Goal: Task Accomplishment & Management: Manage account settings

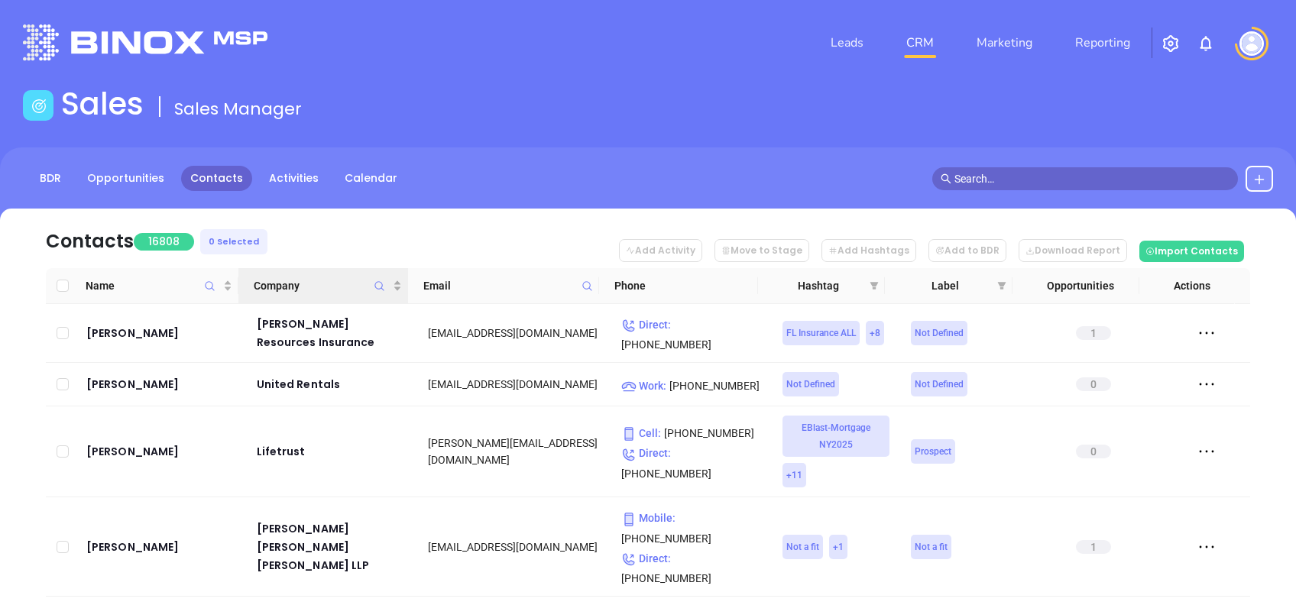
click at [379, 283] on icon "Company" at bounding box center [379, 286] width 11 height 11
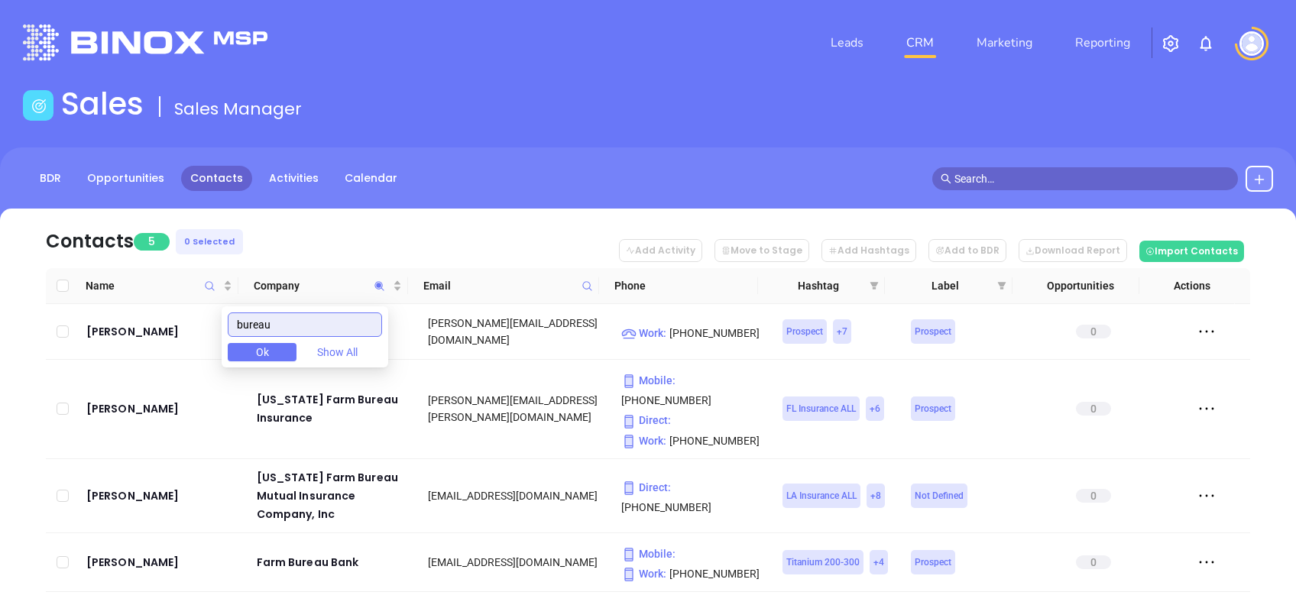
type input "bureau"
click at [389, 210] on nav "Contacts 5 0 Selected Add Activity Move to Stage Add Hashtags Add to BDR Downlo…" at bounding box center [648, 239] width 1205 height 60
click at [332, 323] on div "Small Business Service Bureau, Inc." at bounding box center [332, 331] width 151 height 37
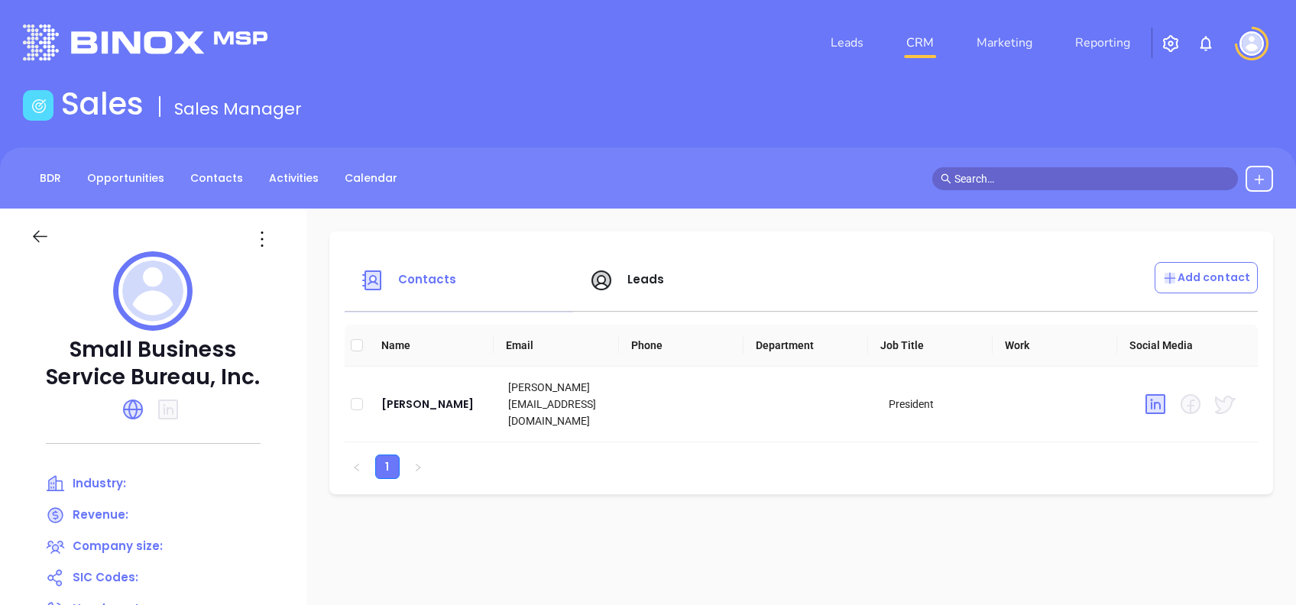
click at [34, 232] on icon at bounding box center [40, 236] width 19 height 19
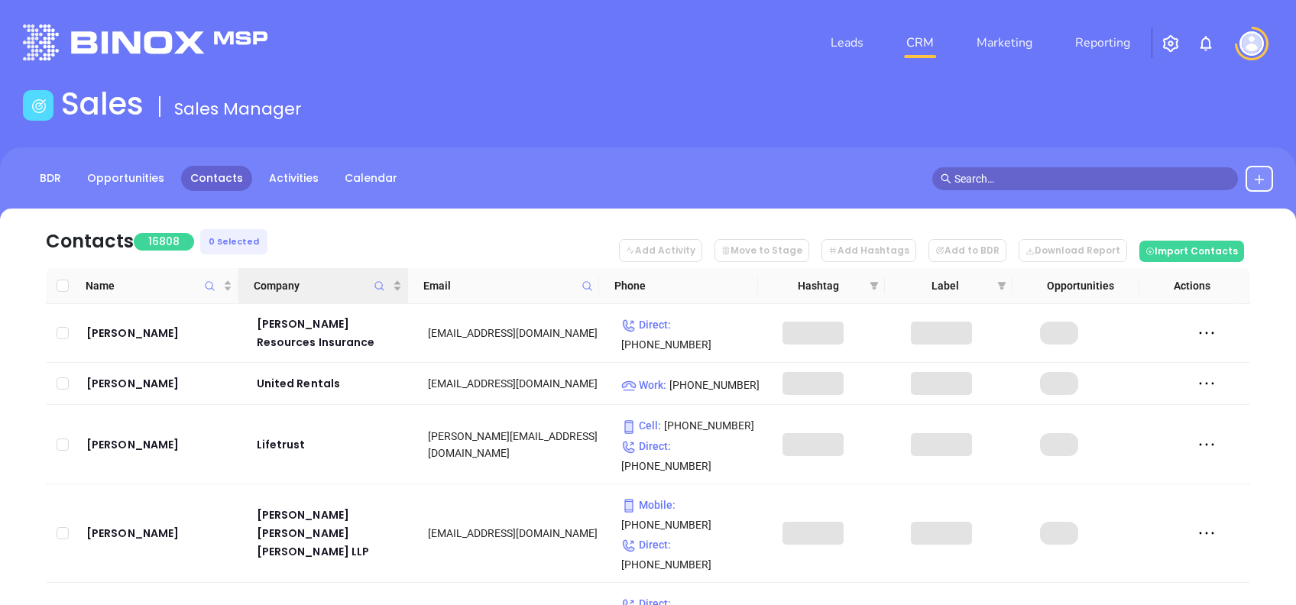
click at [380, 284] on icon "Company" at bounding box center [379, 286] width 11 height 11
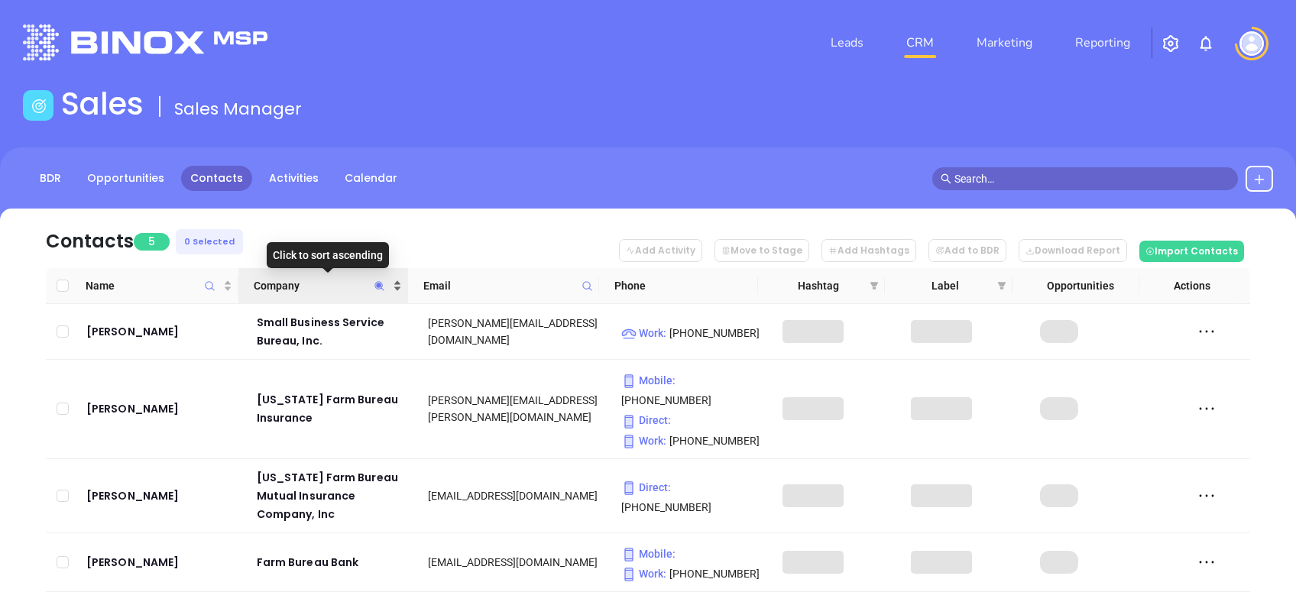
click at [342, 287] on span "Company" at bounding box center [322, 285] width 136 height 17
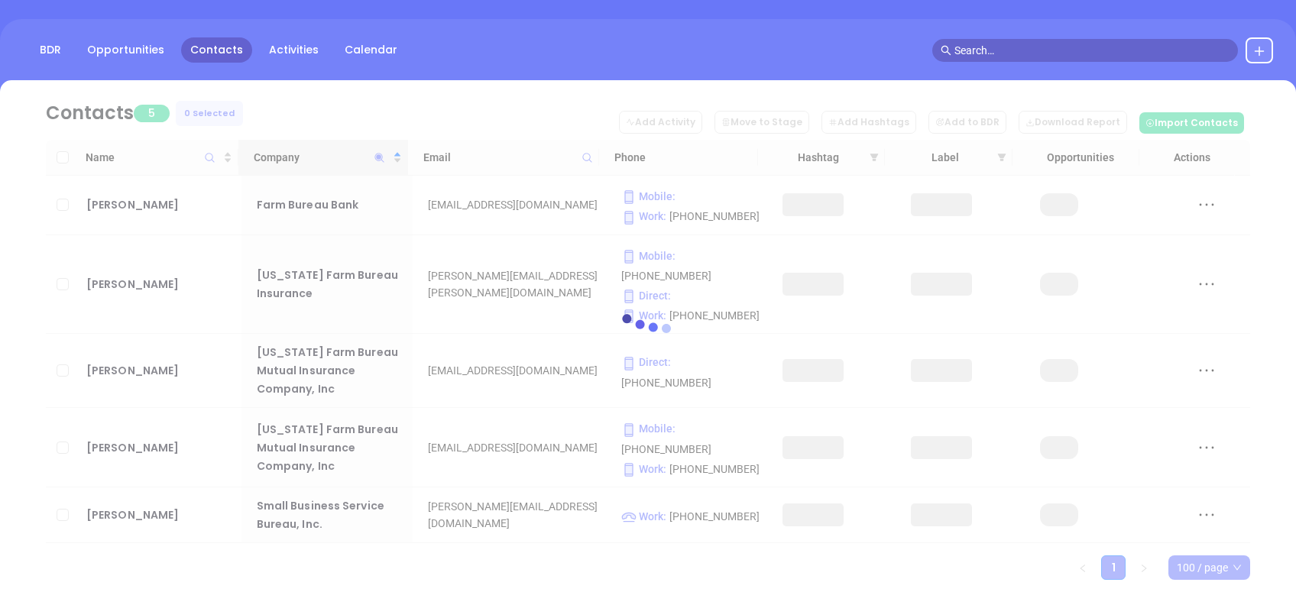
scroll to position [131, 0]
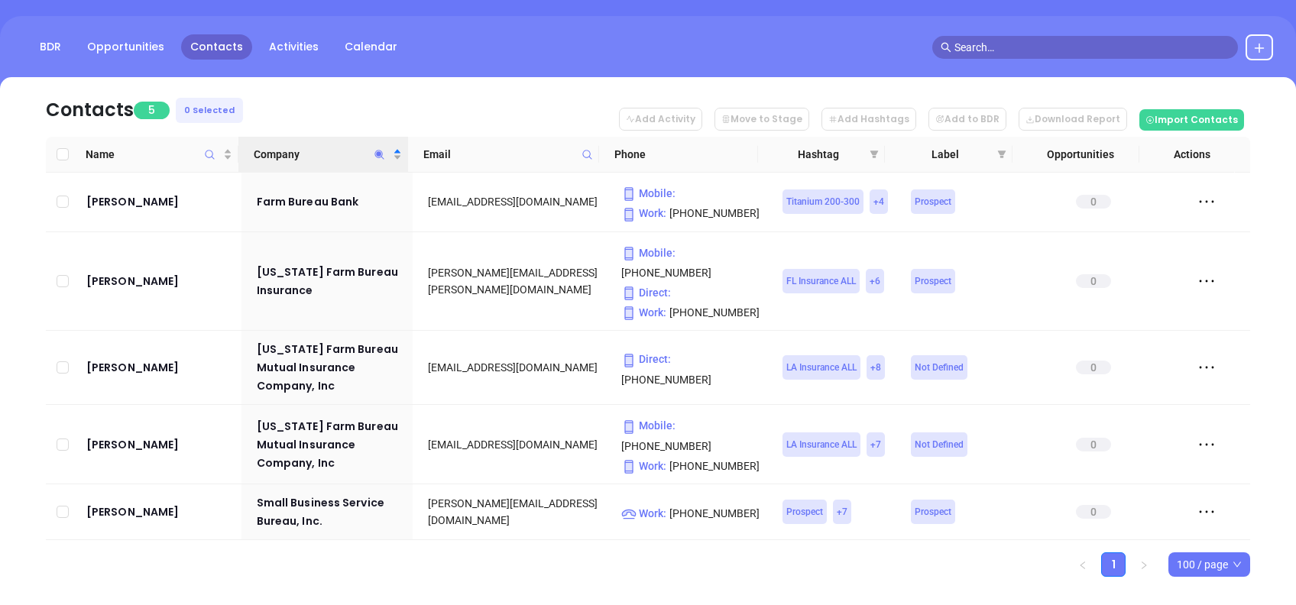
click at [376, 151] on icon "Company" at bounding box center [379, 154] width 11 height 11
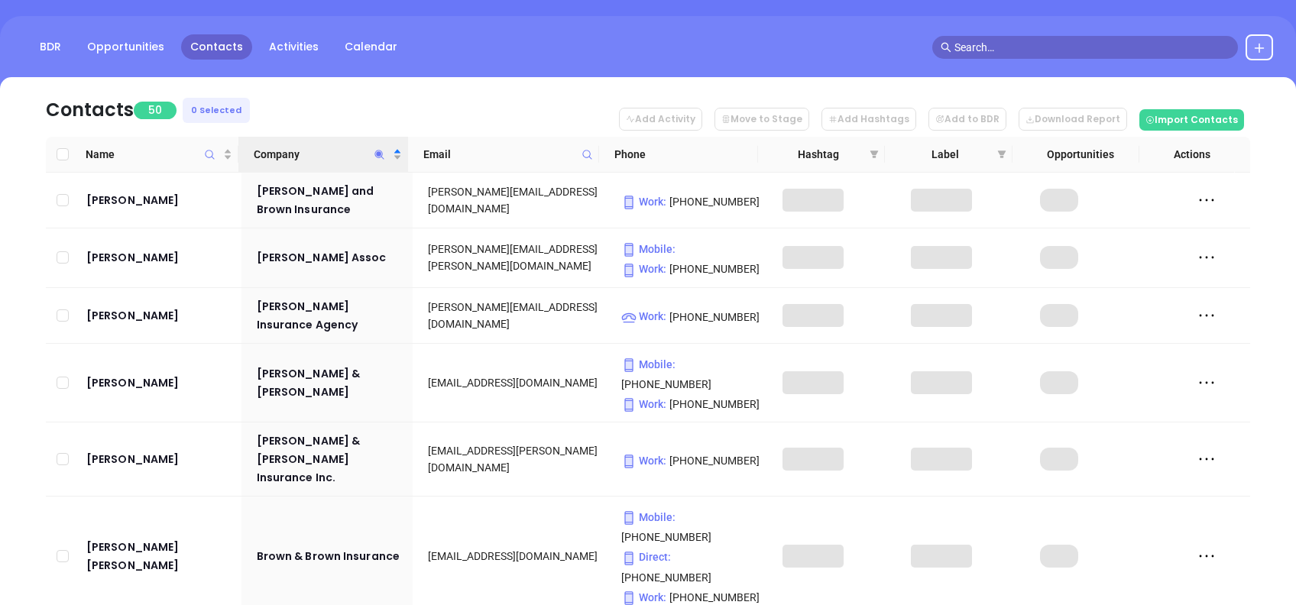
click at [436, 83] on nav "Contacts 50 0 Selected Add Activity Move to Stage Add Hashtags Add to BDR Downl…" at bounding box center [648, 107] width 1205 height 60
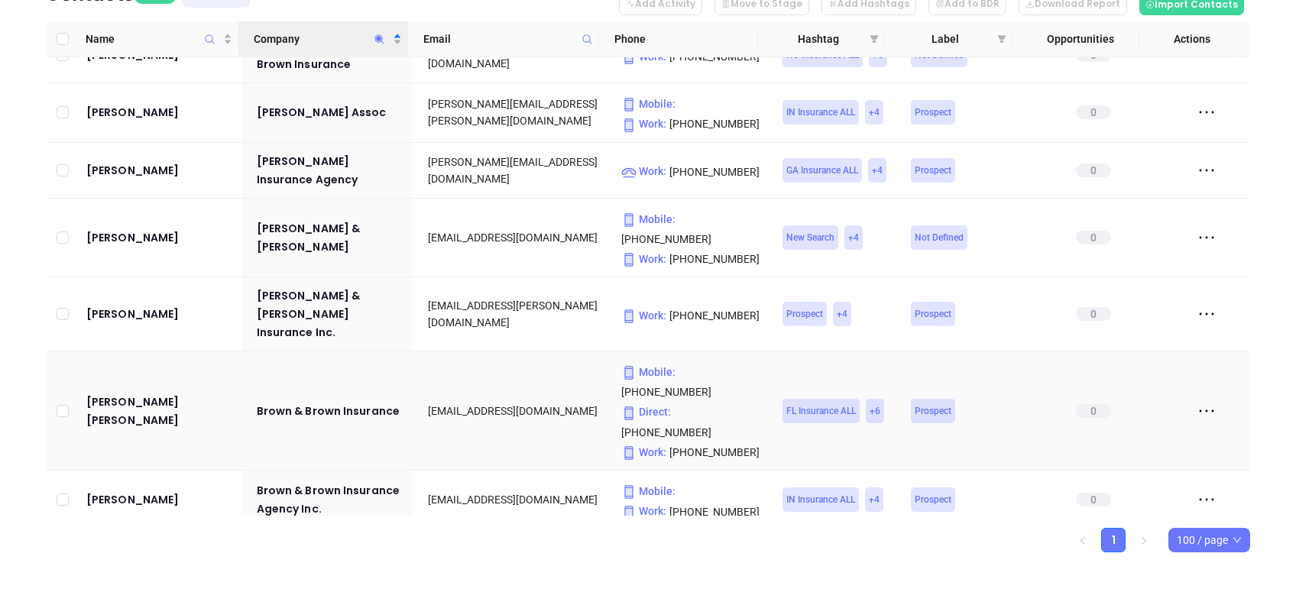
scroll to position [0, 0]
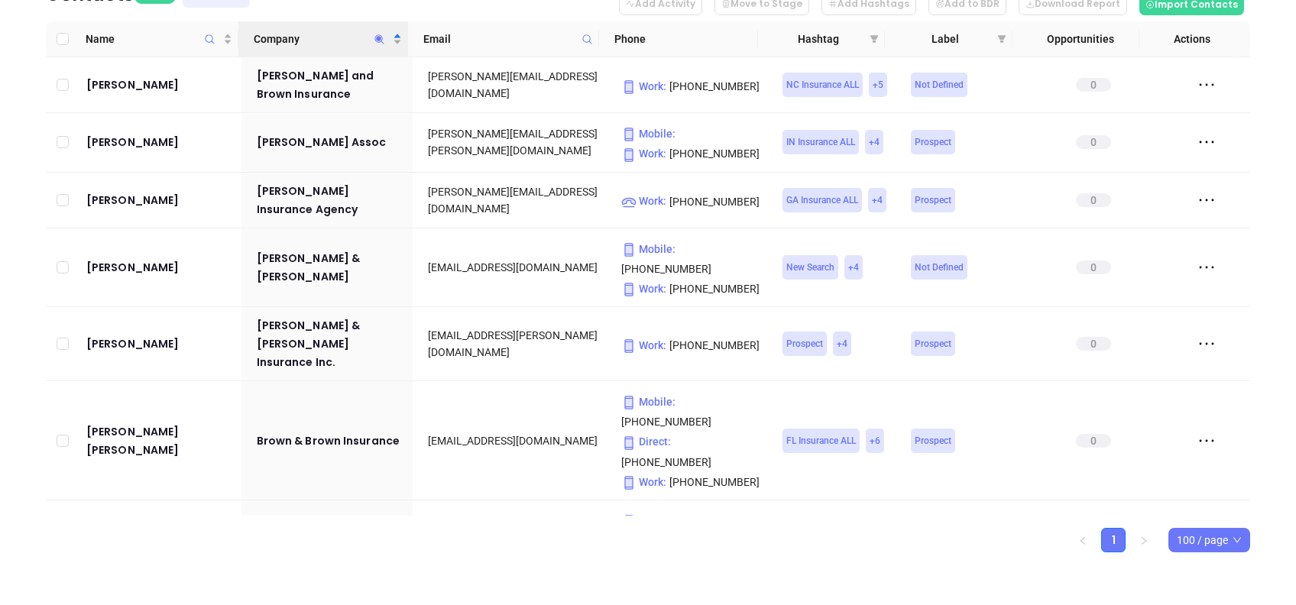
click at [313, 25] on th "Company" at bounding box center [323, 39] width 170 height 36
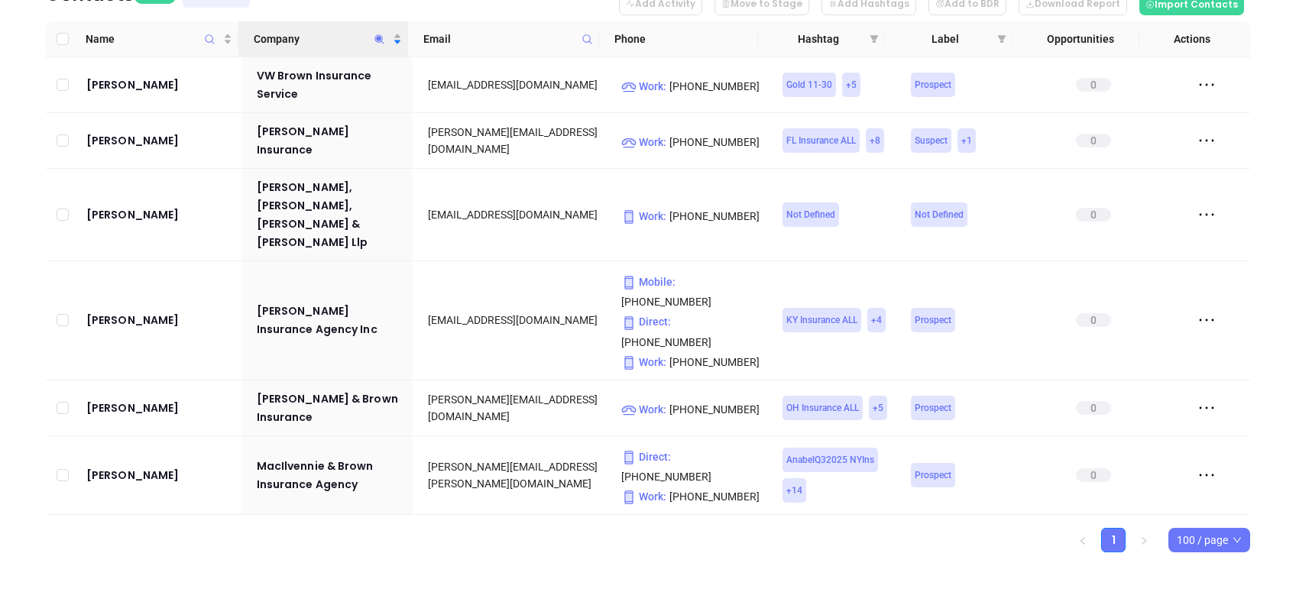
click at [313, 25] on th "Company" at bounding box center [323, 39] width 170 height 36
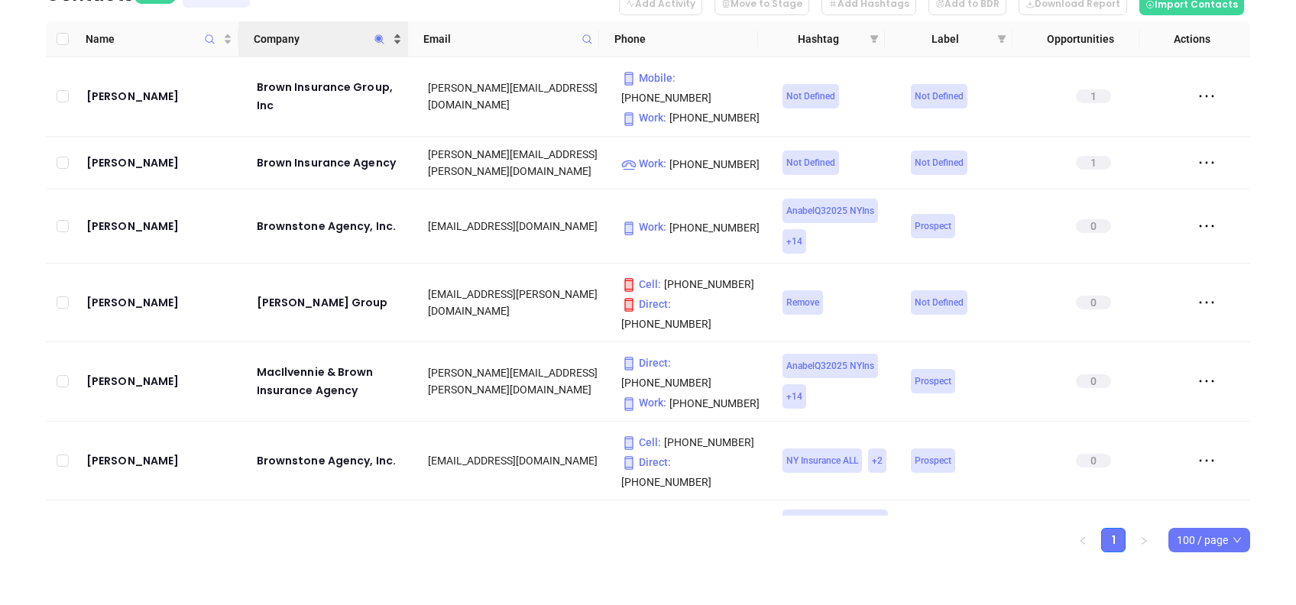
click at [333, 44] on div "Contacts 50 0 Selected Add Activity Move to Stage Add Hashtags Add to BDR Downl…" at bounding box center [648, 257] width 1251 height 591
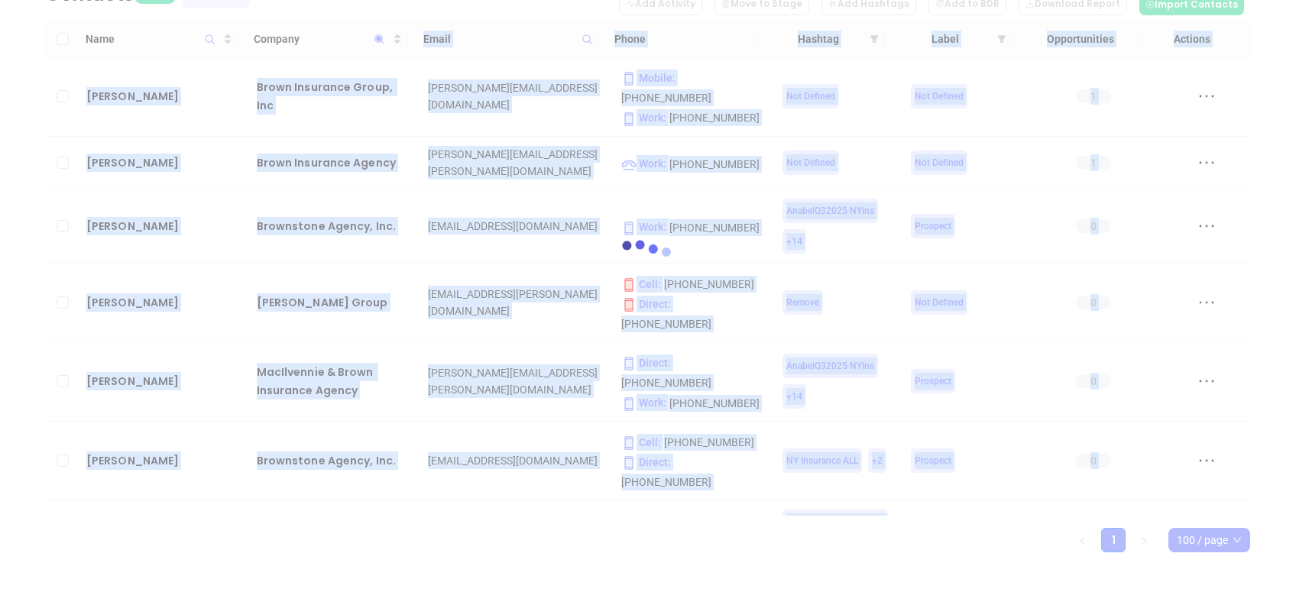
drag, startPoint x: 333, startPoint y: 43, endPoint x: 555, endPoint y: 10, distance: 224.9
click at [555, 10] on div at bounding box center [648, 257] width 1251 height 591
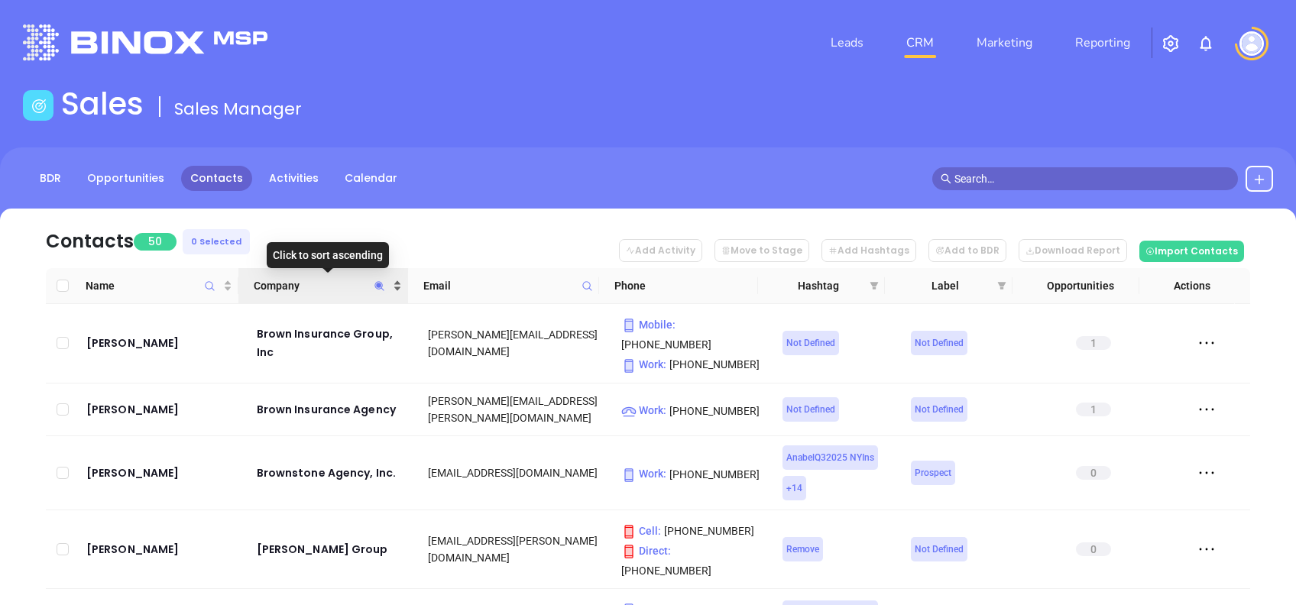
click at [310, 278] on span "Company" at bounding box center [322, 285] width 136 height 17
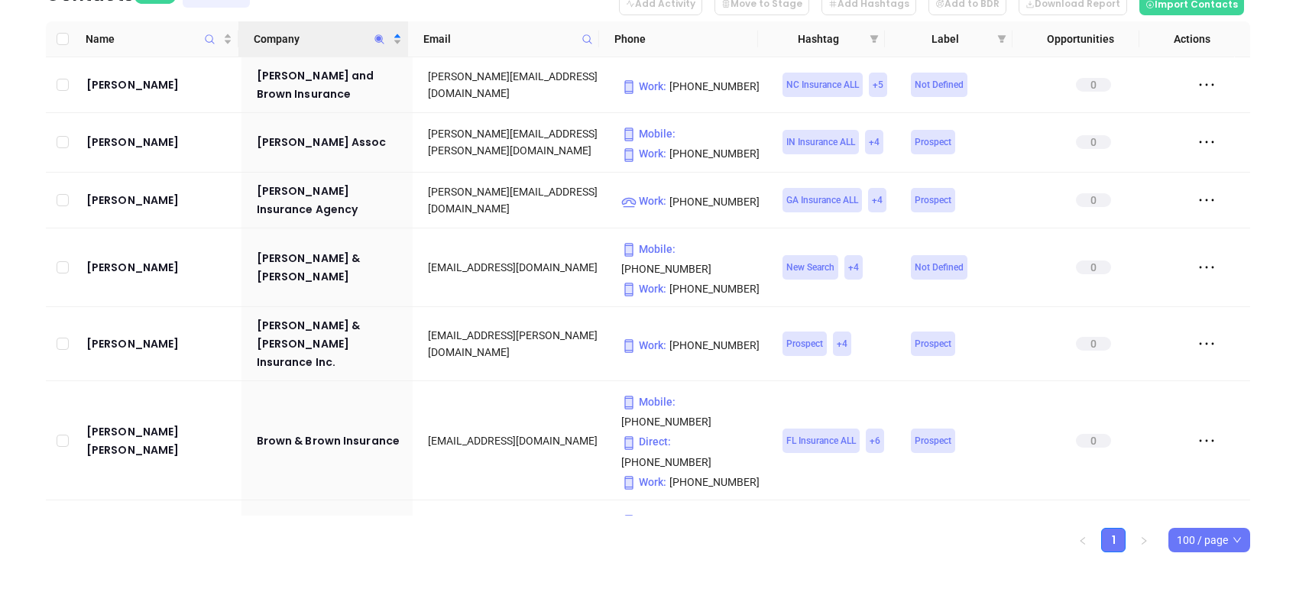
click at [379, 34] on icon "Company" at bounding box center [379, 39] width 11 height 11
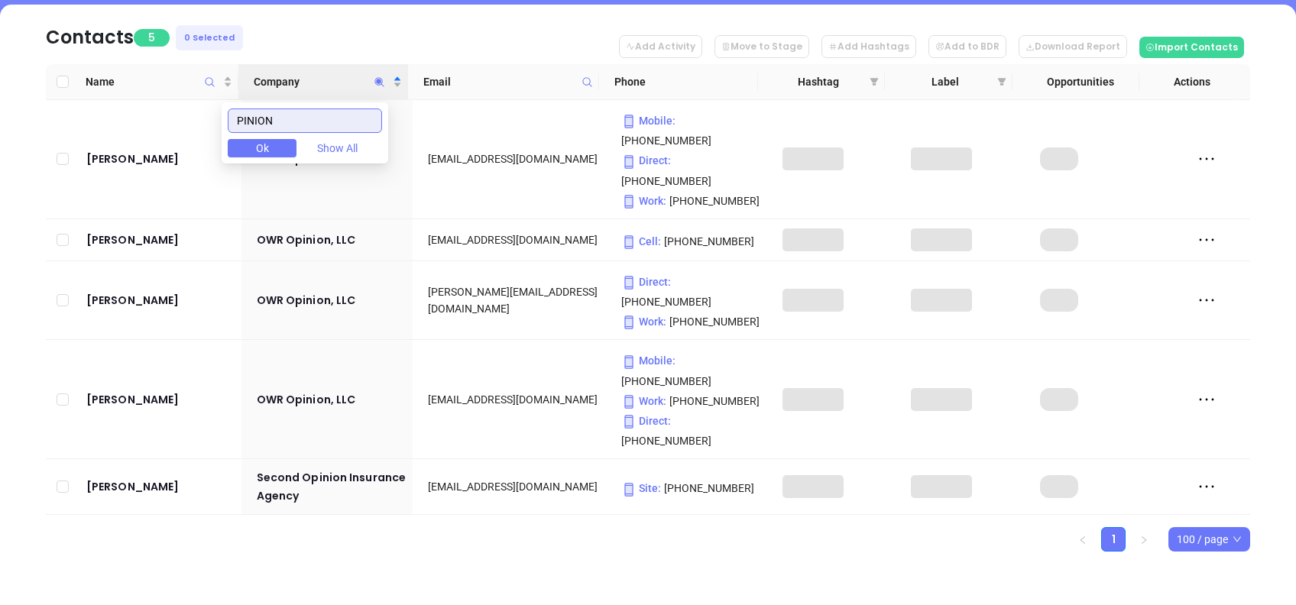
scroll to position [105, 0]
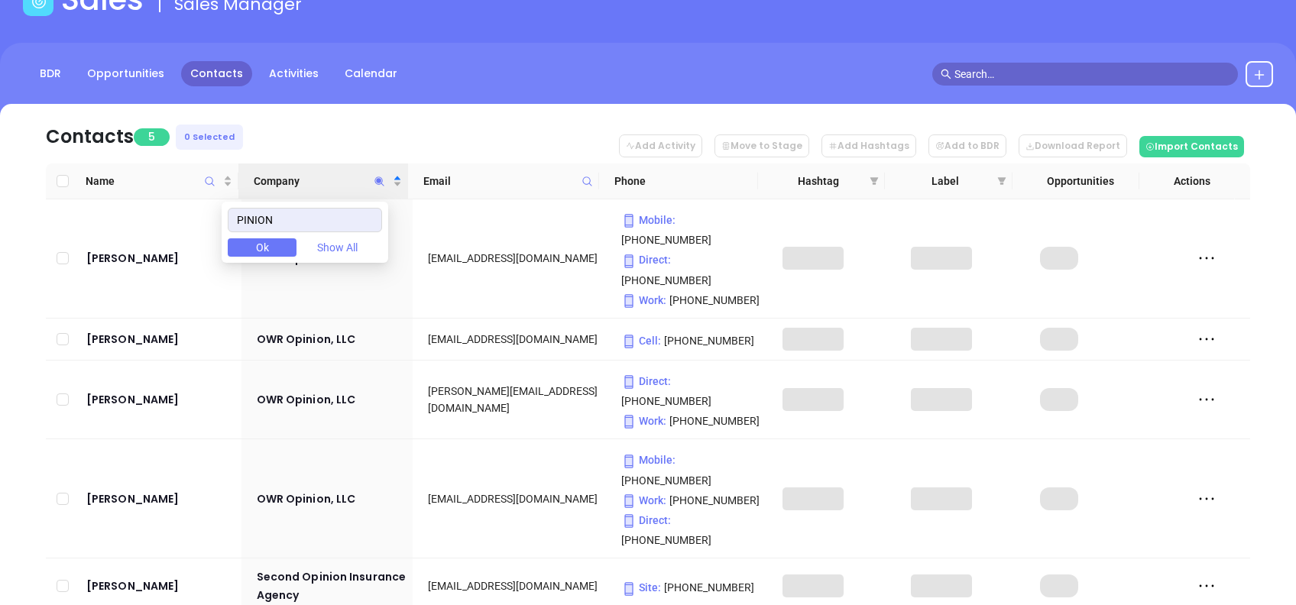
click at [330, 135] on nav "Contacts 5 0 Selected Add Activity Move to Stage Add Hashtags Add to BDR Downlo…" at bounding box center [648, 134] width 1205 height 60
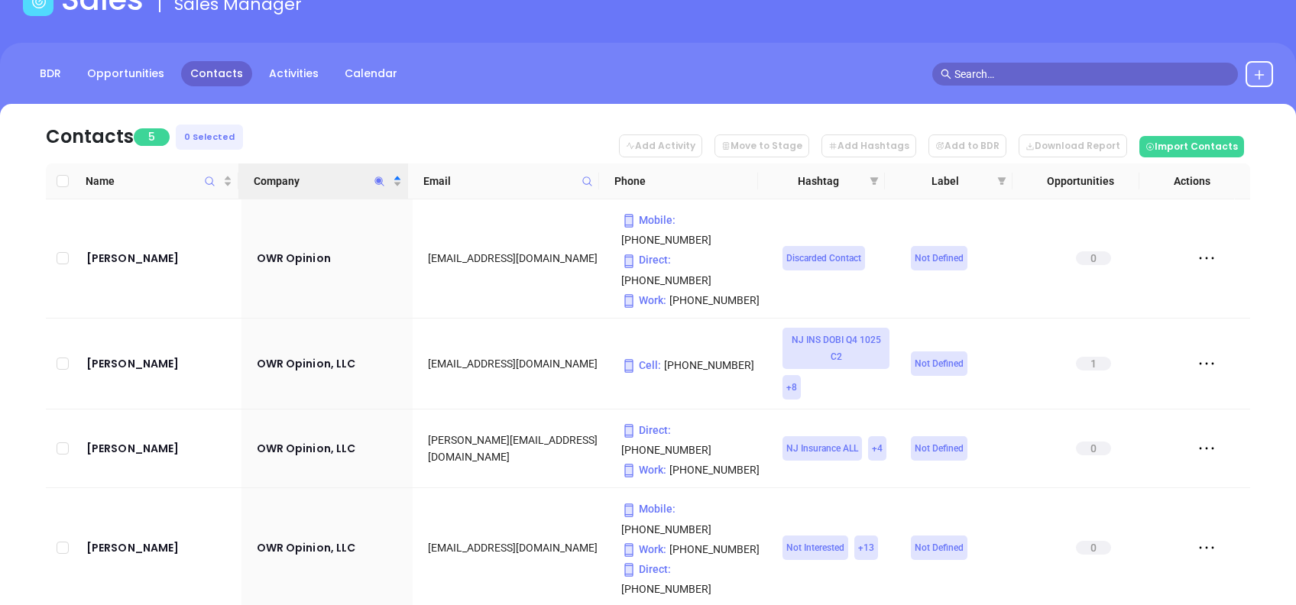
click at [376, 177] on icon "Company" at bounding box center [379, 181] width 11 height 11
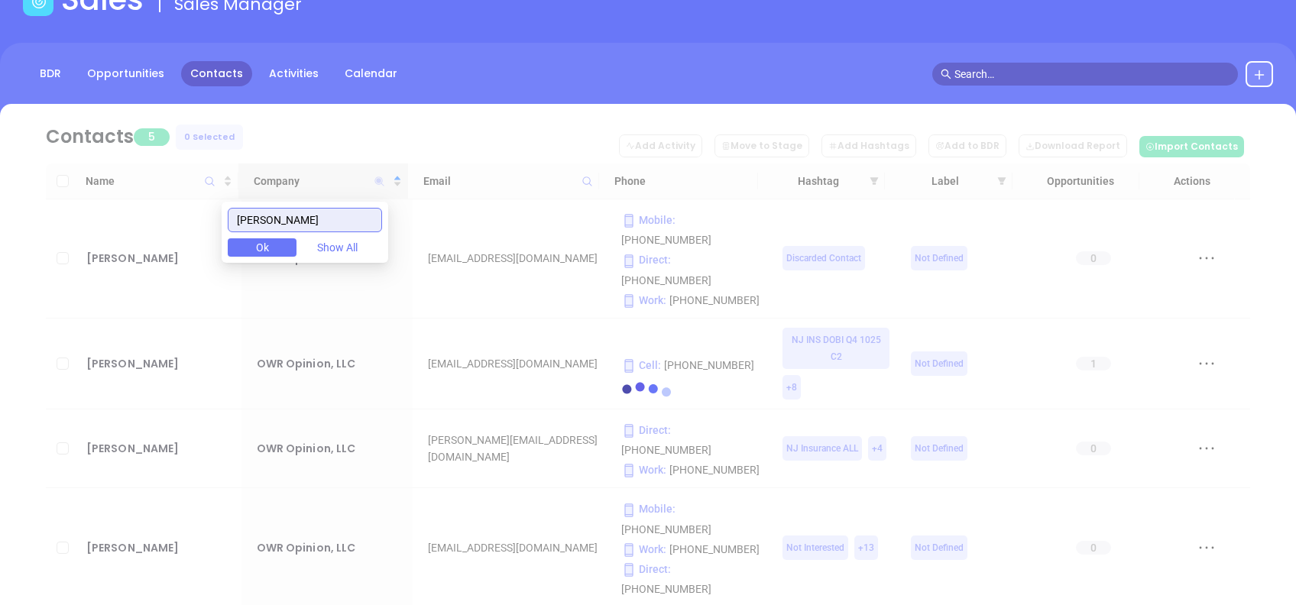
scroll to position [0, 0]
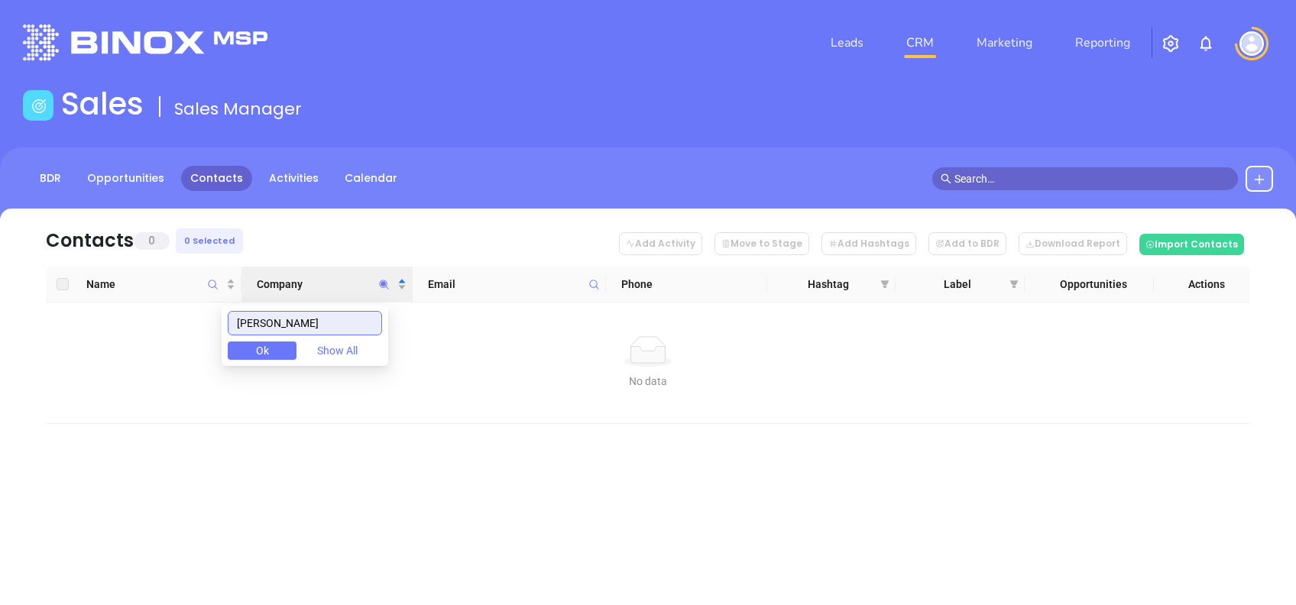
drag, startPoint x: 330, startPoint y: 321, endPoint x: 206, endPoint y: 330, distance: 124.2
click at [206, 330] on body "Leads CRM Marketing Reporting Financial Leads Leads Sales Sales Manager BDR Opp…" at bounding box center [648, 302] width 1296 height 605
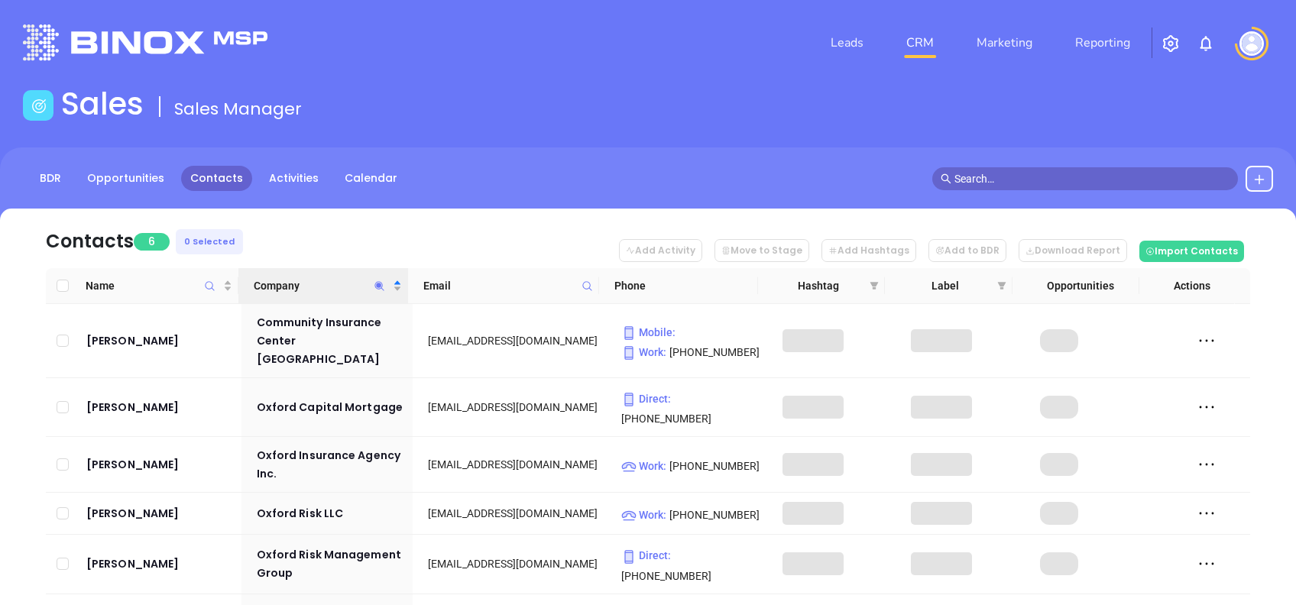
click at [312, 226] on nav "Contacts 6 0 Selected Add Activity Move to Stage Add Hashtags Add to BDR Downlo…" at bounding box center [648, 239] width 1205 height 60
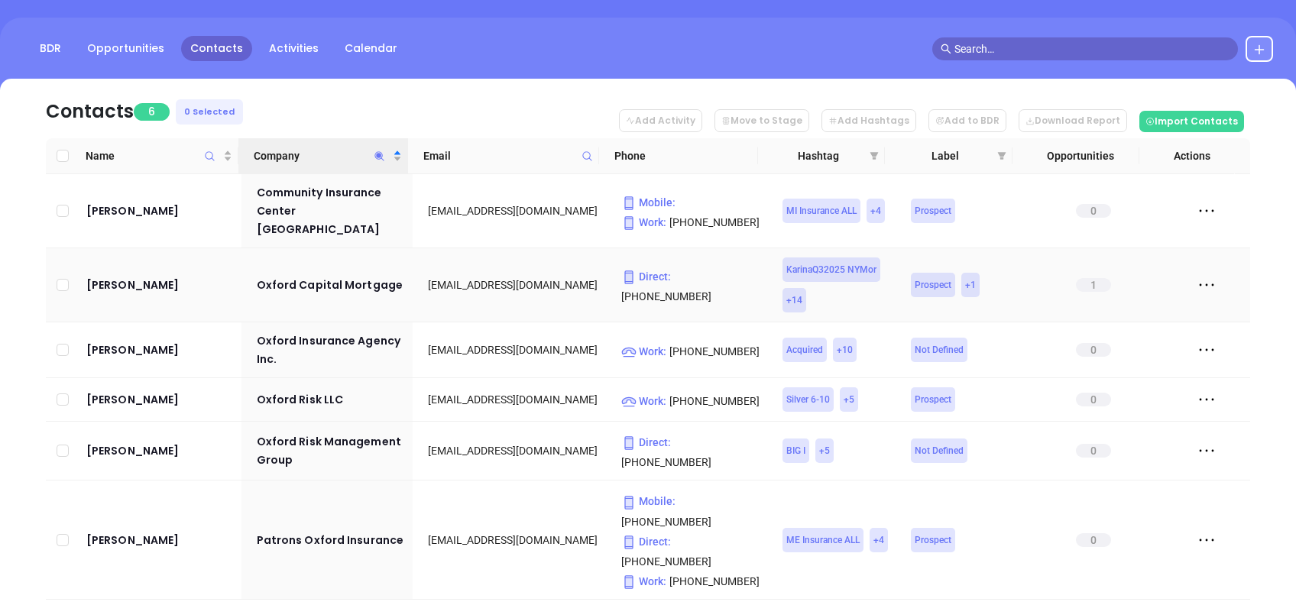
scroll to position [157, 0]
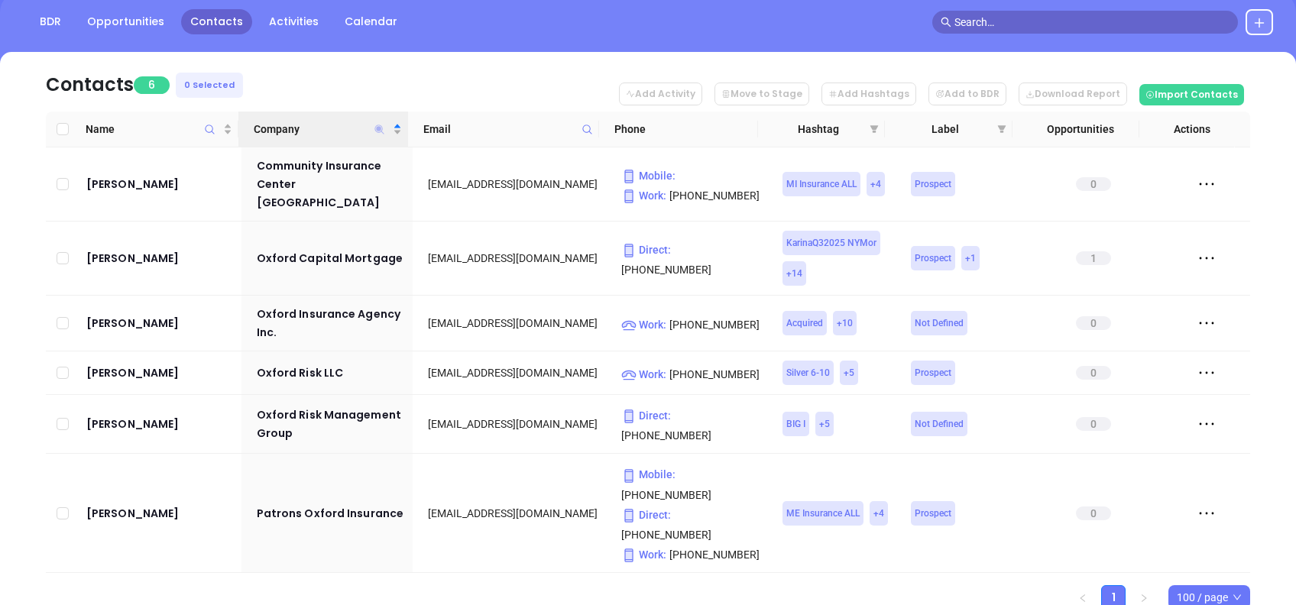
click at [378, 127] on icon "Company" at bounding box center [379, 129] width 9 height 9
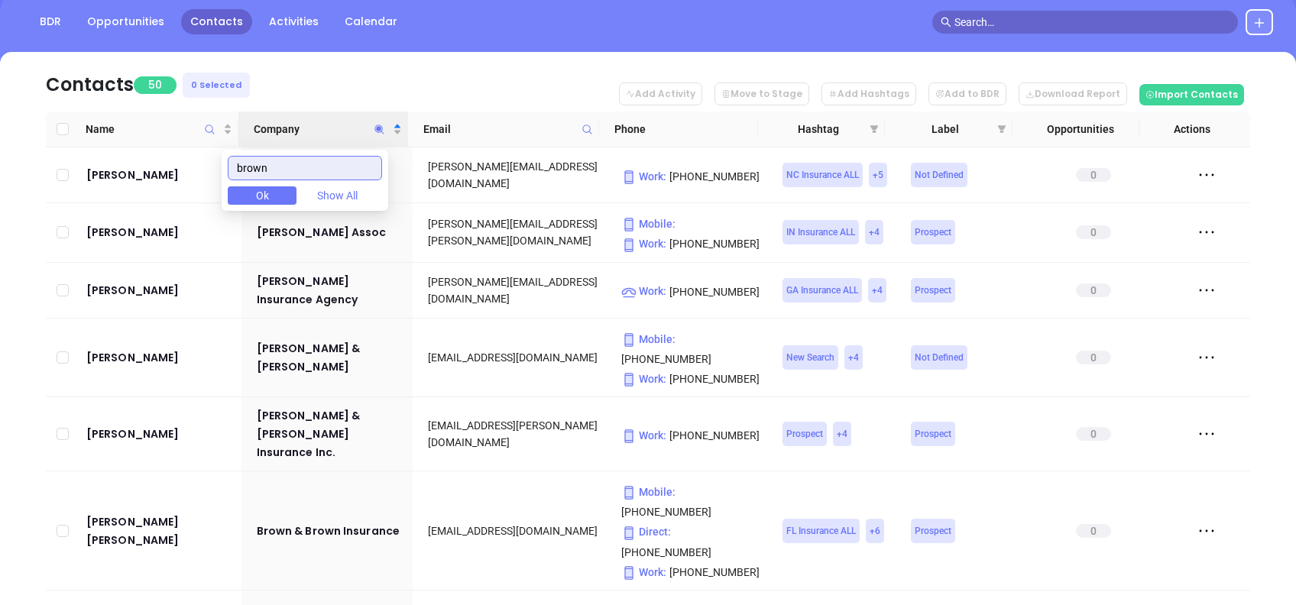
type input "brown"
click at [394, 73] on nav "Contacts 50 0 Selected Add Activity Move to Stage Add Hashtags Add to BDR Downl…" at bounding box center [648, 82] width 1205 height 60
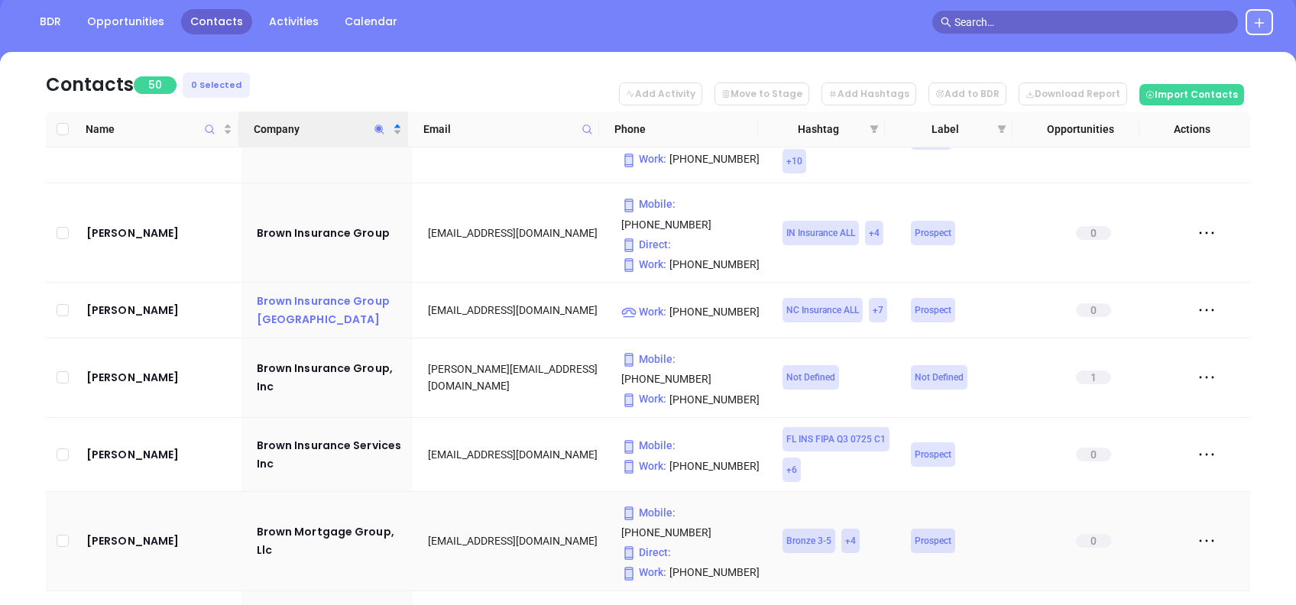
scroll to position [1019, 0]
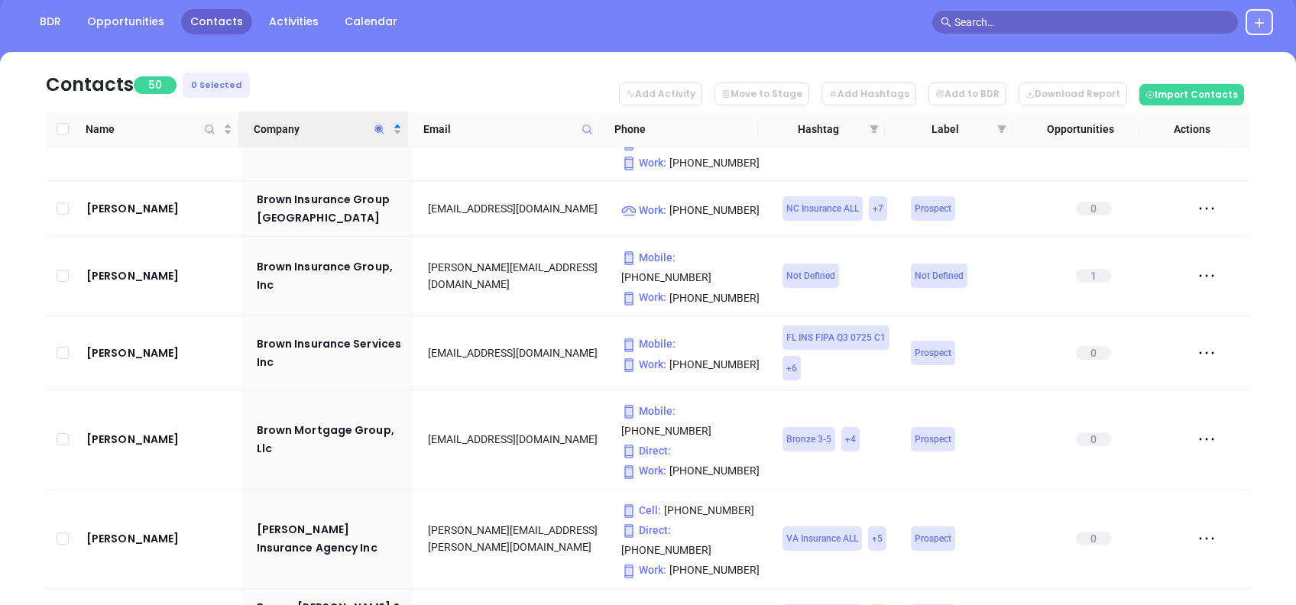
drag, startPoint x: 877, startPoint y: 128, endPoint x: 875, endPoint y: 141, distance: 13.1
click at [877, 128] on icon "filter" at bounding box center [874, 129] width 9 height 9
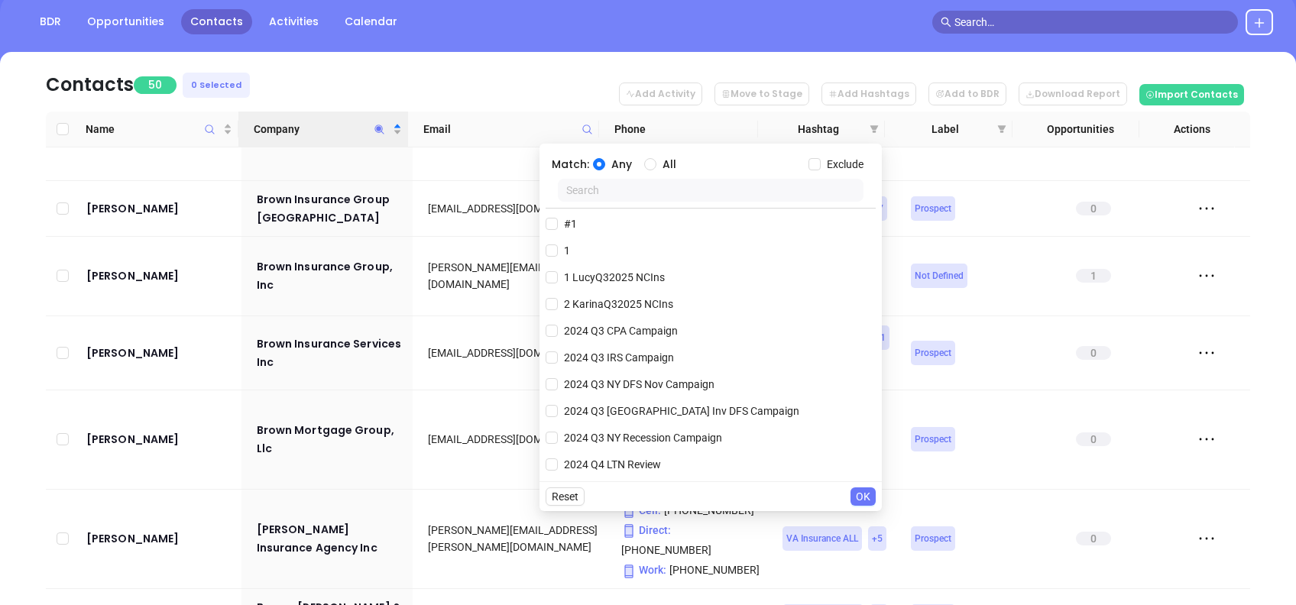
click at [747, 197] on input "text" at bounding box center [711, 190] width 306 height 23
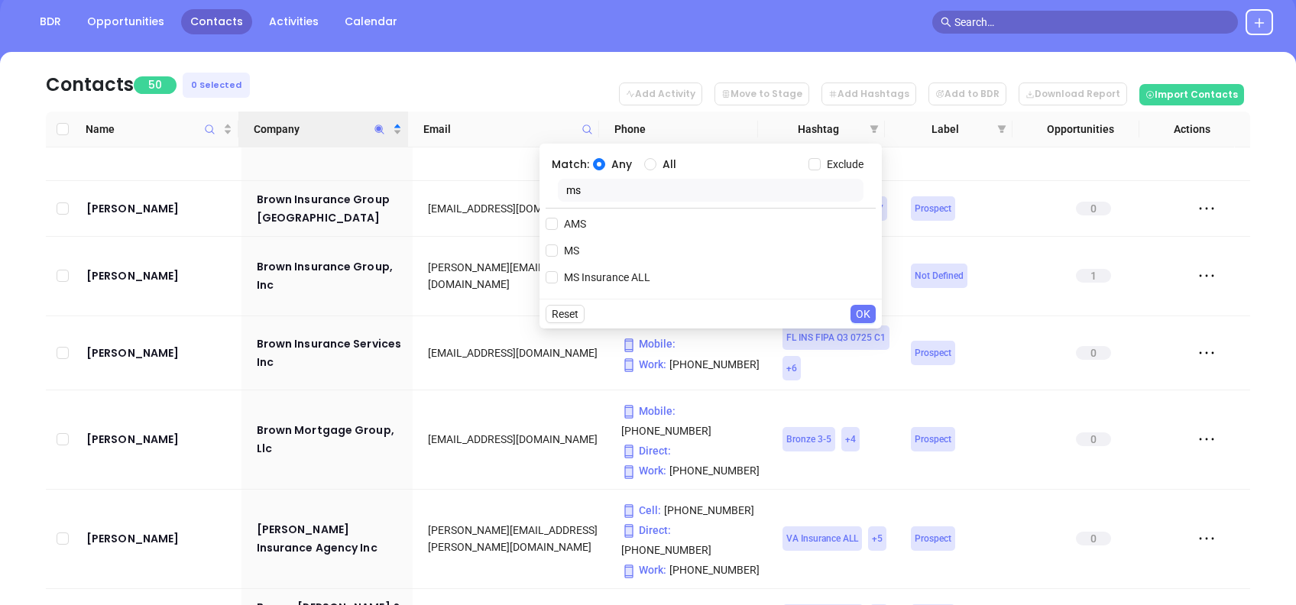
type input "ms"
click at [653, 283] on div "MS Insurance ALL" at bounding box center [711, 277] width 330 height 23
click at [621, 285] on span "MS Insurance ALL" at bounding box center [607, 277] width 99 height 17
click at [558, 284] on input "MS Insurance ALL" at bounding box center [552, 277] width 12 height 12
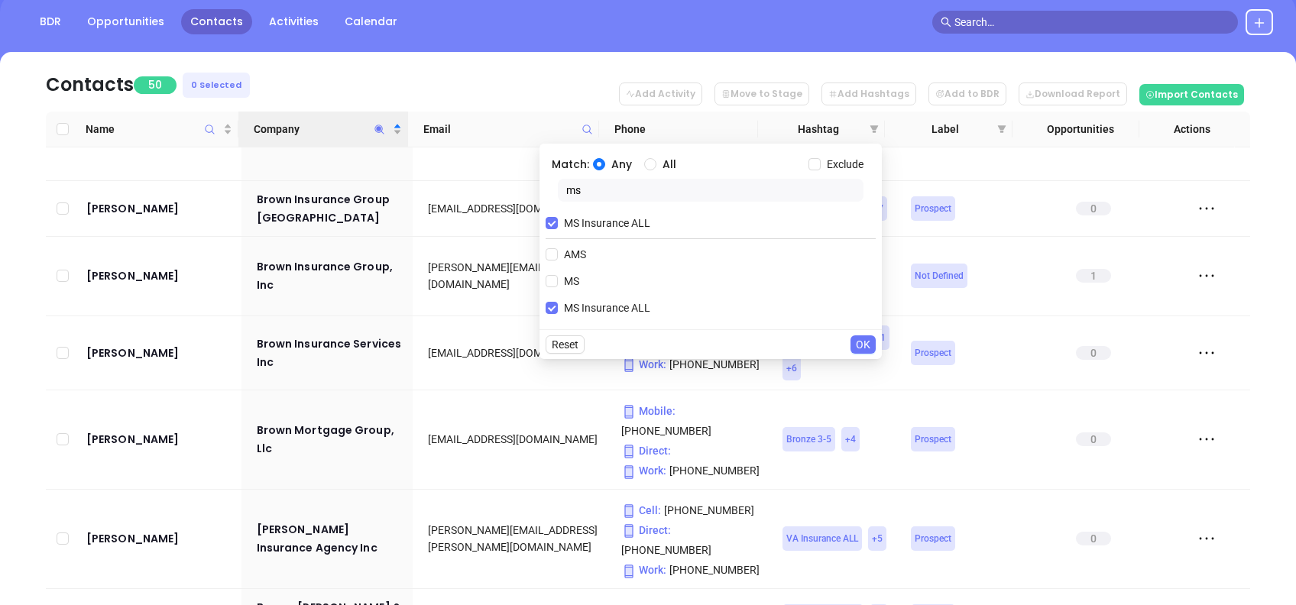
click at [862, 346] on span "OK" at bounding box center [863, 344] width 15 height 17
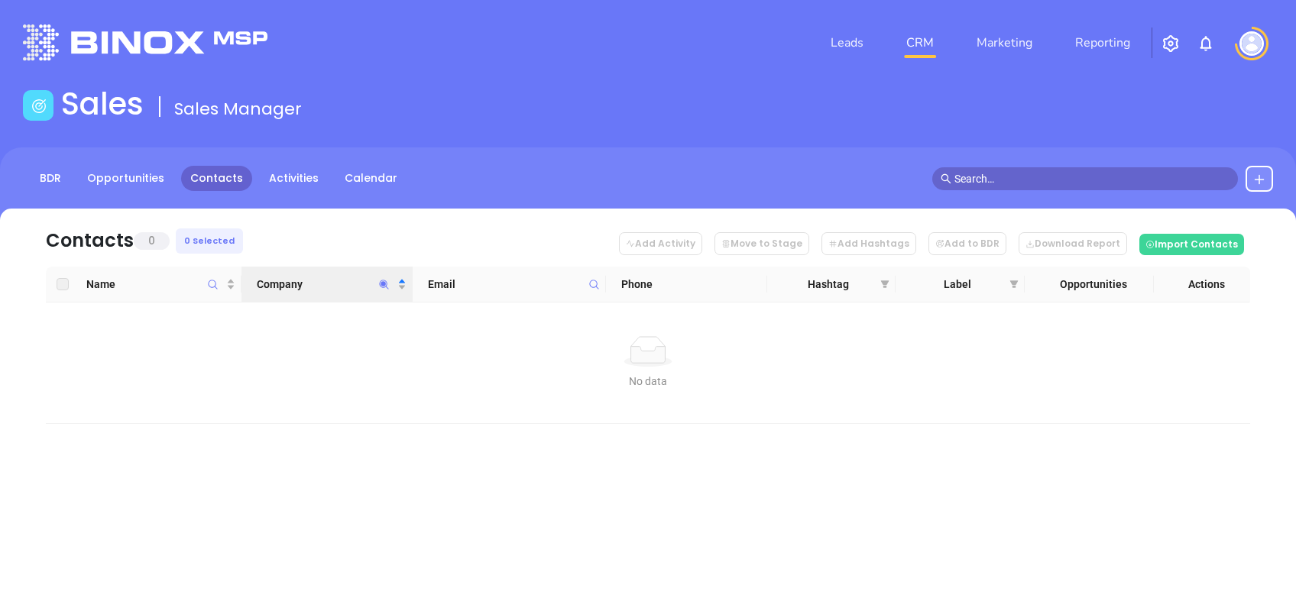
scroll to position [0, 0]
click at [382, 291] on span "Company" at bounding box center [384, 284] width 18 height 35
click at [884, 284] on icon "filter" at bounding box center [885, 284] width 9 height 9
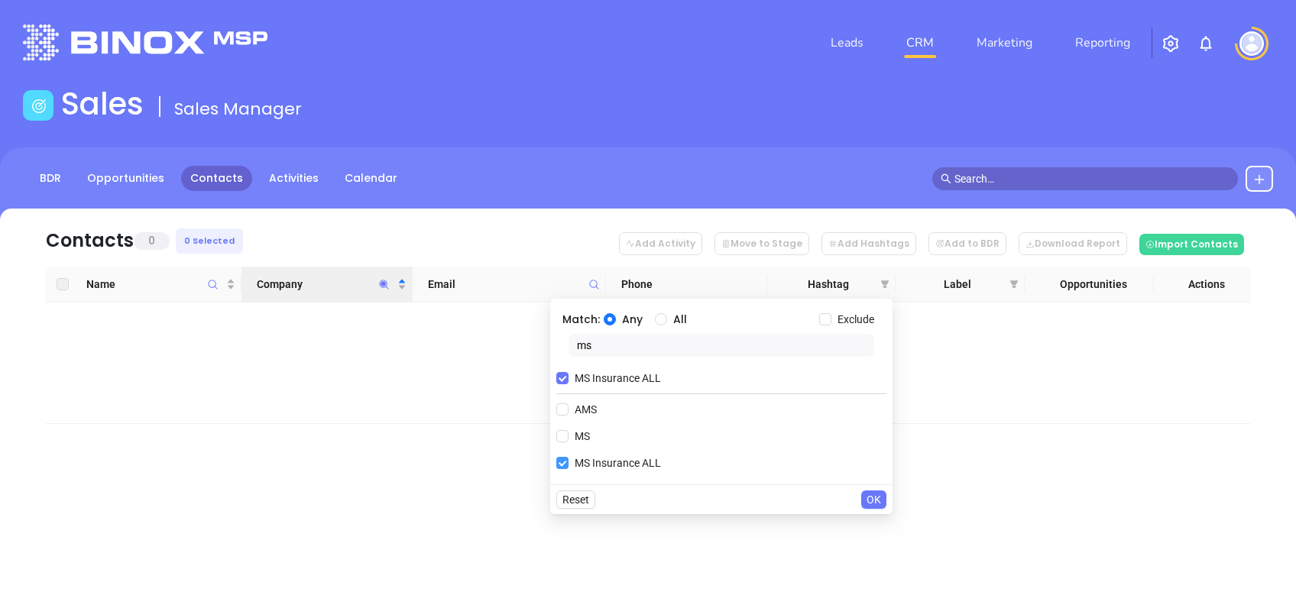
click at [582, 463] on span "MS Insurance ALL" at bounding box center [618, 463] width 99 height 17
click at [569, 463] on input "MS Insurance ALL" at bounding box center [562, 463] width 12 height 12
checkbox input "false"
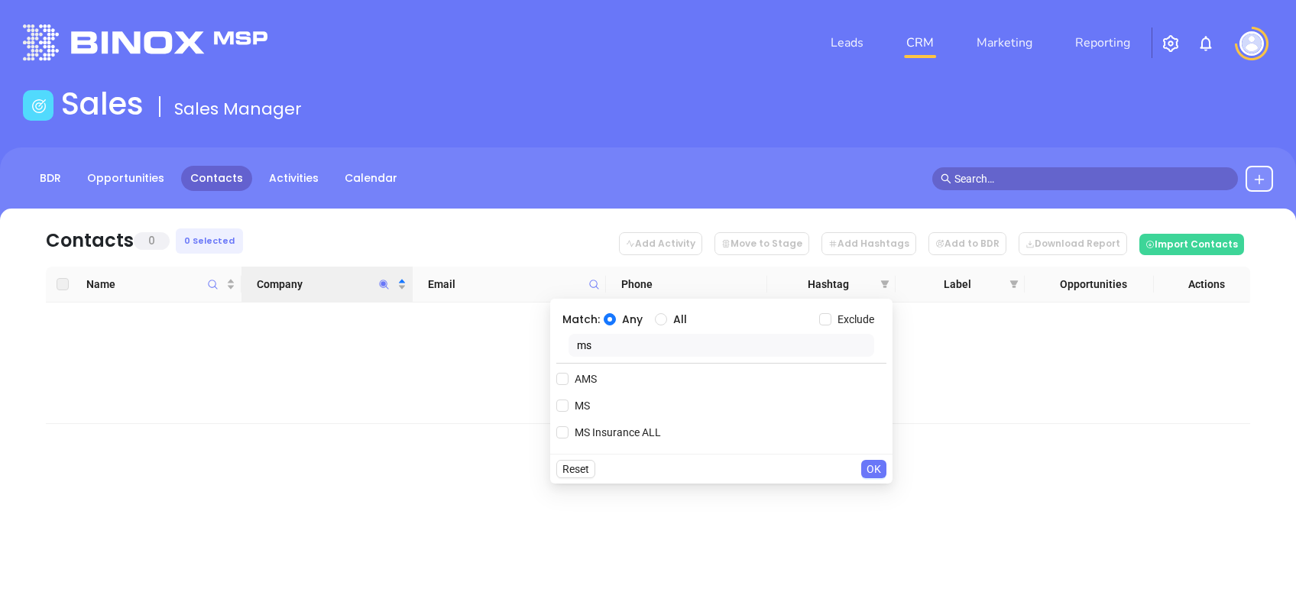
click at [882, 471] on button "OK" at bounding box center [874, 469] width 25 height 18
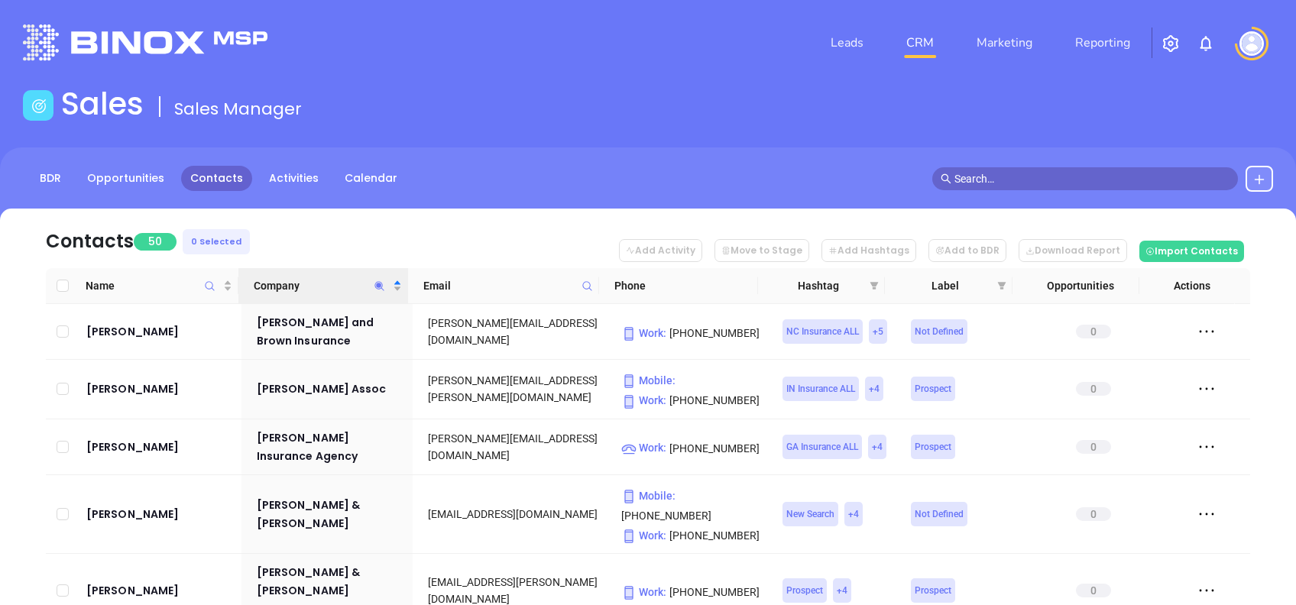
click at [376, 284] on icon "Company" at bounding box center [379, 286] width 11 height 11
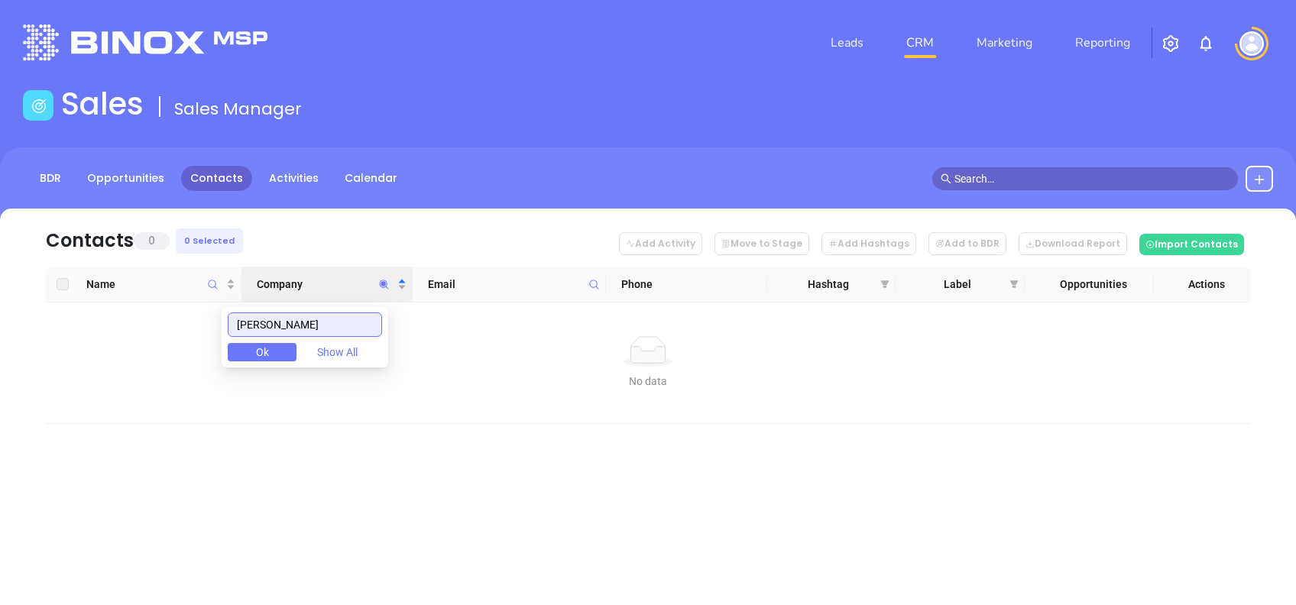
type input "PYRON"
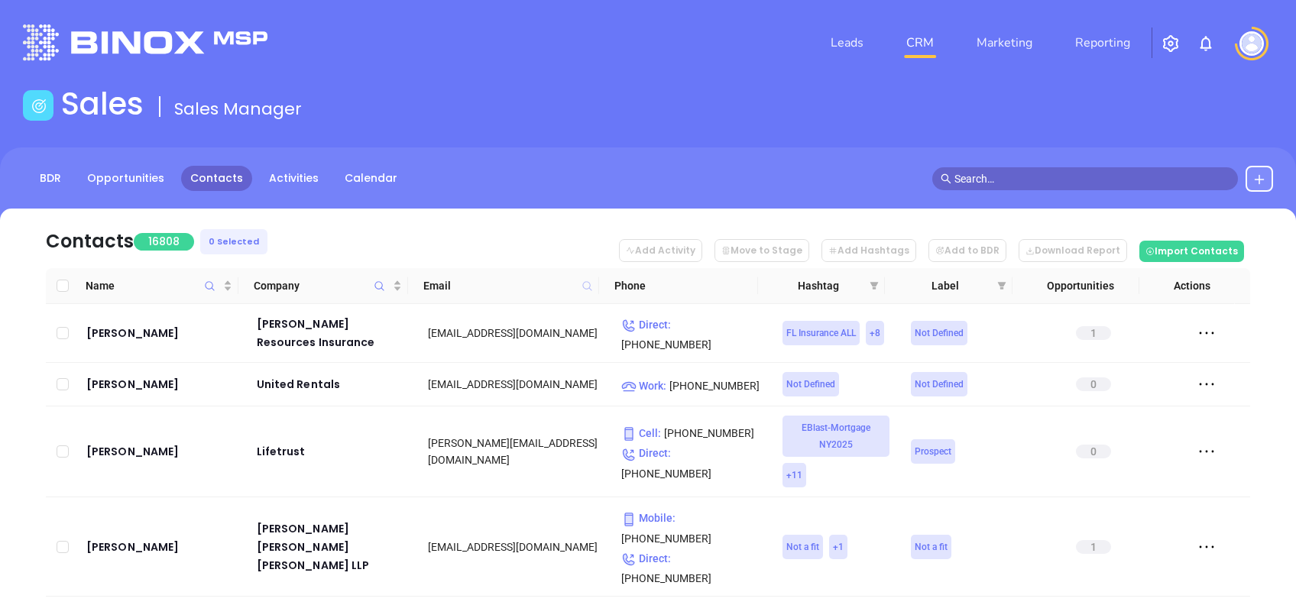
click at [589, 286] on icon at bounding box center [586, 285] width 9 height 9
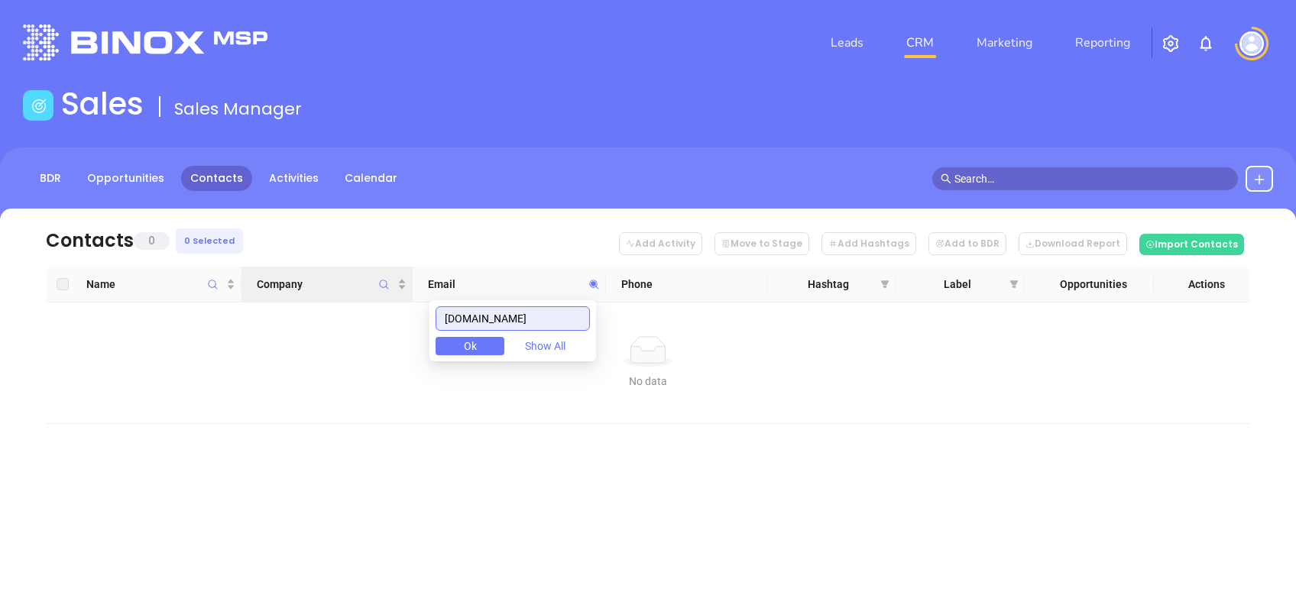
drag, startPoint x: 550, startPoint y: 324, endPoint x: 388, endPoint y: 300, distance: 163.9
click at [388, 300] on body "Leads CRM Marketing Reporting Financial Leads Leads Sales Sales Manager BDR Opp…" at bounding box center [648, 302] width 1296 height 605
paste input "darrellbrown"
drag, startPoint x: 556, startPoint y: 318, endPoint x: 353, endPoint y: 323, distance: 203.4
click at [353, 323] on body "Leads CRM Marketing Reporting Financial Leads Leads Sales Sales Manager BDR Opp…" at bounding box center [648, 302] width 1296 height 605
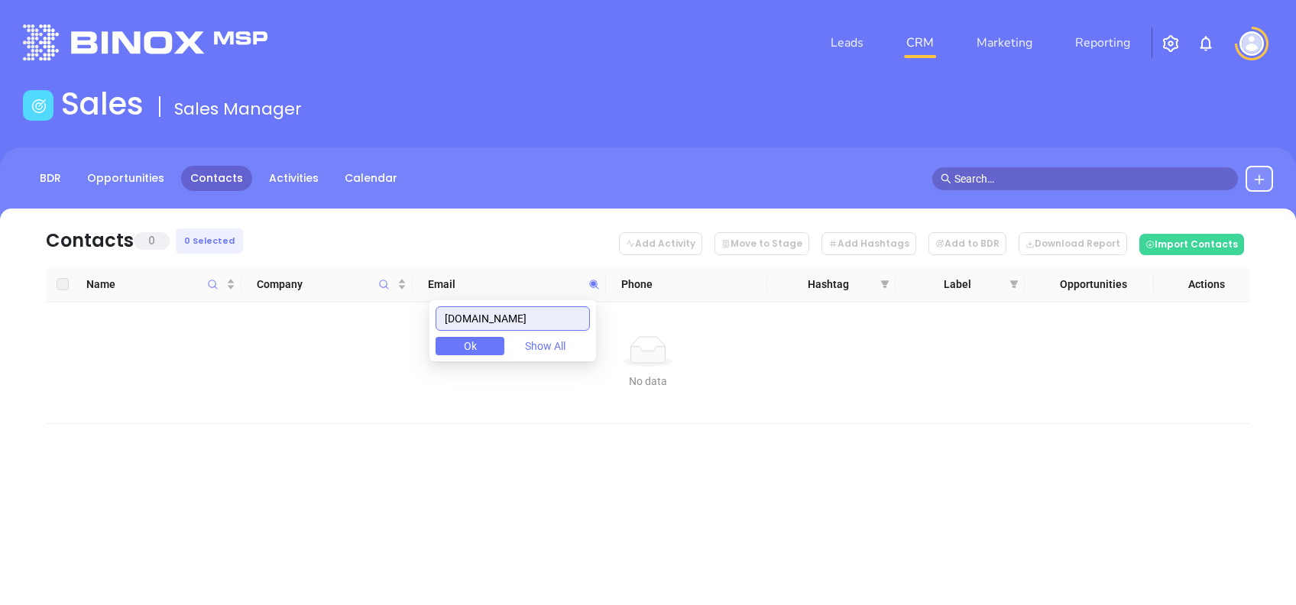
paste input "pinionfamilyinsurance"
drag, startPoint x: 586, startPoint y: 315, endPoint x: 410, endPoint y: 347, distance: 178.7
click at [415, 349] on body "Leads CRM Marketing Reporting Financial Leads Leads Sales Sales Manager BDR Opp…" at bounding box center [648, 302] width 1296 height 605
paste input "[PERSON_NAME]"
drag, startPoint x: 572, startPoint y: 316, endPoint x: 410, endPoint y: 300, distance: 162.8
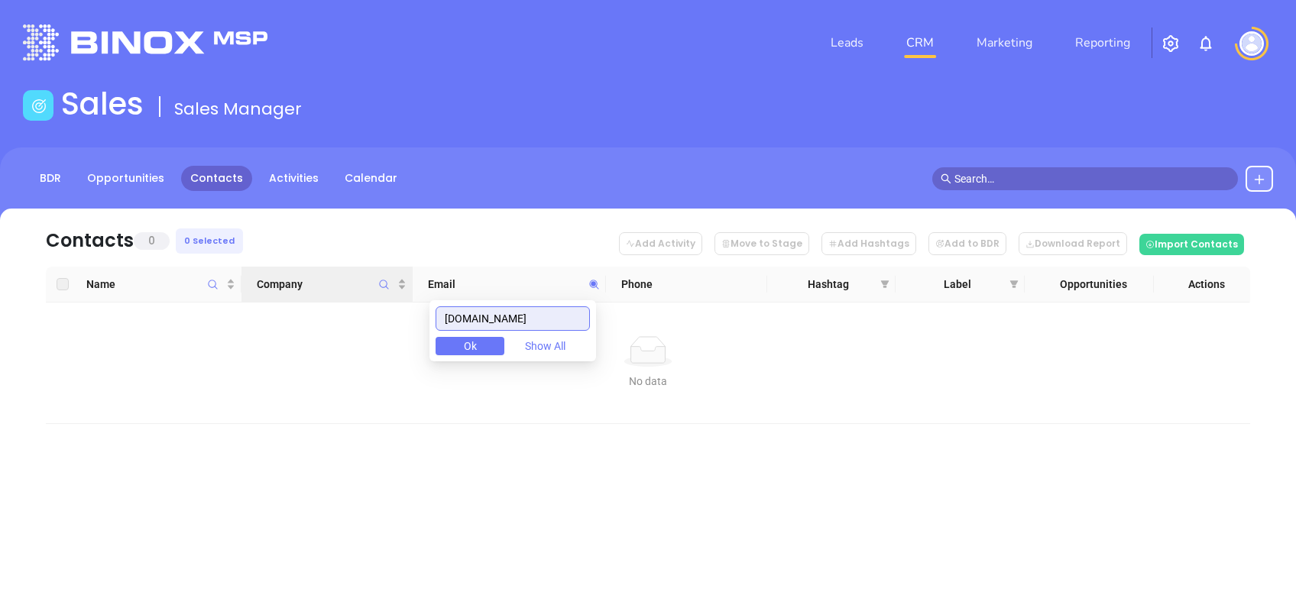
click at [413, 304] on body "Leads CRM Marketing Reporting Financial Leads Leads Sales Sales Manager BDR Opp…" at bounding box center [648, 302] width 1296 height 605
paste input "oxins"
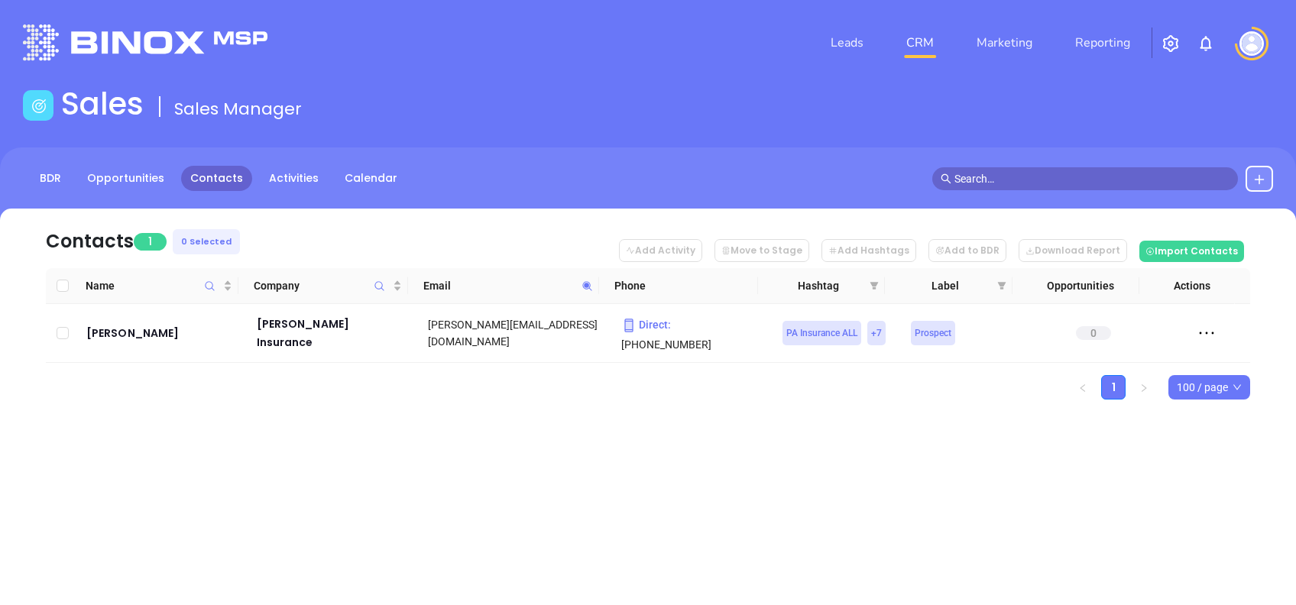
click at [629, 404] on div "Contacts 1 0 Selected Add Activity Move to Stage Add Hashtags Add to BDR Downlo…" at bounding box center [648, 331] width 1296 height 245
click at [593, 289] on span at bounding box center [588, 285] width 18 height 23
paste input "[DOMAIN_NAME]"
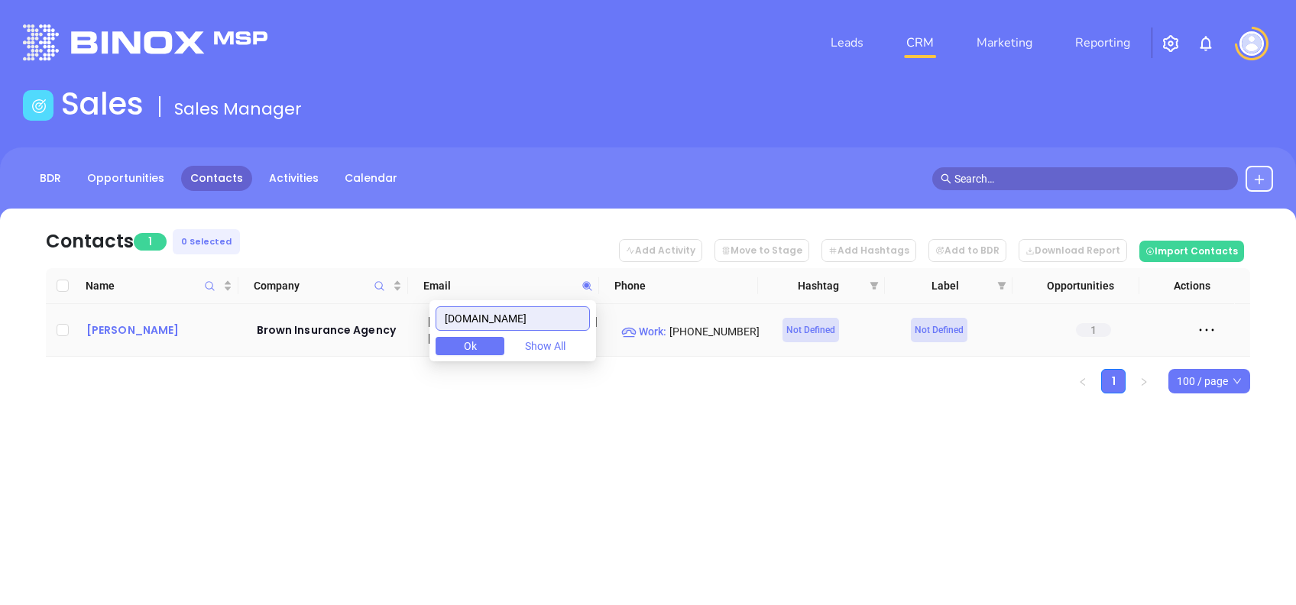
type input "[DOMAIN_NAME]"
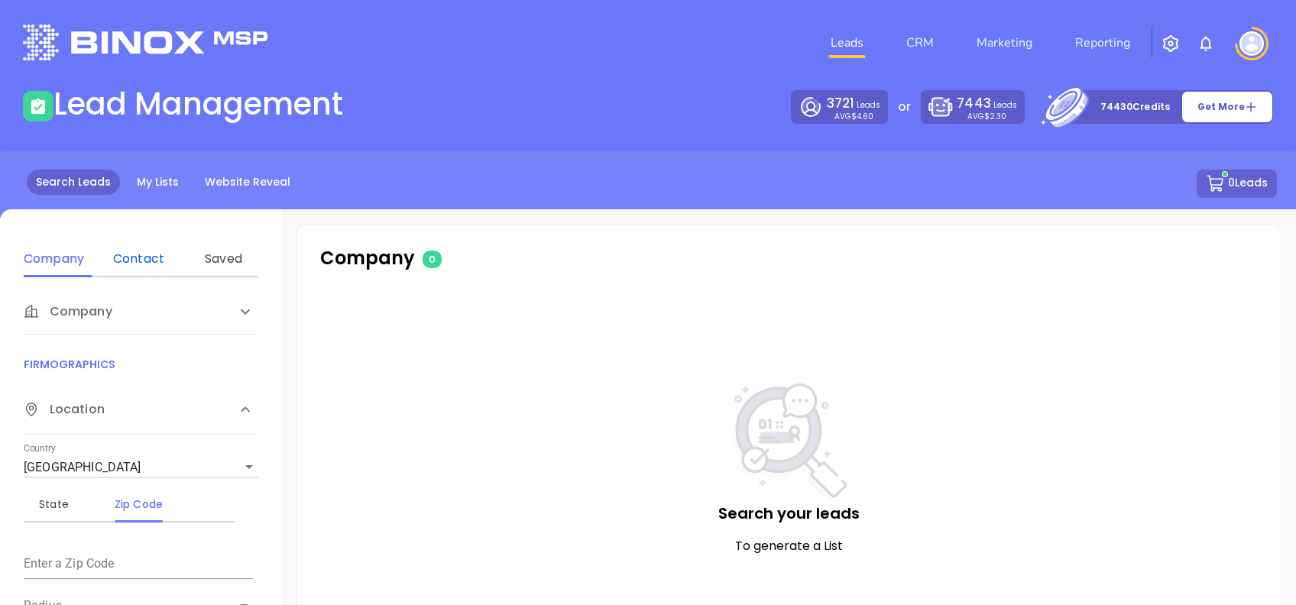
click at [140, 261] on div "Contact" at bounding box center [139, 259] width 60 height 18
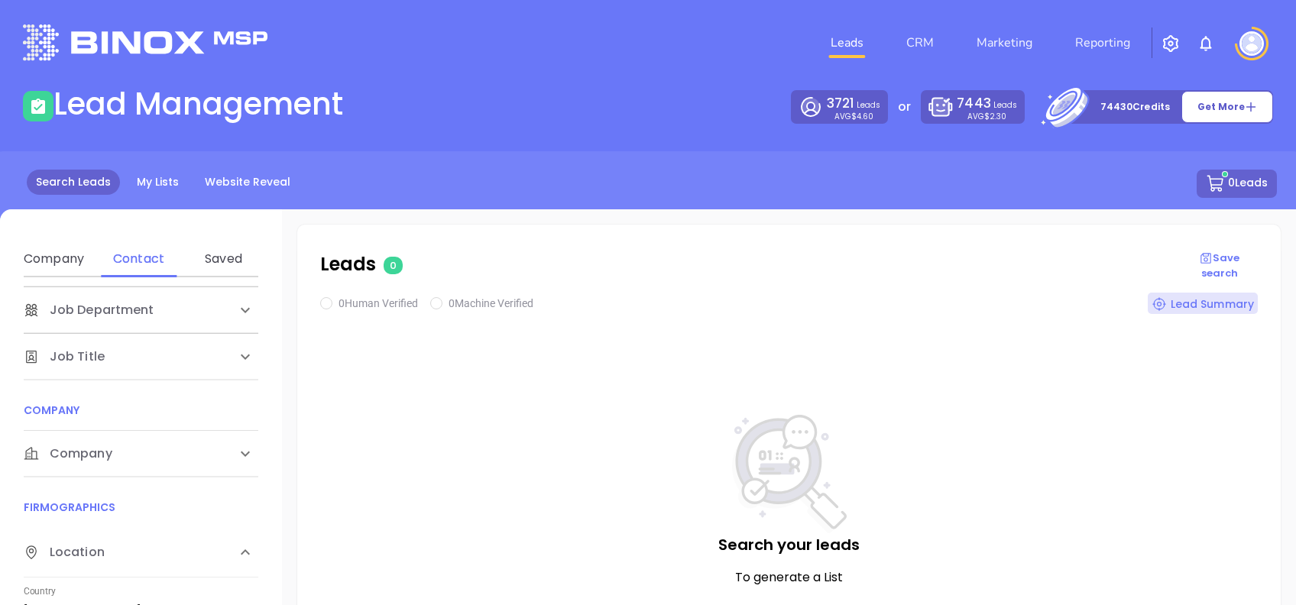
scroll to position [203, 0]
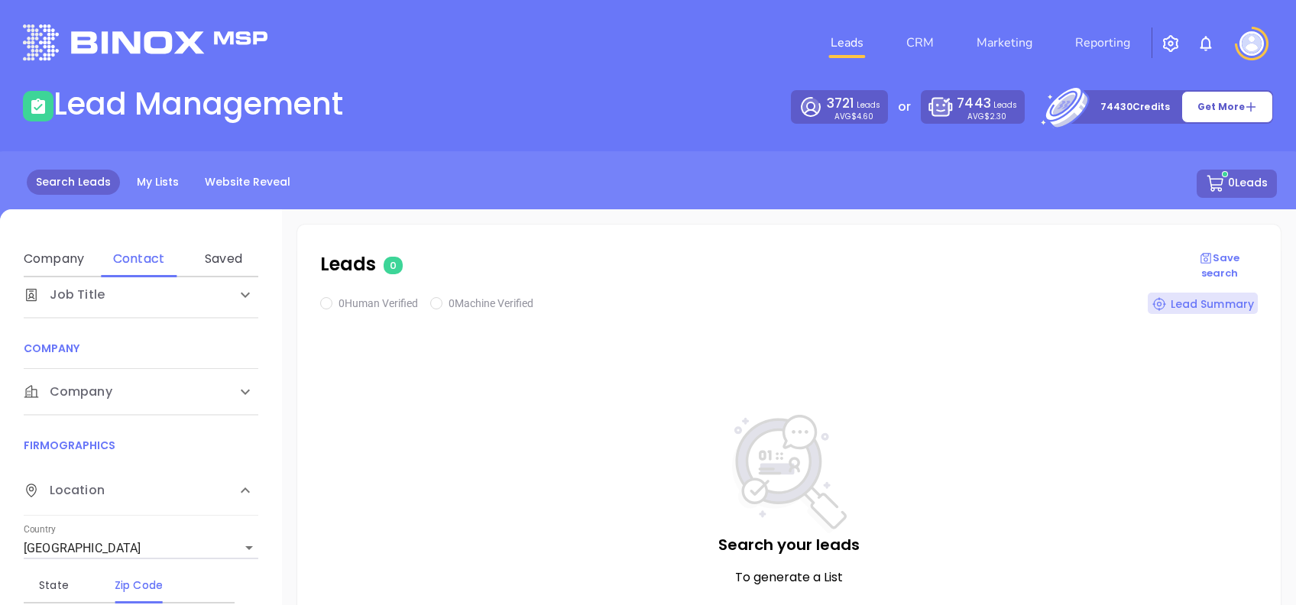
click at [159, 387] on div "Company" at bounding box center [125, 392] width 203 height 18
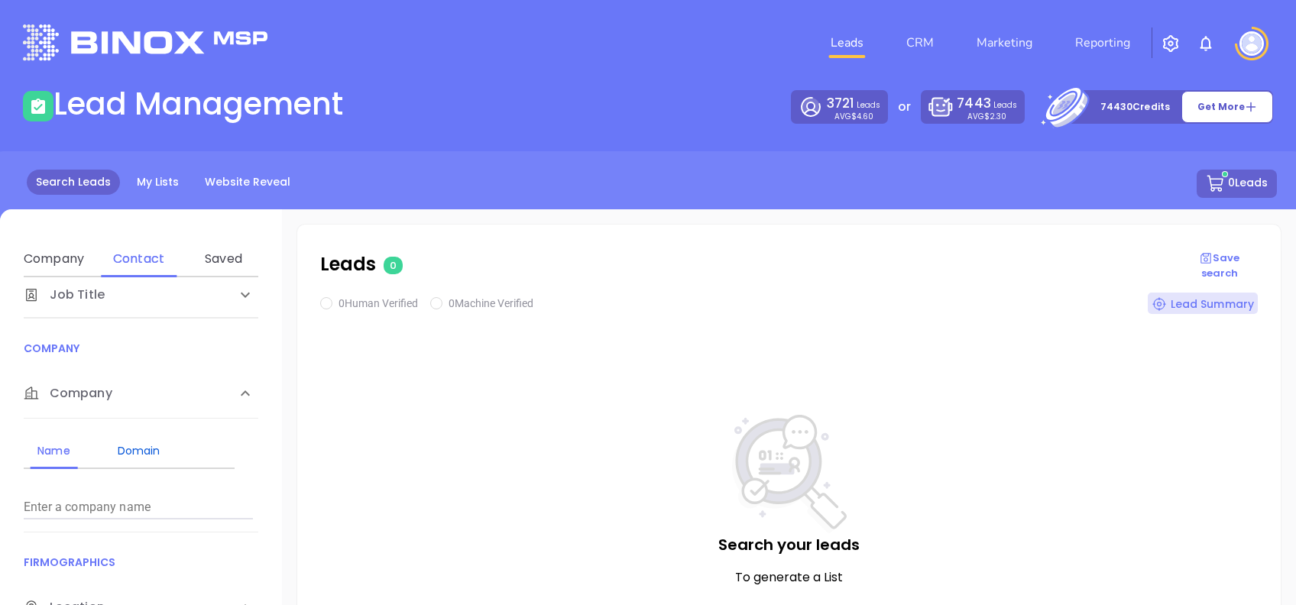
click at [148, 453] on div "Domain" at bounding box center [139, 451] width 60 height 18
click at [168, 493] on div "Enter a company domain" at bounding box center [138, 501] width 229 height 37
click at [176, 508] on input "Enter a company name" at bounding box center [138, 507] width 229 height 24
paste input "[DOMAIN_NAME]"
type input "[DOMAIN_NAME]"
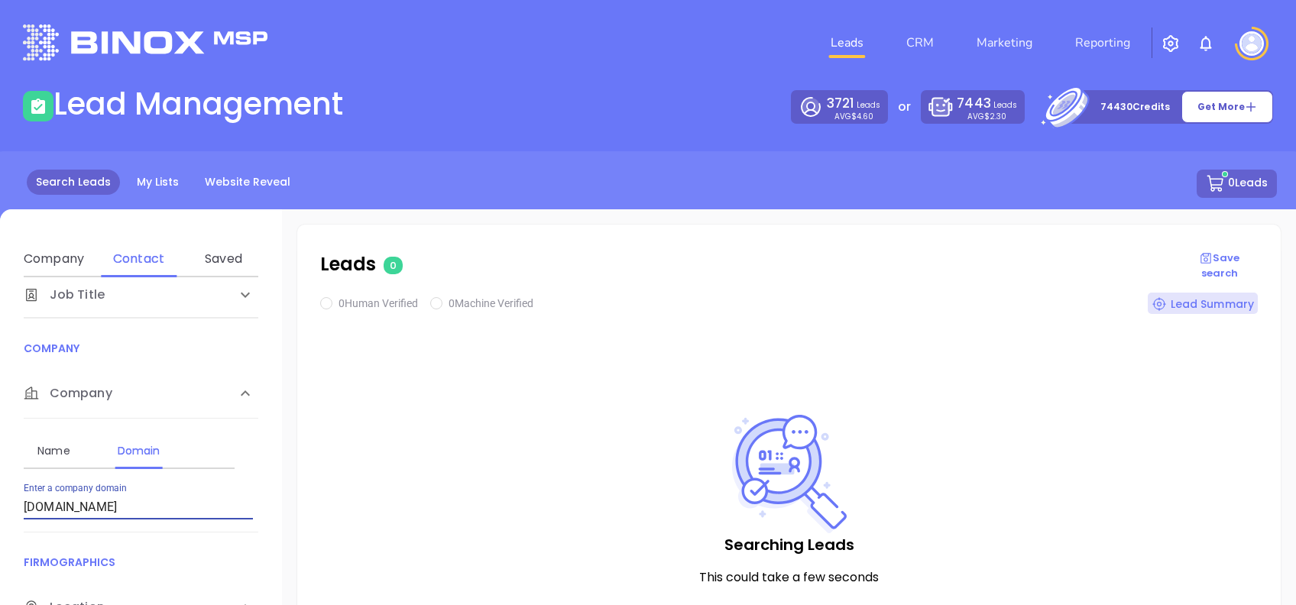
checkbox input "true"
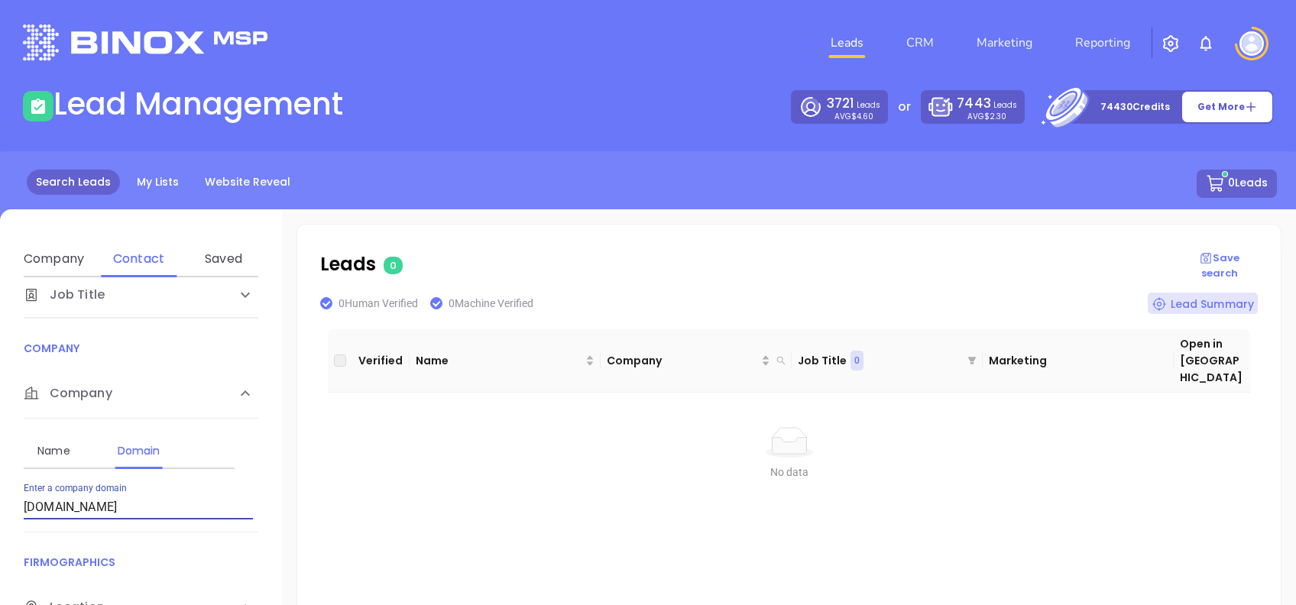
drag, startPoint x: 154, startPoint y: 507, endPoint x: 0, endPoint y: 477, distance: 156.5
click at [0, 479] on html "Leads CRM Marketing Reporting Financial Leads Leads Lead Management 3721 Leads …" at bounding box center [648, 302] width 1296 height 605
paste input "pinionfamilyinsurance"
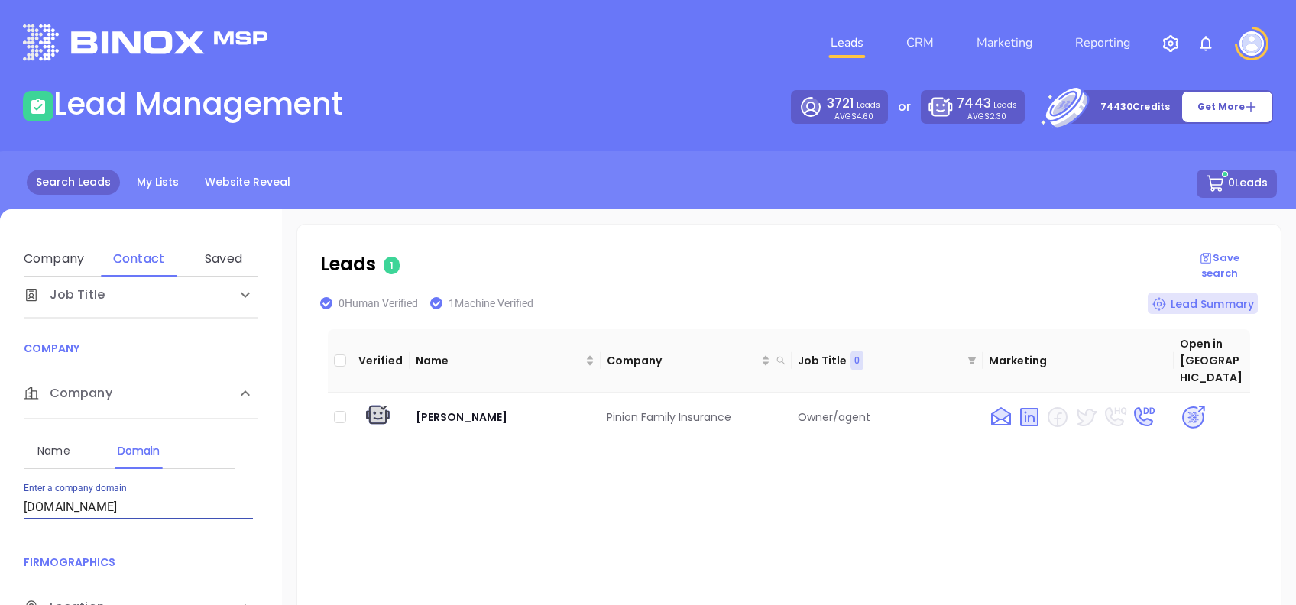
drag, startPoint x: 183, startPoint y: 505, endPoint x: 0, endPoint y: 472, distance: 186.5
click at [0, 475] on html "Leads CRM Marketing Reporting Financial Leads Leads Lead Management 3721 Leads …" at bounding box center [648, 302] width 1296 height 605
paste input "[PERSON_NAME]"
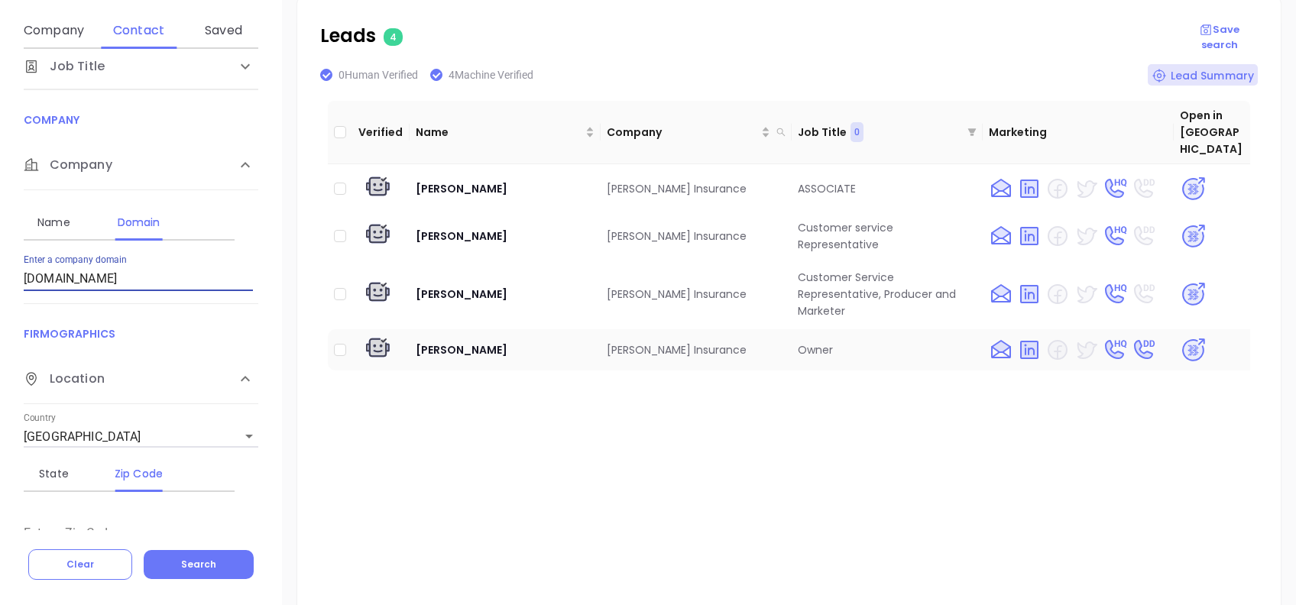
scroll to position [183, 0]
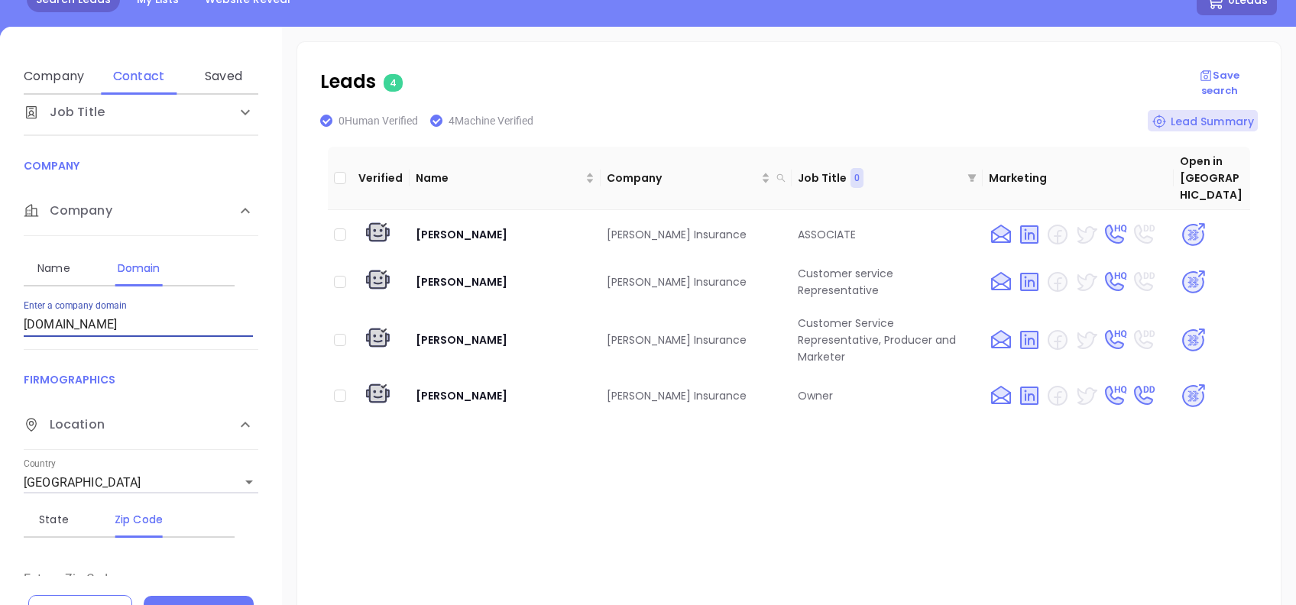
drag, startPoint x: 67, startPoint y: 336, endPoint x: 0, endPoint y: 349, distance: 68.7
click at [0, 348] on html "Leads CRM Marketing Reporting Financial Leads Leads Lead Management 3721 Leads …" at bounding box center [648, 119] width 1296 height 605
paste input "[DOMAIN_NAME]"
type input "[DOMAIN_NAME]"
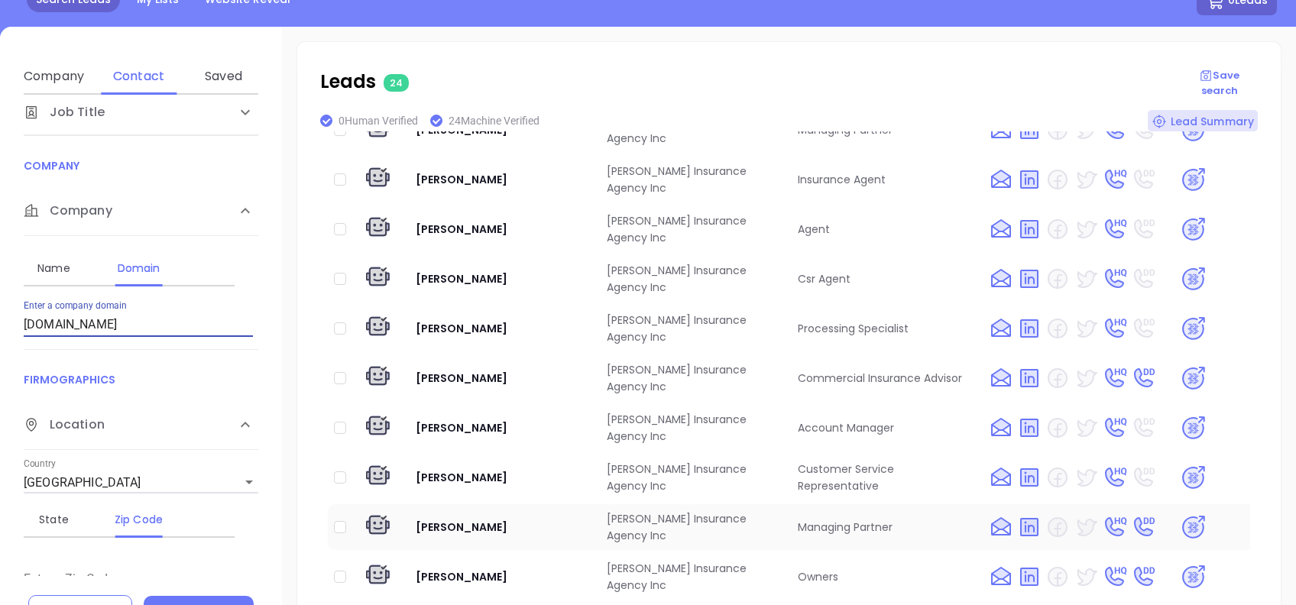
scroll to position [0, 0]
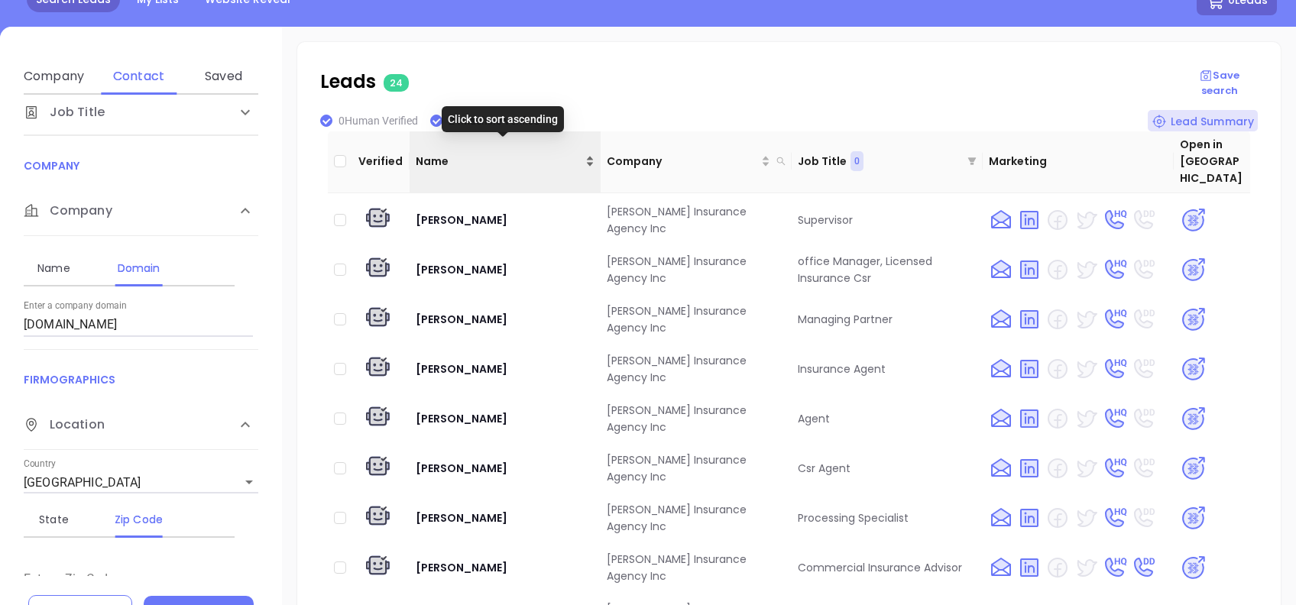
click at [528, 153] on span "Name" at bounding box center [499, 161] width 167 height 17
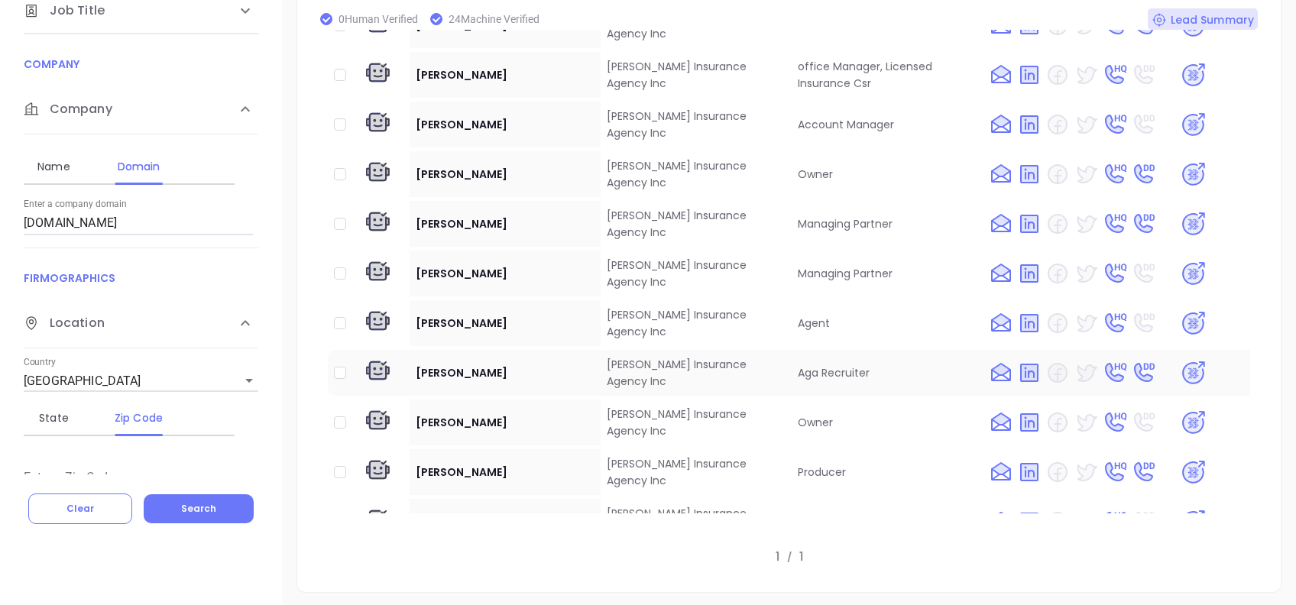
scroll to position [645, 0]
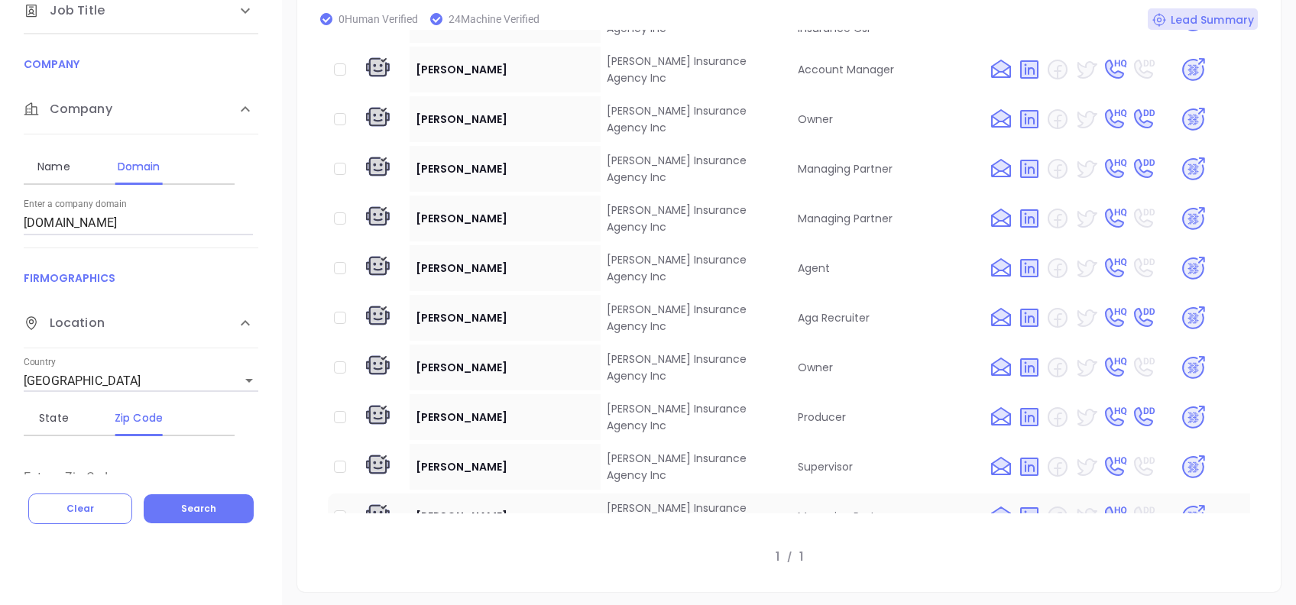
click at [1183, 504] on img at bounding box center [1193, 517] width 27 height 27
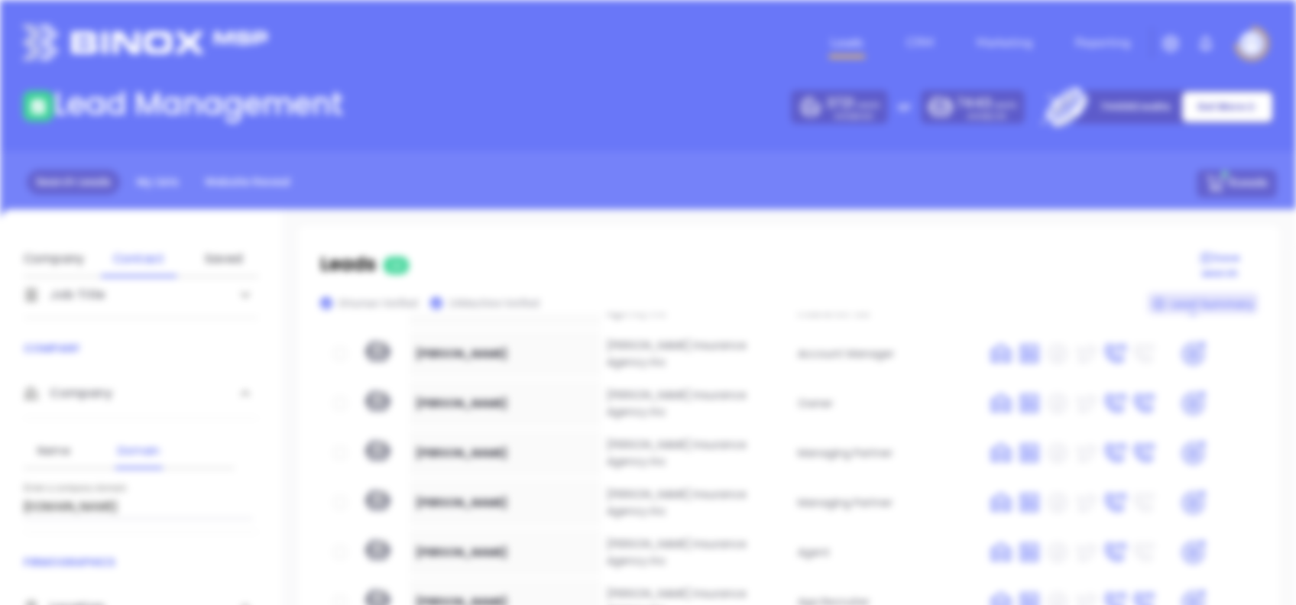
scroll to position [0, 0]
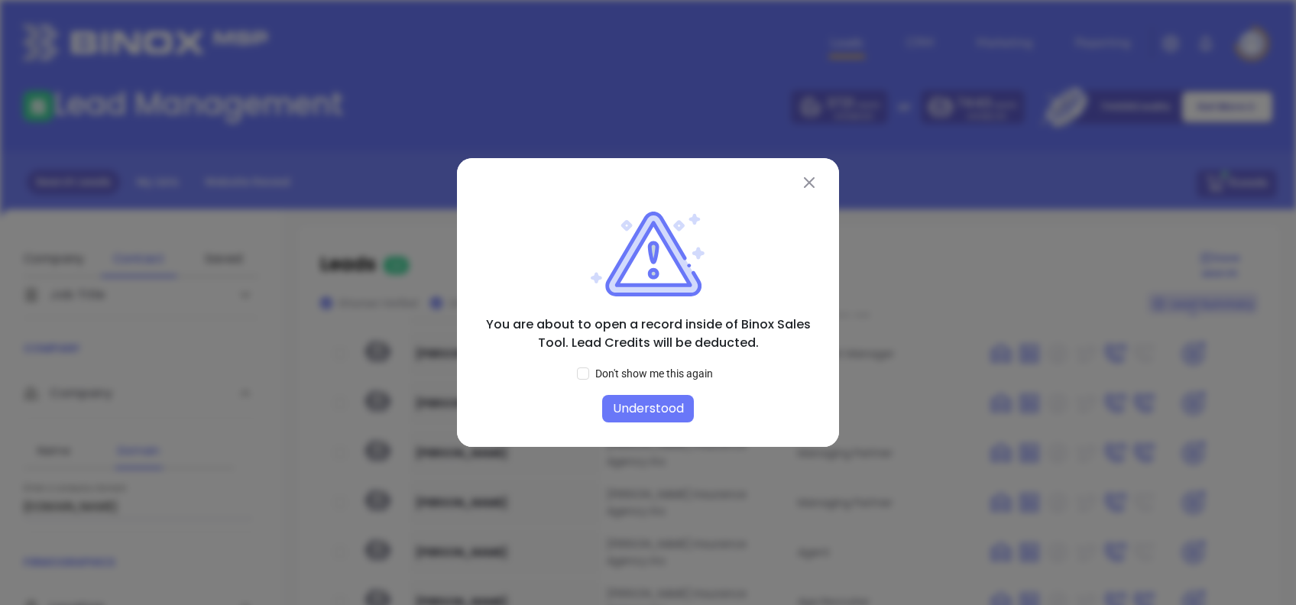
click at [638, 403] on button "Understood" at bounding box center [648, 409] width 92 height 28
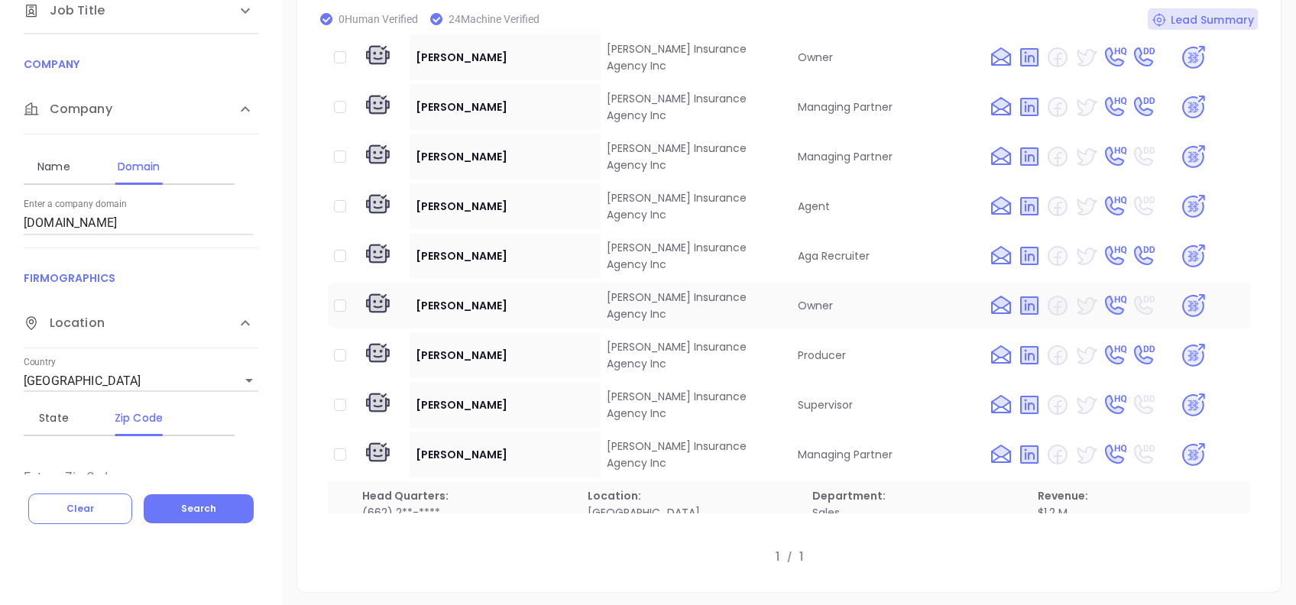
scroll to position [831, 0]
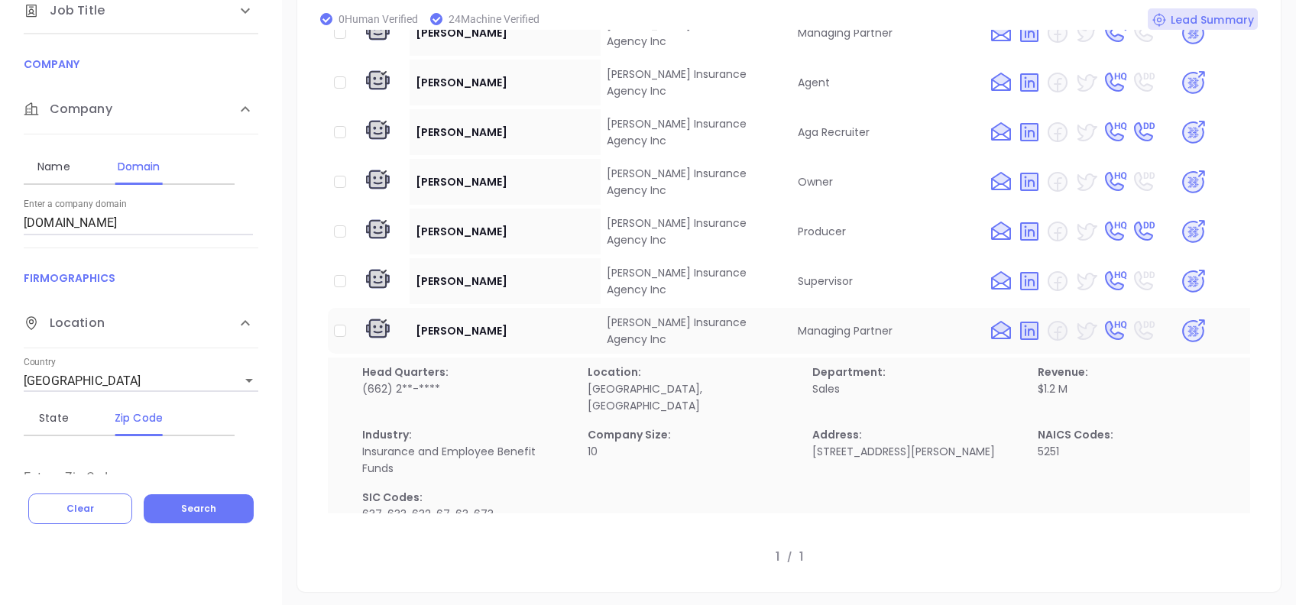
click at [534, 308] on td "Tony Whiteman" at bounding box center [505, 331] width 191 height 46
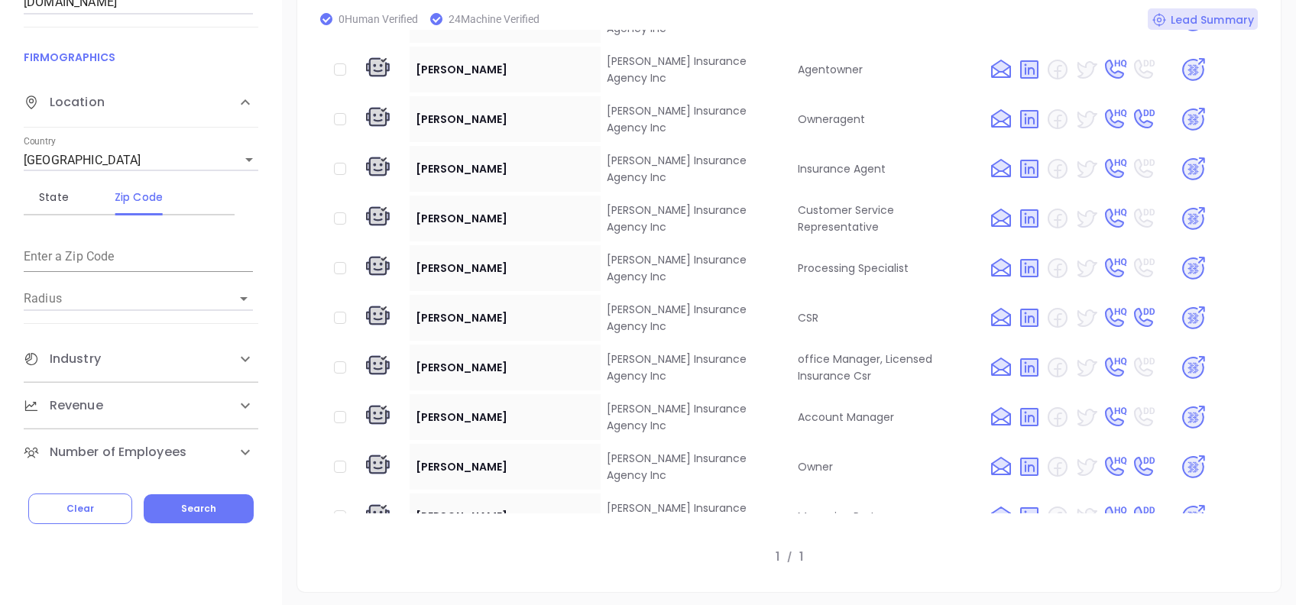
scroll to position [135, 0]
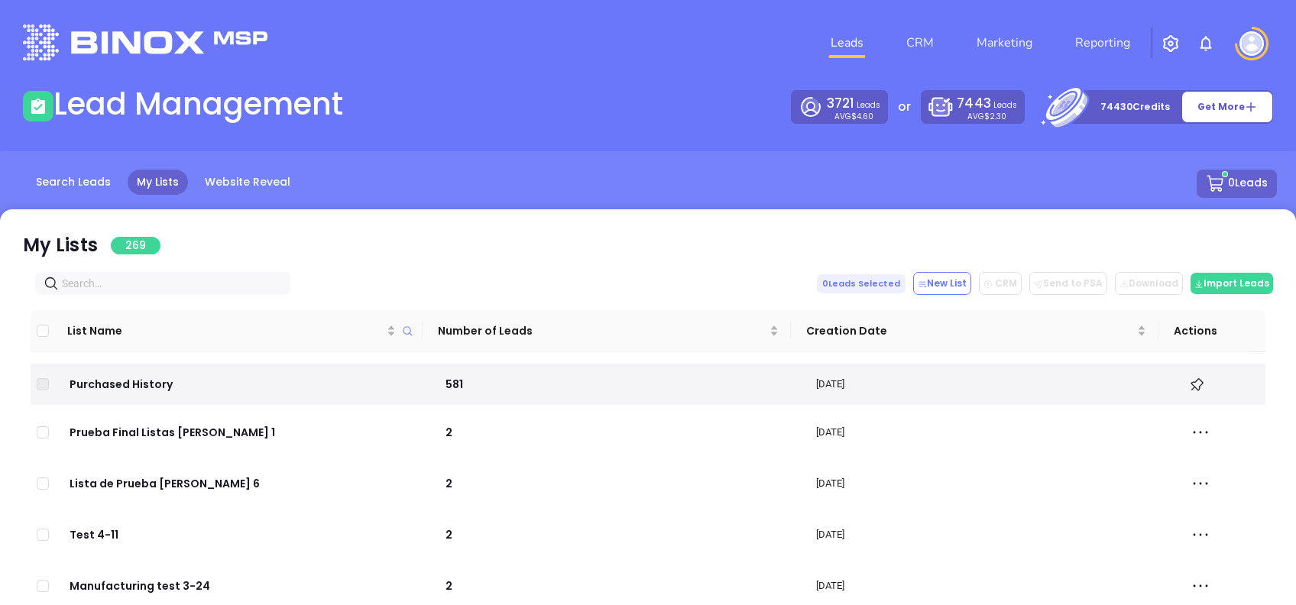
click at [102, 281] on input "text" at bounding box center [166, 283] width 208 height 17
paste input "[DOMAIN_NAME]"
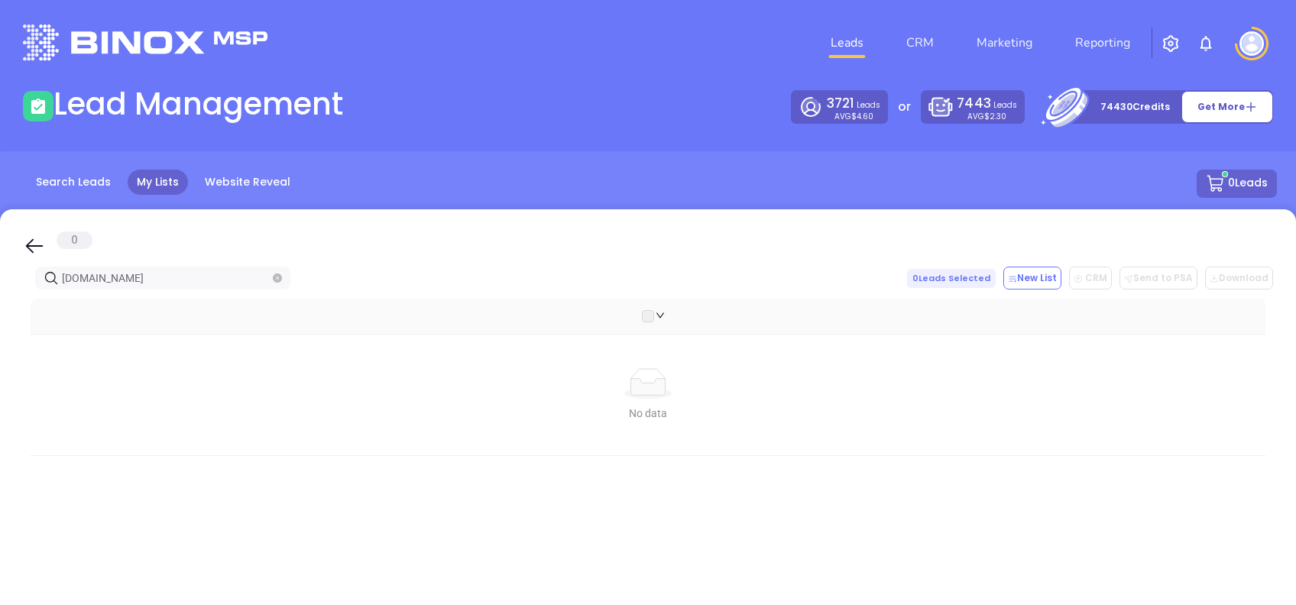
type input "[DOMAIN_NAME]"
click at [32, 245] on icon at bounding box center [35, 246] width 18 height 15
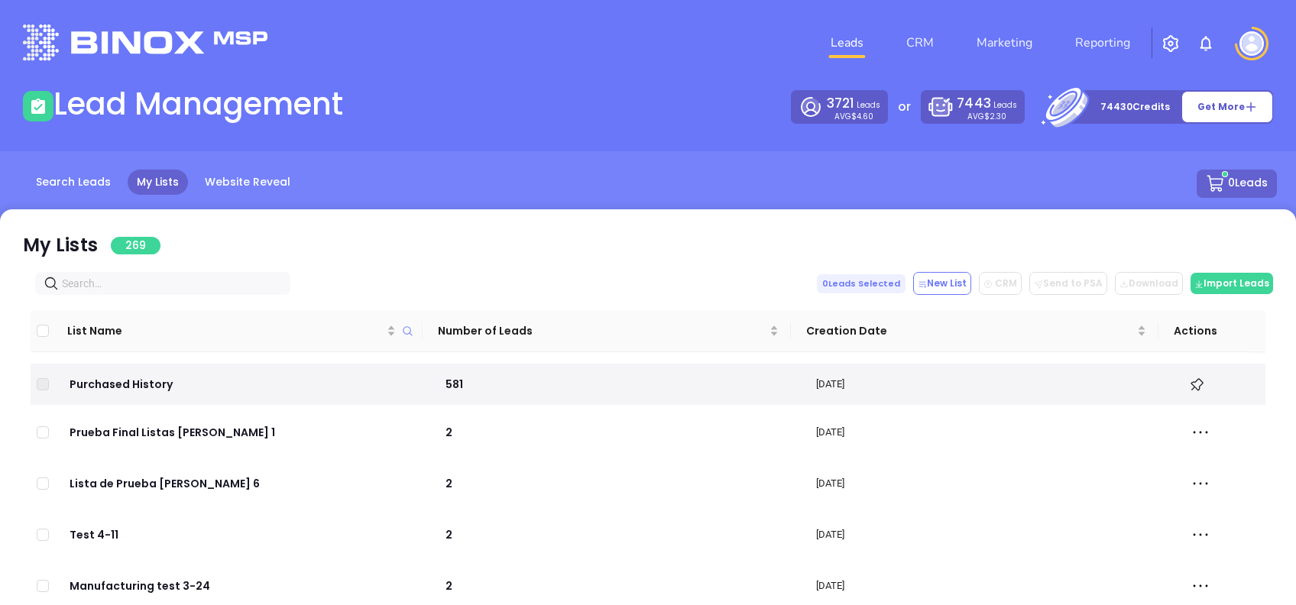
click at [154, 281] on input "text" at bounding box center [166, 283] width 208 height 17
paste input "[DOMAIN_NAME]"
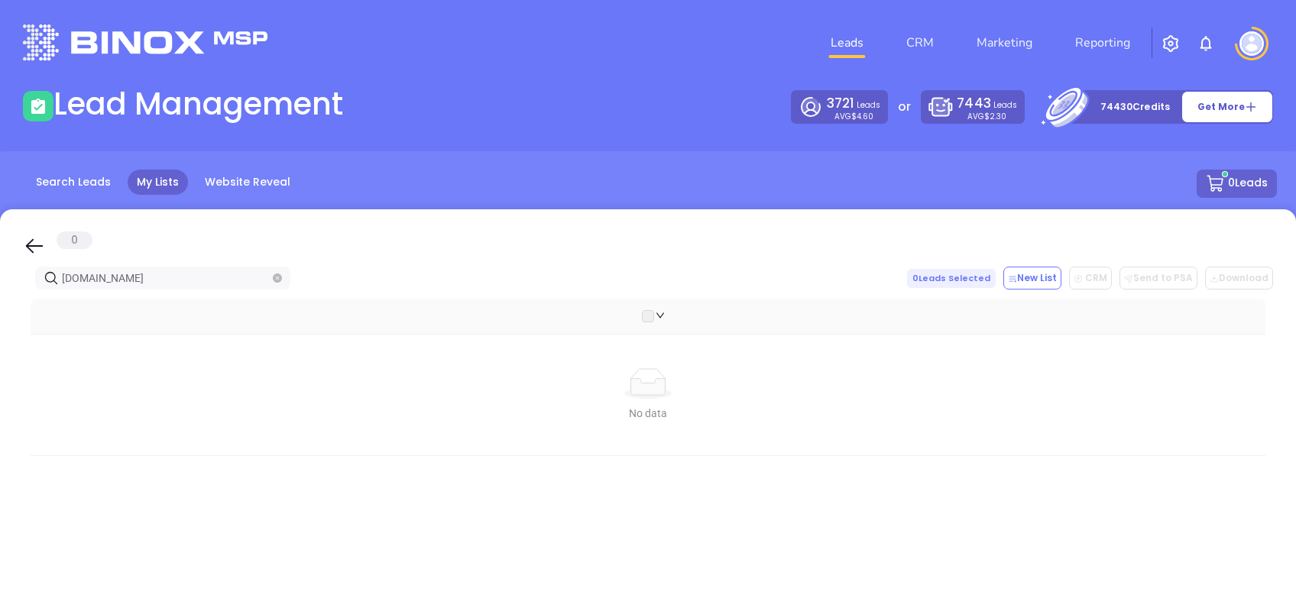
type input "[DOMAIN_NAME]"
click at [34, 238] on icon at bounding box center [34, 246] width 23 height 23
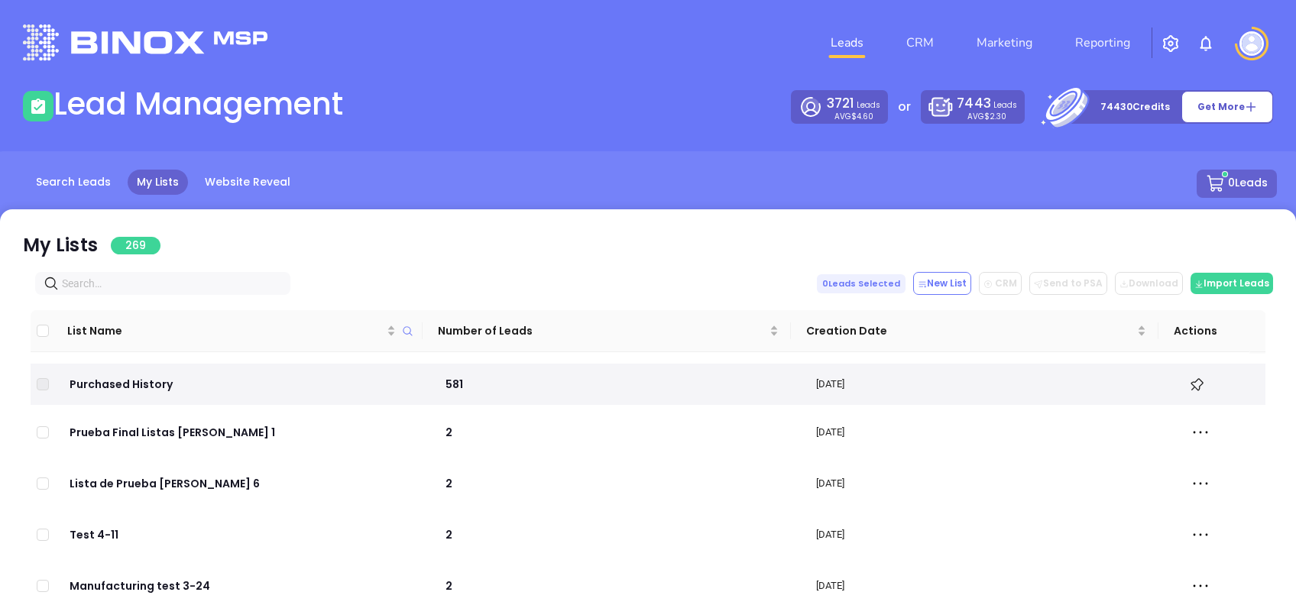
click at [181, 282] on input "text" at bounding box center [166, 283] width 208 height 17
paste input "[DOMAIN_NAME]"
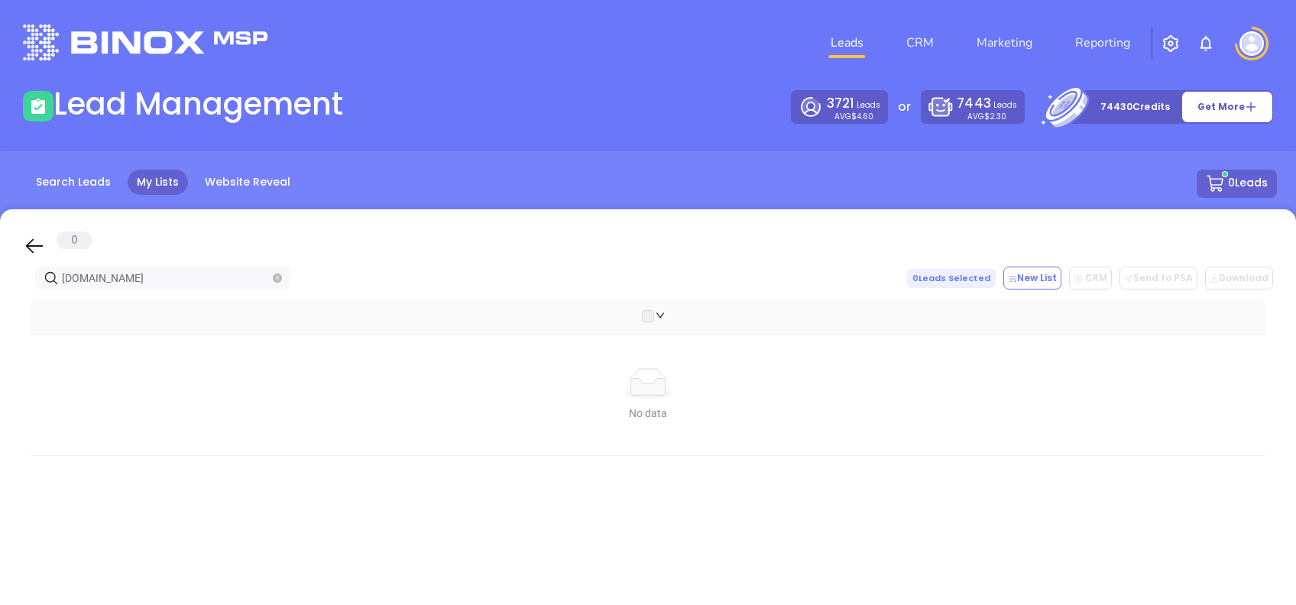
type input "[DOMAIN_NAME]"
click at [31, 247] on icon at bounding box center [34, 246] width 23 height 23
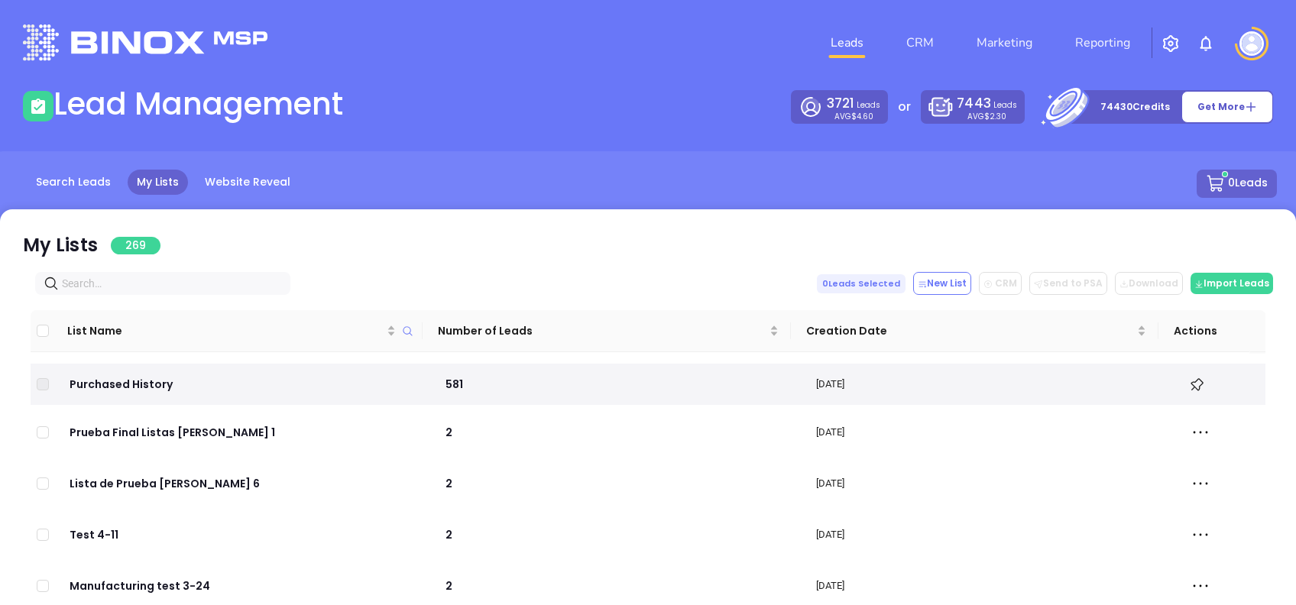
click at [102, 281] on input "text" at bounding box center [166, 283] width 208 height 17
paste input "oxins.com"
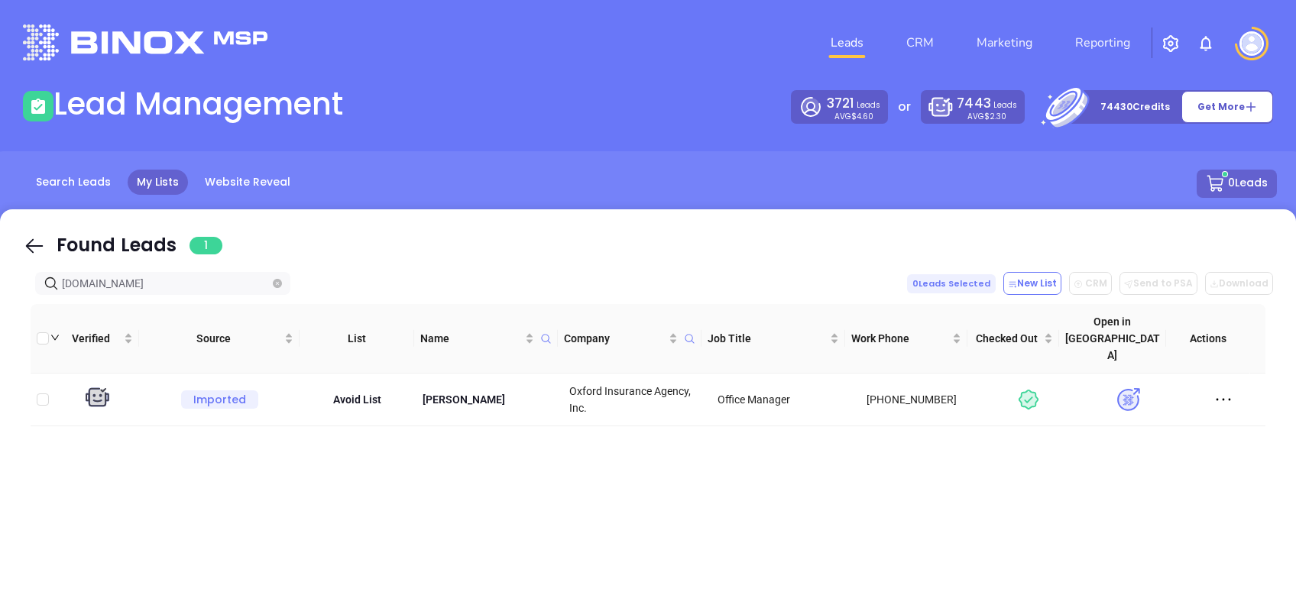
type input "oxins.com"
click at [37, 248] on icon at bounding box center [34, 246] width 23 height 23
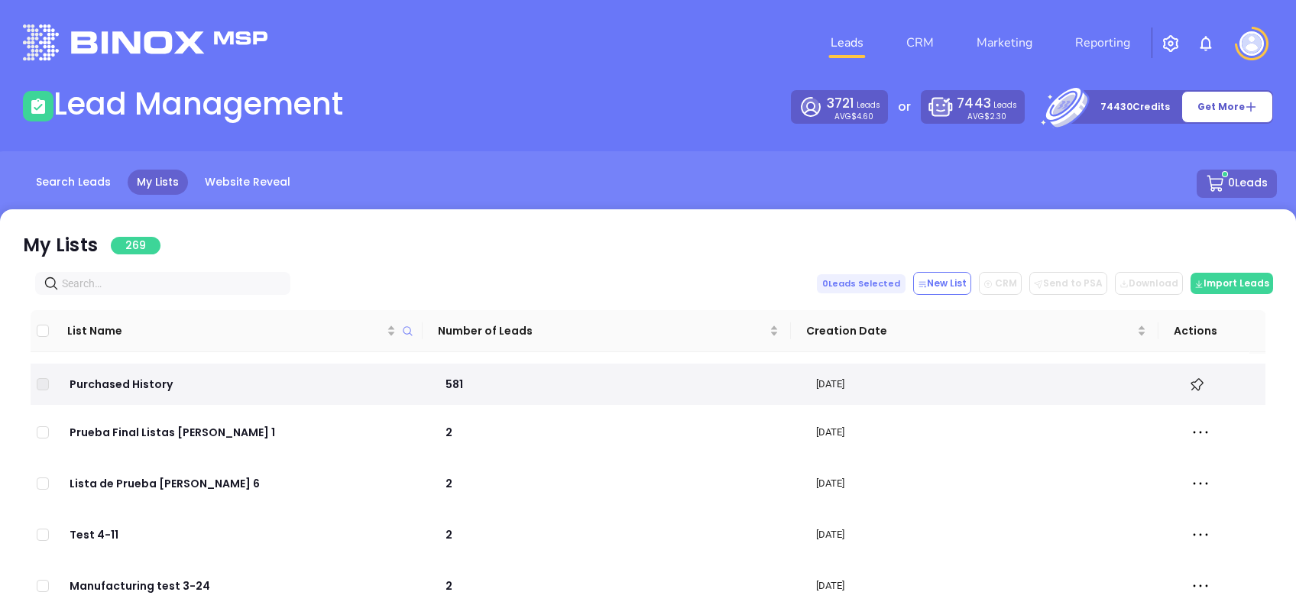
click at [167, 293] on span at bounding box center [162, 283] width 255 height 23
click at [165, 291] on input "text" at bounding box center [166, 283] width 208 height 17
paste input "y cual fue el destino principal al que iban?"
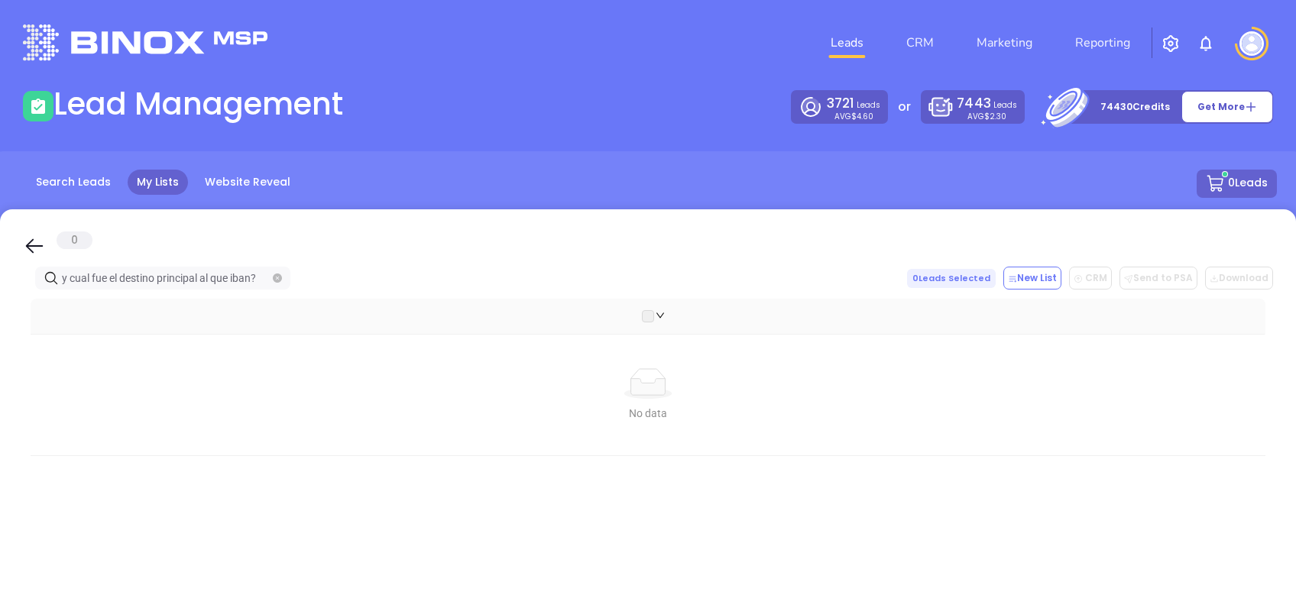
type input "y cual fue el destino principal al que iban?"
click at [279, 281] on icon "close-circle" at bounding box center [277, 278] width 9 height 9
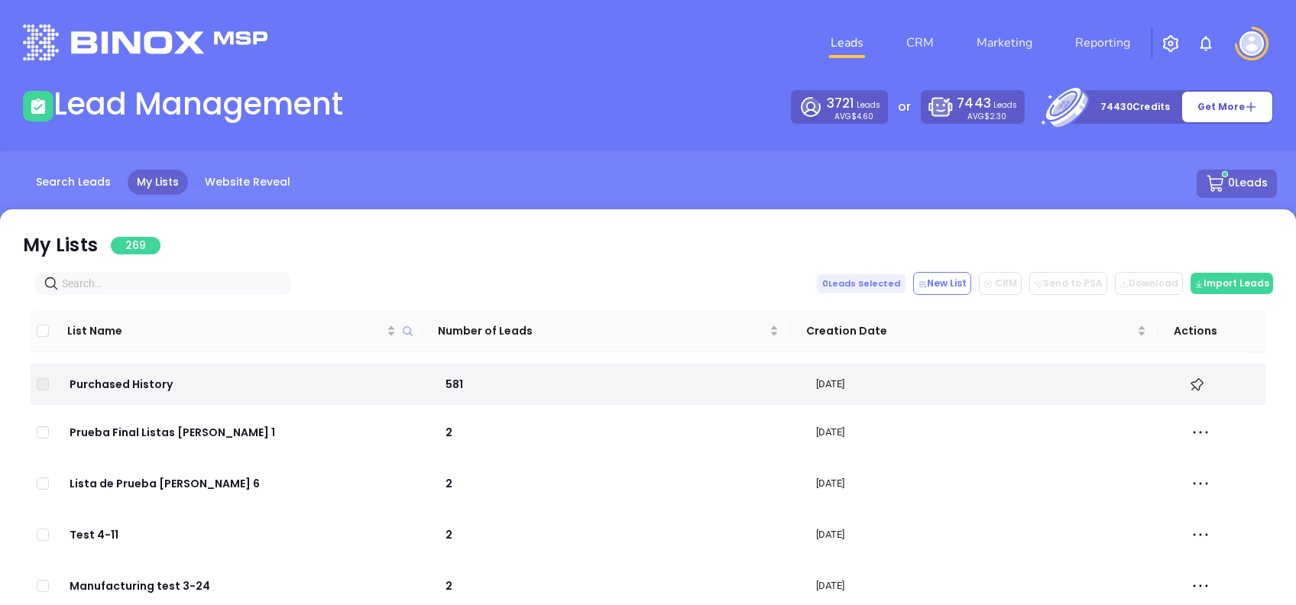
click at [104, 281] on input "text" at bounding box center [166, 283] width 208 height 17
paste input "browninsurance.biz"
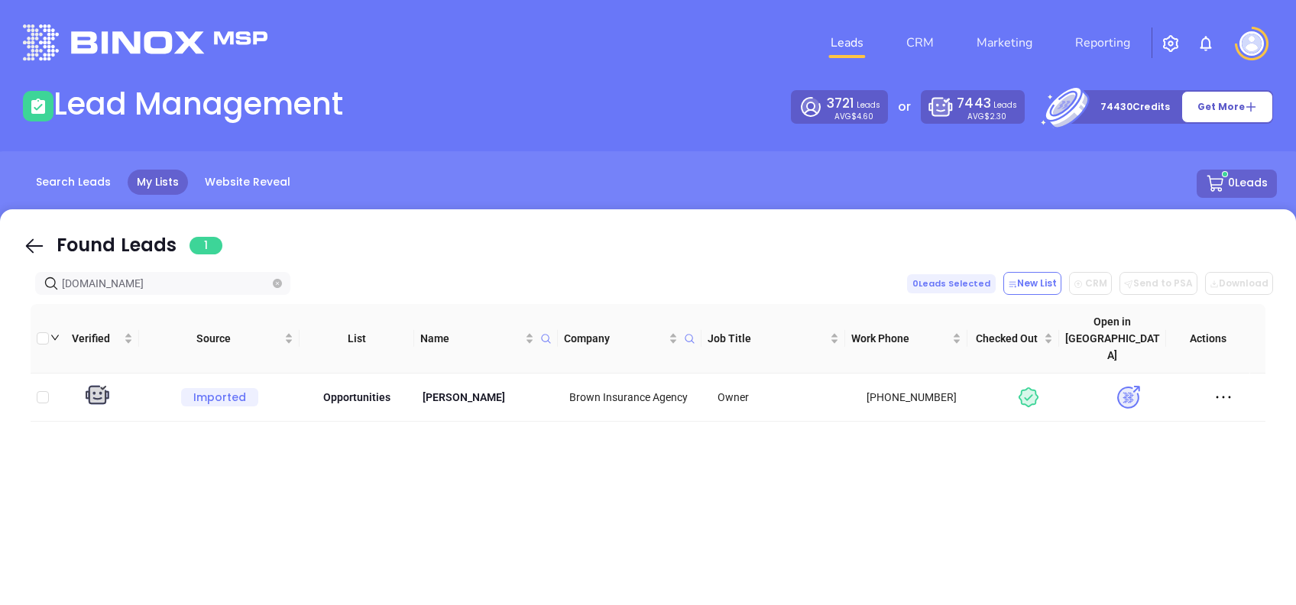
type input "browninsurance.biz"
click at [441, 389] on p "[PERSON_NAME]" at bounding box center [488, 397] width 137 height 17
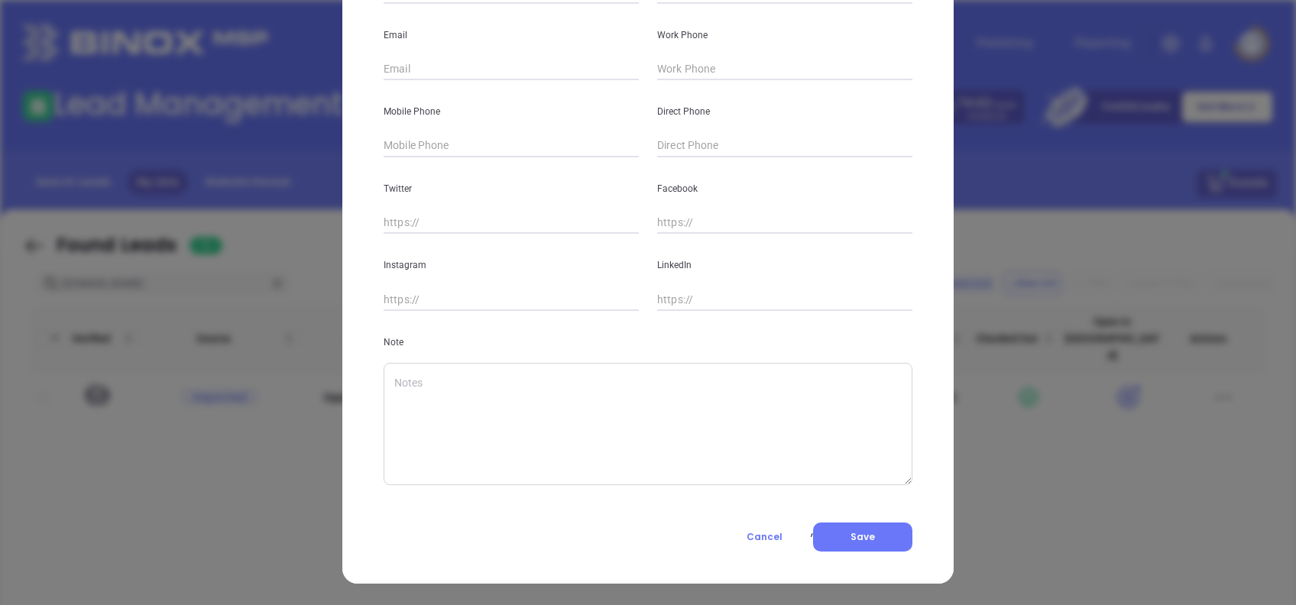
type input "Hugh"
type input "Brown"
type input "Brown Insurance Agency"
type input "Owner"
type input "[PERSON_NAME][EMAIL_ADDRESS][PERSON_NAME][DOMAIN_NAME]"
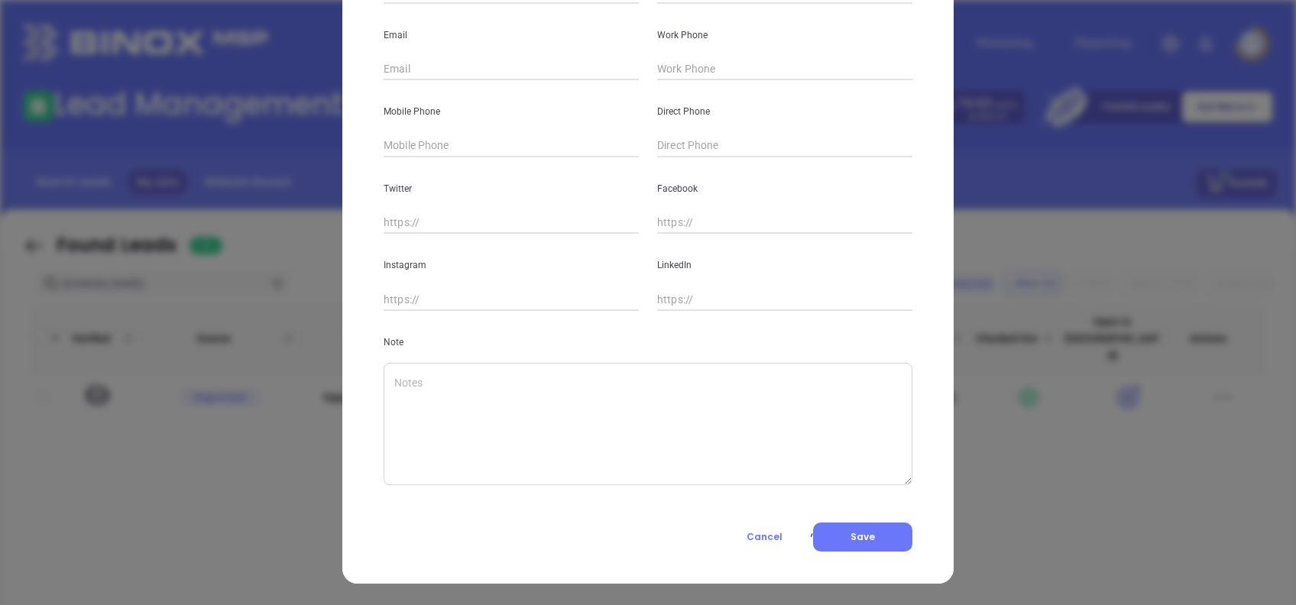
type input "(662) 234-2941"
type input "www.linkedin.com/in/hugh-brown-936399189"
type textarea "August 22th, 2022 BY Joanna GomezBinox By Industry"
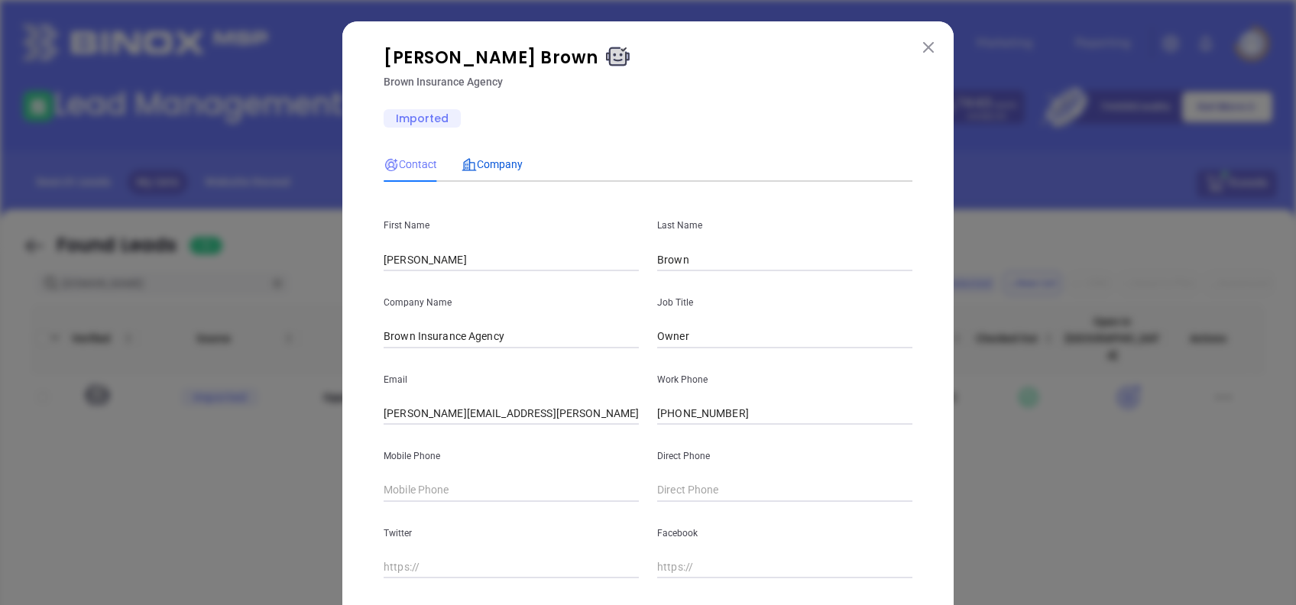
click at [465, 167] on icon at bounding box center [469, 164] width 15 height 15
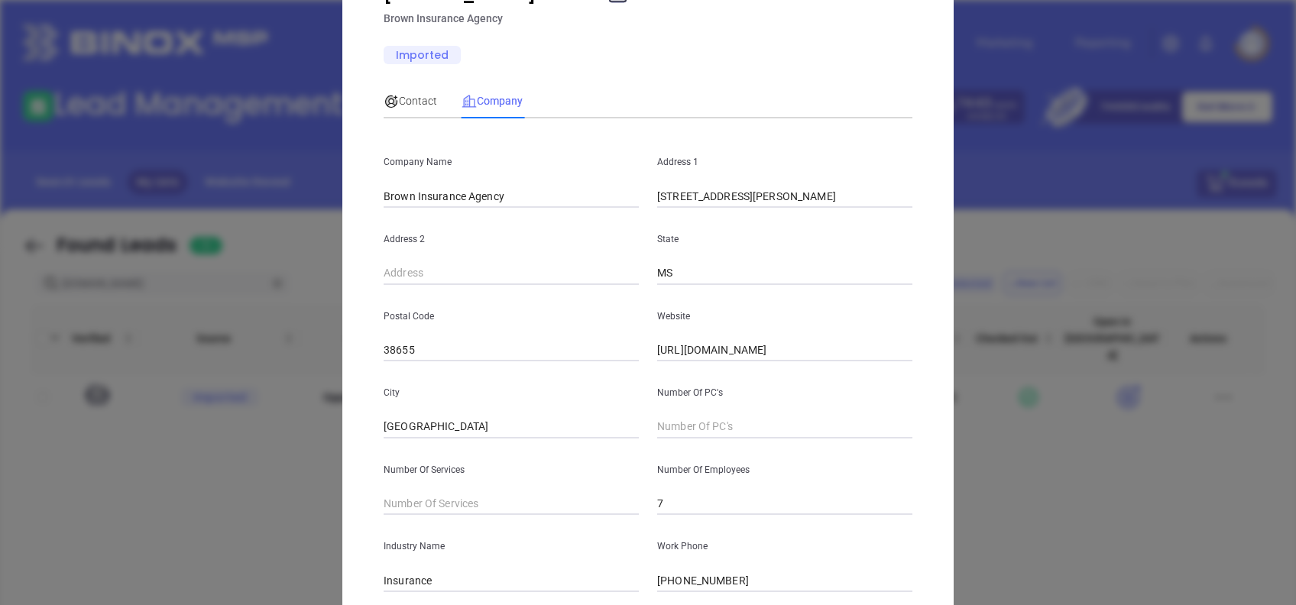
scroll to position [167, 0]
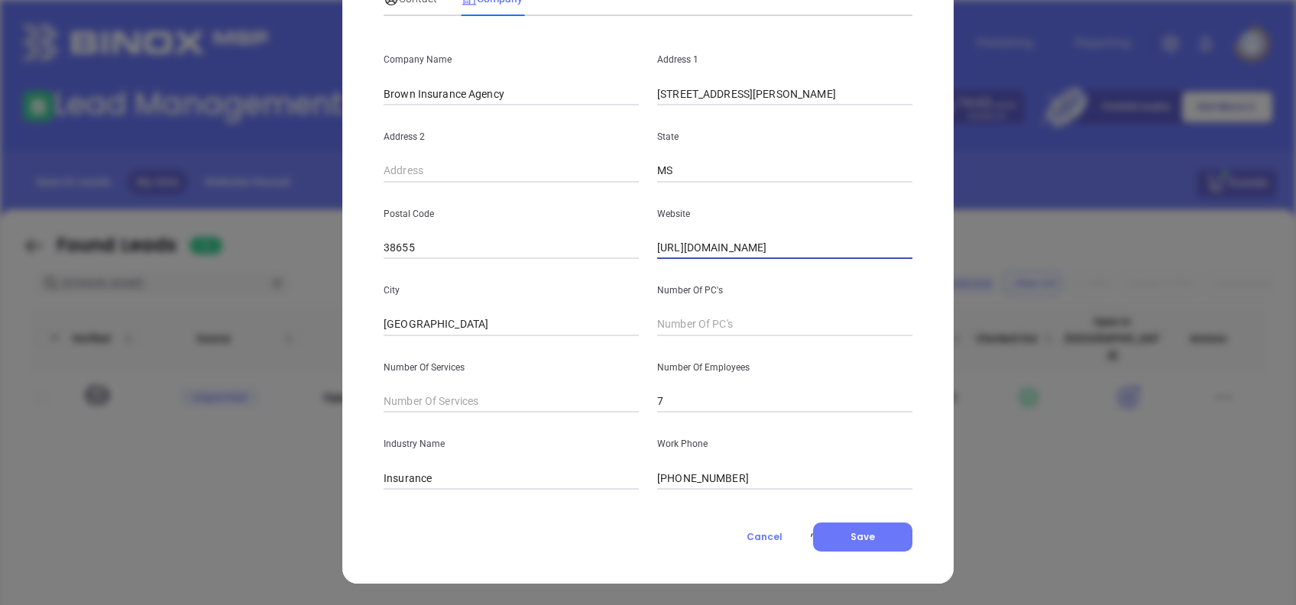
drag, startPoint x: 830, startPoint y: 248, endPoint x: 567, endPoint y: 286, distance: 265.7
click at [573, 283] on div "Company Name Brown Insurance Agency Address 1 1328 North Lamar Boulevard Addres…" at bounding box center [648, 259] width 529 height 462
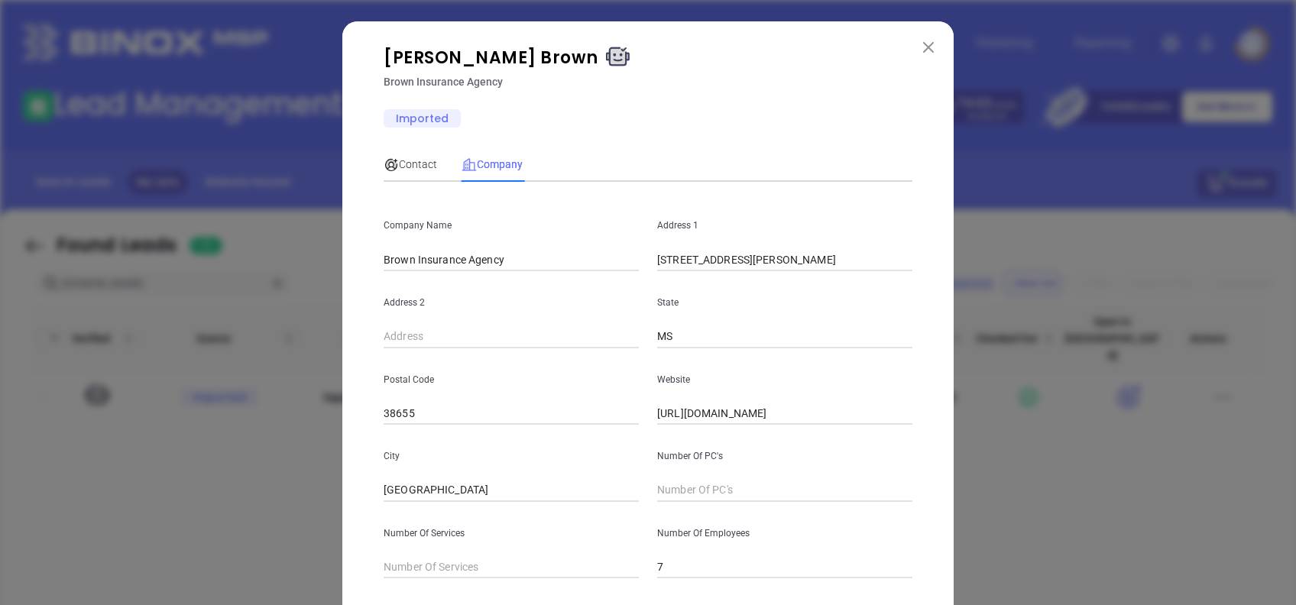
click at [923, 45] on img at bounding box center [928, 47] width 11 height 11
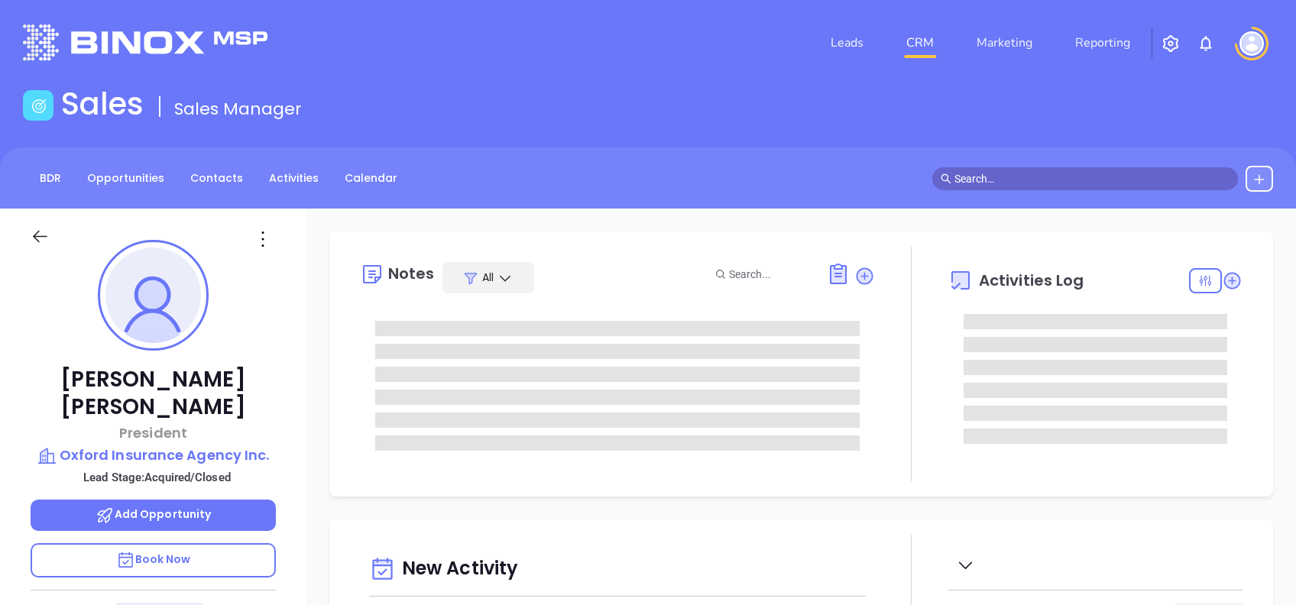
type input "[DATE]"
type input "[PERSON_NAME]"
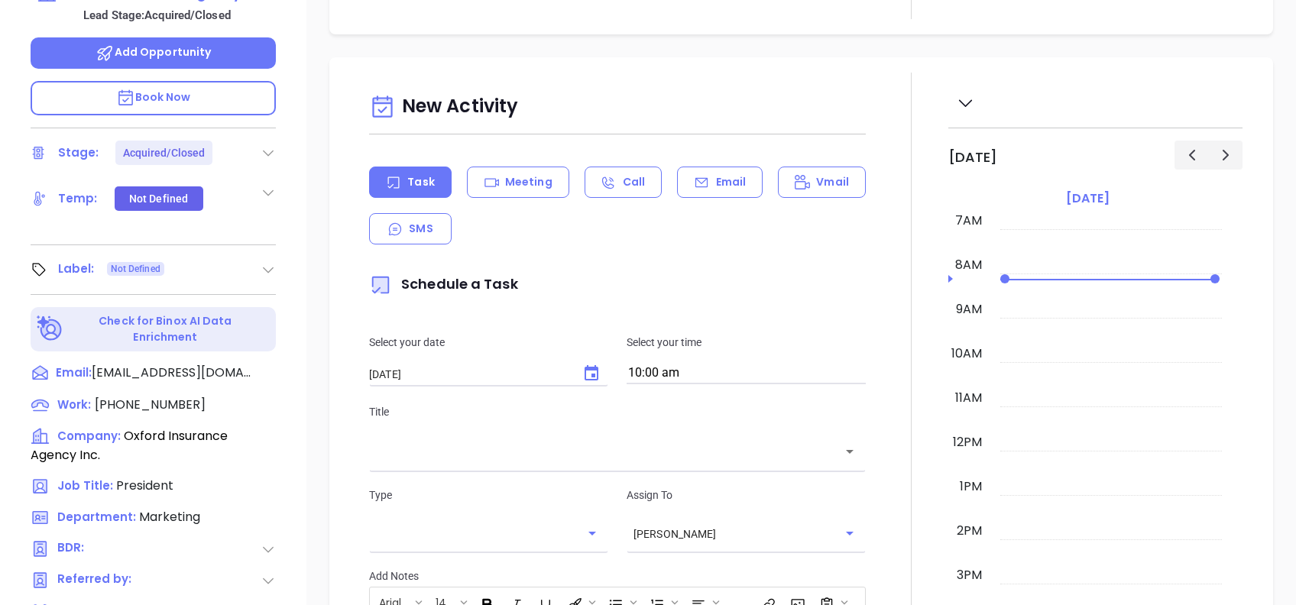
scroll to position [673, 0]
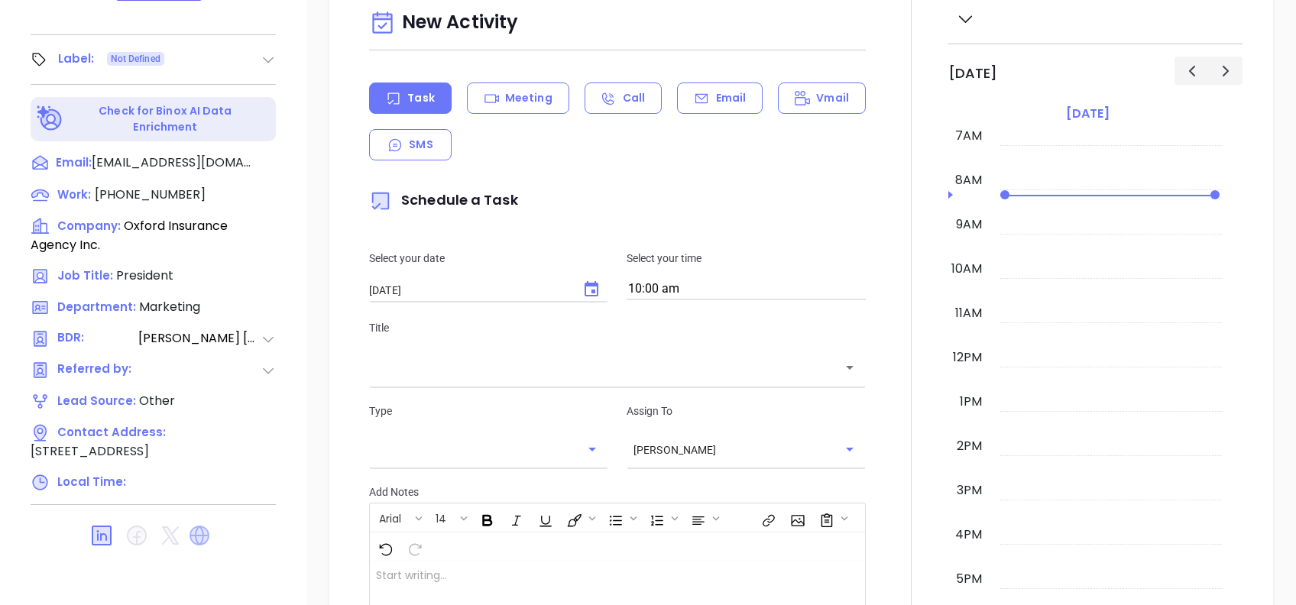
drag, startPoint x: 199, startPoint y: 495, endPoint x: 192, endPoint y: 510, distance: 16.1
click at [192, 526] on icon at bounding box center [200, 536] width 20 height 20
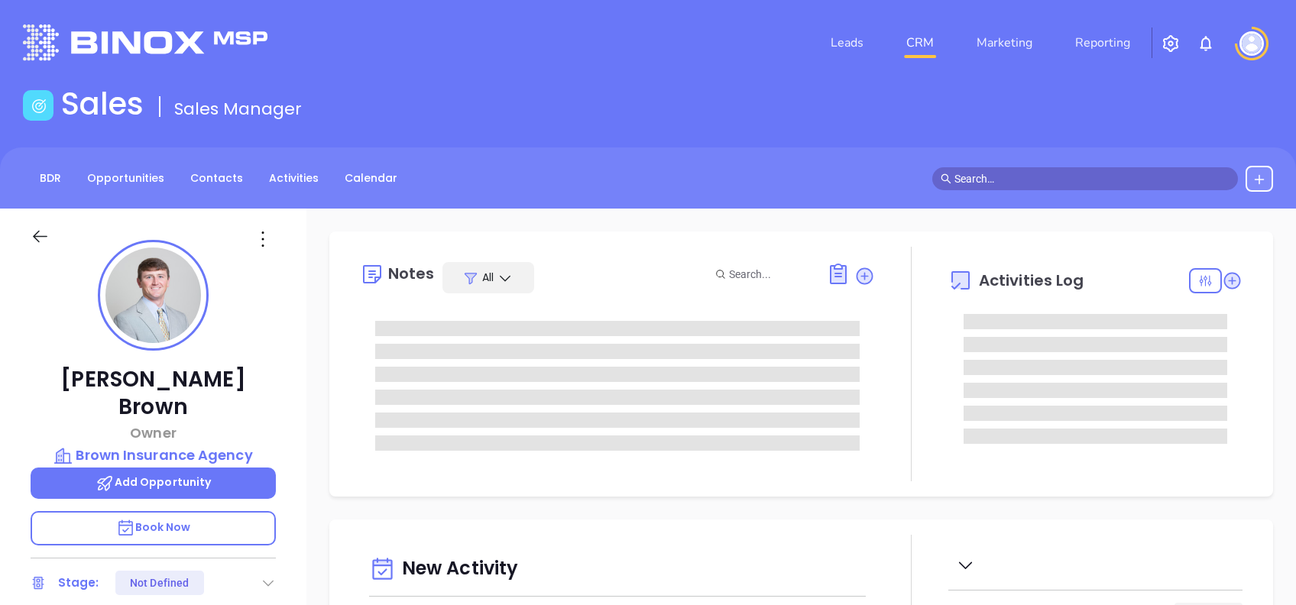
type input "[DATE]"
type input "[PERSON_NAME]"
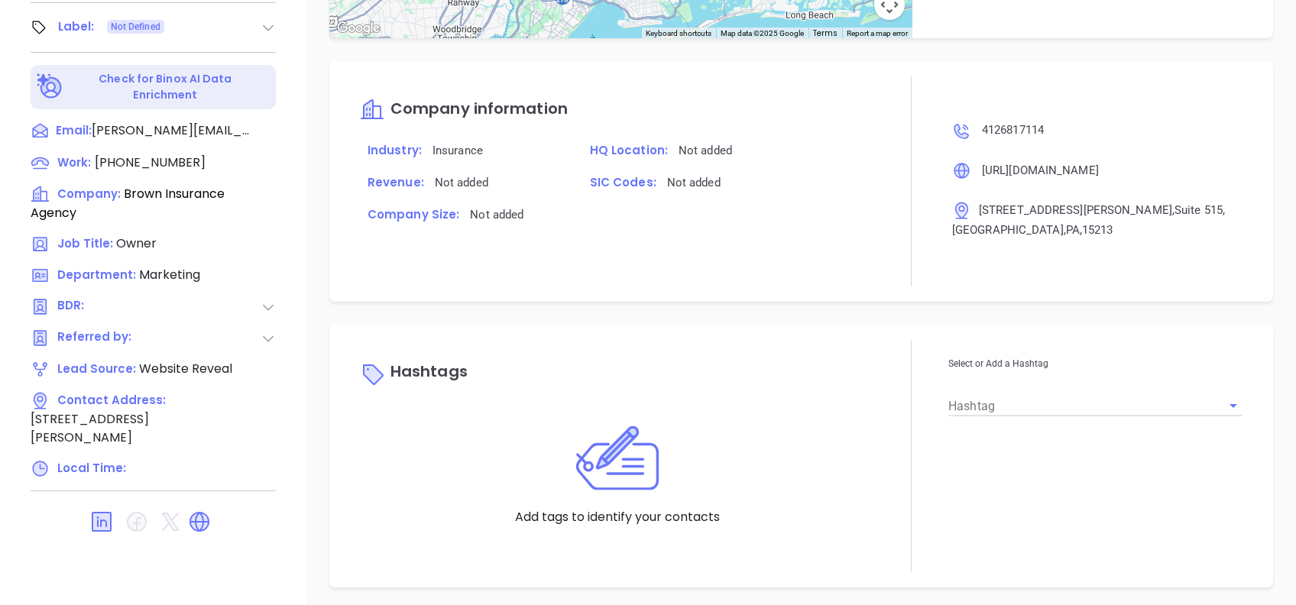
scroll to position [1244, 0]
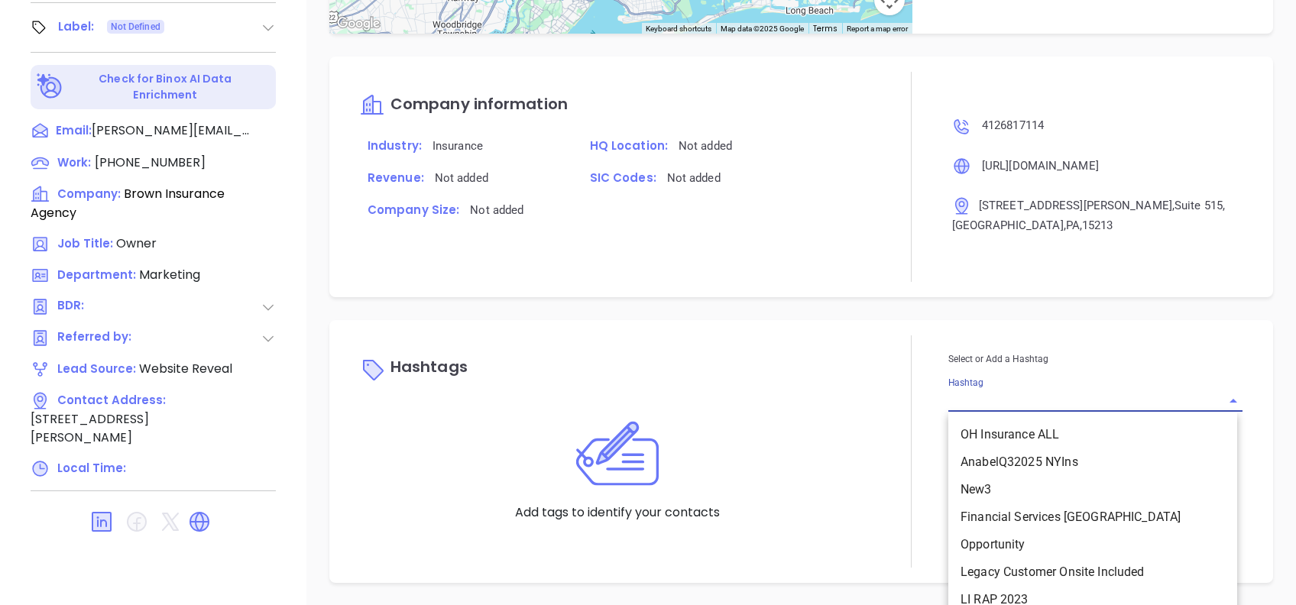
click at [1070, 397] on input "Hashtag" at bounding box center [1074, 401] width 251 height 22
type input "pa ins"
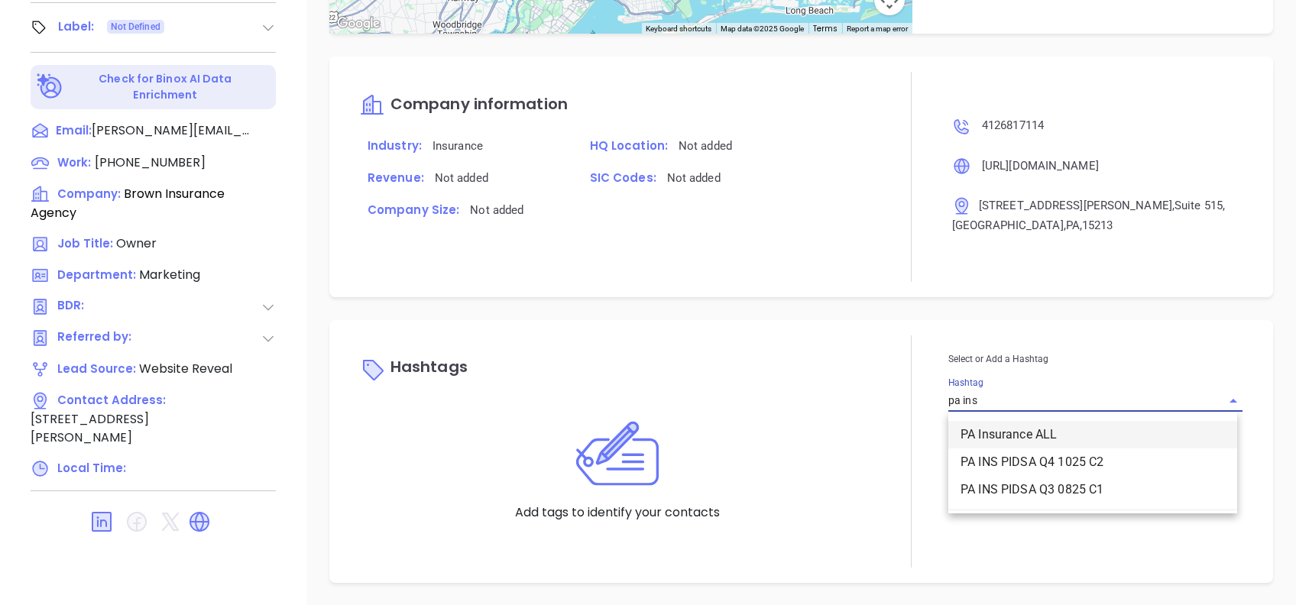
click at [1054, 430] on li "PA Insurance ALL" at bounding box center [1093, 435] width 289 height 28
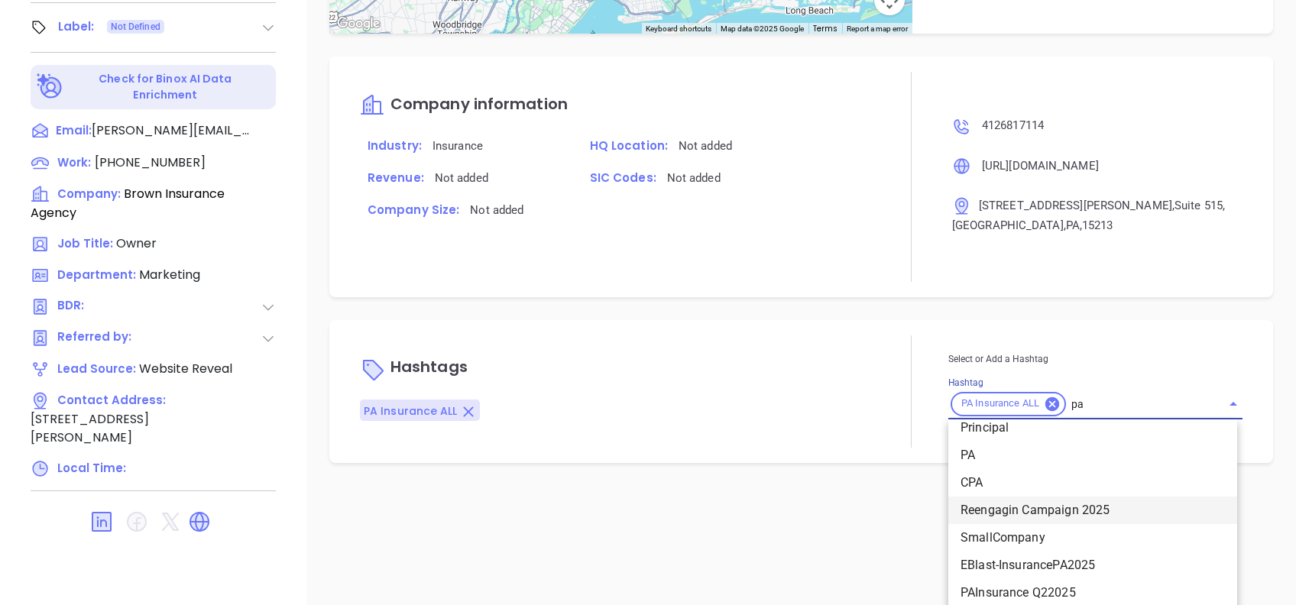
scroll to position [1118, 0]
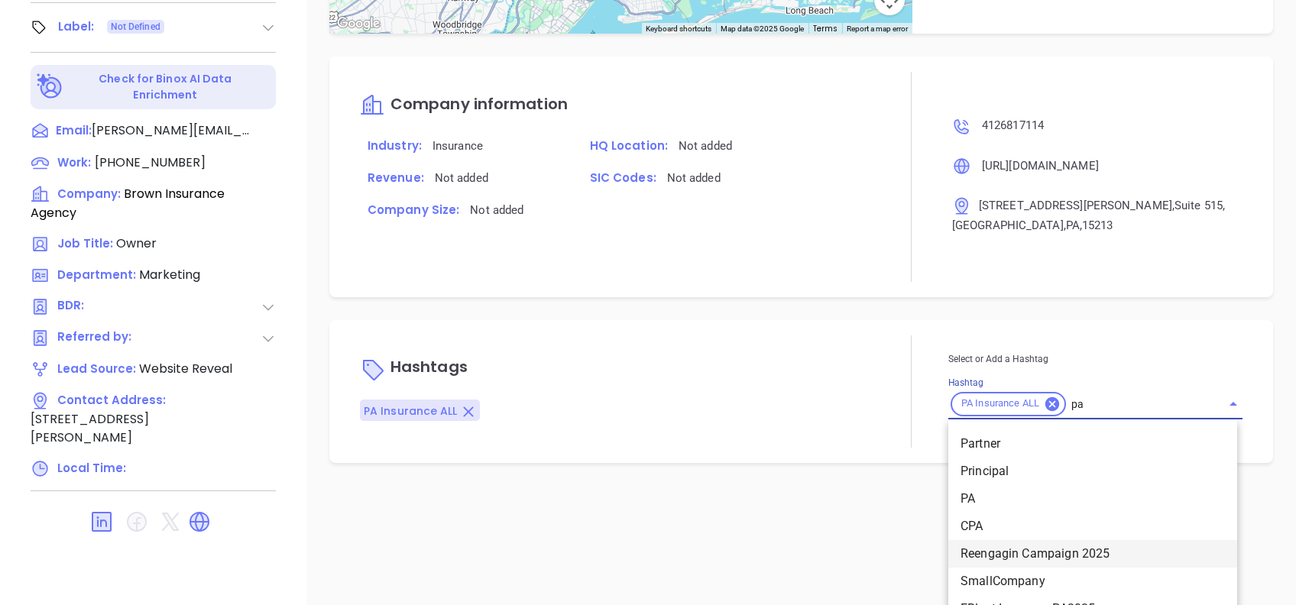
type input "pa"
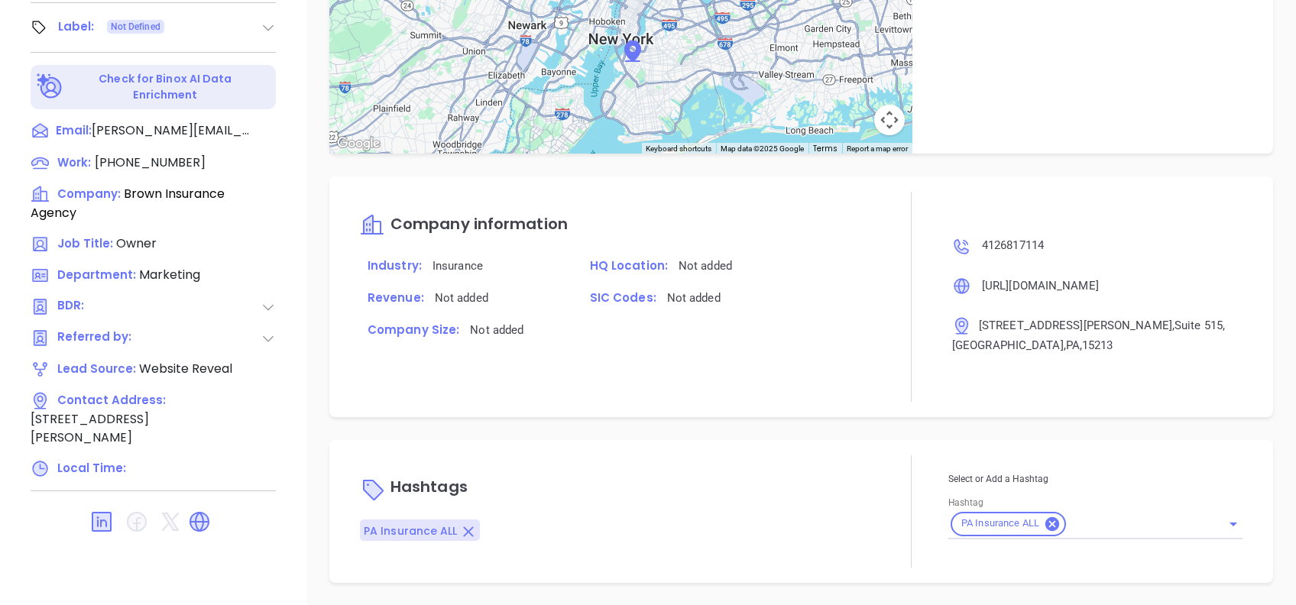
scroll to position [1124, 0]
type input "pa"
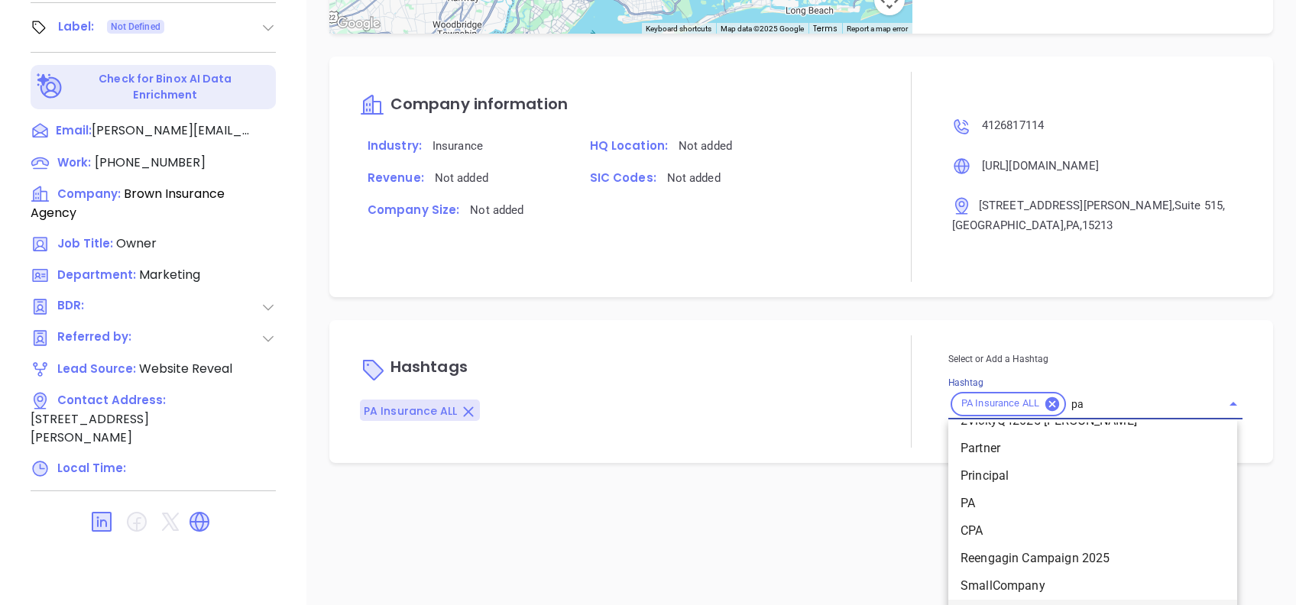
scroll to position [1084, 0]
click at [968, 519] on li "PA" at bounding box center [1093, 533] width 289 height 28
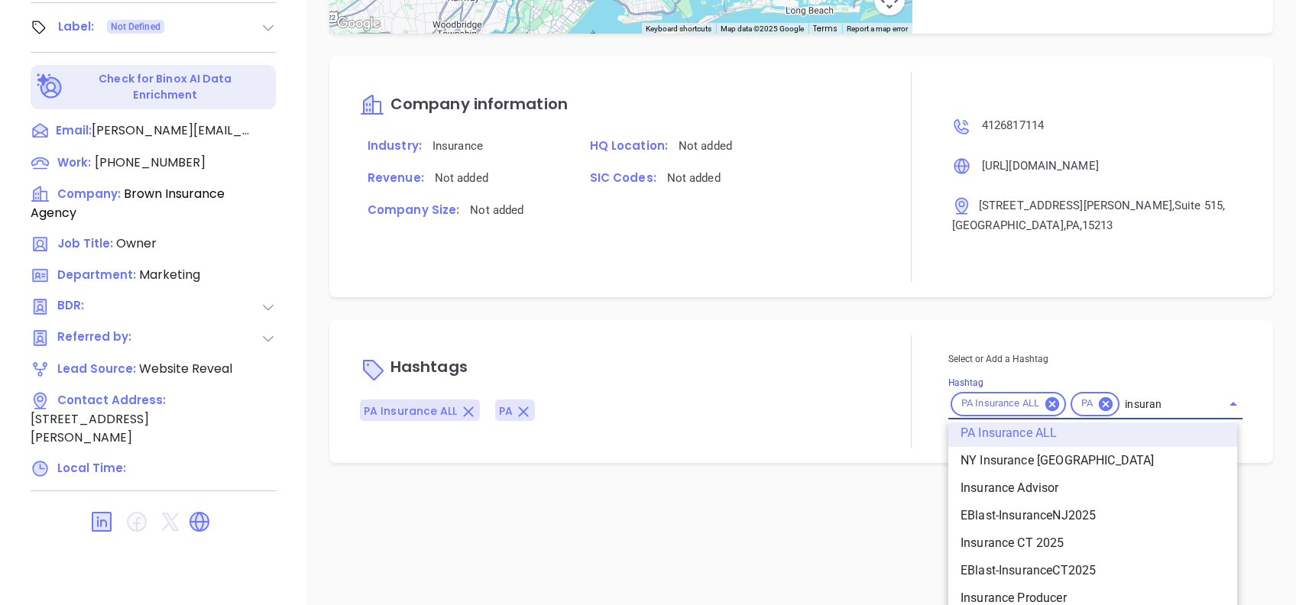
scroll to position [1027, 0]
type input "insurance"
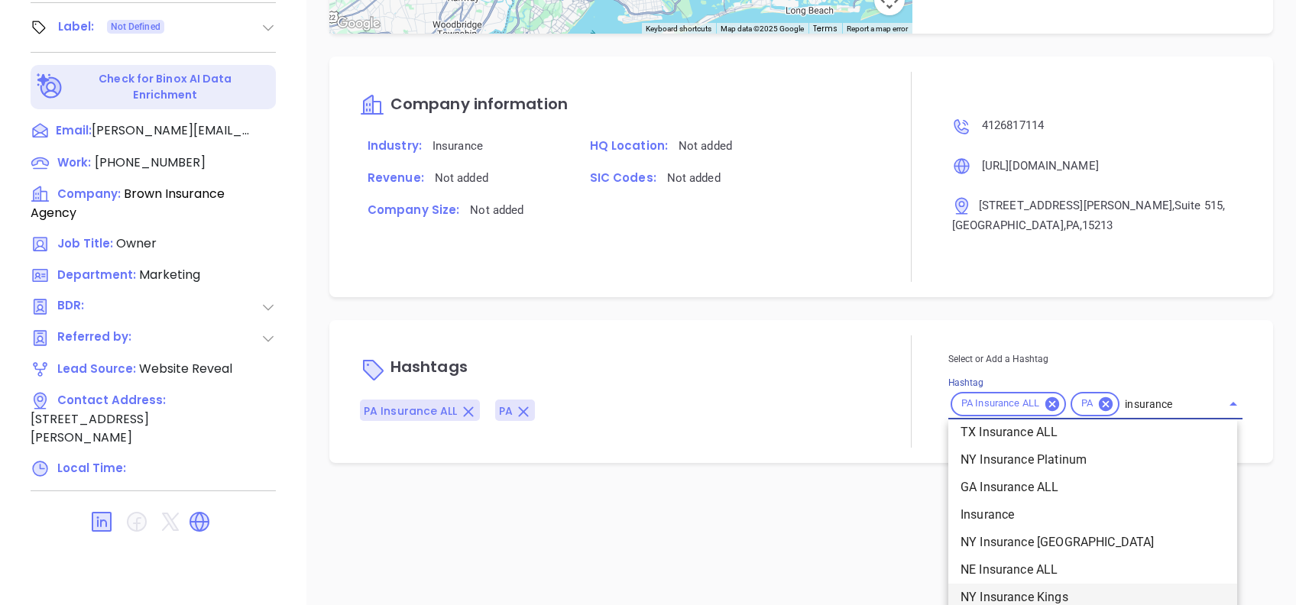
scroll to position [528, 0]
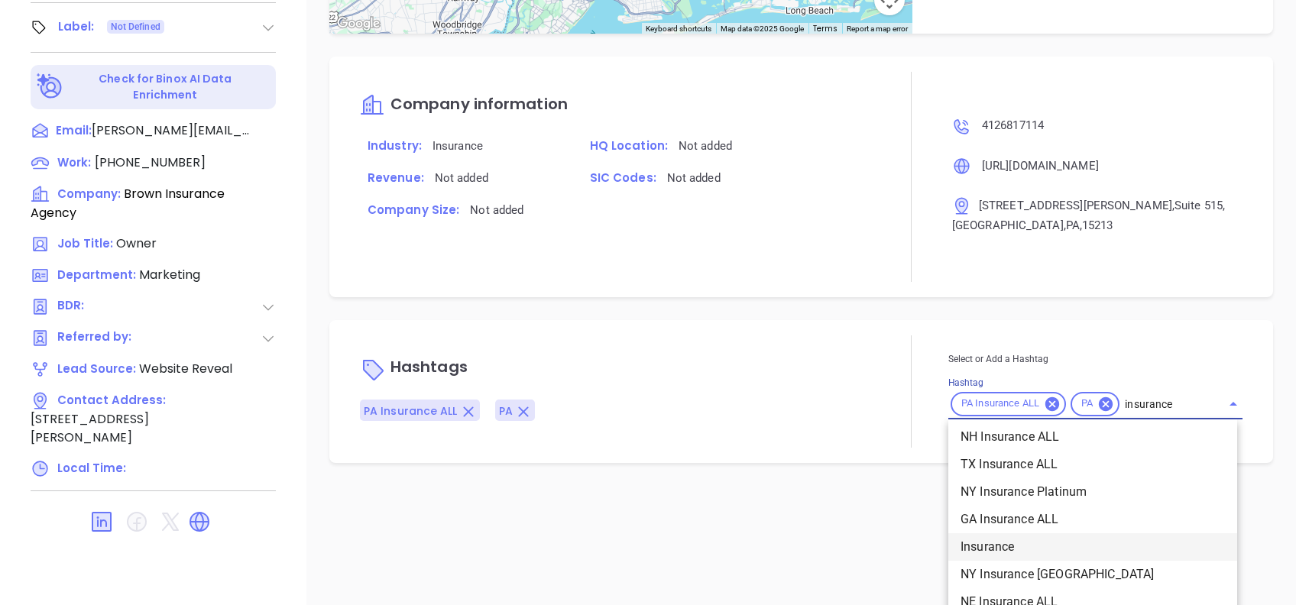
click at [1028, 546] on li "Insurance" at bounding box center [1093, 548] width 289 height 28
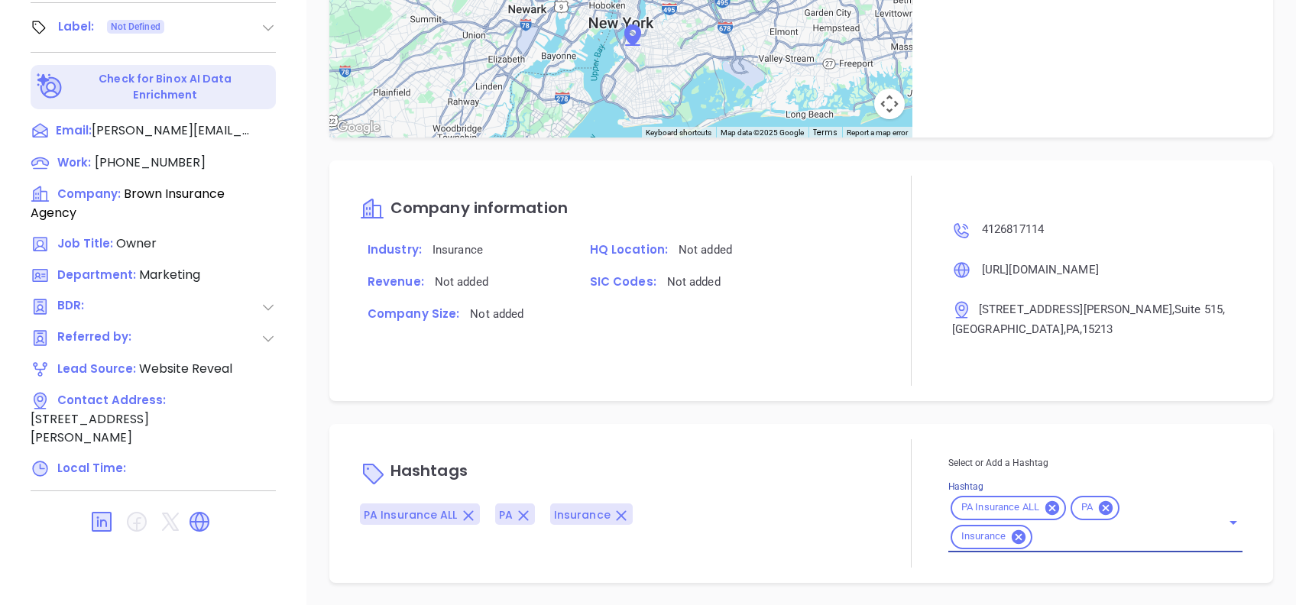
type input "n"
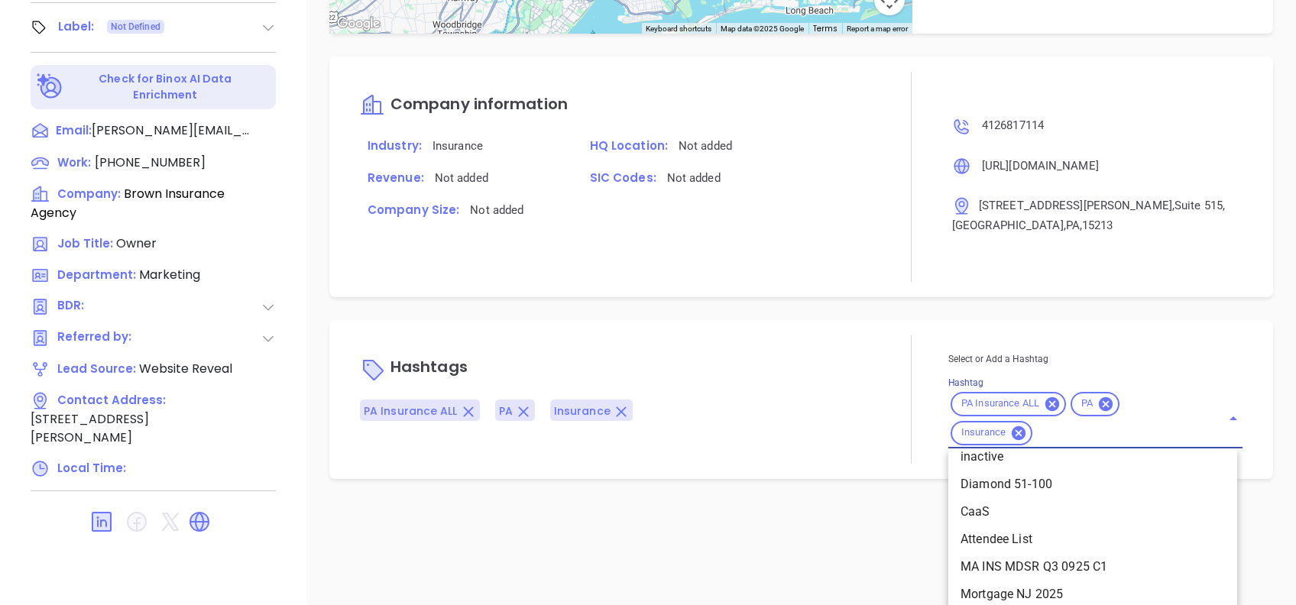
scroll to position [6775, 0]
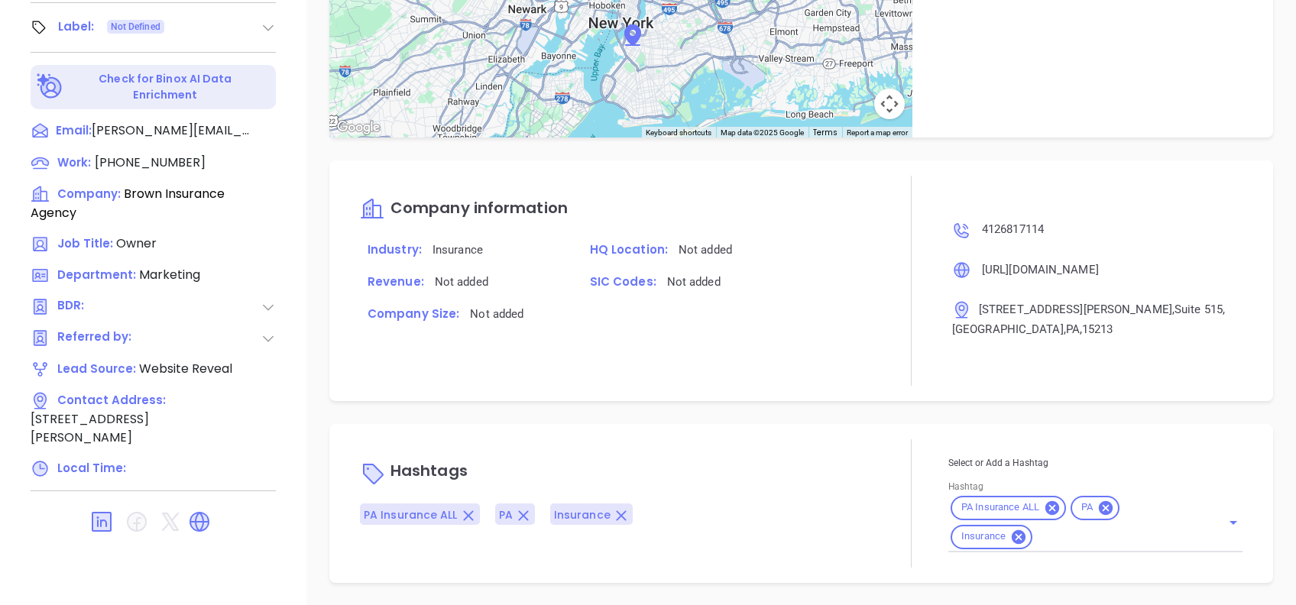
drag, startPoint x: 891, startPoint y: 287, endPoint x: 899, endPoint y: 295, distance: 11.4
click at [891, 287] on div "Company information Industry: Insurance HQ Location: Not added Revenue: Not add…" at bounding box center [801, 281] width 944 height 240
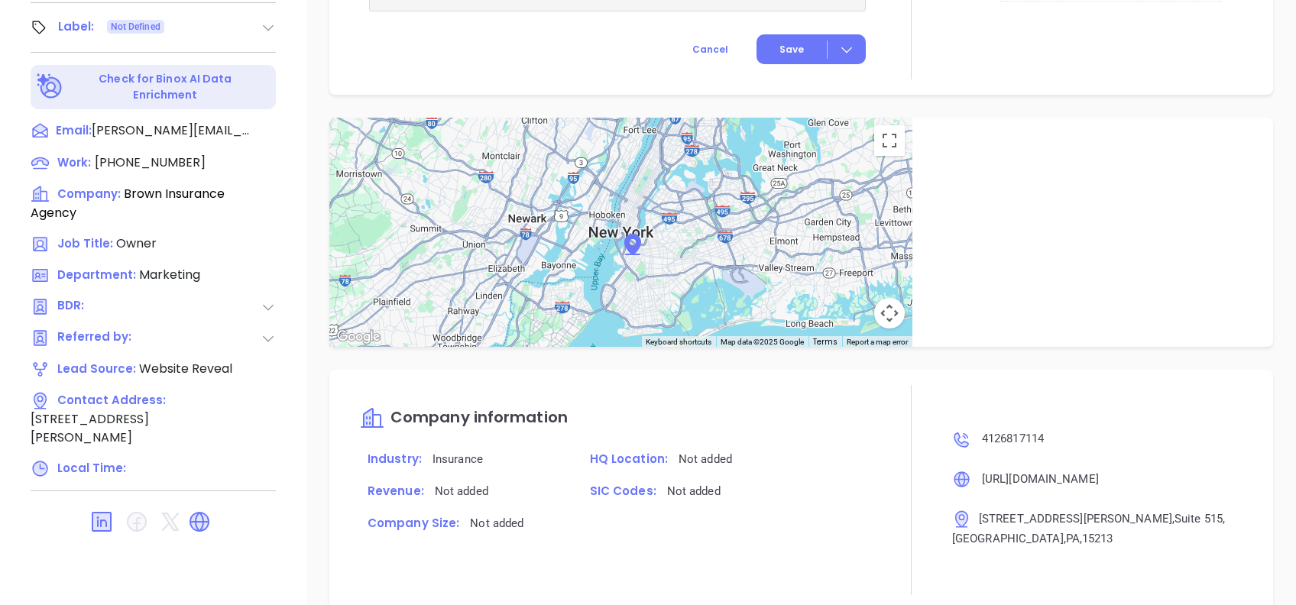
scroll to position [1140, 0]
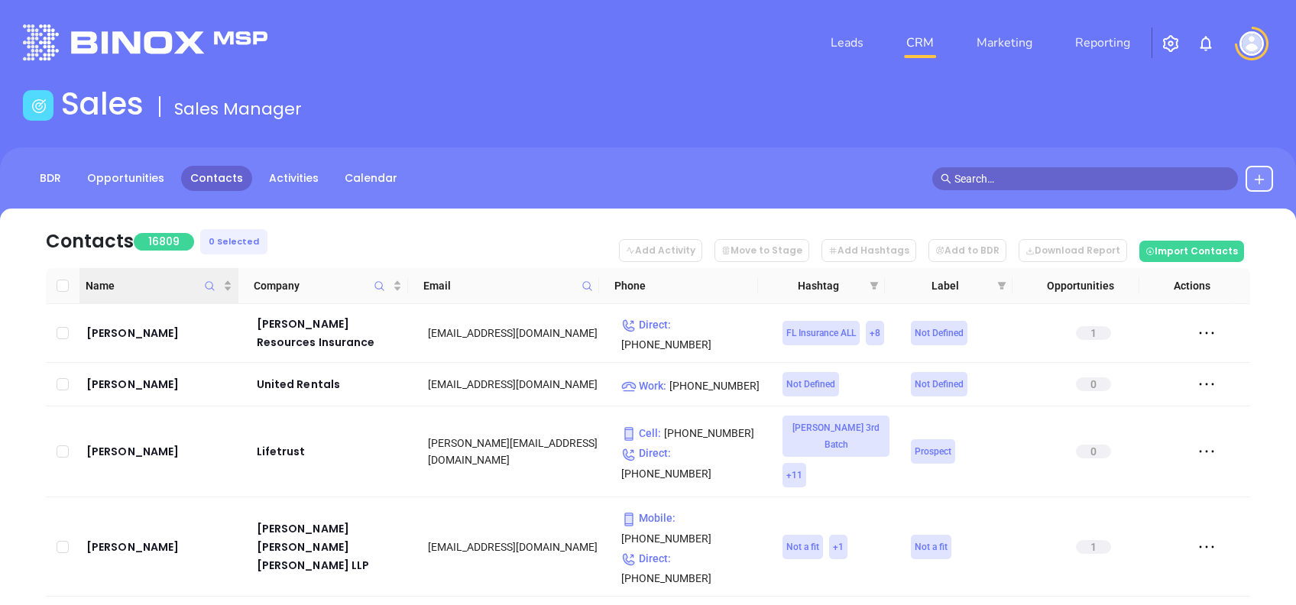
click at [209, 285] on icon "Name" at bounding box center [209, 286] width 11 height 11
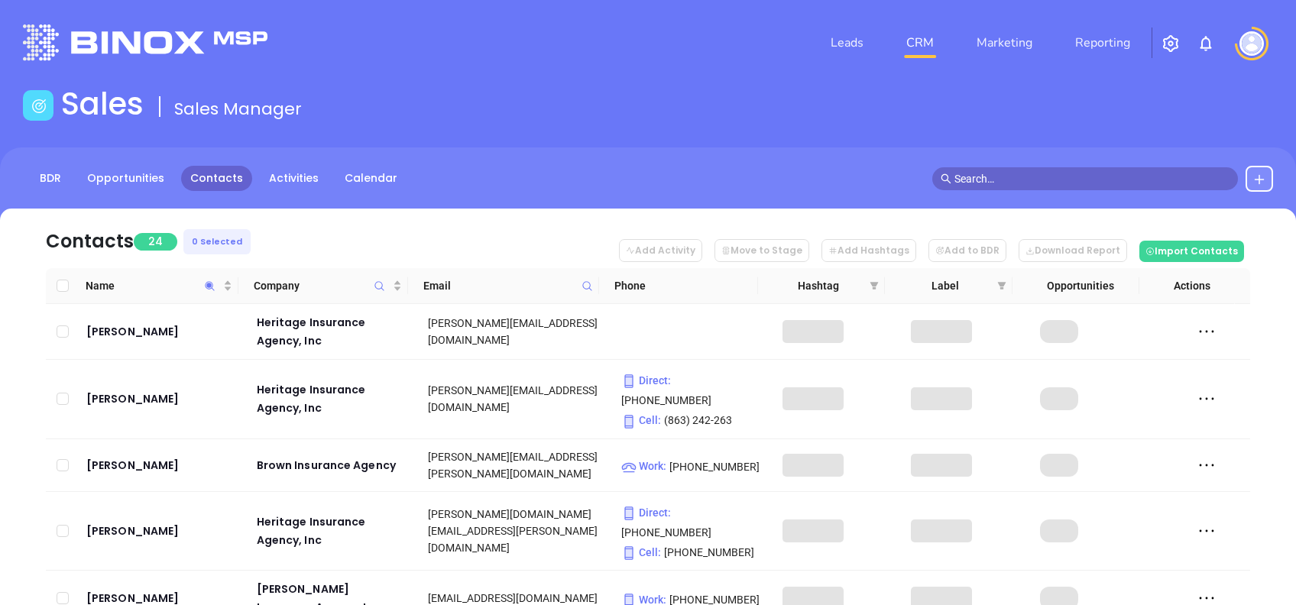
click at [307, 235] on nav "Contacts 24 0 Selected Add Activity Move to Stage Add Hashtags Add to BDR Downl…" at bounding box center [648, 239] width 1205 height 60
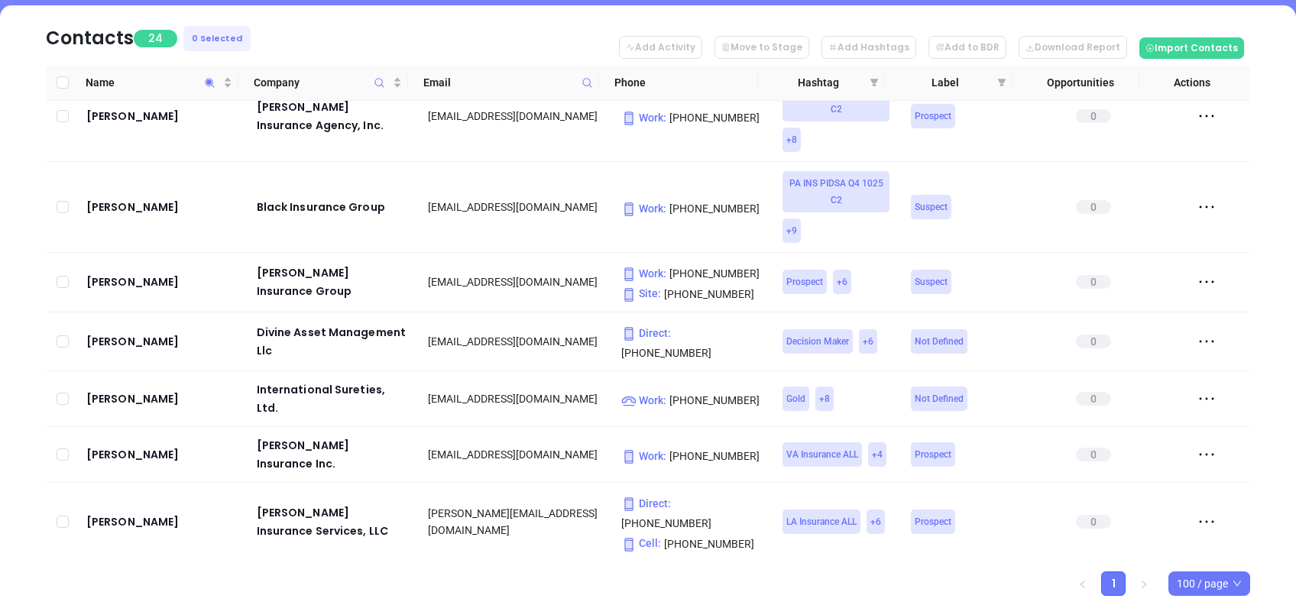
scroll to position [306, 0]
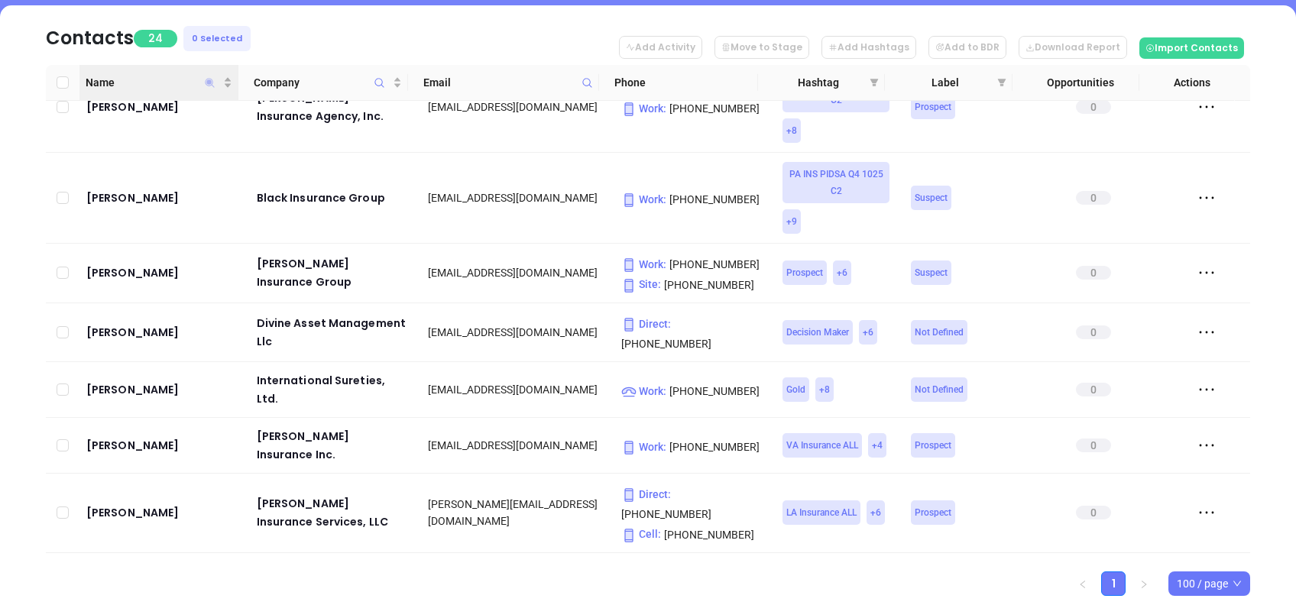
click at [209, 79] on icon "Name" at bounding box center [209, 82] width 11 height 11
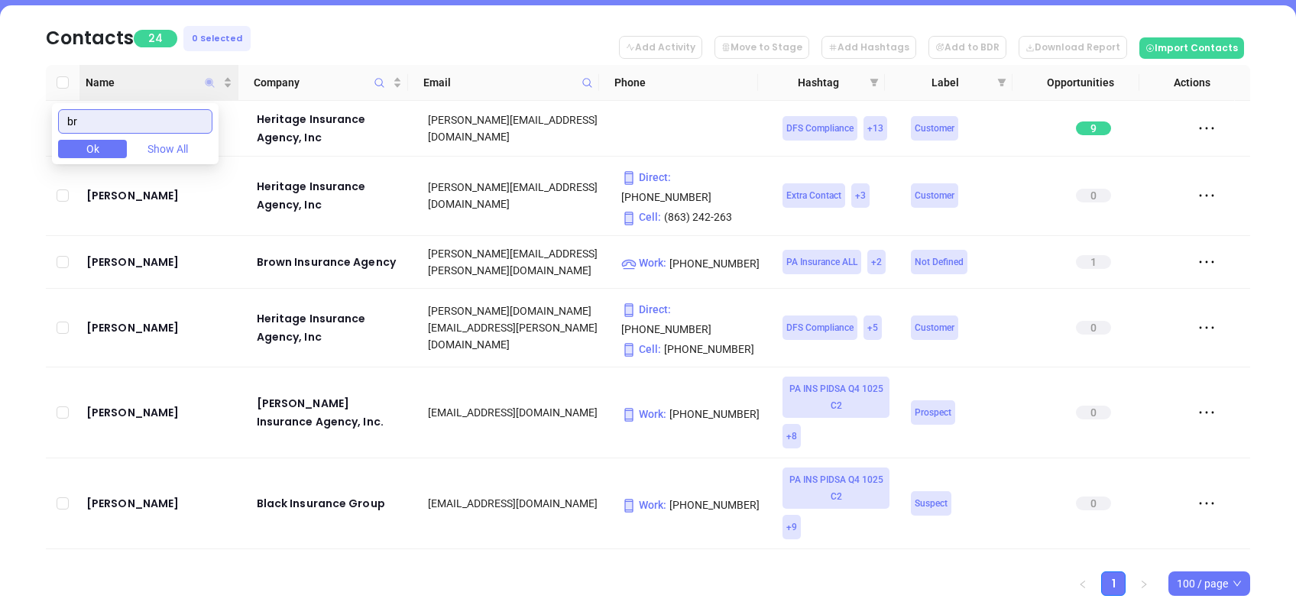
scroll to position [0, 0]
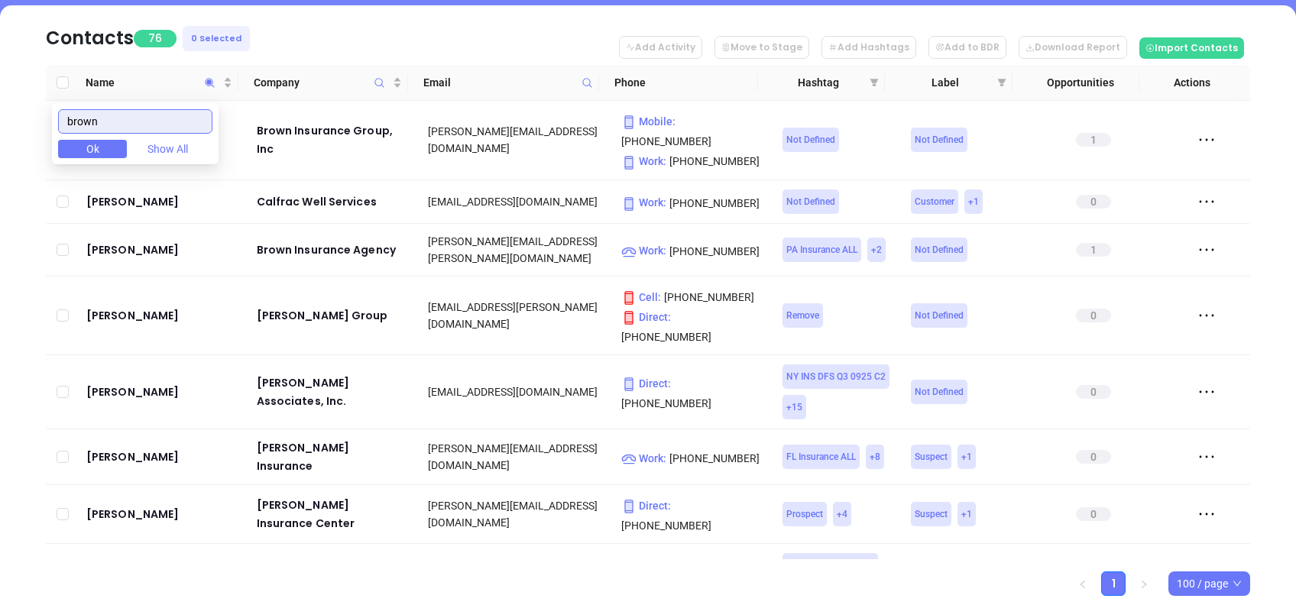
type input "brown"
click at [347, 20] on nav "Contacts 76 0 Selected Add Activity Move to Stage Add Hashtags Add to BDR Downl…" at bounding box center [648, 35] width 1205 height 60
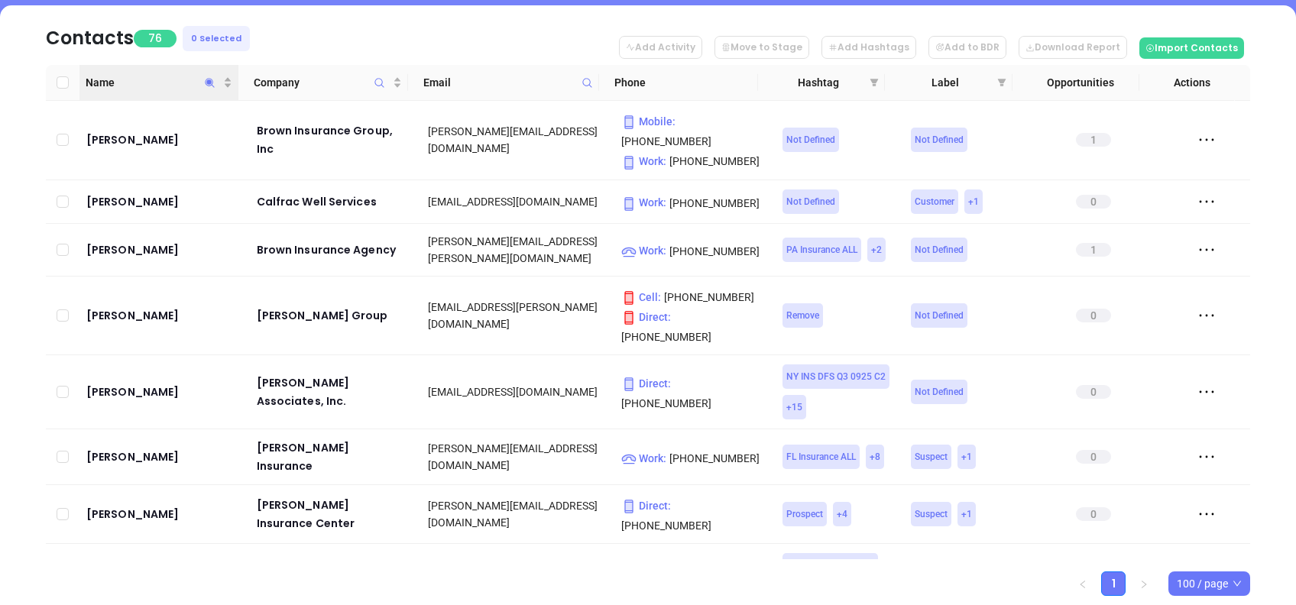
click at [144, 91] on th "Name" at bounding box center [158, 83] width 159 height 36
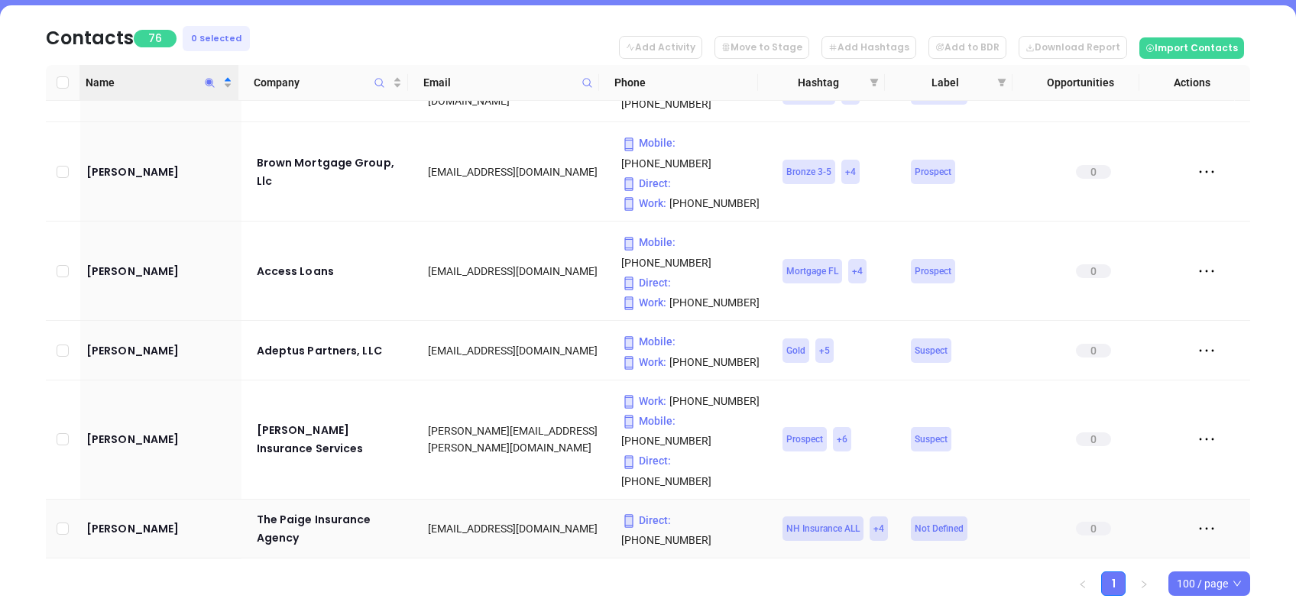
scroll to position [4348, 0]
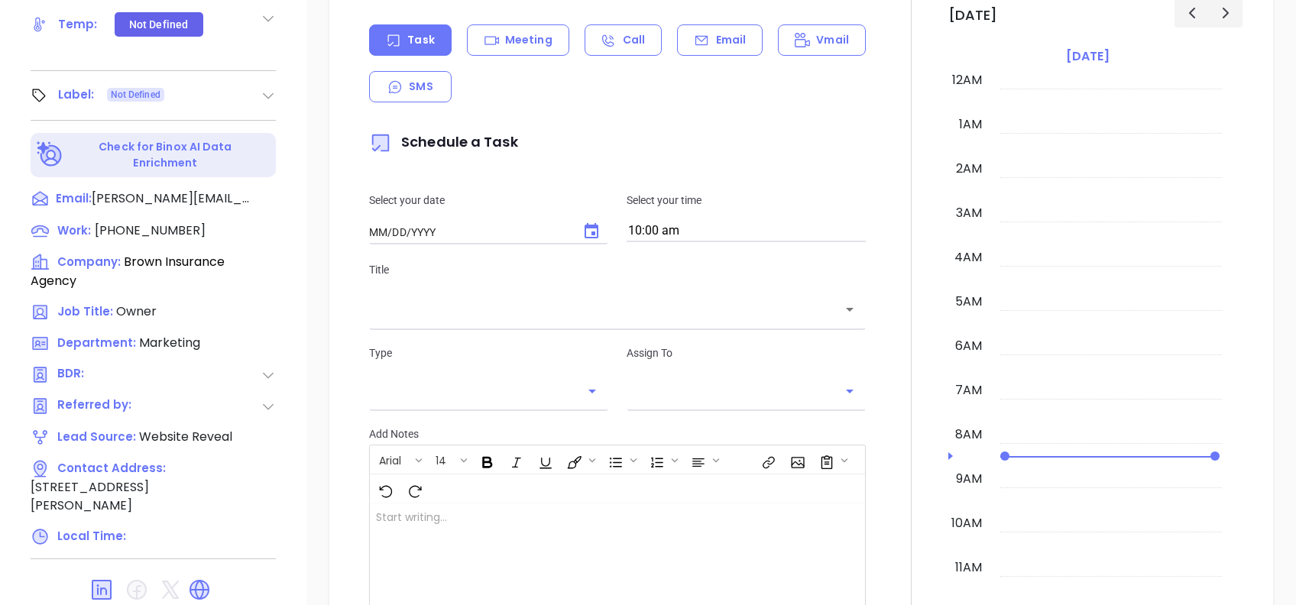
type input "[DATE]"
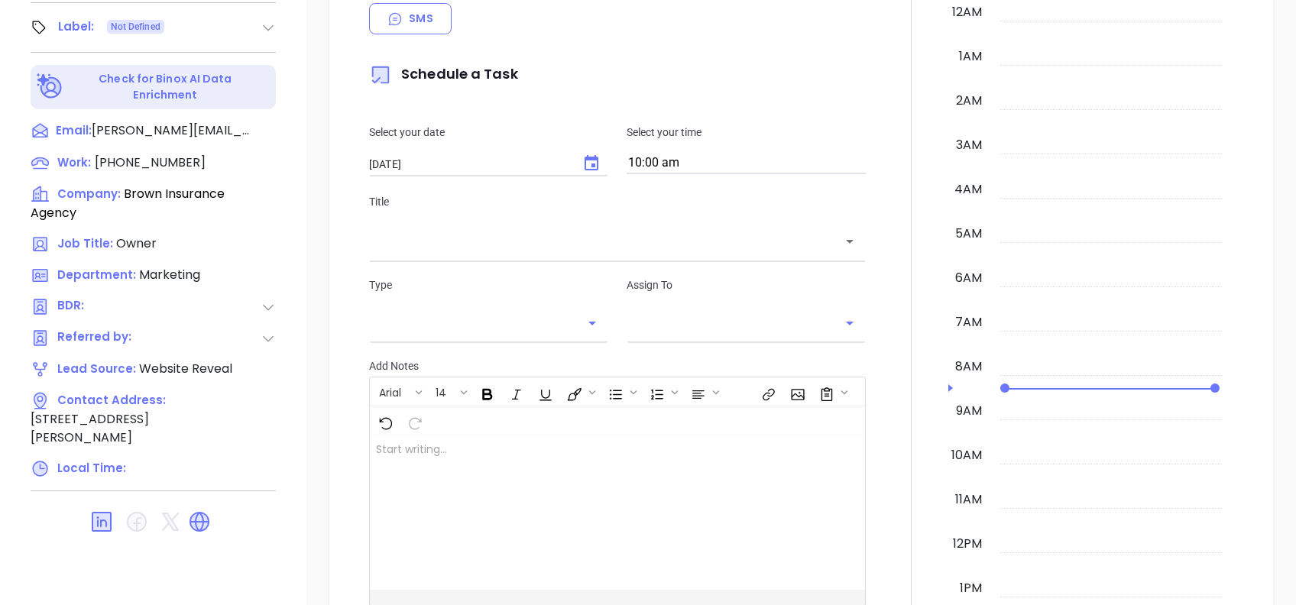
scroll to position [673, 0]
type input "[PERSON_NAME]"
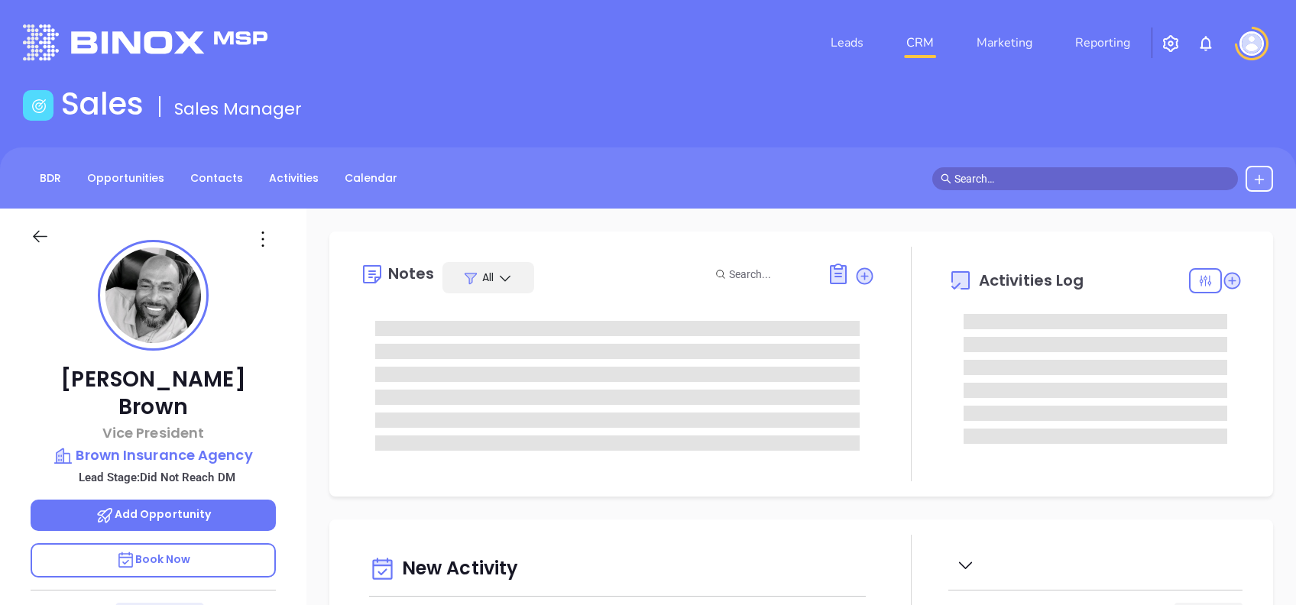
type input "[DATE]"
type input "[PERSON_NAME]"
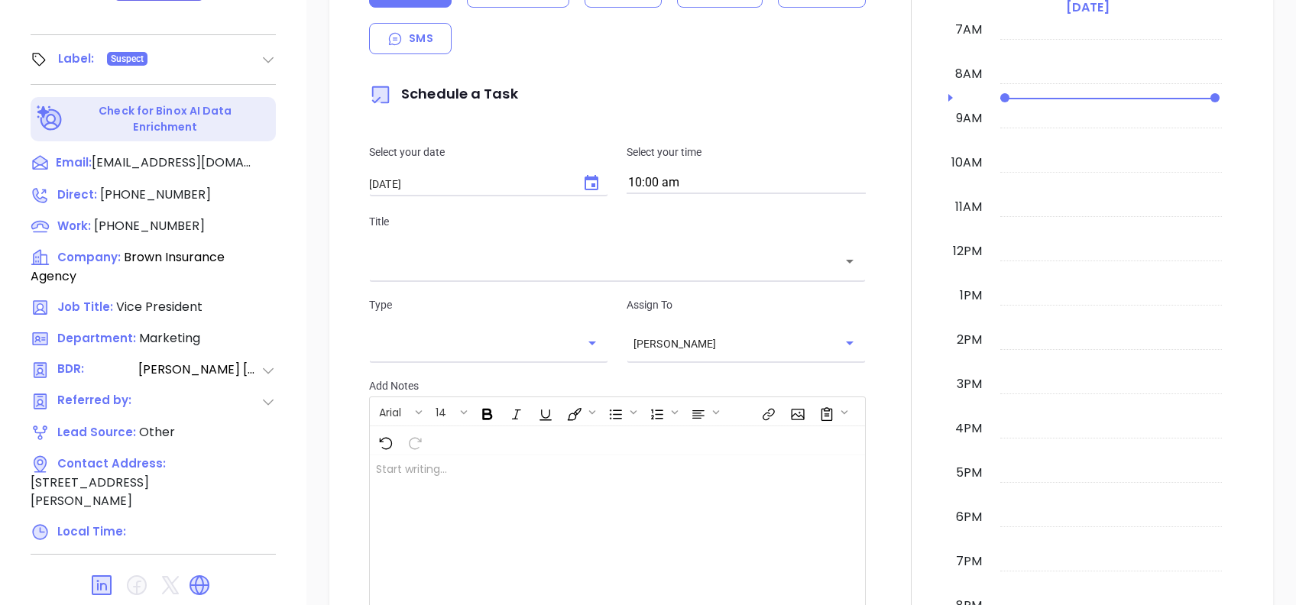
scroll to position [407, 0]
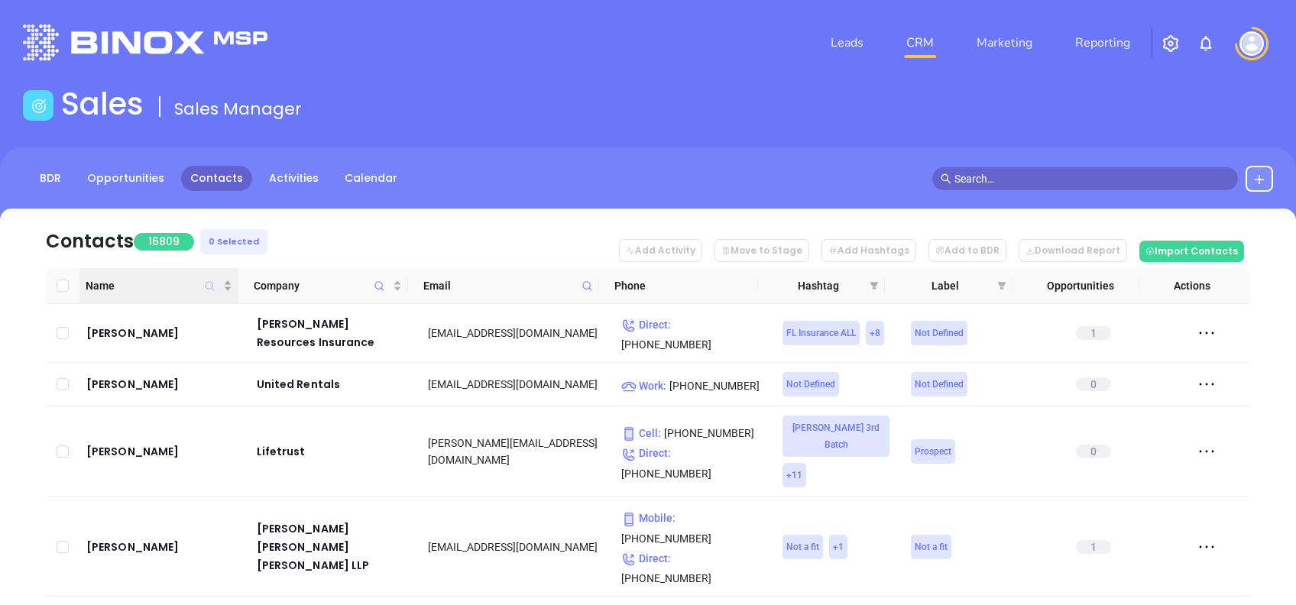
click at [206, 287] on icon "Name" at bounding box center [210, 285] width 9 height 9
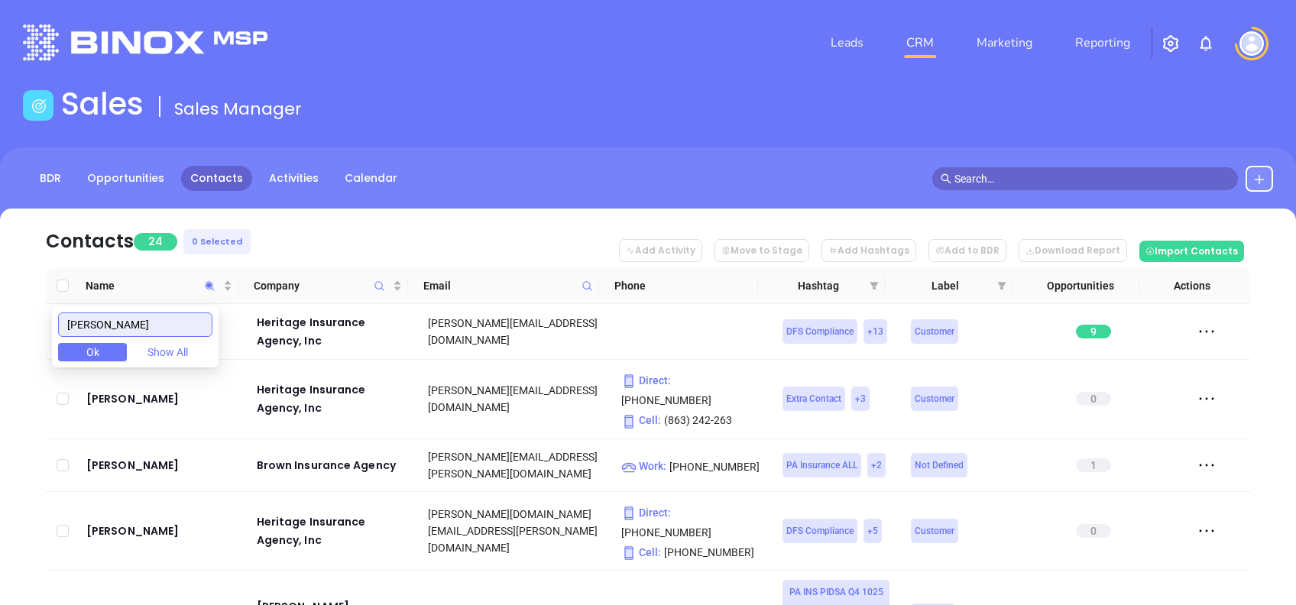
type input "hugh"
click at [298, 230] on nav "Contacts 24 0 Selected Add Activity Move to Stage Add Hashtags Add to BDR Downl…" at bounding box center [648, 239] width 1205 height 60
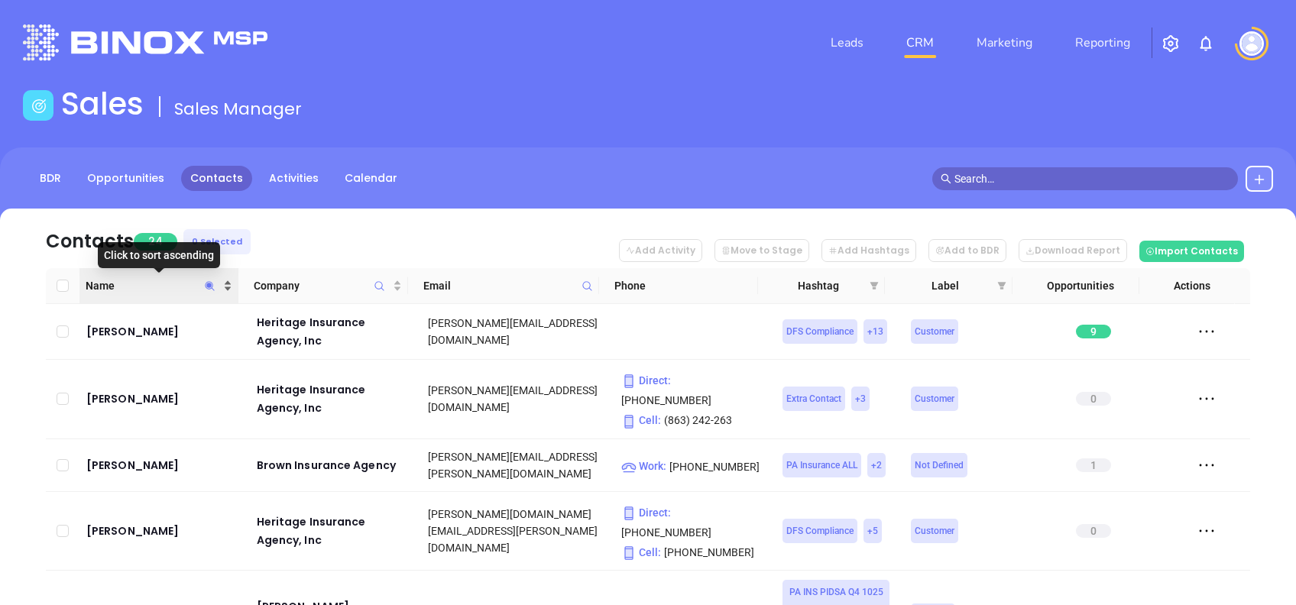
click at [144, 282] on span "Name" at bounding box center [153, 285] width 135 height 17
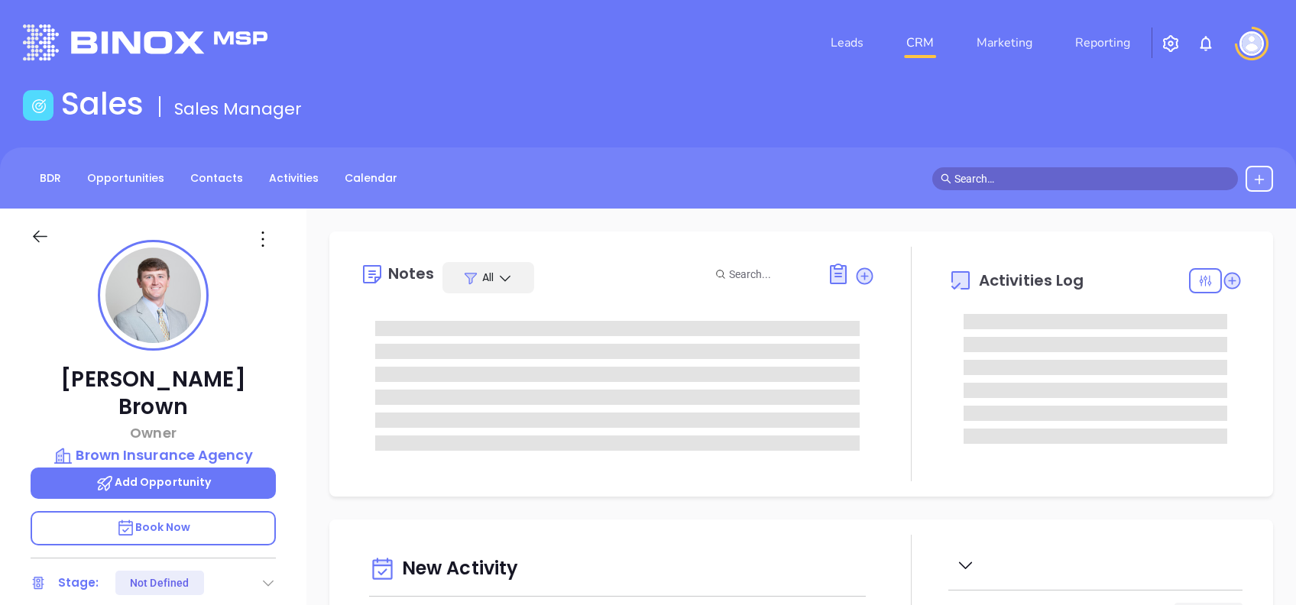
type input "[DATE]"
type input "[PERSON_NAME]"
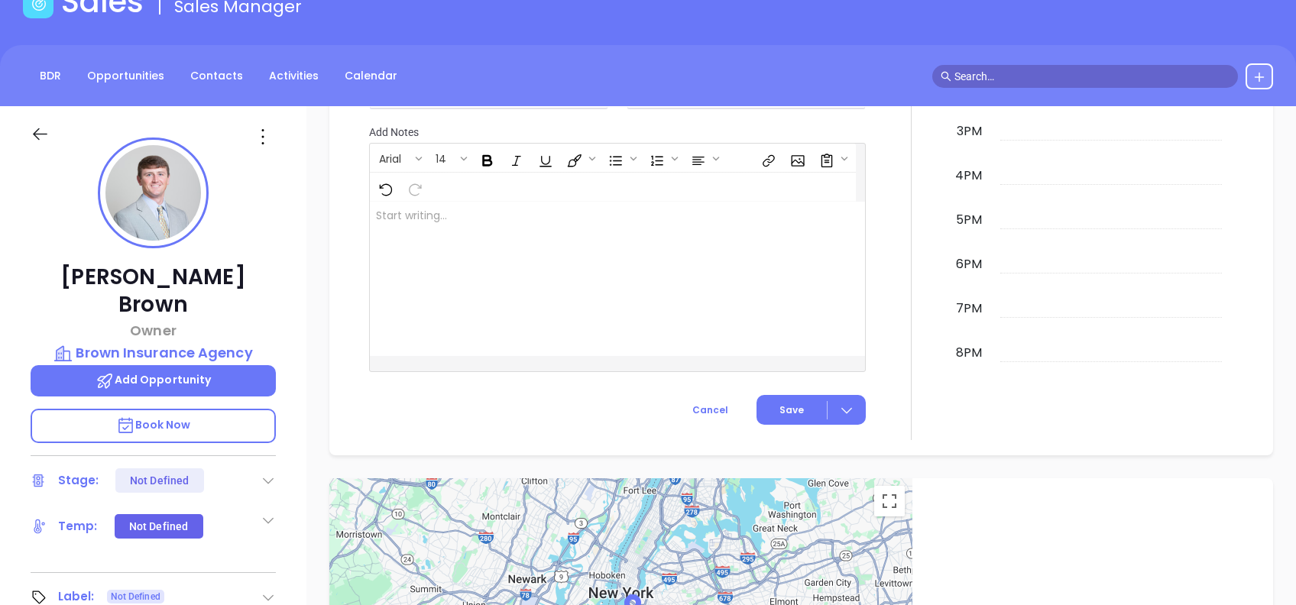
scroll to position [0, 0]
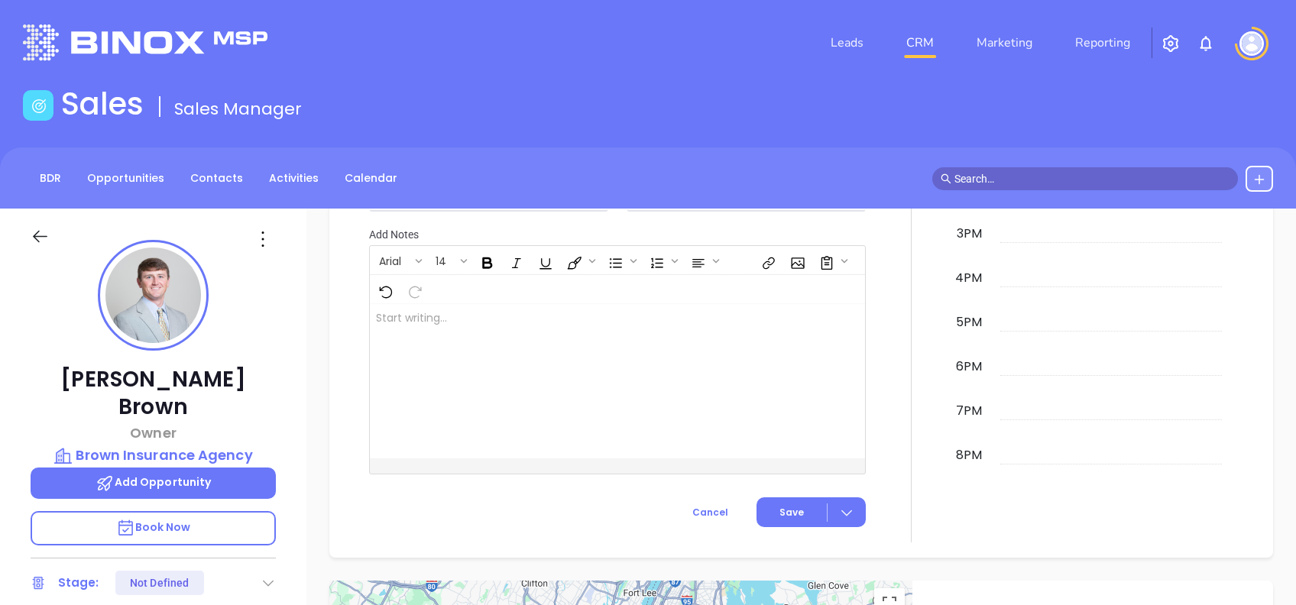
drag, startPoint x: 261, startPoint y: 238, endPoint x: 261, endPoint y: 248, distance: 9.9
click at [261, 238] on icon at bounding box center [262, 239] width 2 height 15
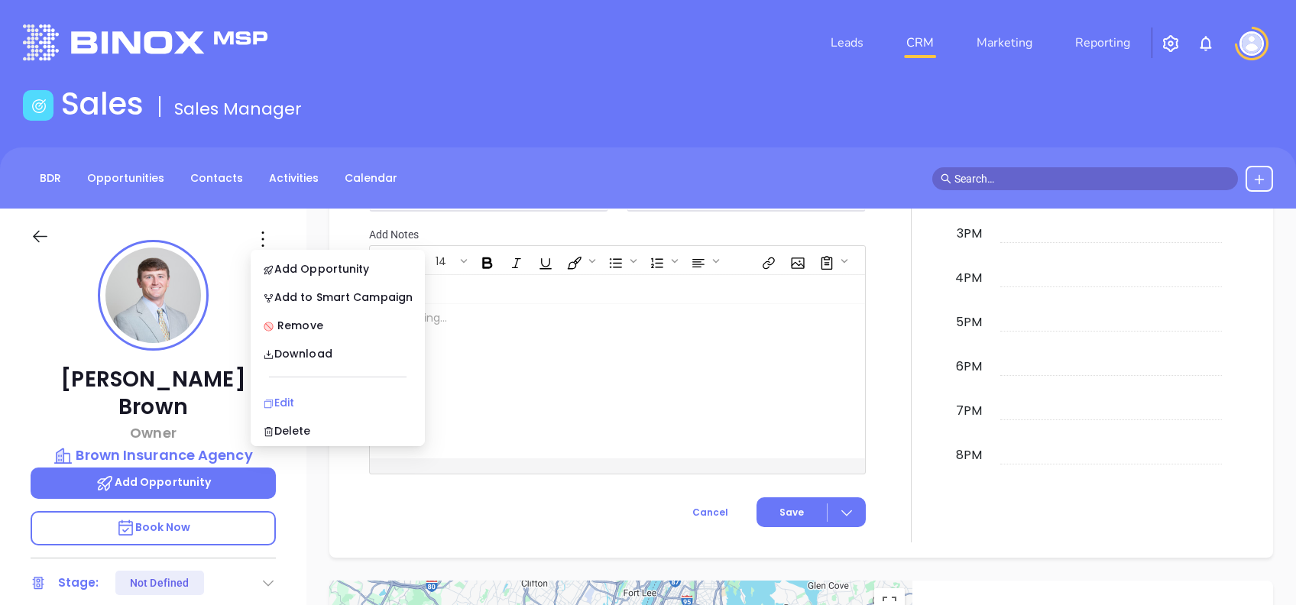
click at [312, 395] on div "Edit" at bounding box center [338, 402] width 150 height 17
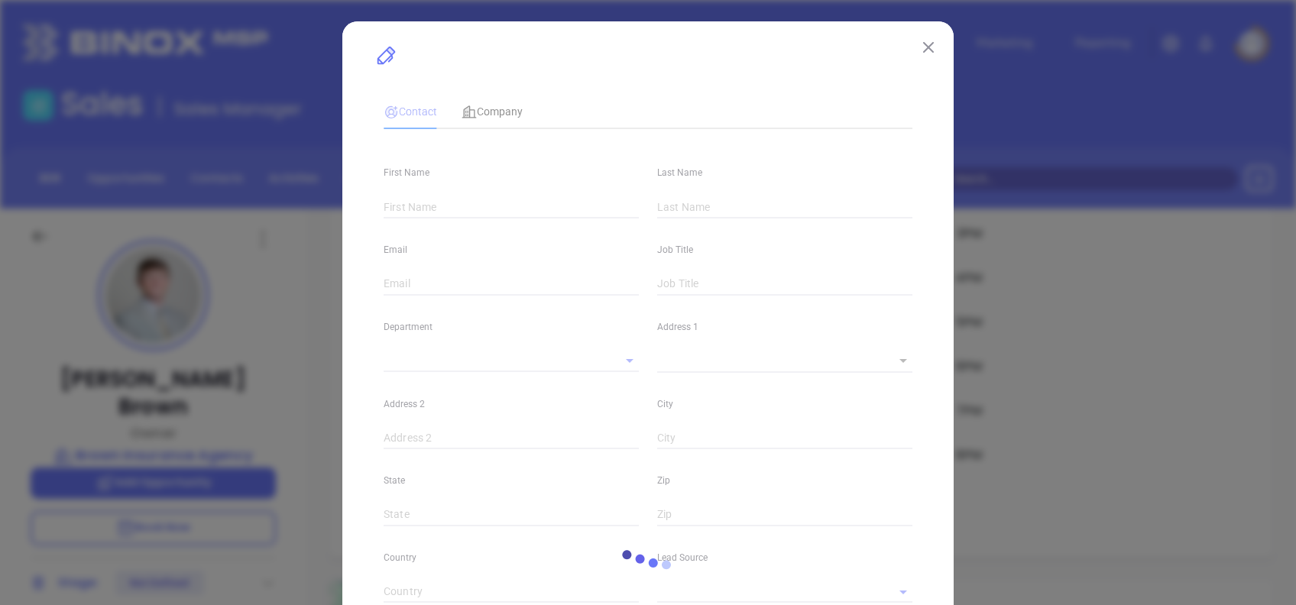
type input "Hugh"
type input "Brown"
type input "[PERSON_NAME][EMAIL_ADDRESS][PERSON_NAME][DOMAIN_NAME]"
type input "Owner"
type textarea "1328 North Lamar Boulevard"
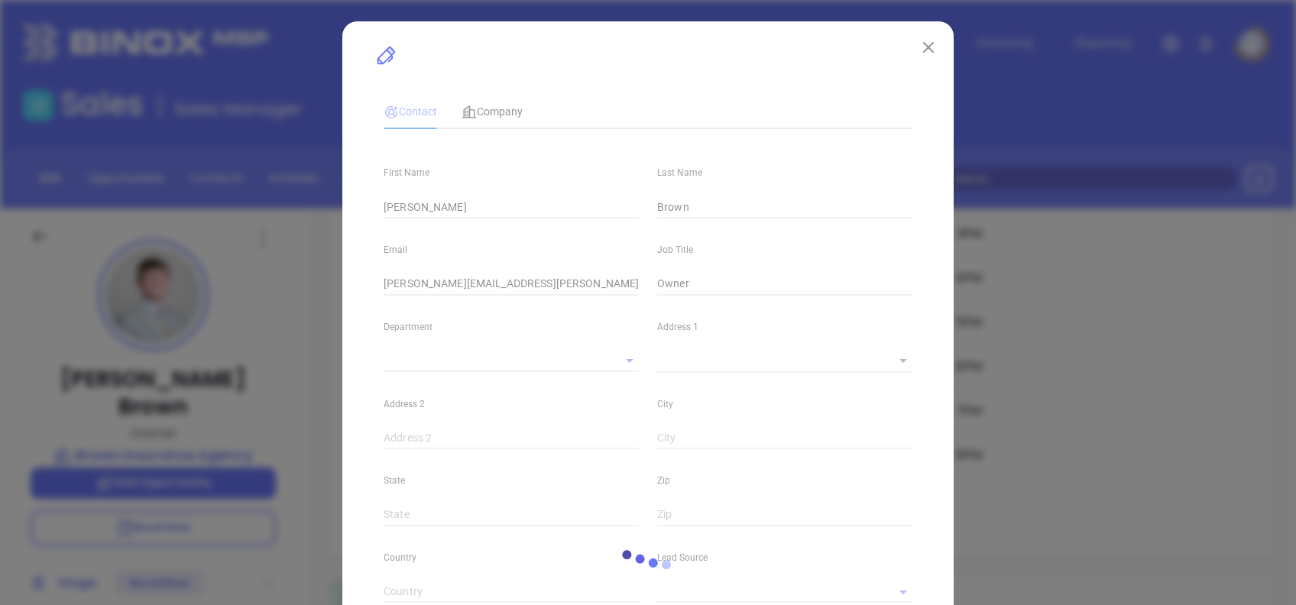
type input "1"
type input "Oxford"
type input "MS"
type input "38655"
type input "www.linkedin.com/in/hugh-brown-936399189"
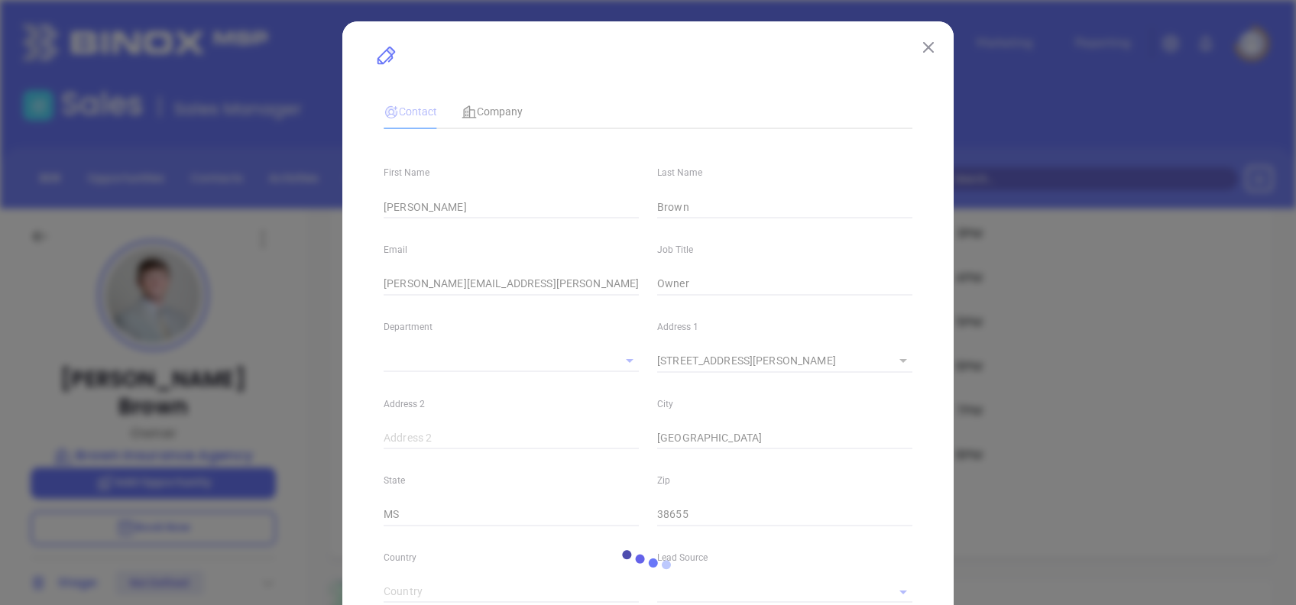
type input "Marketing"
type input "Website Reveal"
type input "[PHONE_NUMBER]"
type input "1"
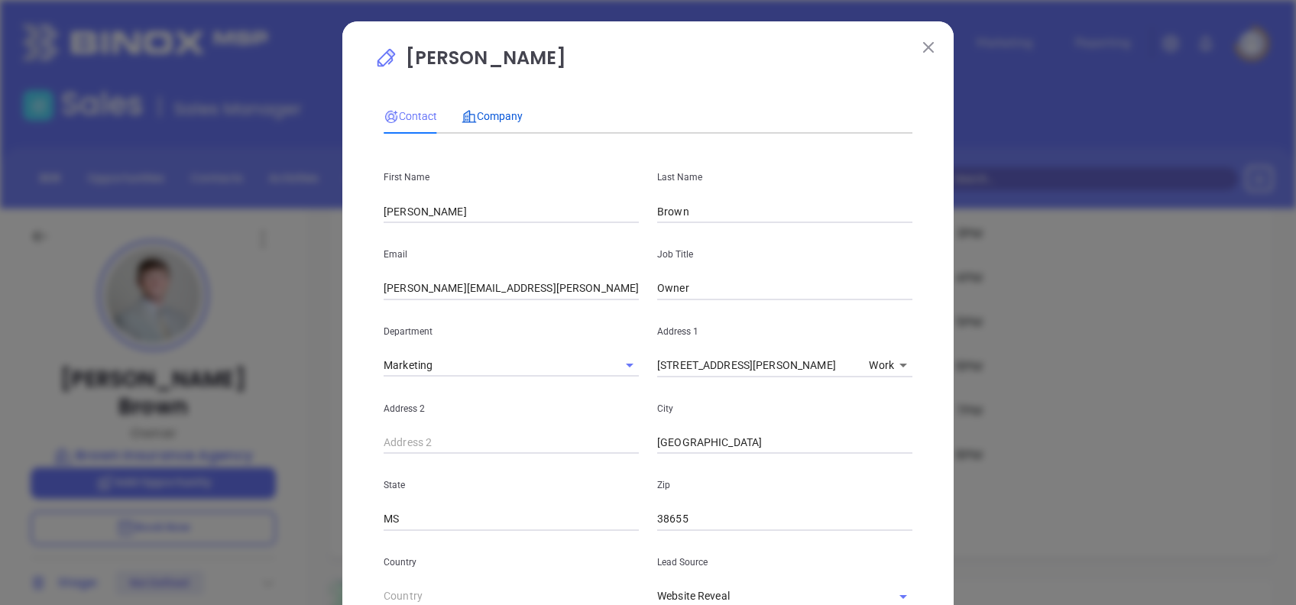
click at [485, 110] on span "Company" at bounding box center [492, 116] width 61 height 12
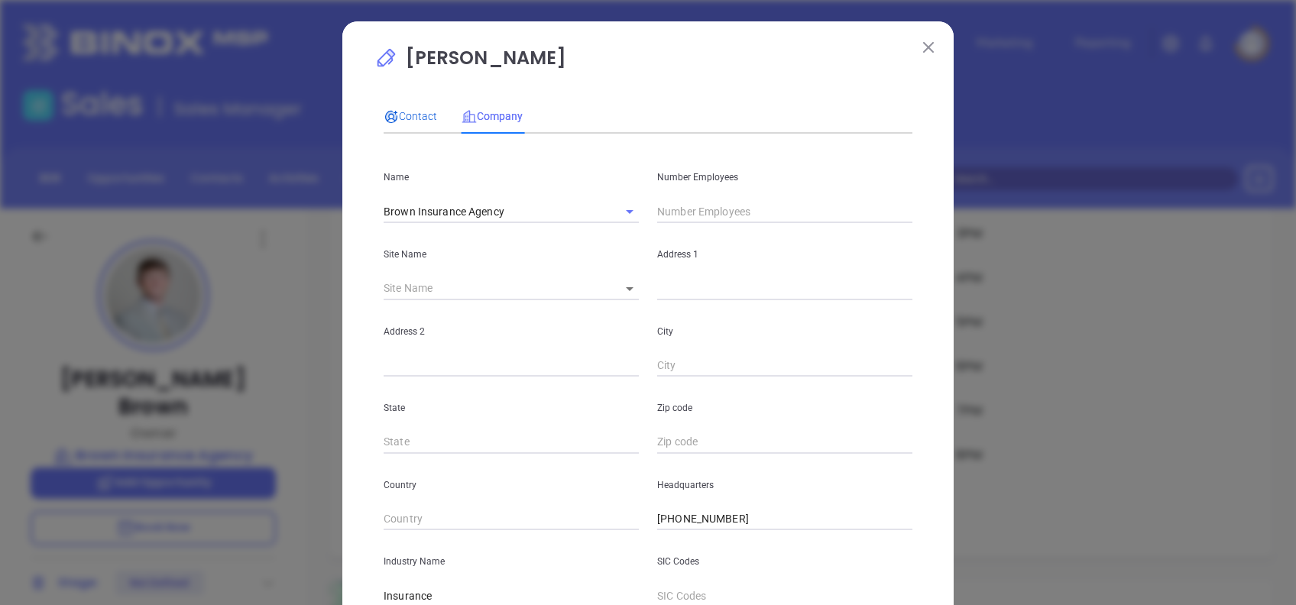
click at [392, 110] on span "Contact" at bounding box center [411, 116] width 54 height 12
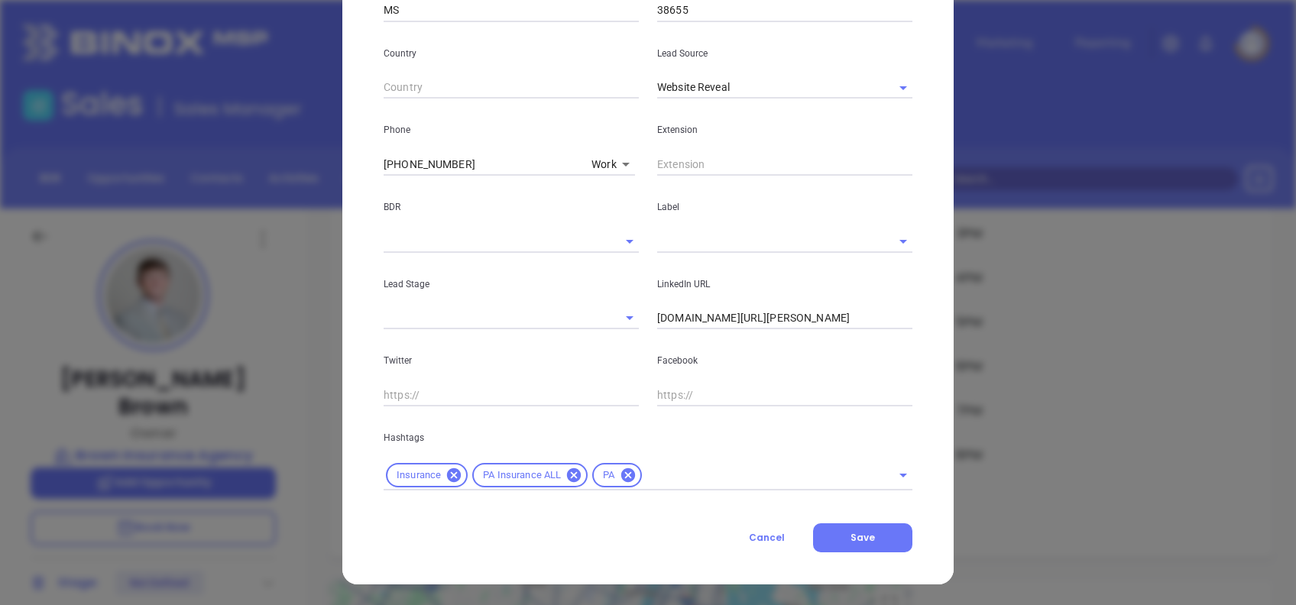
scroll to position [510, 0]
click at [769, 542] on span "Cancel" at bounding box center [767, 537] width 36 height 13
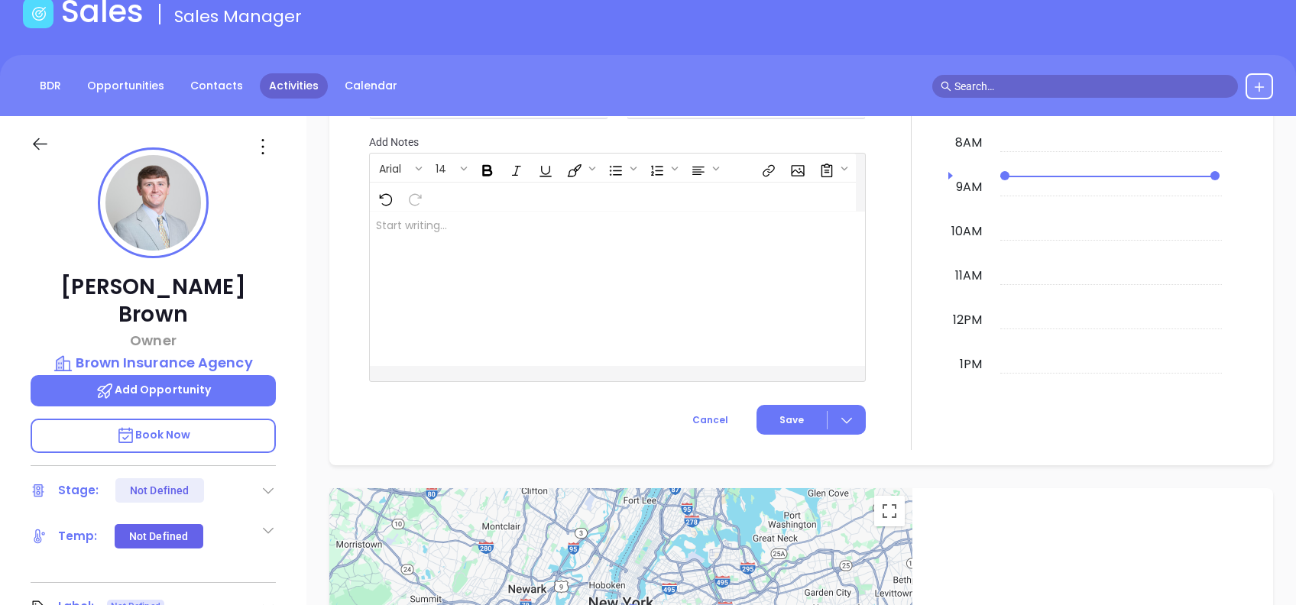
scroll to position [0, 0]
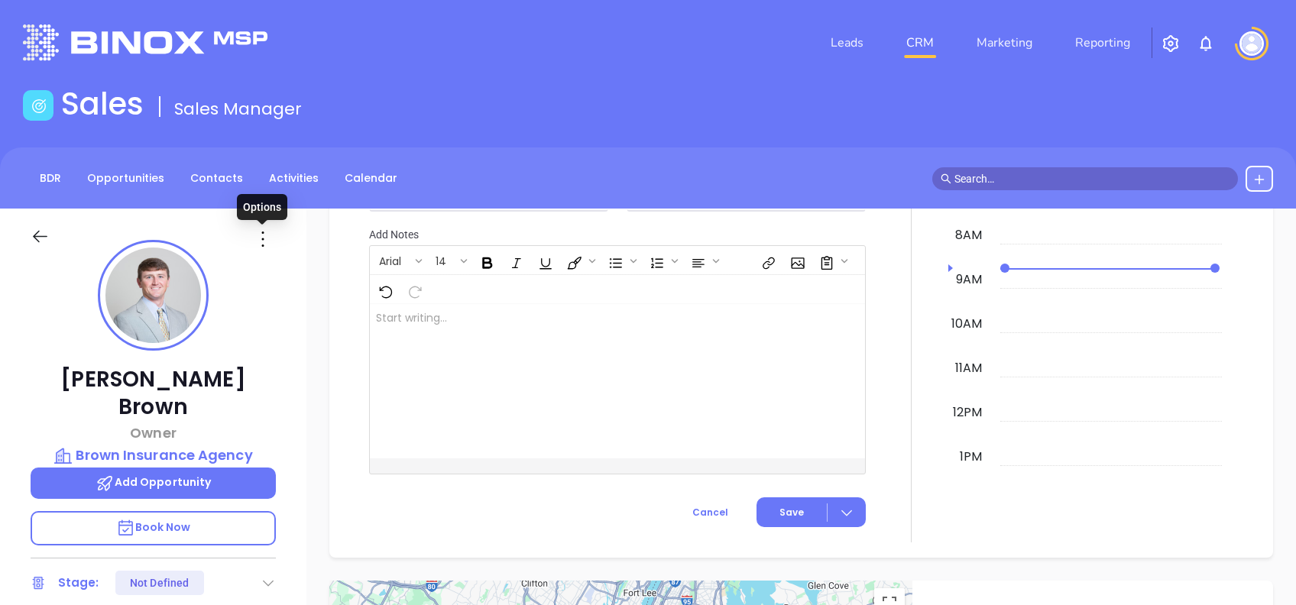
click at [264, 235] on icon at bounding box center [263, 239] width 24 height 24
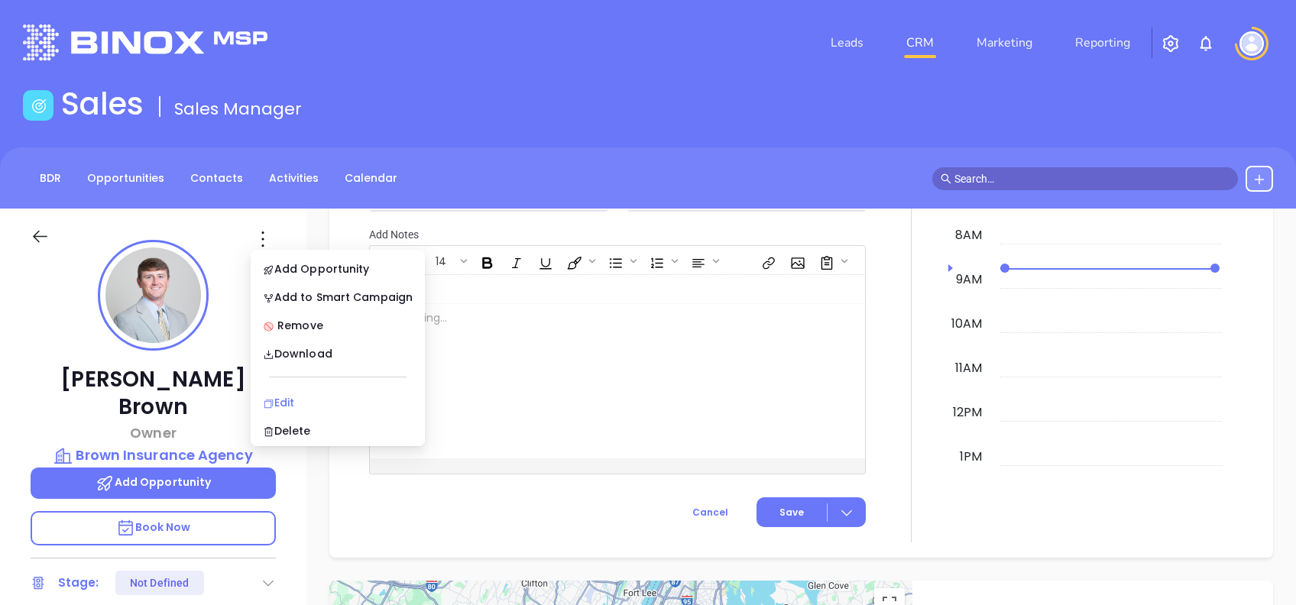
click at [305, 405] on div "Edit" at bounding box center [338, 402] width 150 height 17
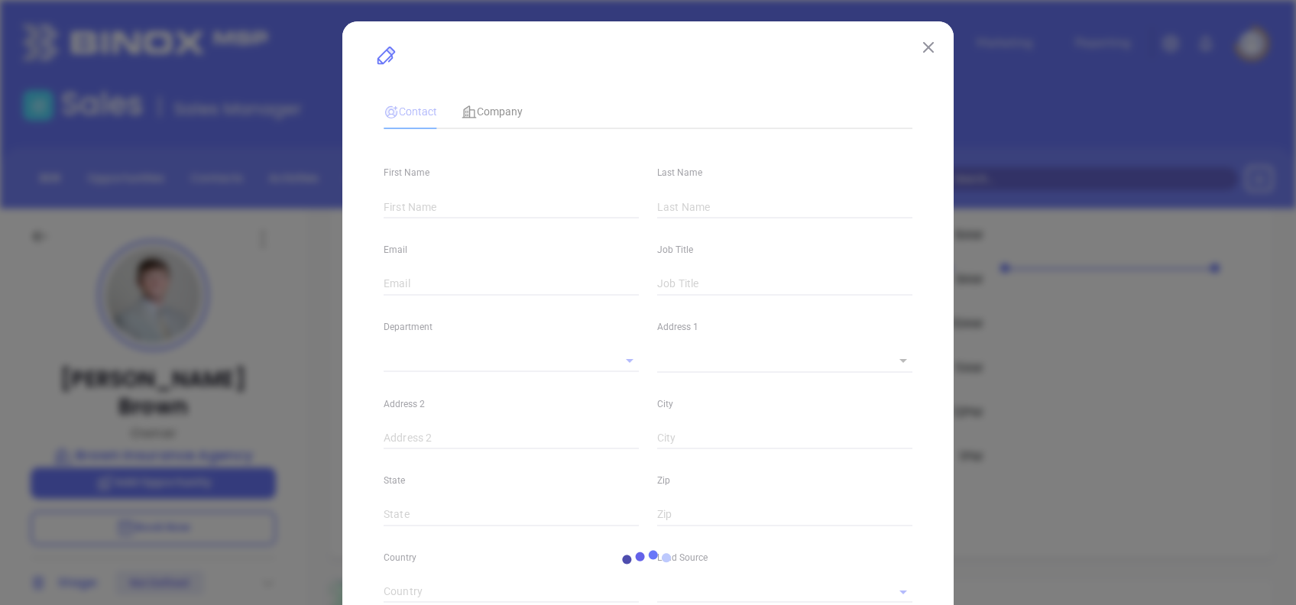
type input "Hugh"
type input "Brown"
type input "[PERSON_NAME][EMAIL_ADDRESS][PERSON_NAME][DOMAIN_NAME]"
type input "Owner"
type textarea "1328 North Lamar Boulevard"
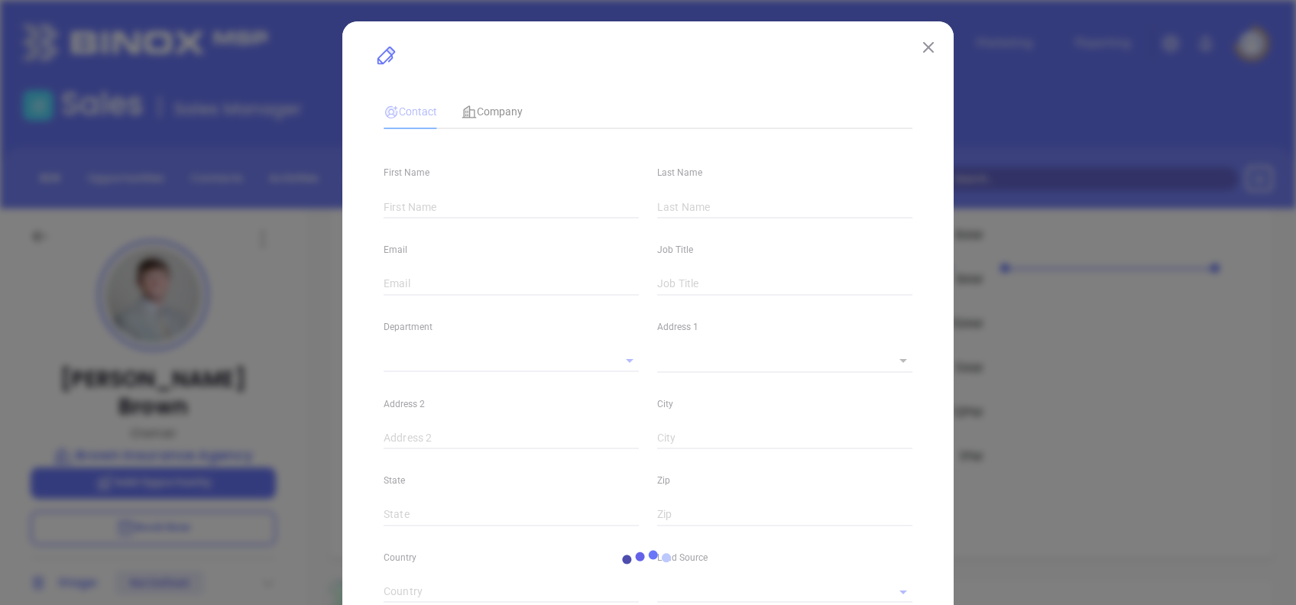
type input "1"
type input "Oxford"
type input "MS"
type input "38655"
type input "www.linkedin.com/in/hugh-brown-936399189"
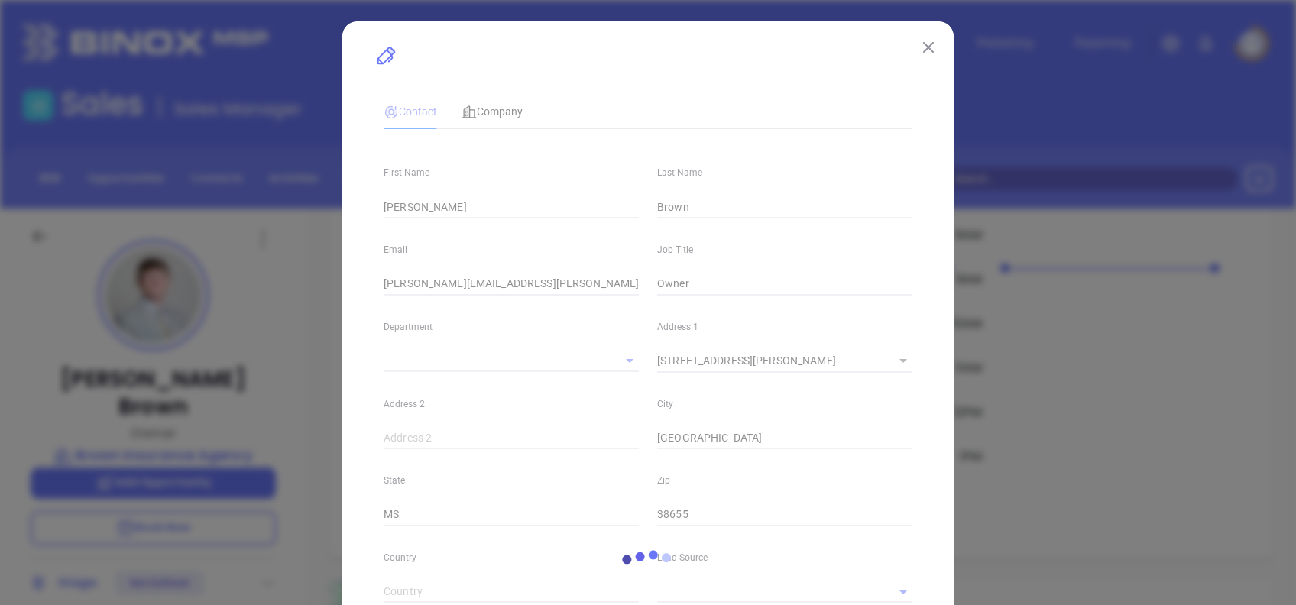
type input "Marketing"
type input "Website Reveal"
type input "(412) 681-7114"
type input "1"
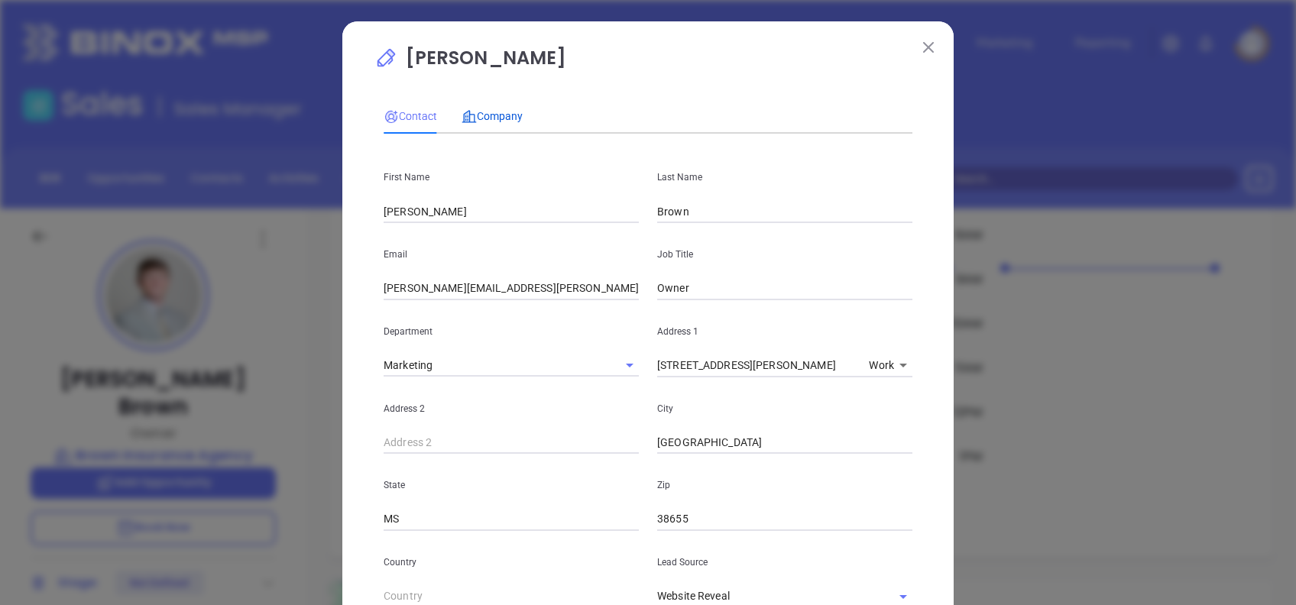
click at [499, 118] on span "Company" at bounding box center [492, 116] width 61 height 12
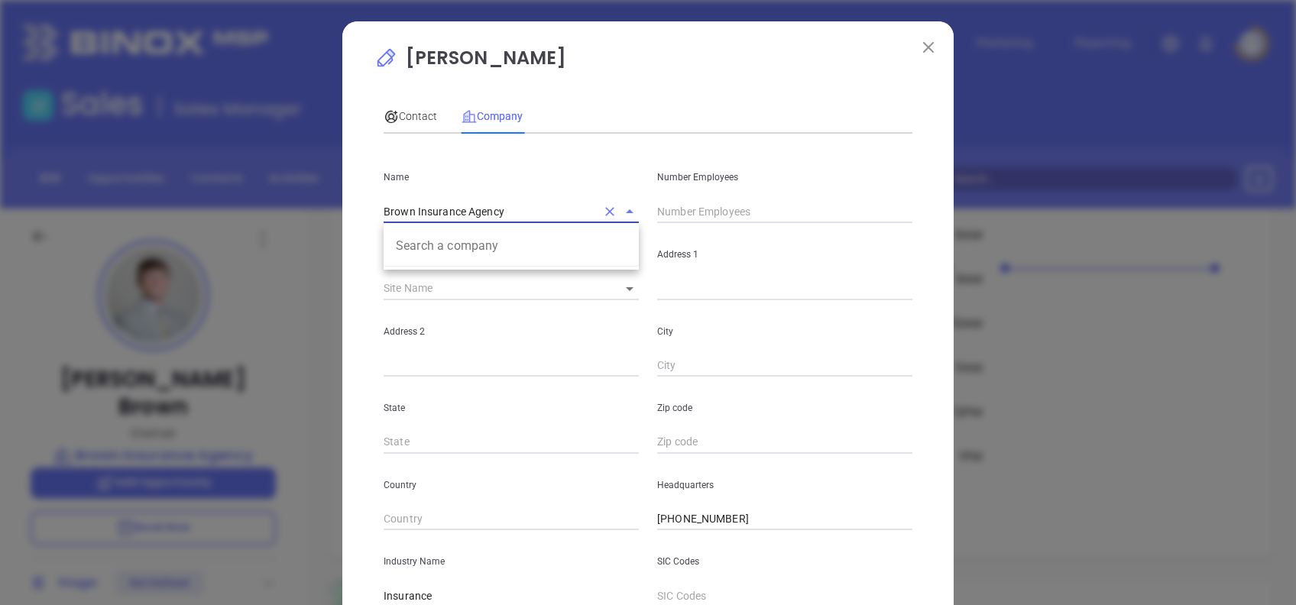
click at [547, 205] on input "Brown Insurance Agency" at bounding box center [490, 211] width 213 height 22
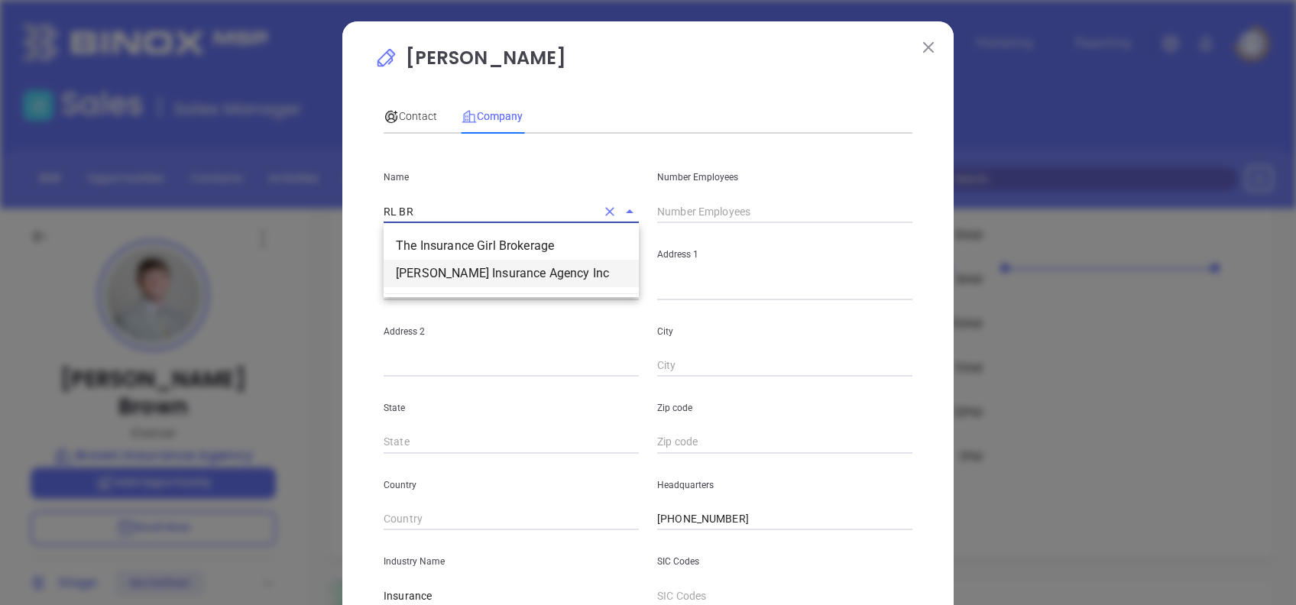
click at [512, 268] on li "RL Brown Insurance Agency Inc" at bounding box center [511, 274] width 255 height 28
type input "RL Brown Insurance Agency Inc"
type input "8"
type input "(662) 234-2941"
type input "Insurance and Employee Benefit Funds"
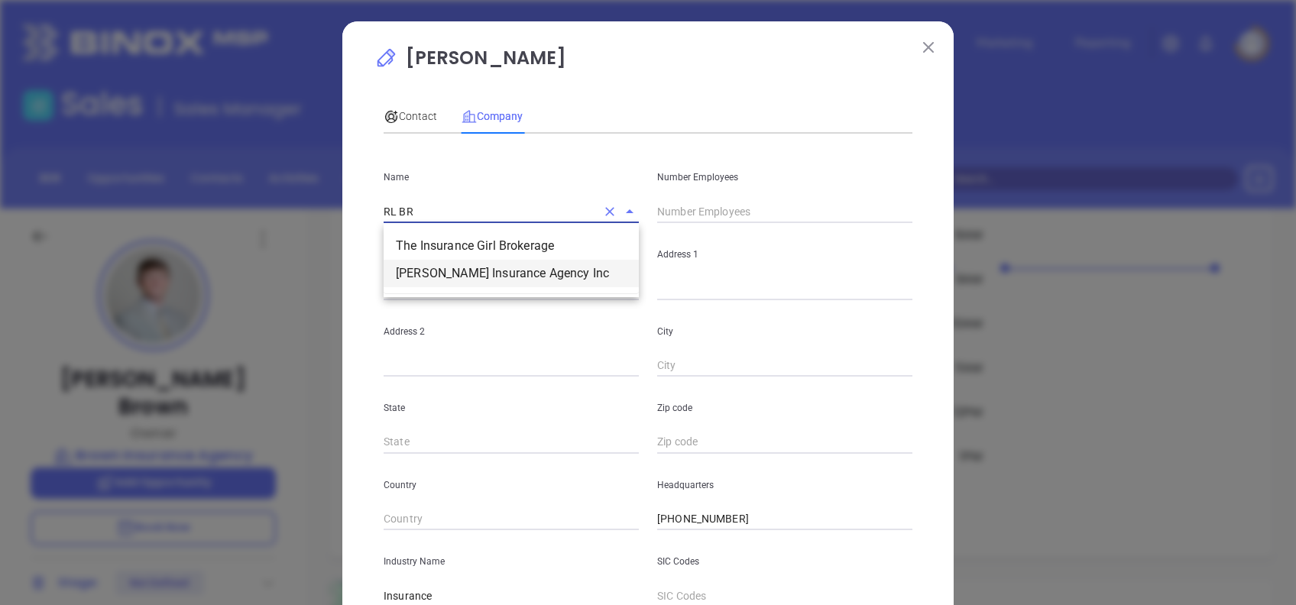
type input "63"
type input "https://browninsurance.biz/"
type input "www.linkedin.com/company/brown-&-brown"
type input "1.2"
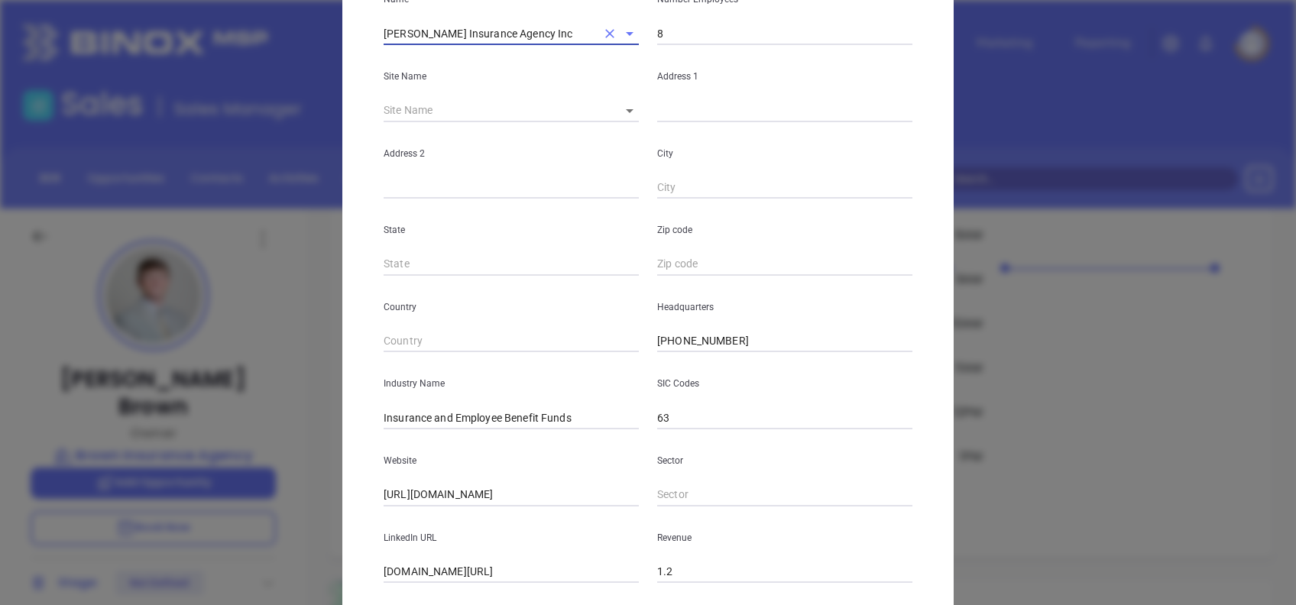
scroll to position [271, 0]
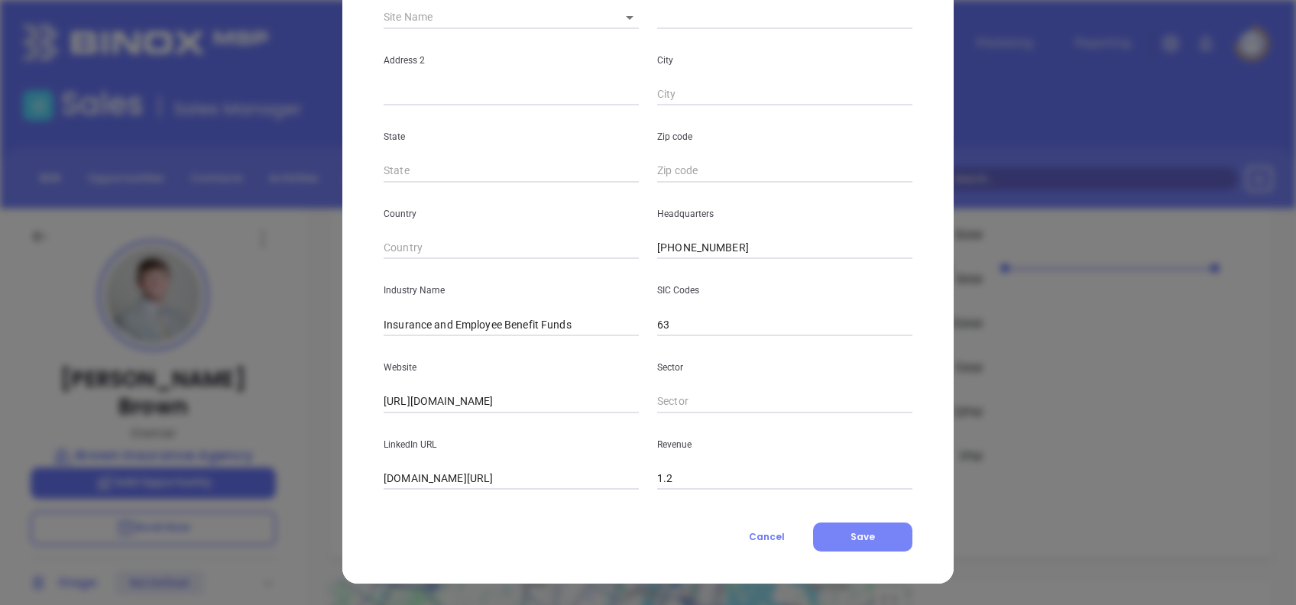
type input "RL Brown Insurance Agency Inc"
click at [871, 529] on button "Save" at bounding box center [862, 537] width 99 height 29
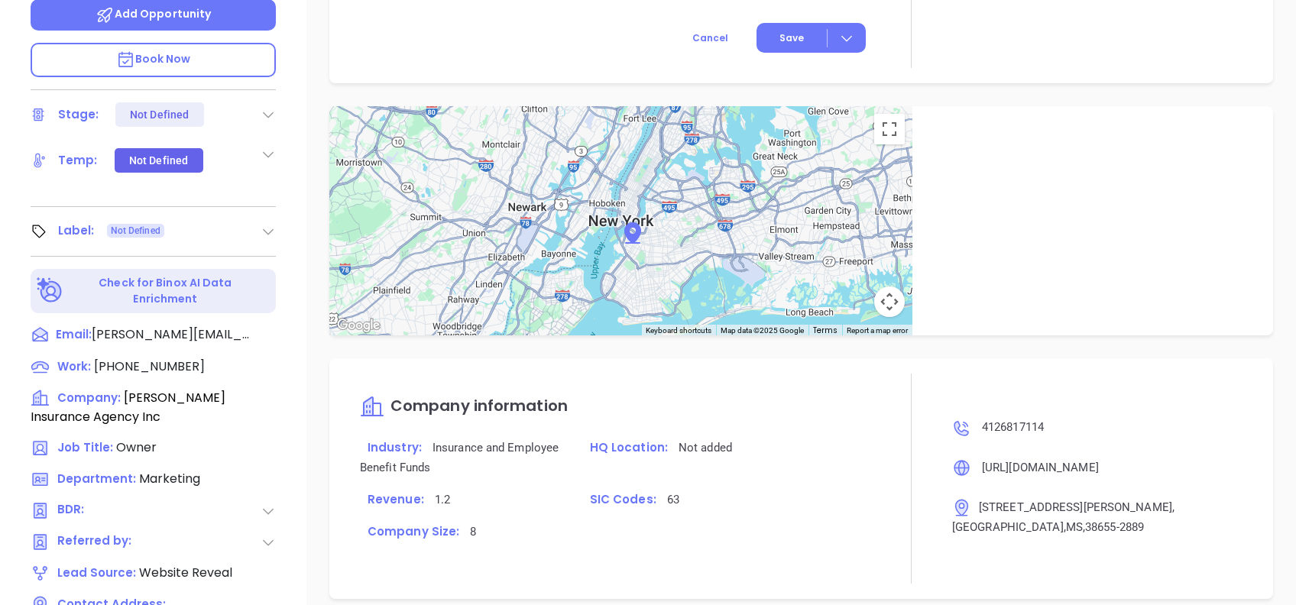
scroll to position [673, 0]
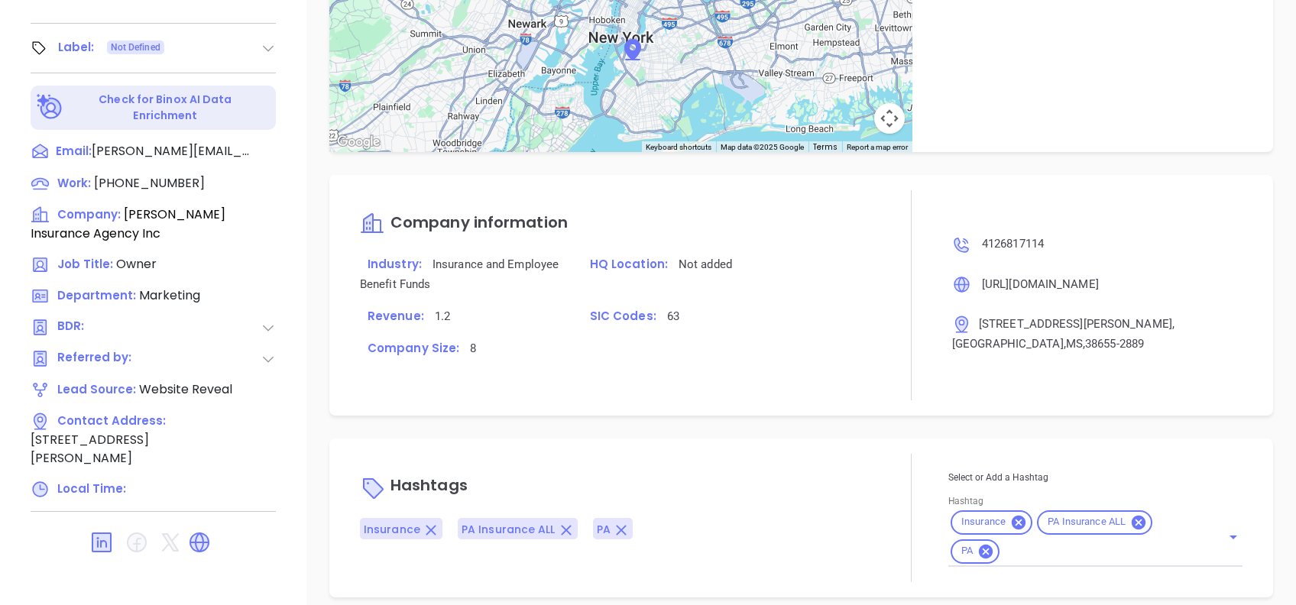
click at [1021, 542] on input "Hashtag" at bounding box center [1101, 551] width 198 height 19
type input "EXTRA"
click at [1032, 570] on ul "Extra Contact" at bounding box center [1093, 590] width 289 height 40
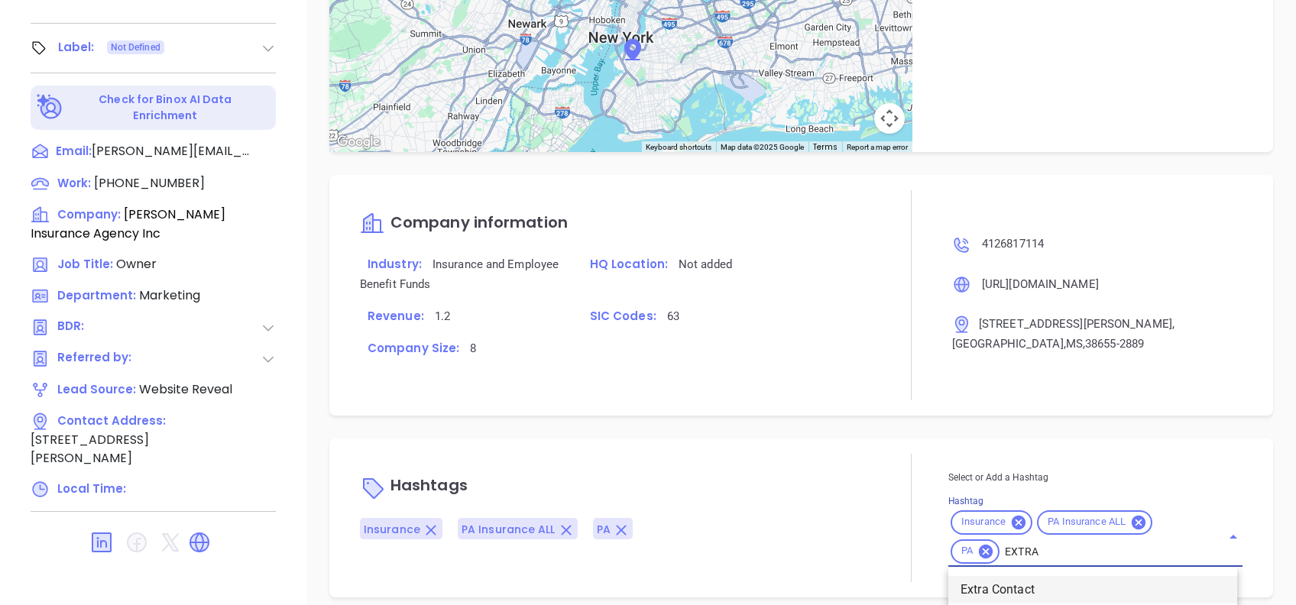
click at [1038, 576] on li "Extra Contact" at bounding box center [1093, 590] width 289 height 28
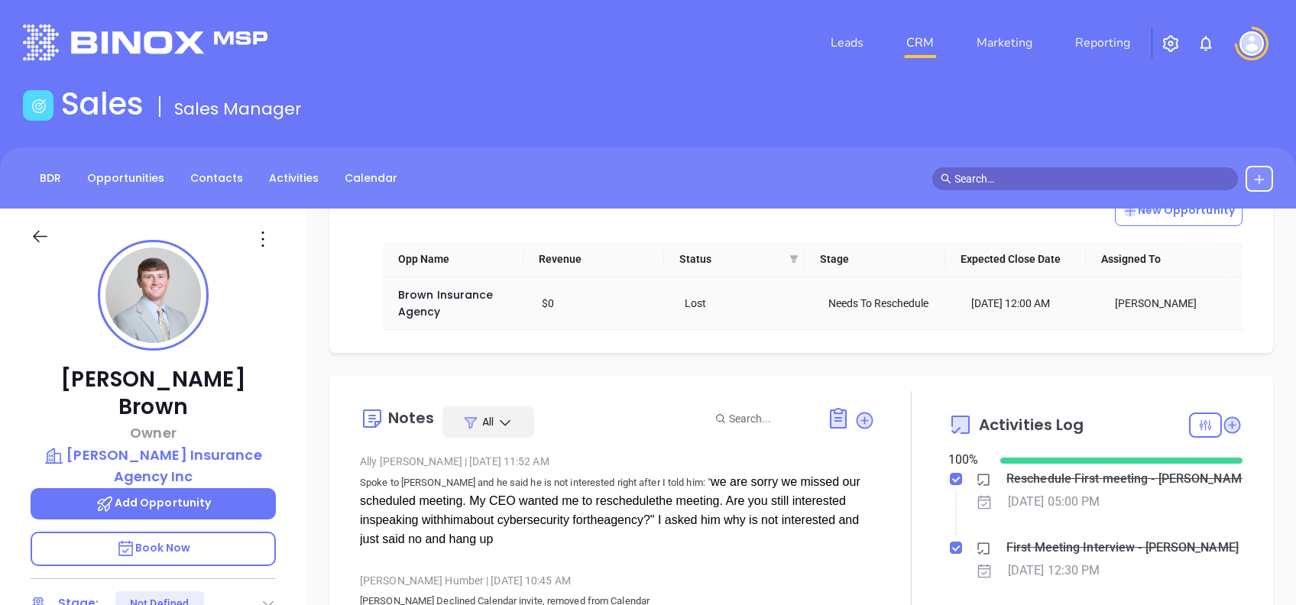
scroll to position [0, 0]
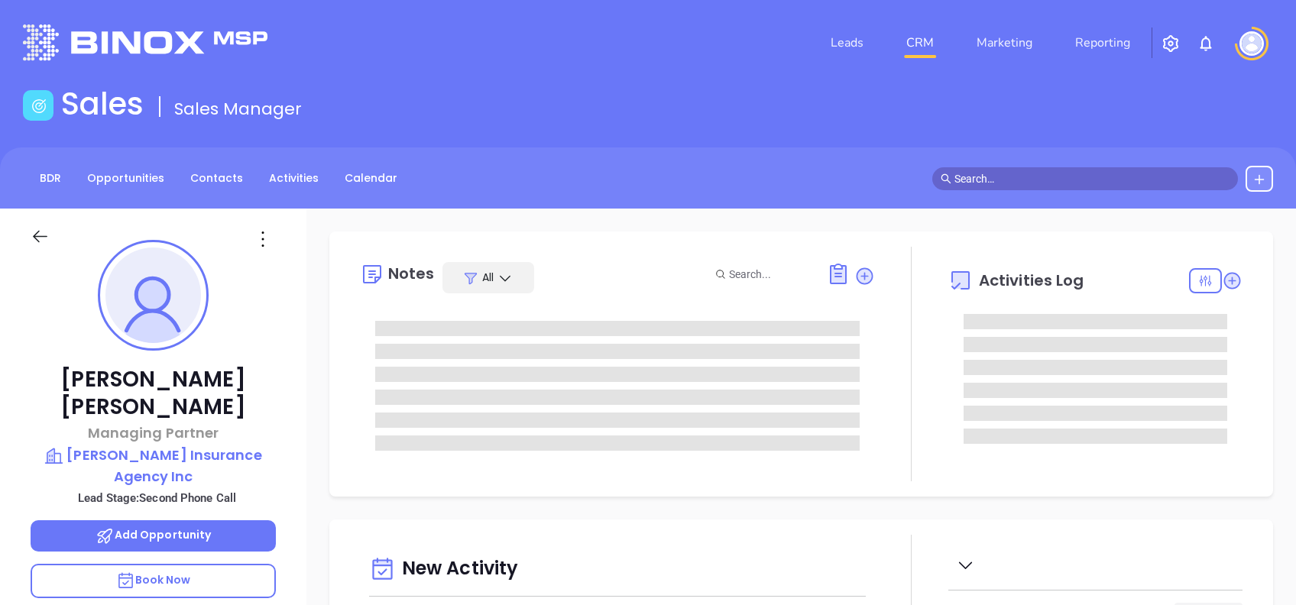
type input "[DATE]"
type input "Alejandra Lara"
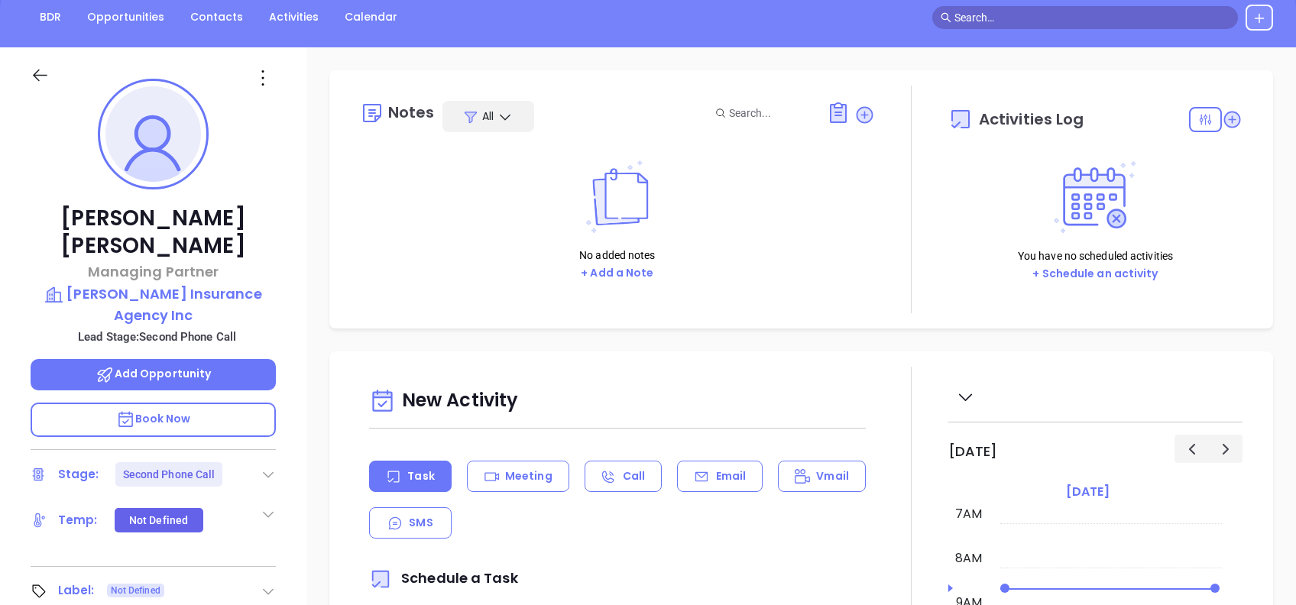
scroll to position [203, 0]
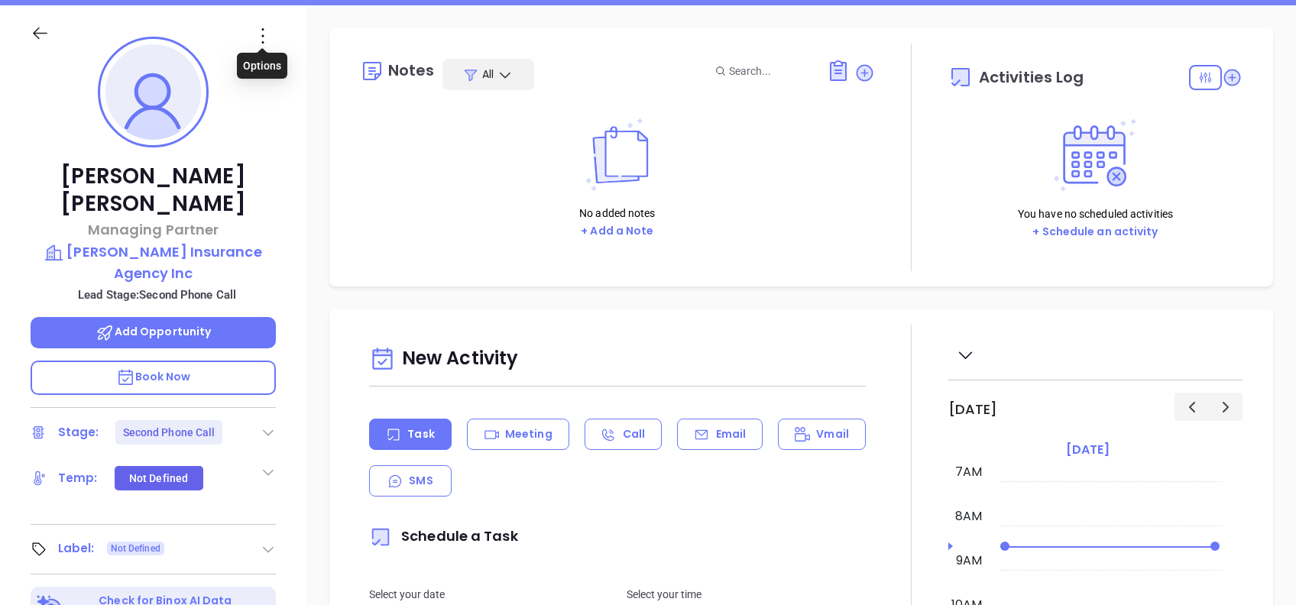
click at [264, 35] on icon at bounding box center [263, 36] width 24 height 24
click at [0, 116] on html "Leads CRM Marketing Reporting Financial Leads Leads Sales Sales Manager BDR Opp…" at bounding box center [648, 99] width 1296 height 605
click at [268, 425] on icon at bounding box center [268, 432] width 15 height 15
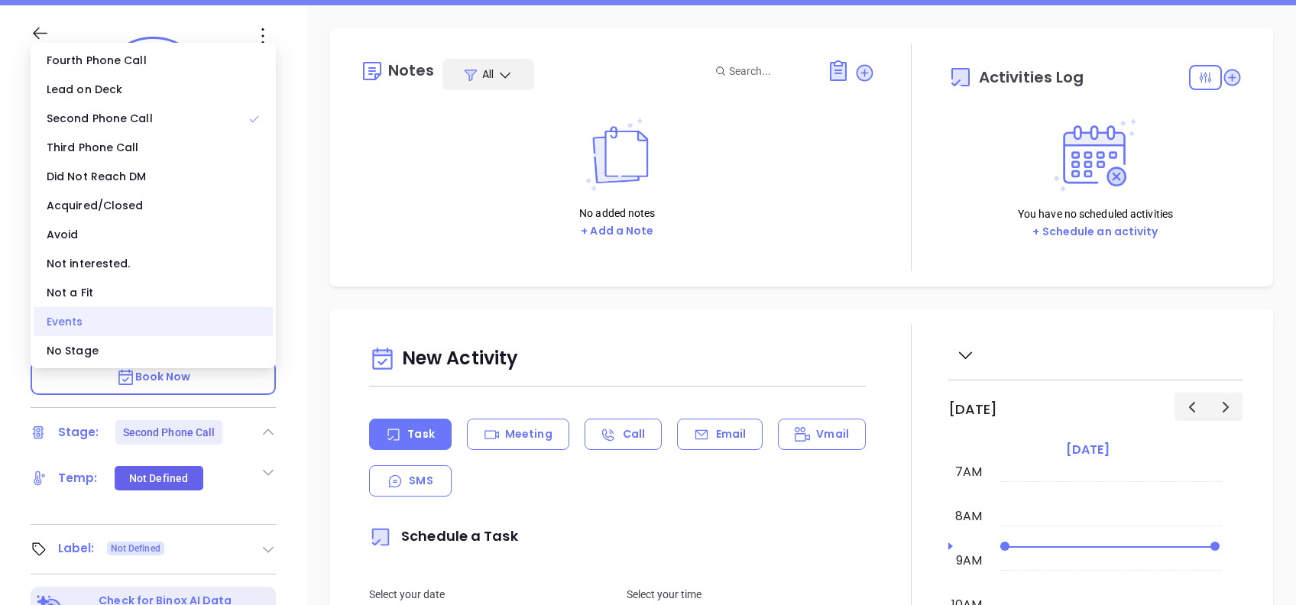
click at [135, 334] on div "Events" at bounding box center [153, 321] width 239 height 29
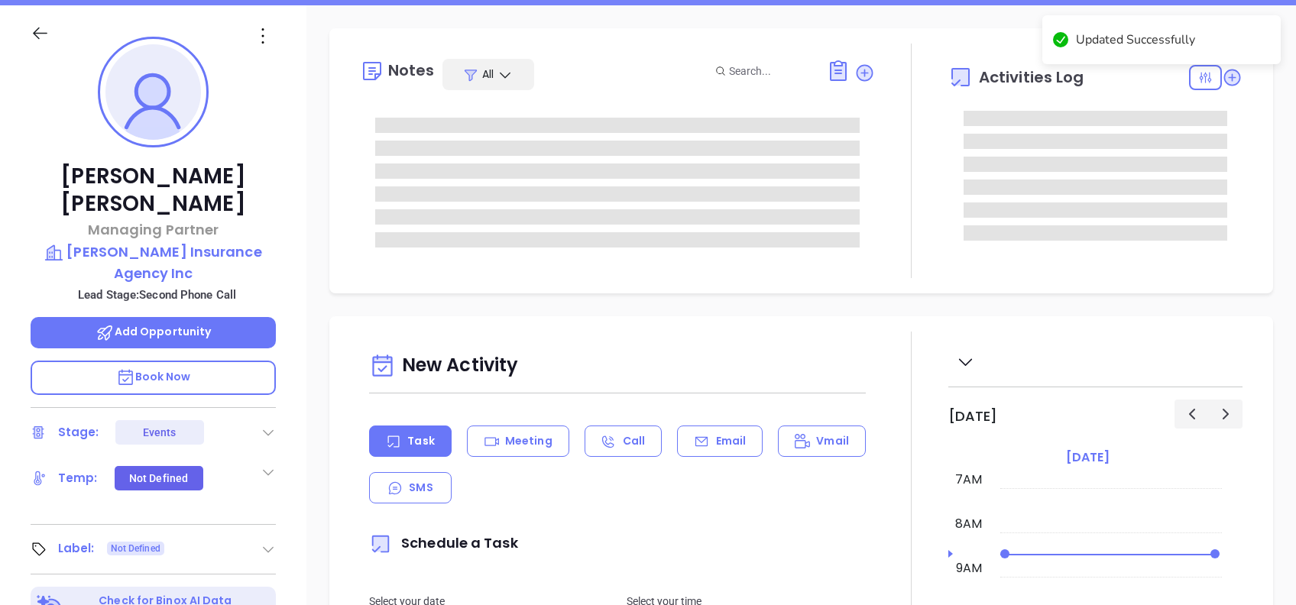
click at [276, 387] on div "Tony Whiteman Managing Partner RL Brown Insurance Agency Inc Lead Stage: Second…" at bounding box center [153, 383] width 307 height 757
click at [271, 425] on icon at bounding box center [268, 432] width 15 height 15
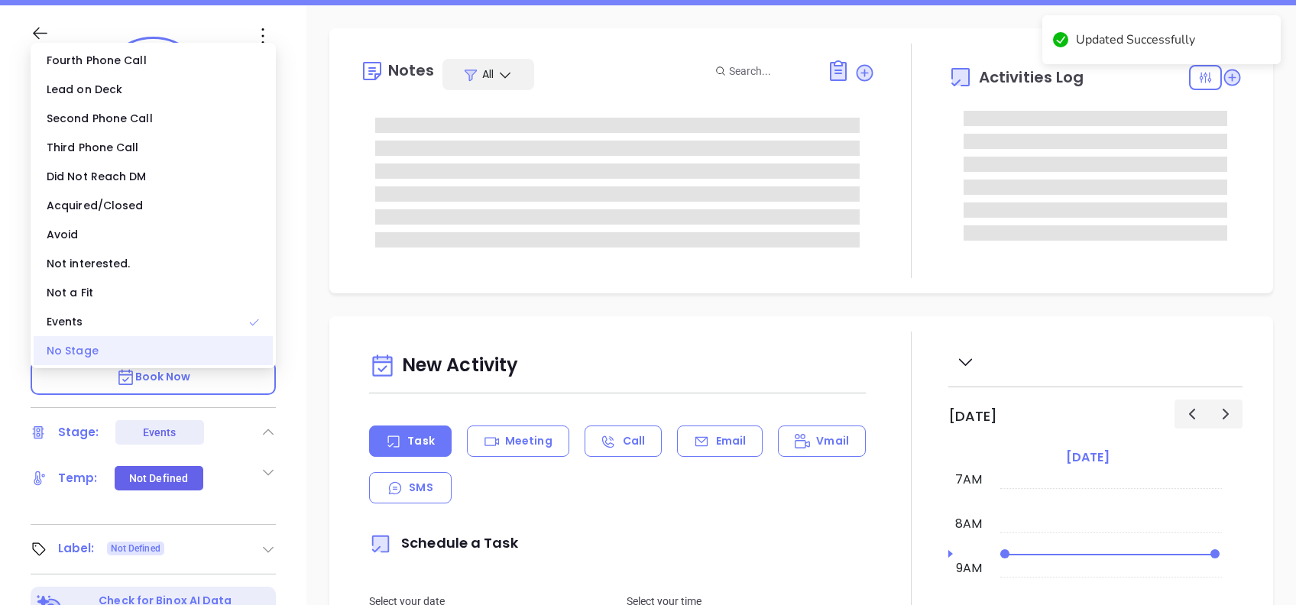
click at [177, 352] on div "No Stage" at bounding box center [153, 350] width 239 height 29
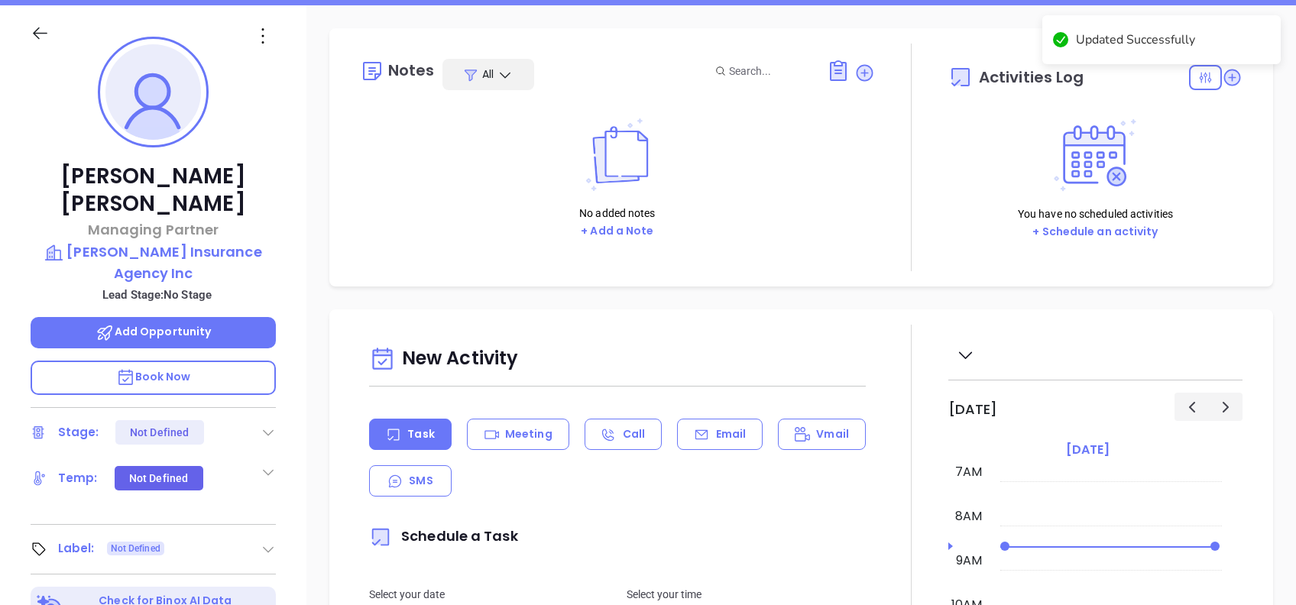
click at [310, 300] on div "Notes All No added notes + Add a Note Activities Log You have no scheduled acti…" at bounding box center [802, 540] width 990 height 1070
click at [194, 242] on p "RL Brown Insurance Agency Inc" at bounding box center [153, 263] width 245 height 42
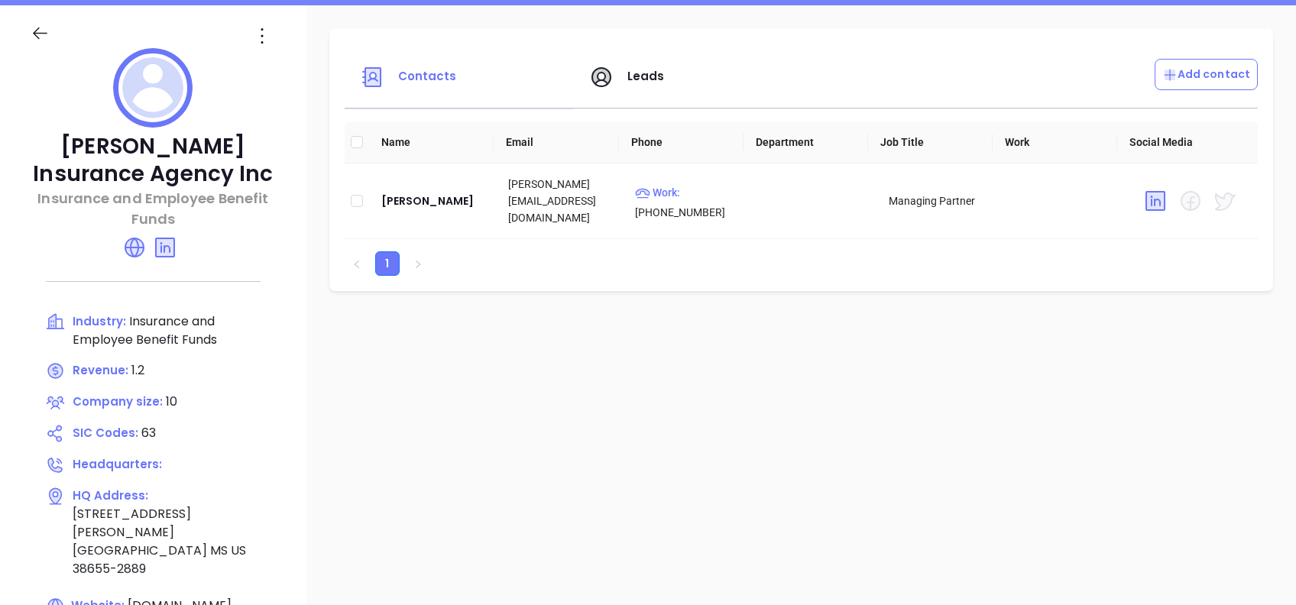
click at [37, 34] on icon at bounding box center [40, 33] width 19 height 19
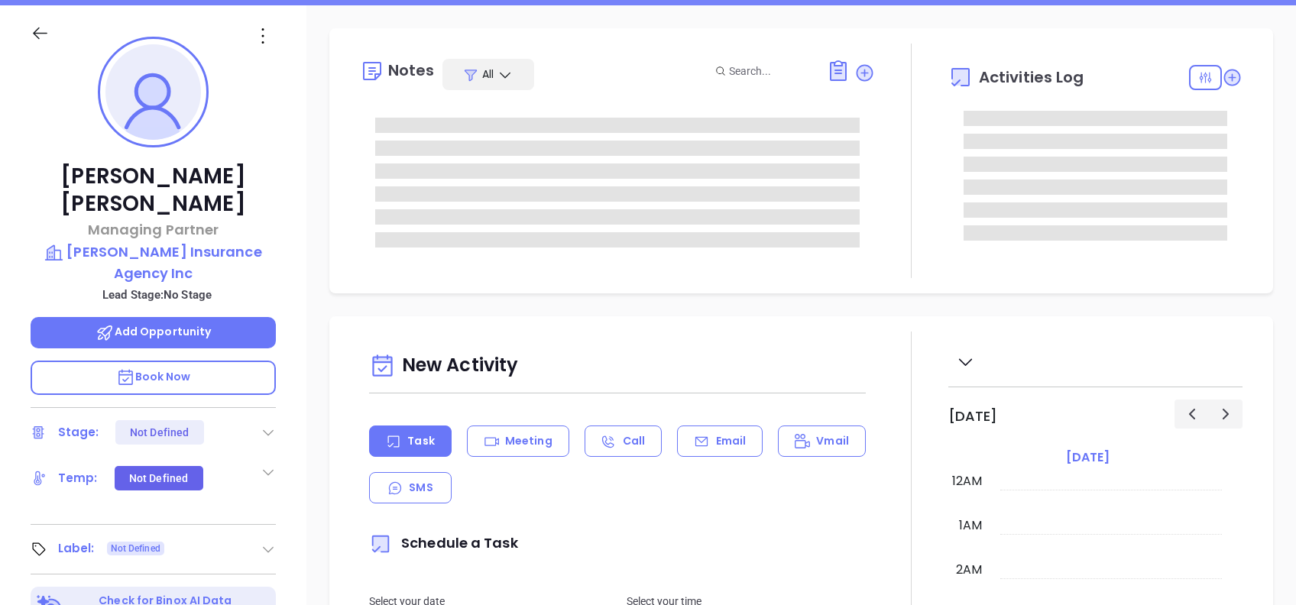
scroll to position [311, 0]
click at [264, 35] on icon at bounding box center [263, 36] width 24 height 24
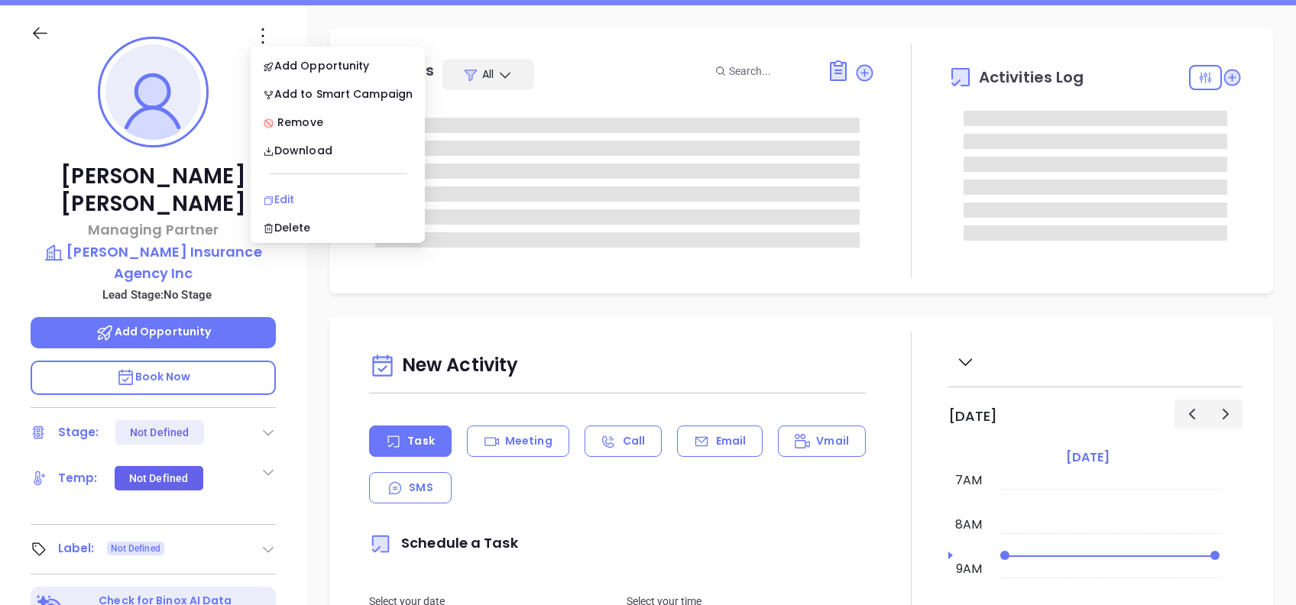
type input "Alejandra Lara"
click at [314, 192] on div "Edit" at bounding box center [338, 199] width 150 height 17
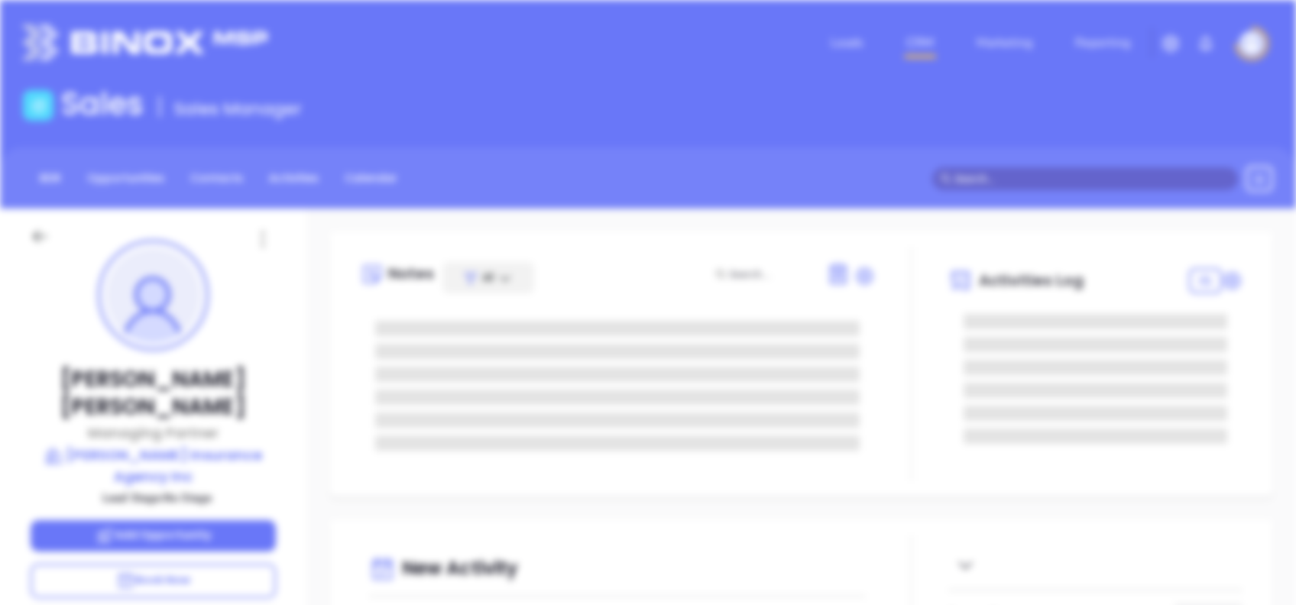
scroll to position [0, 0]
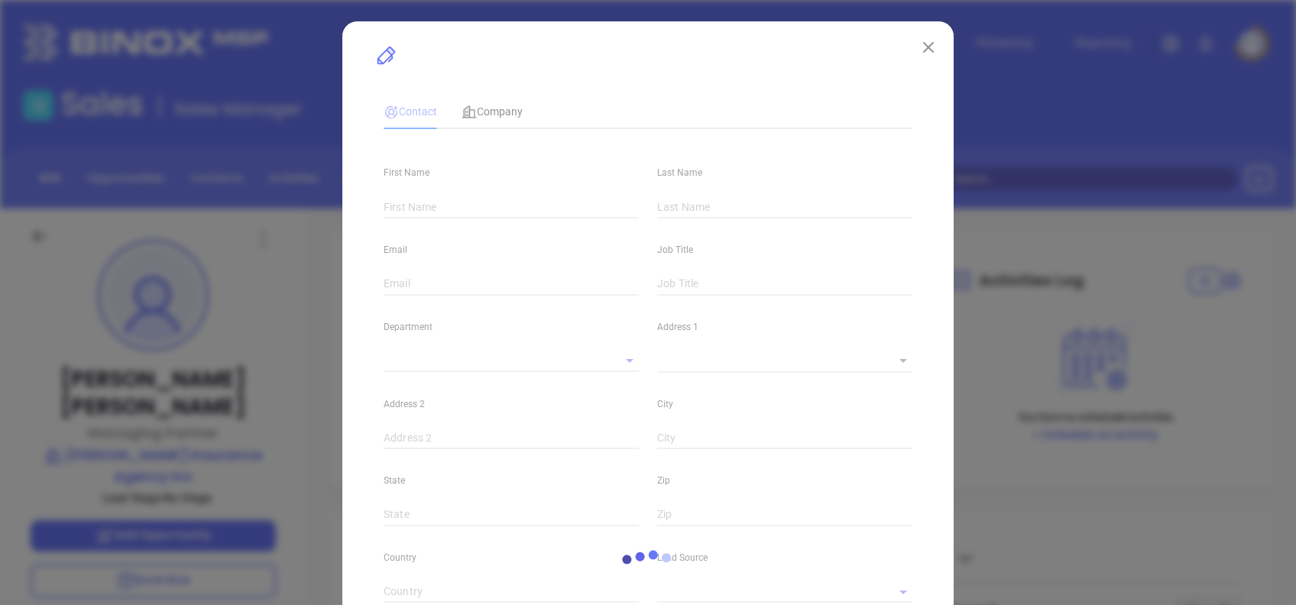
type input "Tony"
type input "Whiteman"
type input "tony@browninsurance.biz"
type input "Managing Partner"
type input "1"
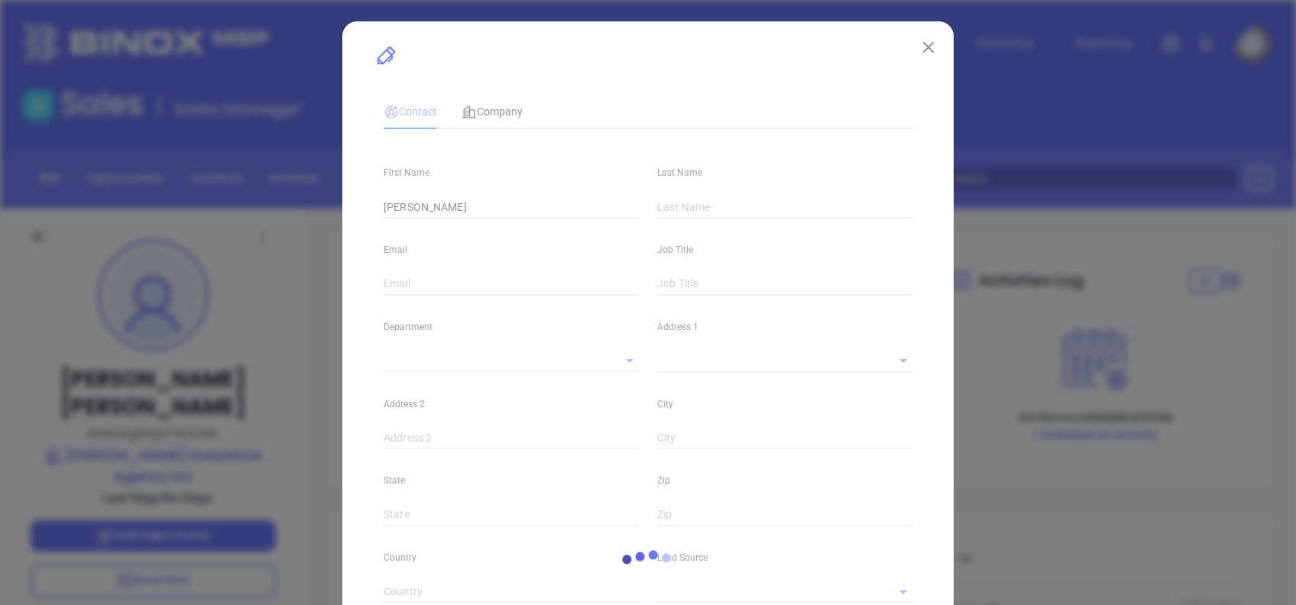
type input "linkedin.com/in/tony-whiteman-14677b5b"
type input "Marketing"
type input "Website Reveal"
type input "undefined undefined"
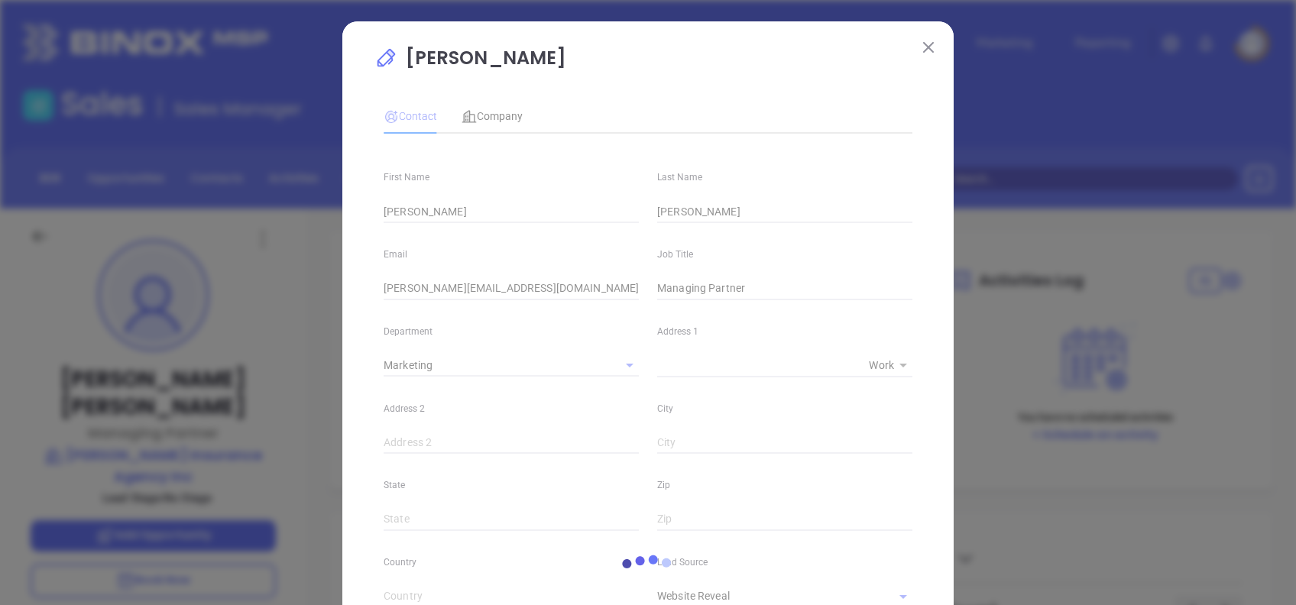
type input "(662) 234-2941"
type input "1"
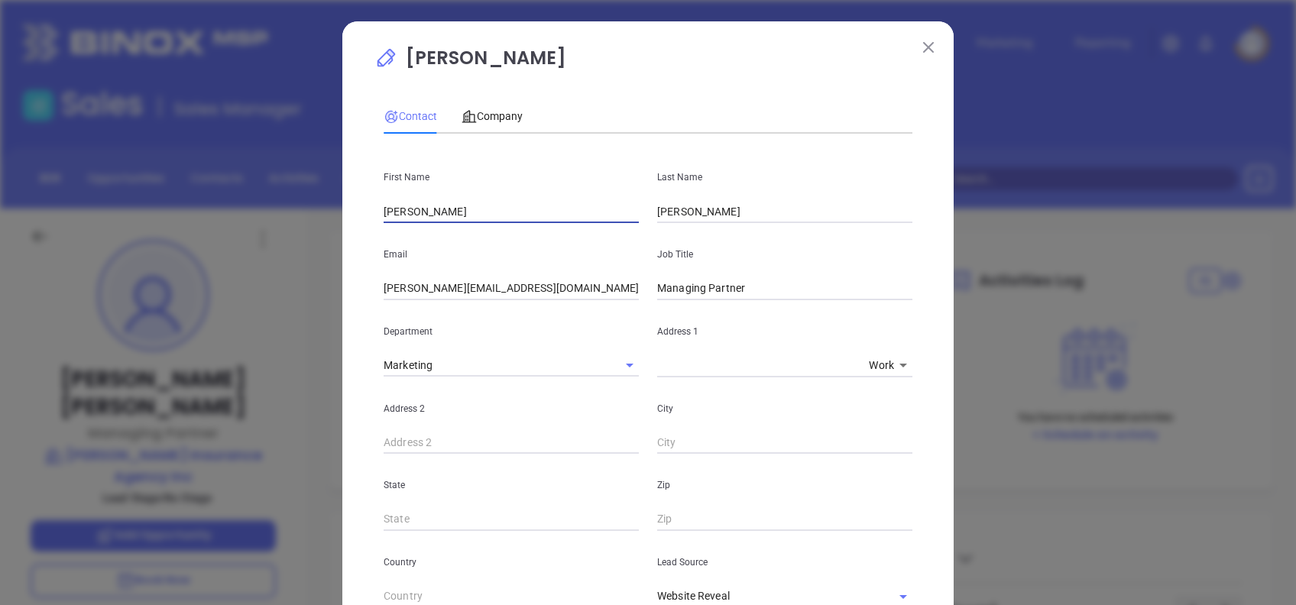
drag, startPoint x: 475, startPoint y: 214, endPoint x: 303, endPoint y: 189, distance: 173.8
click at [303, 189] on div "Tony Whiteman Contact Company First Name Tony Last Name Whiteman Email tony@bro…" at bounding box center [648, 302] width 1296 height 605
type input "Tatum"
type input "Brown"
click at [518, 284] on input "tony@browninsurance.biz" at bounding box center [511, 288] width 255 height 23
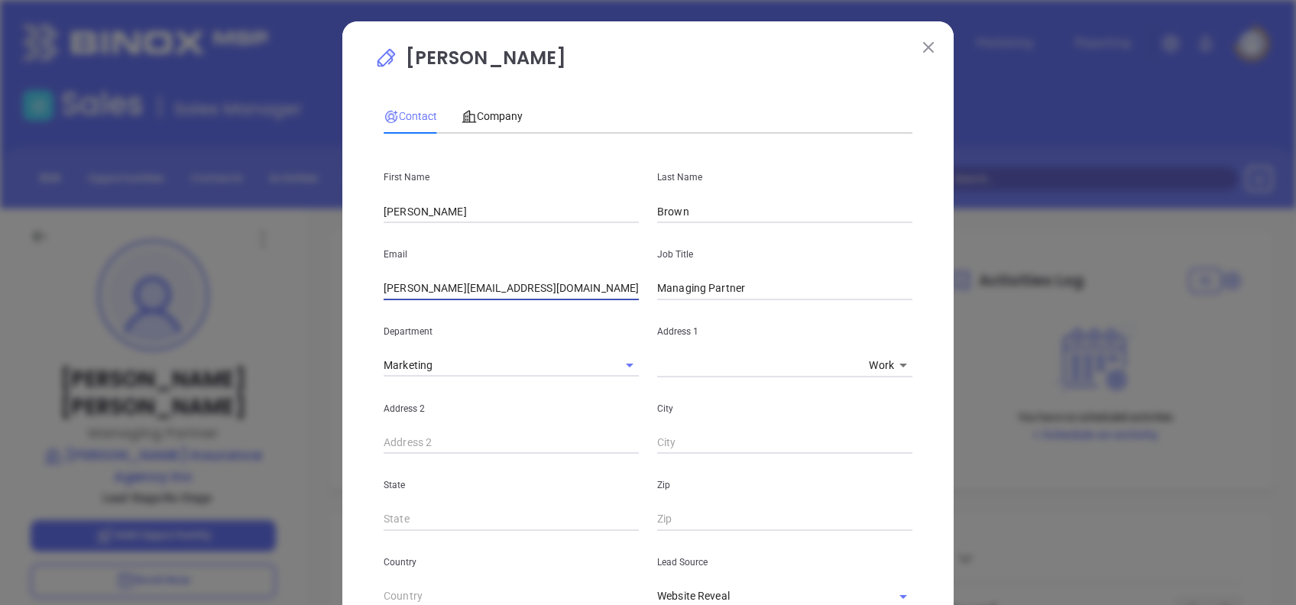
click at [518, 284] on input "tony@browninsurance.biz" at bounding box center [511, 288] width 255 height 23
click at [518, 283] on input "tony@browninsurance.biz" at bounding box center [511, 288] width 255 height 23
paste input "atum.brown"
type input "tatum.brown@browninsurance.biz"
type input "Owner"
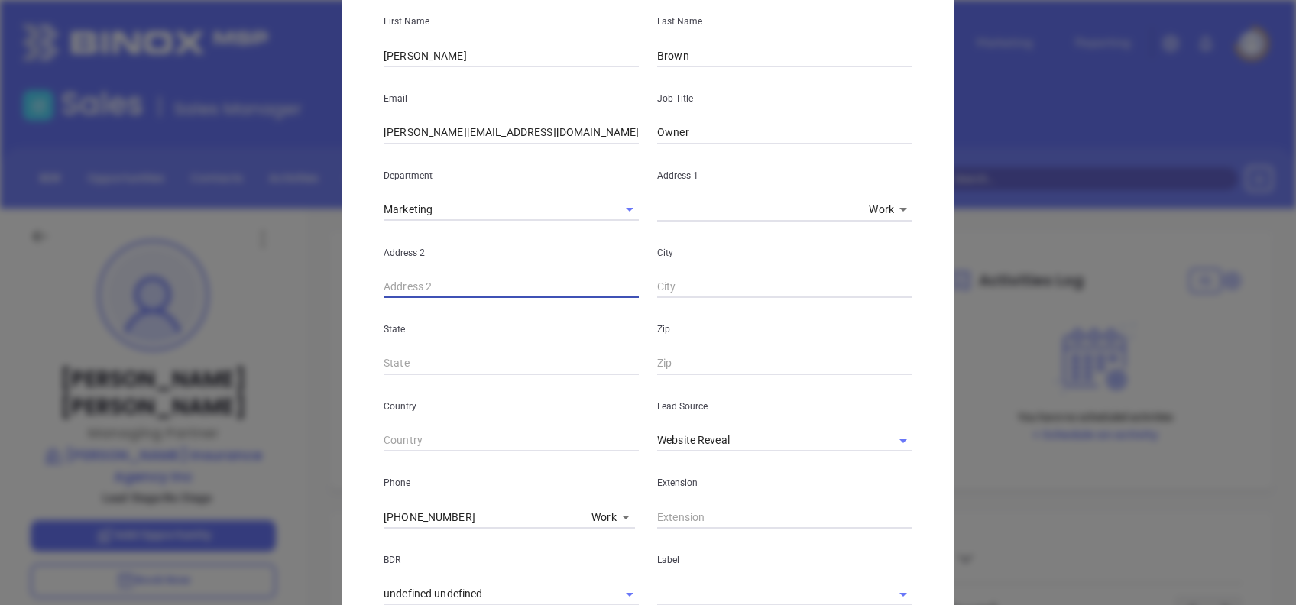
scroll to position [306, 0]
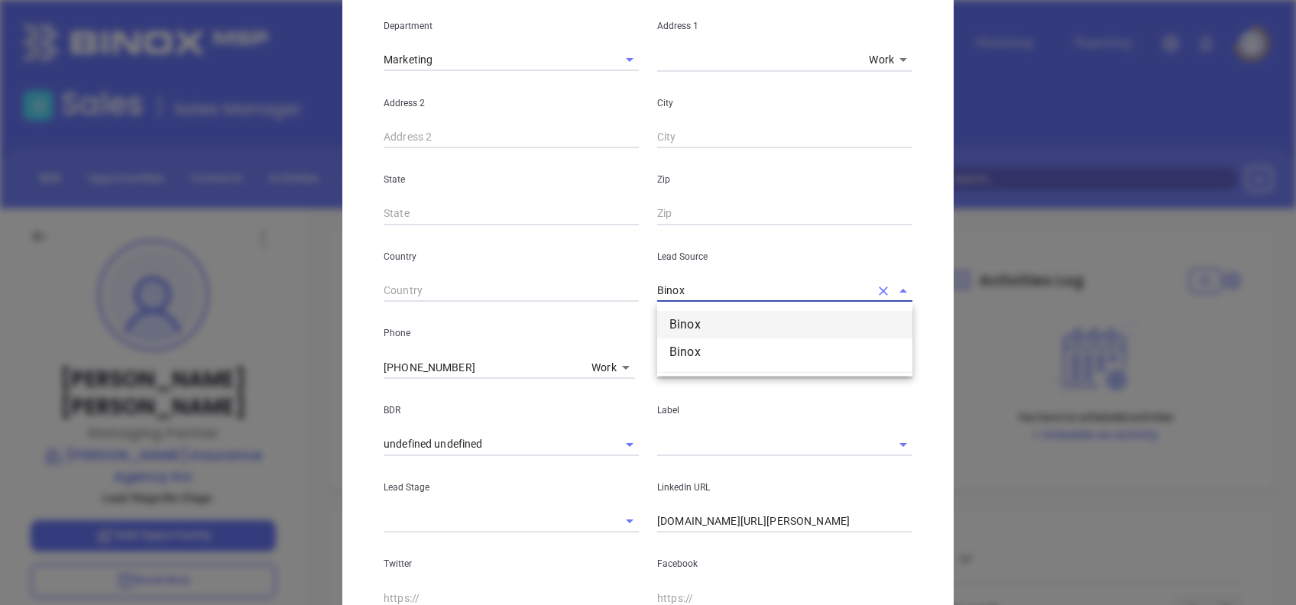
click at [703, 313] on li "Binox" at bounding box center [784, 325] width 255 height 28
type input "Binox"
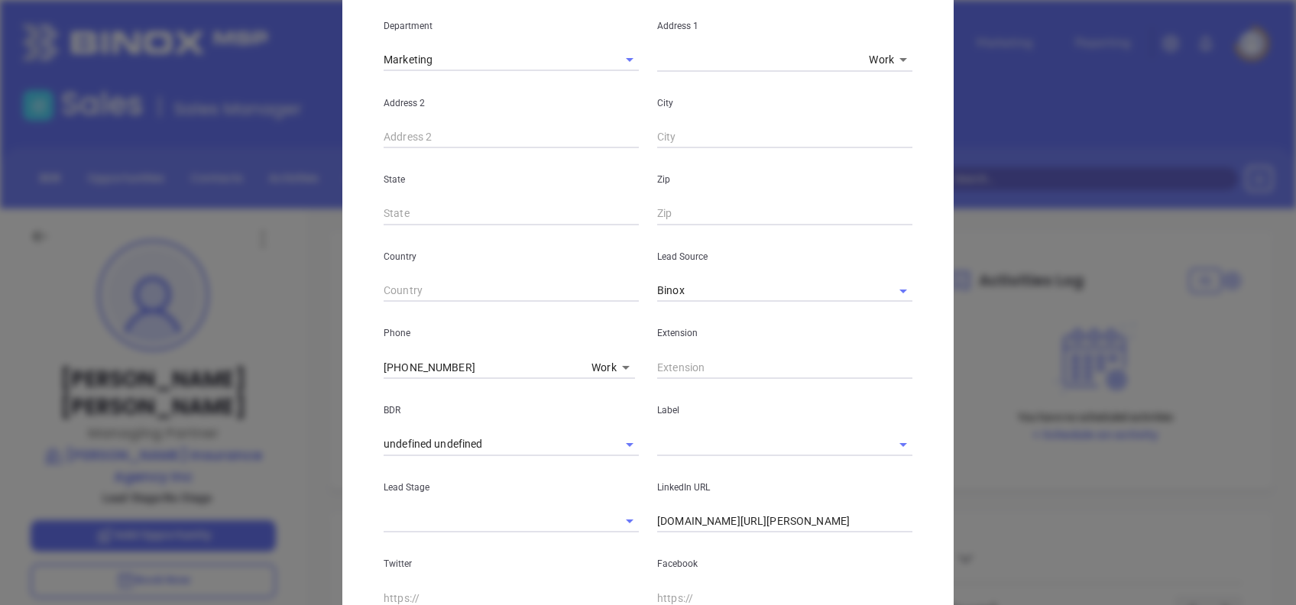
click at [500, 367] on input "(662) 234-2941" at bounding box center [485, 367] width 202 height 23
paste input "text"
type input "(662) 234-2941"
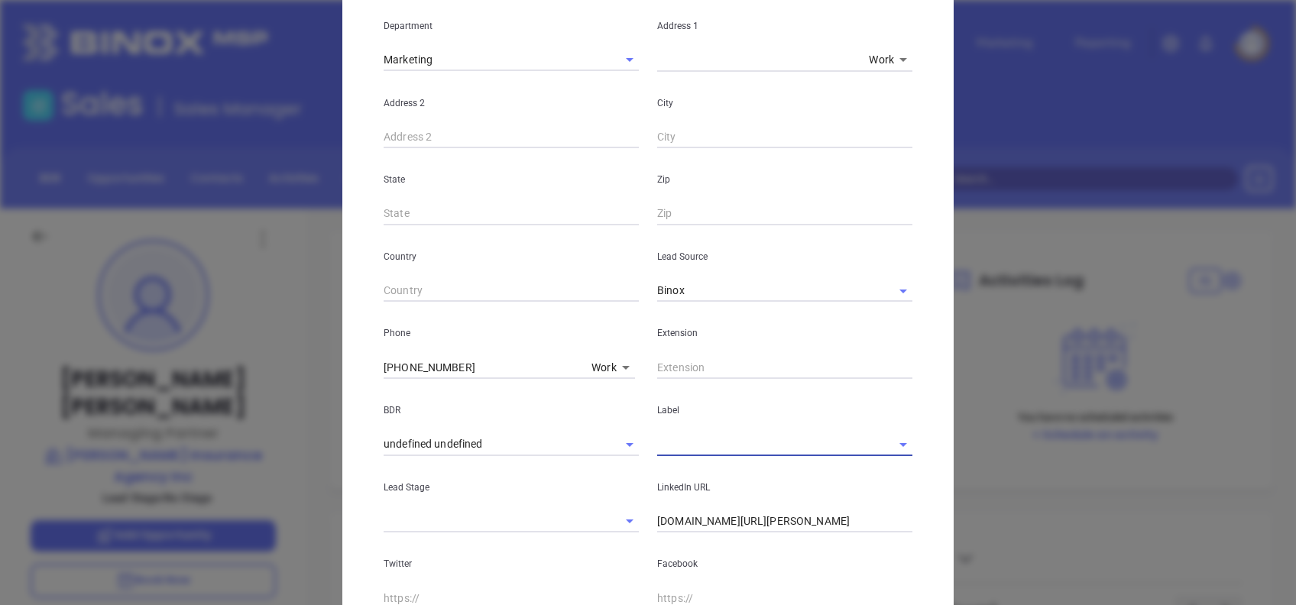
click at [686, 442] on input "text" at bounding box center [763, 444] width 213 height 22
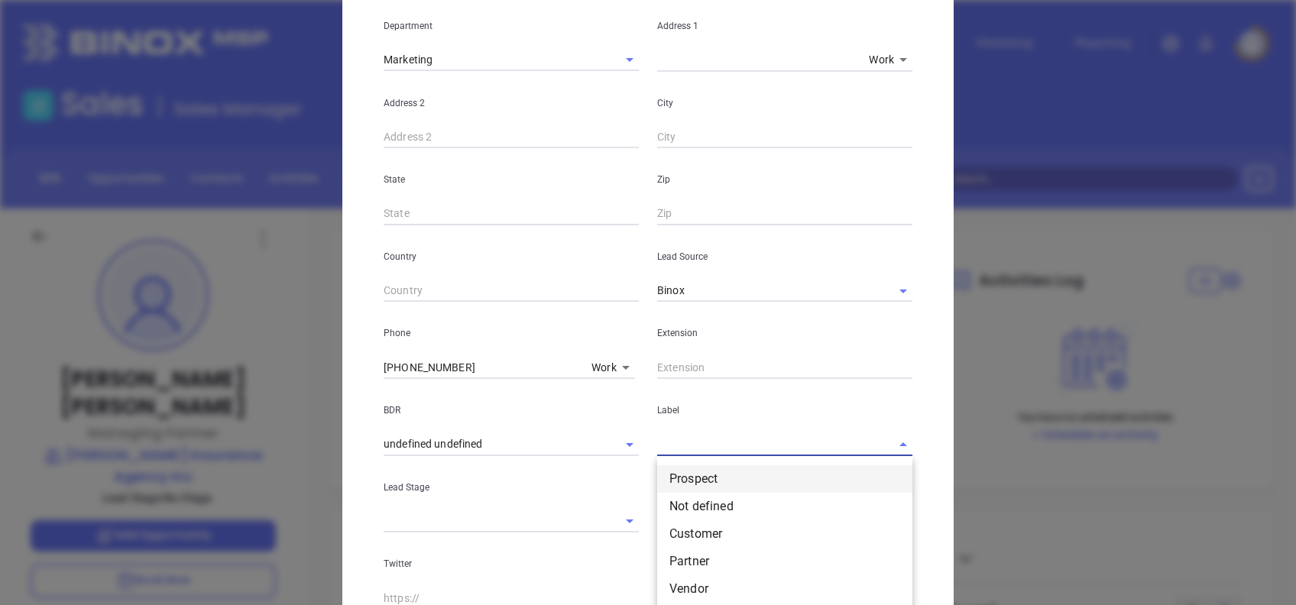
click at [703, 477] on li "Prospect" at bounding box center [784, 480] width 255 height 28
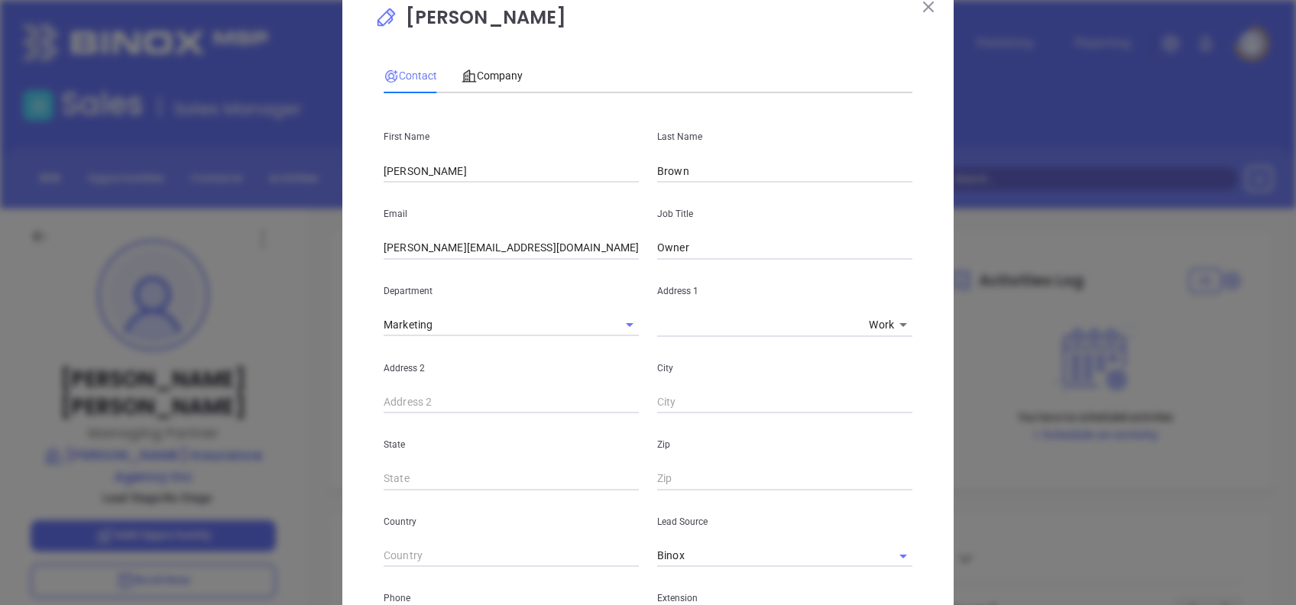
scroll to position [0, 0]
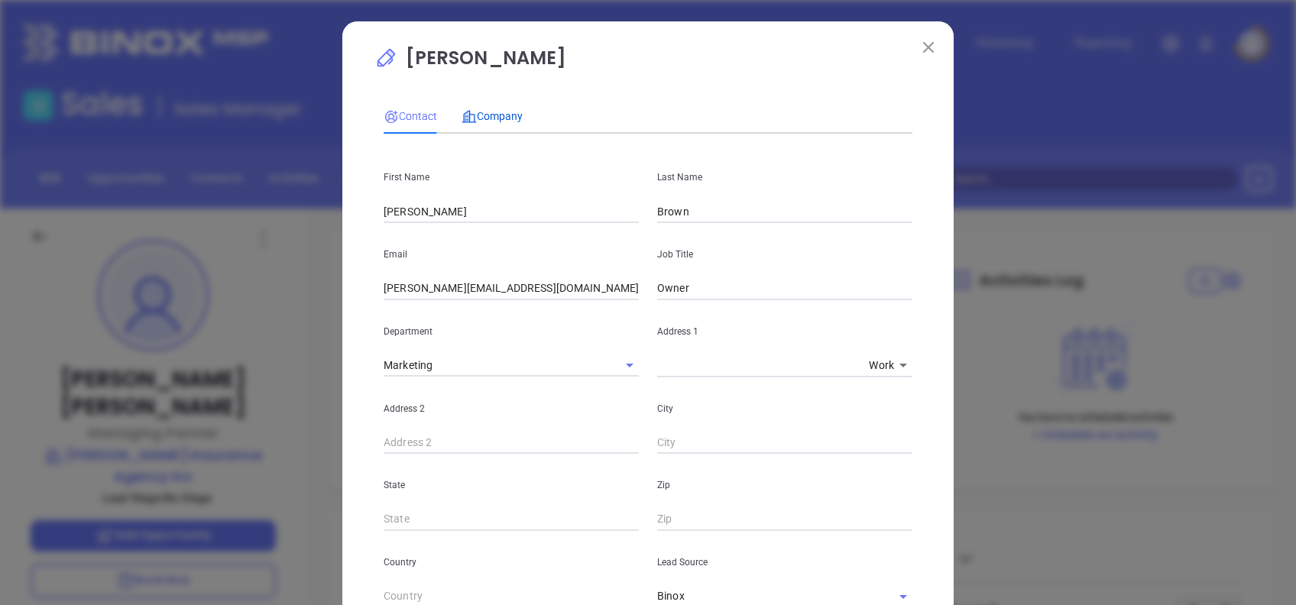
click at [503, 123] on div "Company" at bounding box center [492, 116] width 61 height 17
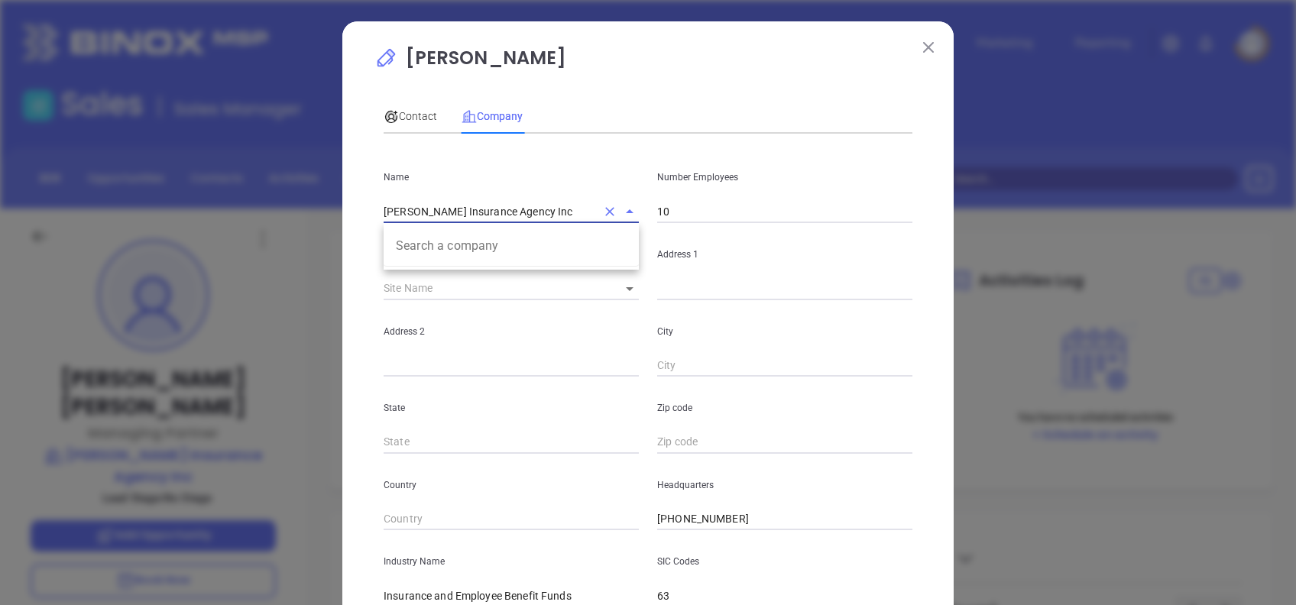
drag, startPoint x: 391, startPoint y: 208, endPoint x: 536, endPoint y: 208, distance: 144.5
click at [536, 208] on input "RL Brown Insurance Agency Inc" at bounding box center [490, 211] width 213 height 22
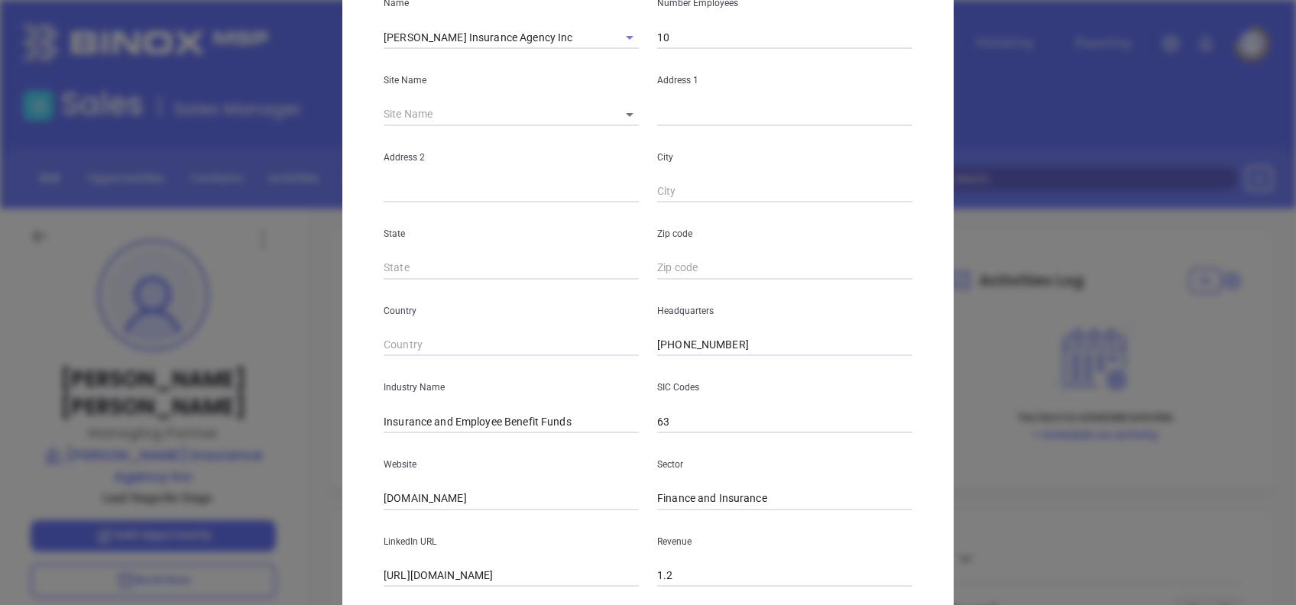
scroll to position [271, 0]
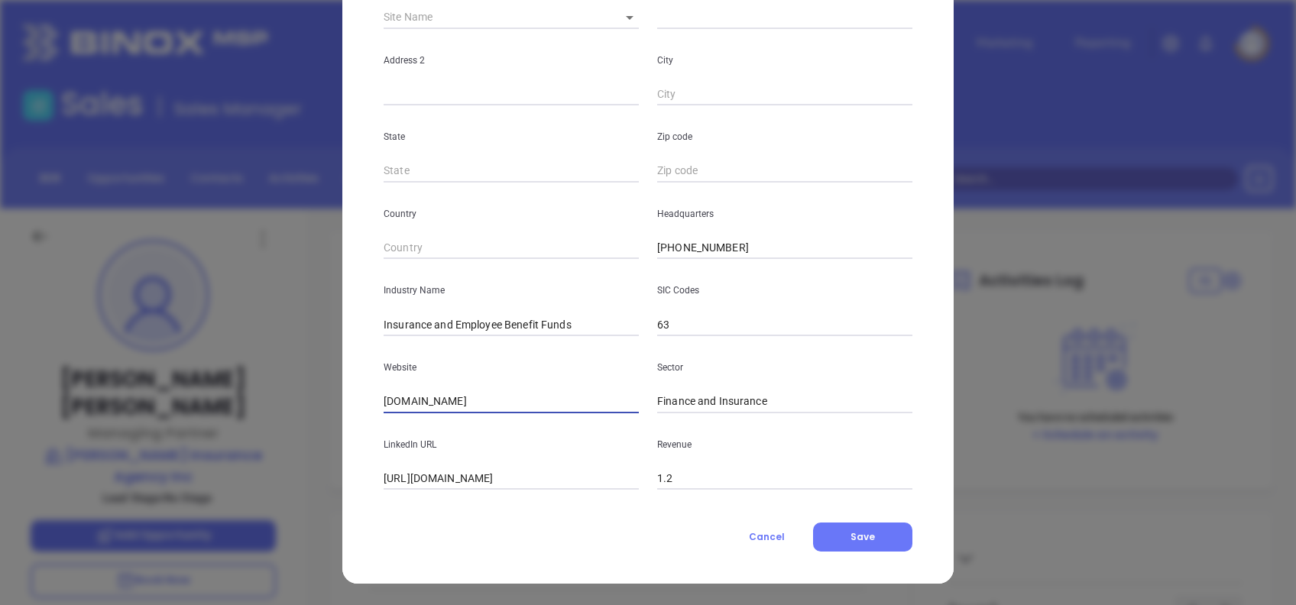
drag, startPoint x: 507, startPoint y: 410, endPoint x: 342, endPoint y: 391, distance: 166.1
click at [342, 391] on div "Tony Whiteman Contact Company First Name Tatum Last Name Brown Email tatum.brow…" at bounding box center [648, 167] width 612 height 834
drag, startPoint x: 534, startPoint y: 492, endPoint x: 529, endPoint y: 482, distance: 10.3
click at [534, 490] on div "Contact Company First Name Tatum Last Name Brown Email tatum.brown@browninsuran…" at bounding box center [648, 186] width 529 height 732
click at [524, 472] on input "https://www.linkedin.com/company/brown-&-brown" at bounding box center [511, 479] width 255 height 23
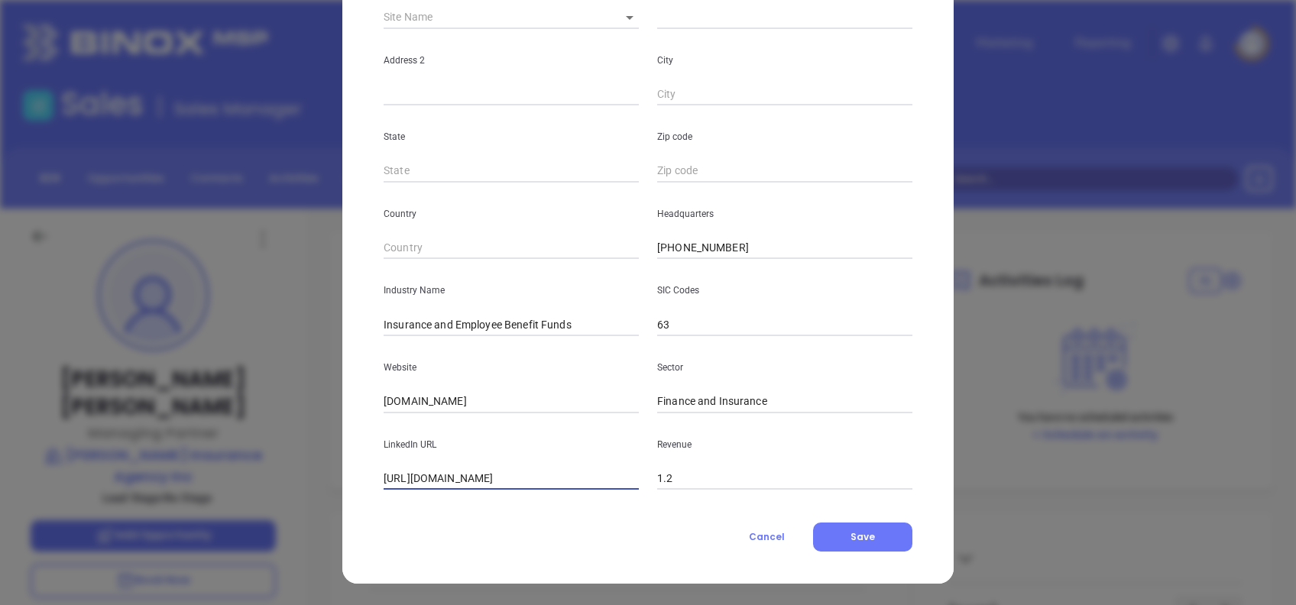
click at [524, 472] on input "https://www.linkedin.com/company/brown-&-brown" at bounding box center [511, 479] width 255 height 23
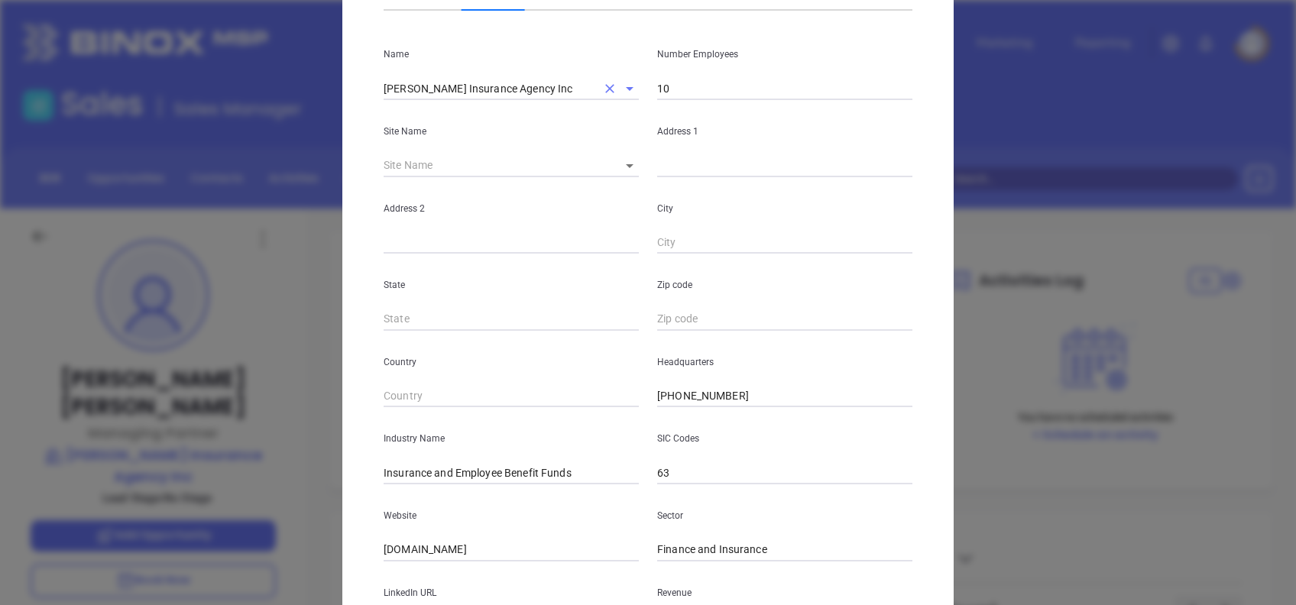
scroll to position [0, 0]
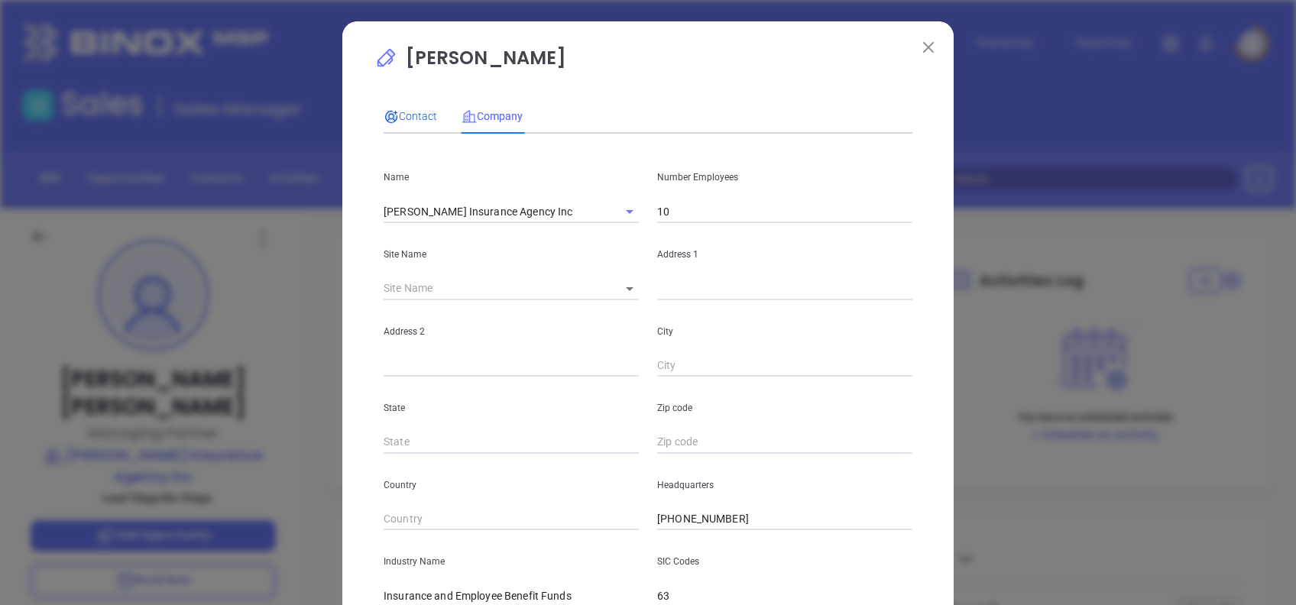
click at [427, 110] on span "Contact" at bounding box center [411, 116] width 54 height 12
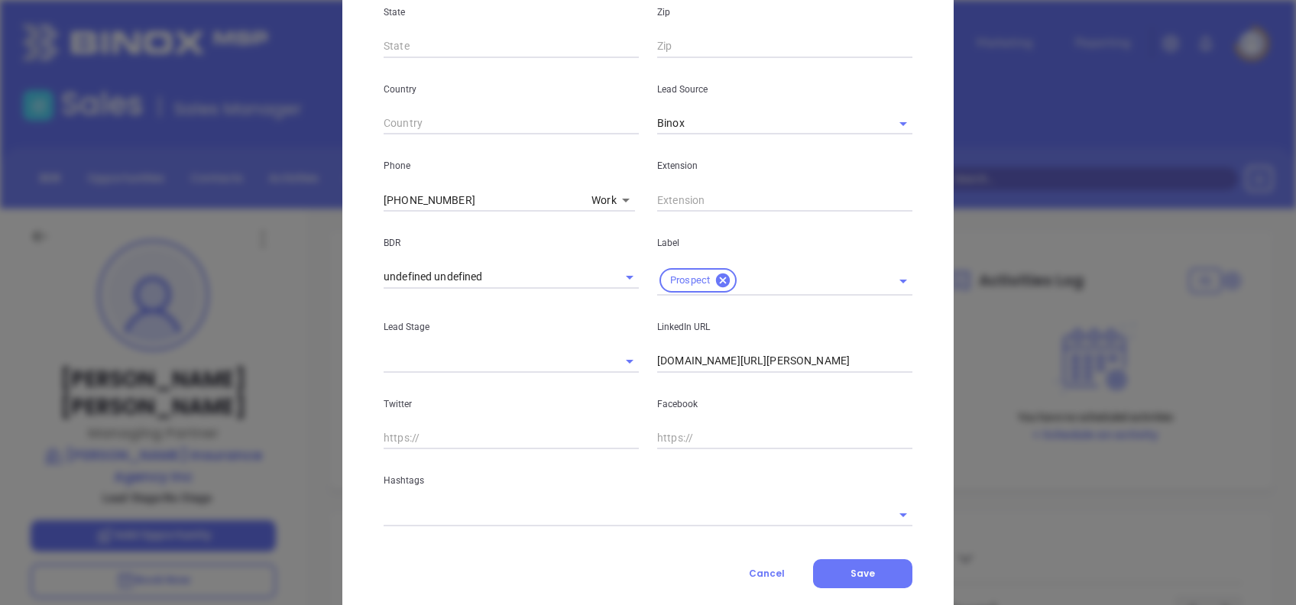
scroll to position [510, 0]
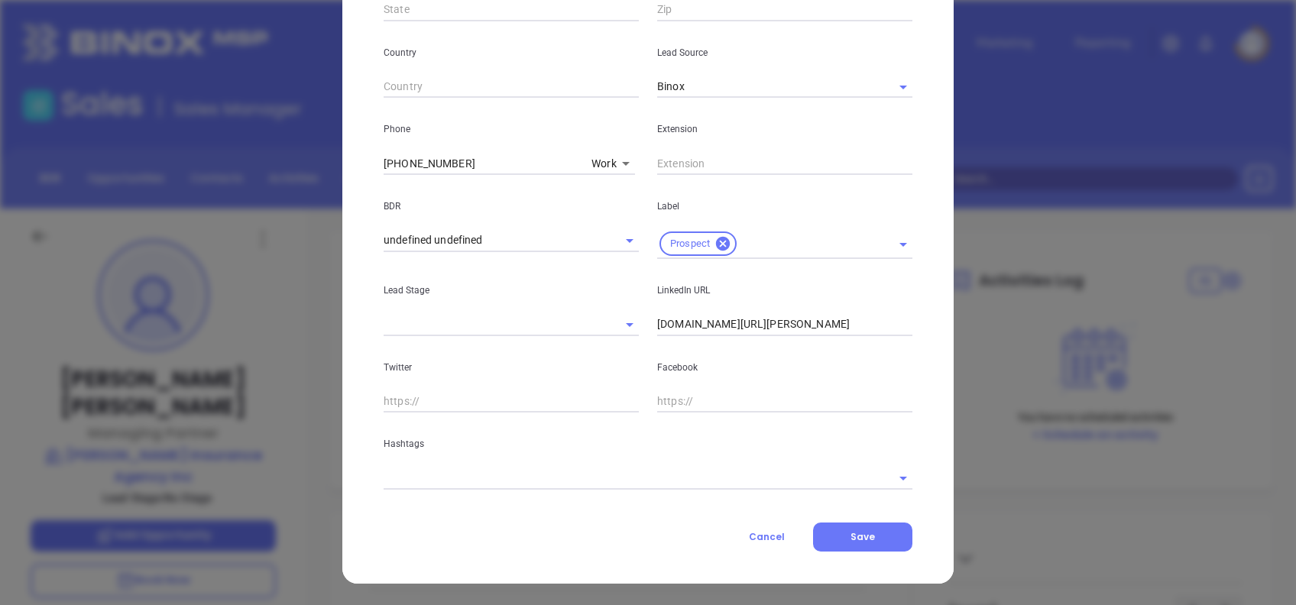
click at [790, 321] on input "linkedin.com/in/tony-whiteman-14677b5b" at bounding box center [784, 324] width 255 height 23
paste input "www.linkedin.com/in/tatum-brown-82515a19/"
type input "www.linkedin.com/in/tatum-brown-82515a19/"
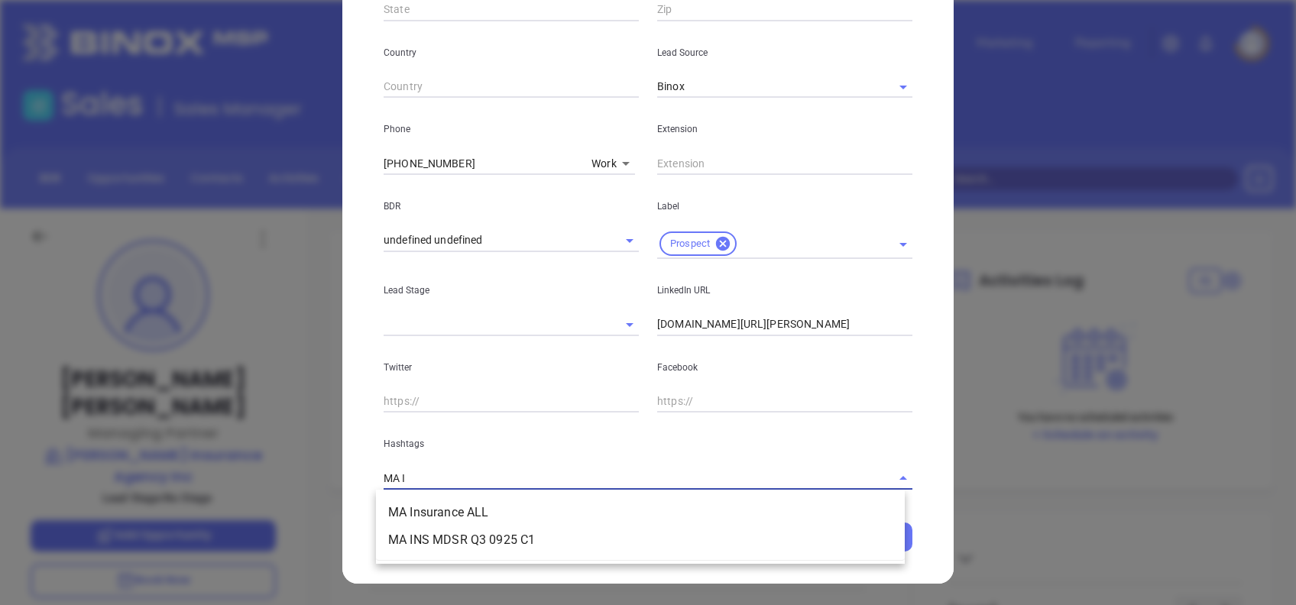
type input "MA IN"
click at [544, 513] on li "MA Insurance ALL" at bounding box center [640, 513] width 529 height 28
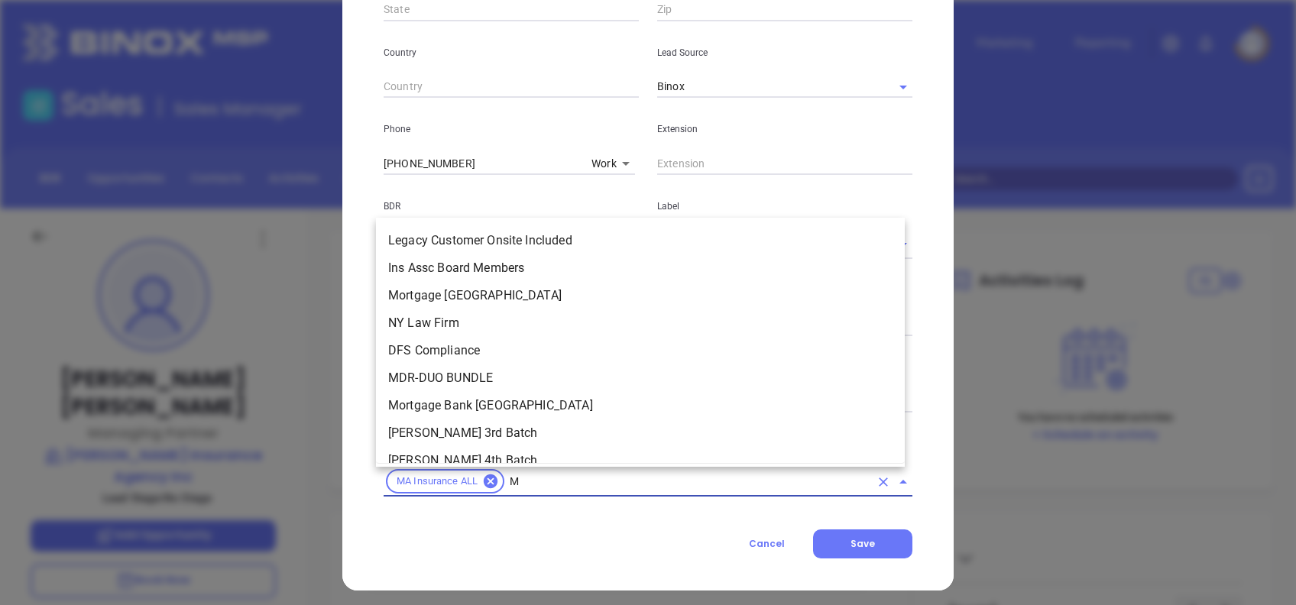
type input "MS"
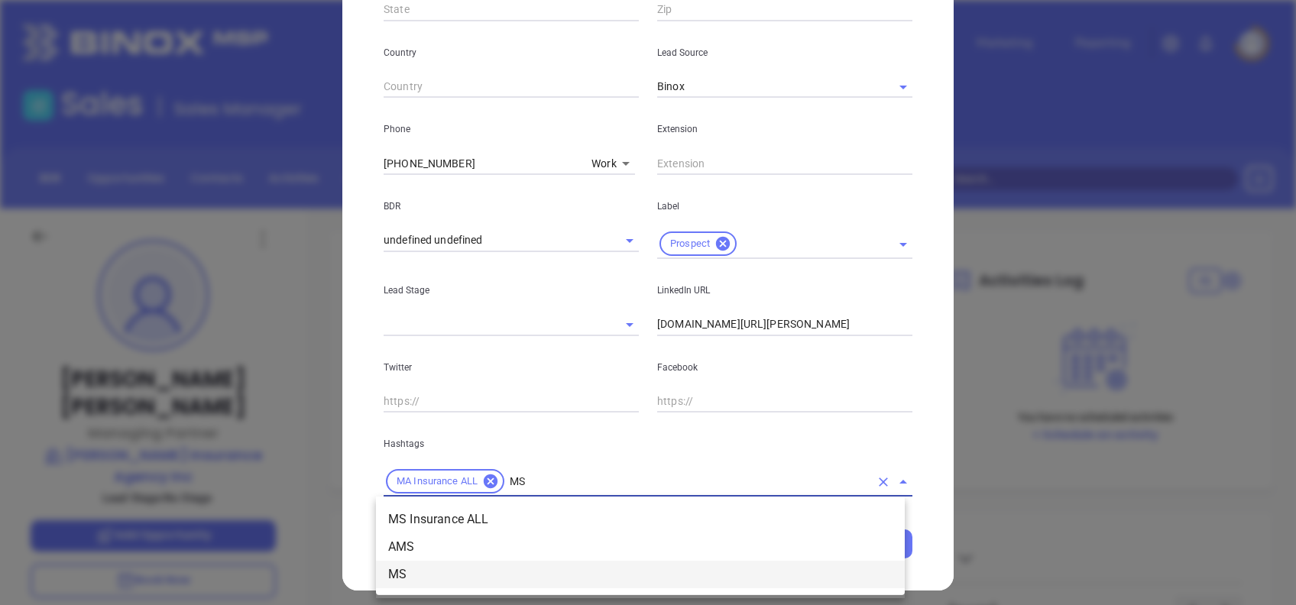
click at [472, 567] on li "MS" at bounding box center [640, 575] width 529 height 28
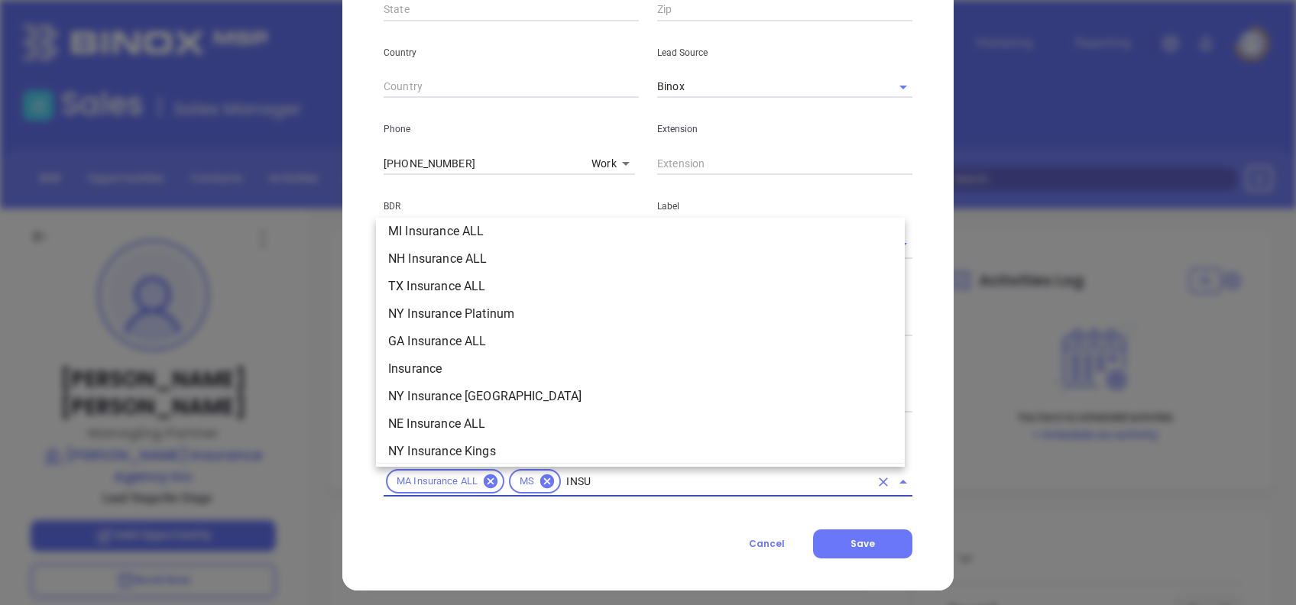
scroll to position [394, 0]
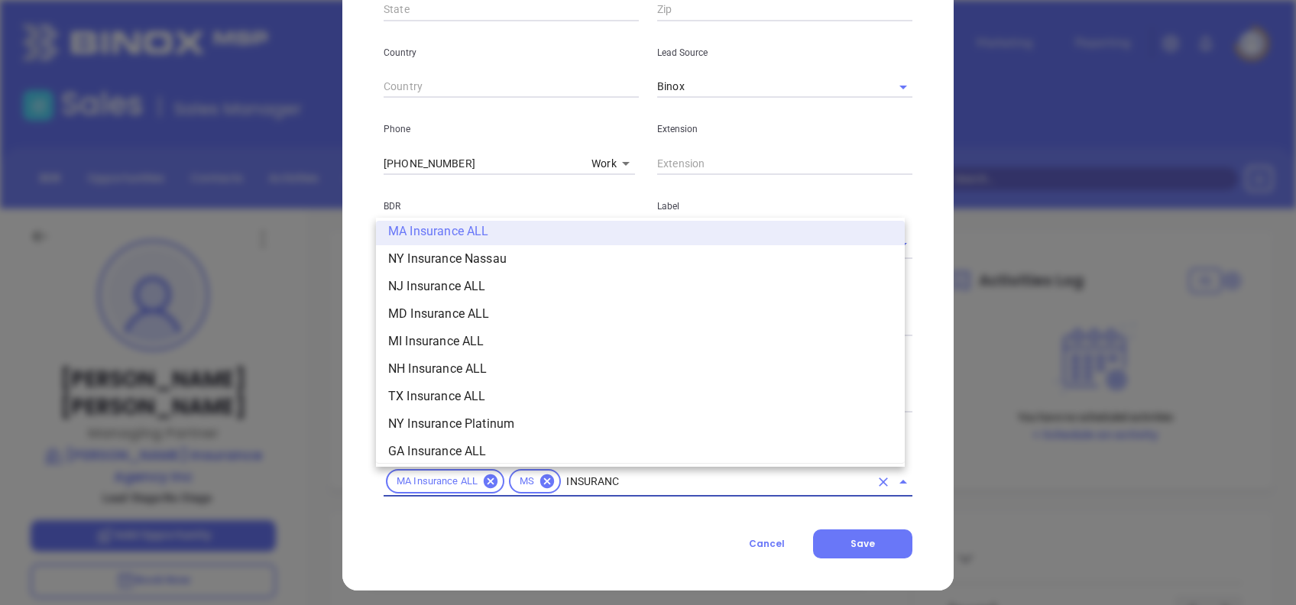
type input "INSURANCE"
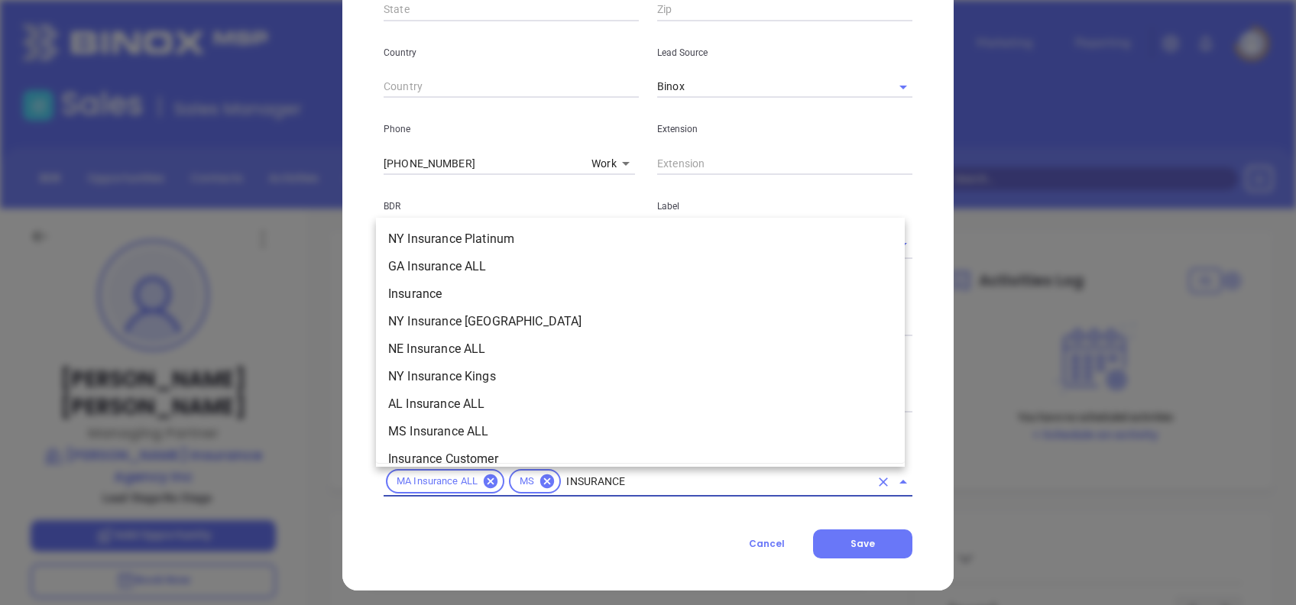
scroll to position [599, 0]
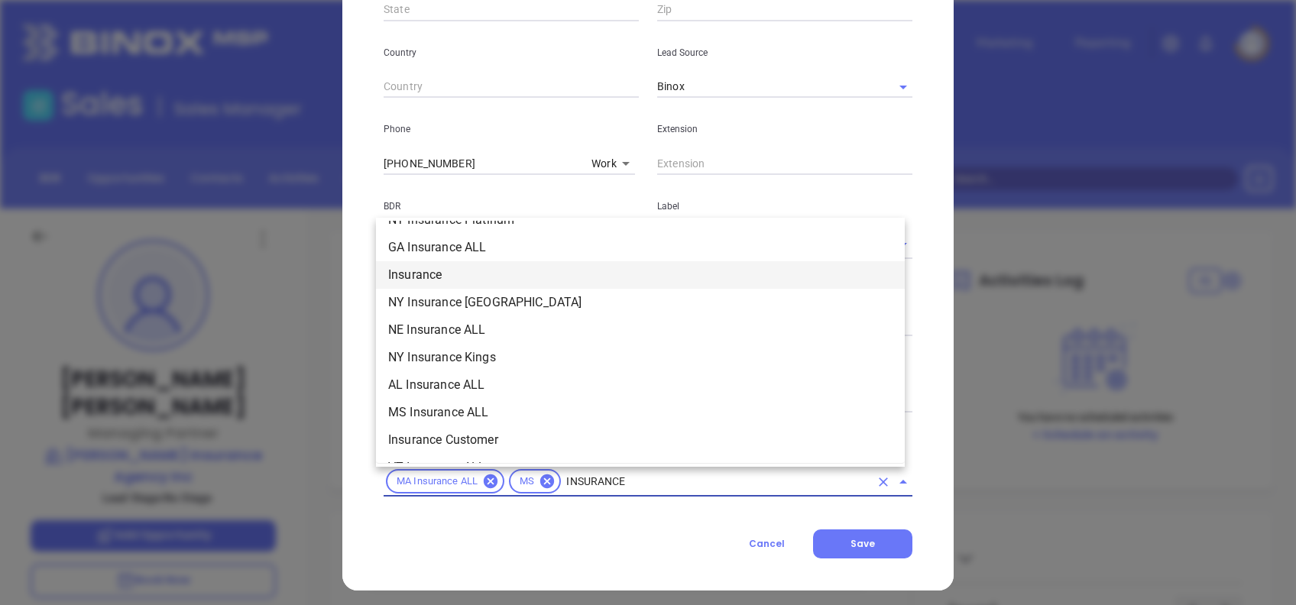
click at [459, 275] on li "Insurance" at bounding box center [640, 275] width 529 height 28
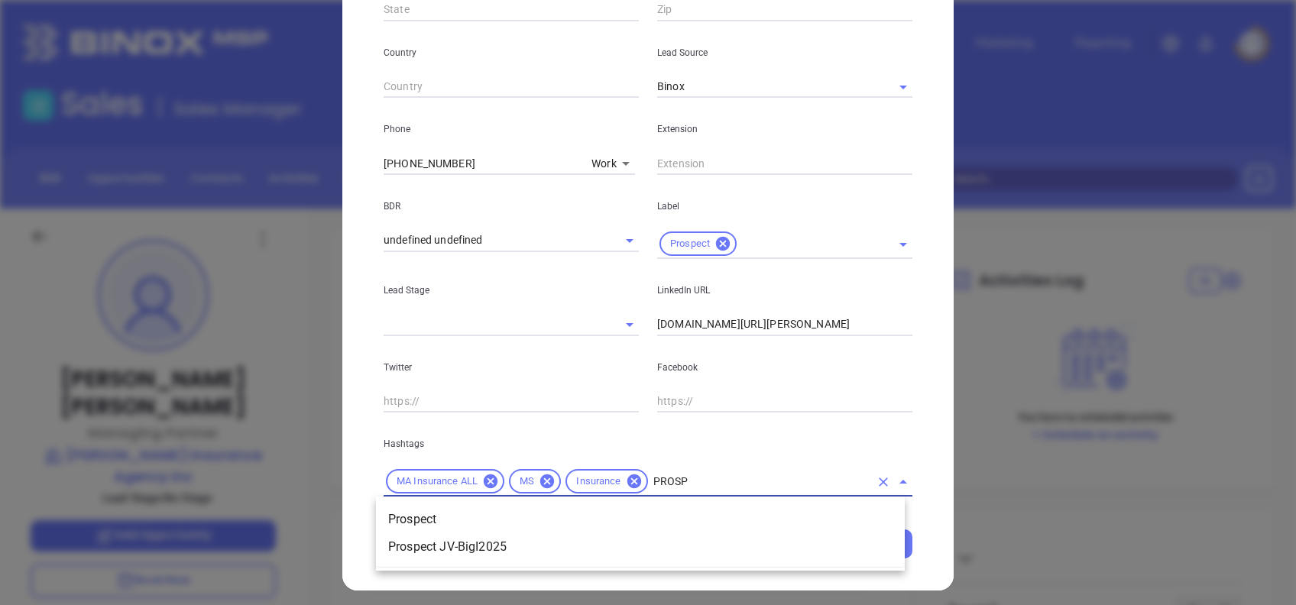
type input "PROSPE"
click at [446, 527] on li "Prospect" at bounding box center [640, 520] width 529 height 28
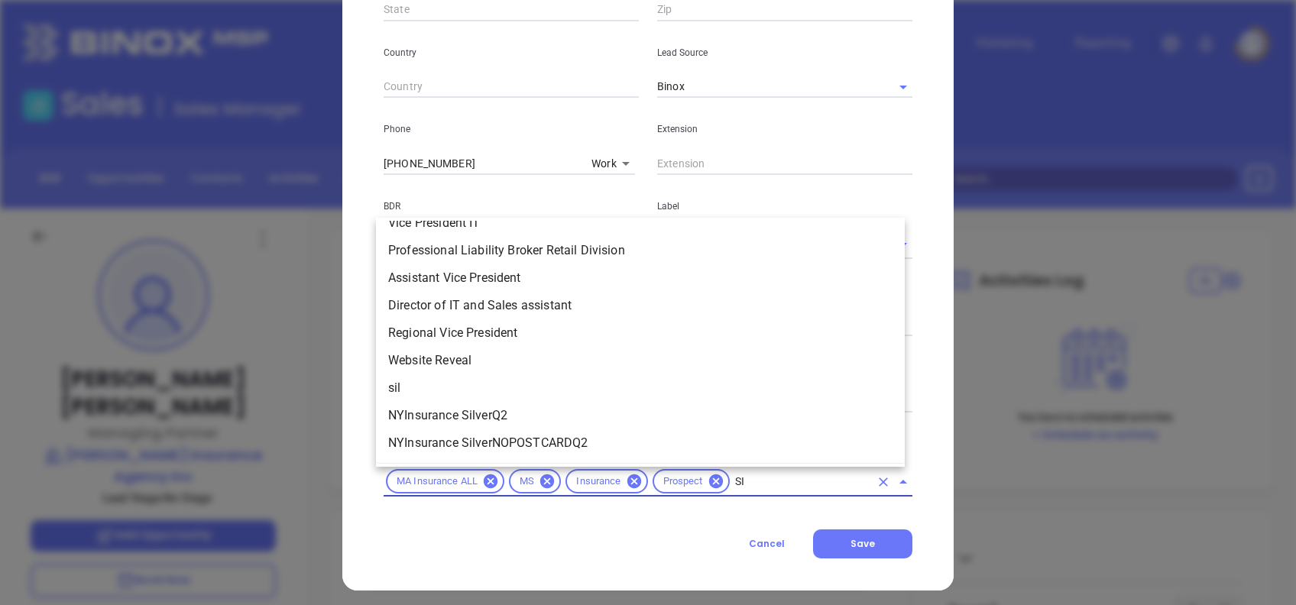
scroll to position [0, 0]
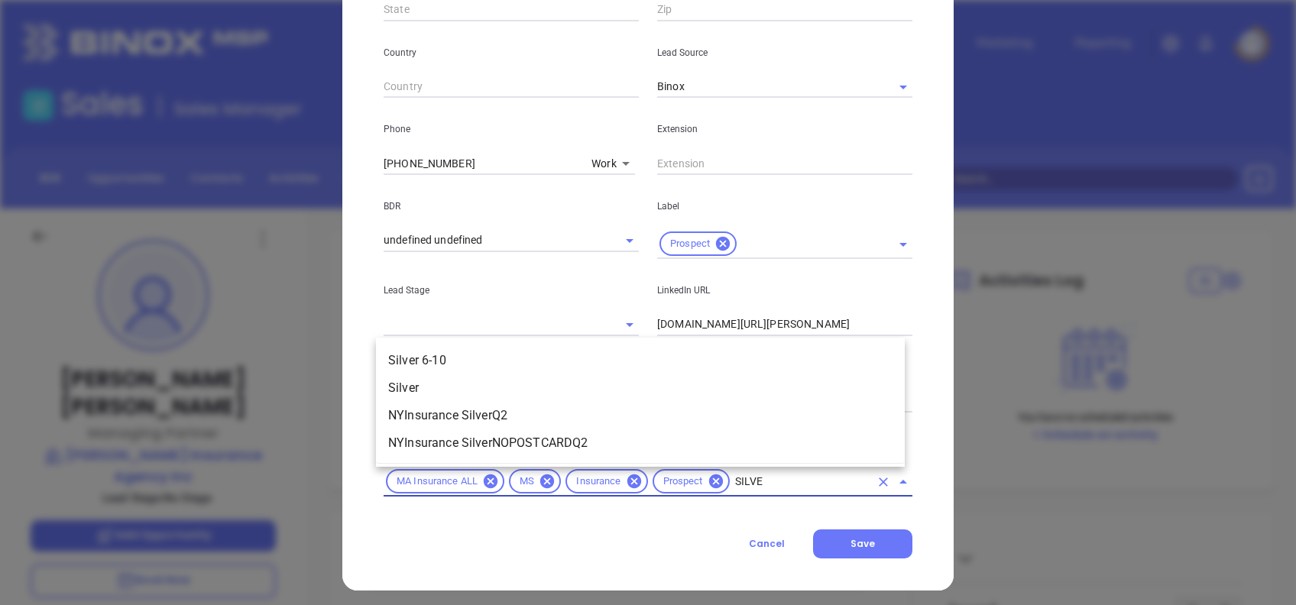
type input "SILVER"
click at [495, 361] on li "Silver 6-10" at bounding box center [640, 361] width 529 height 28
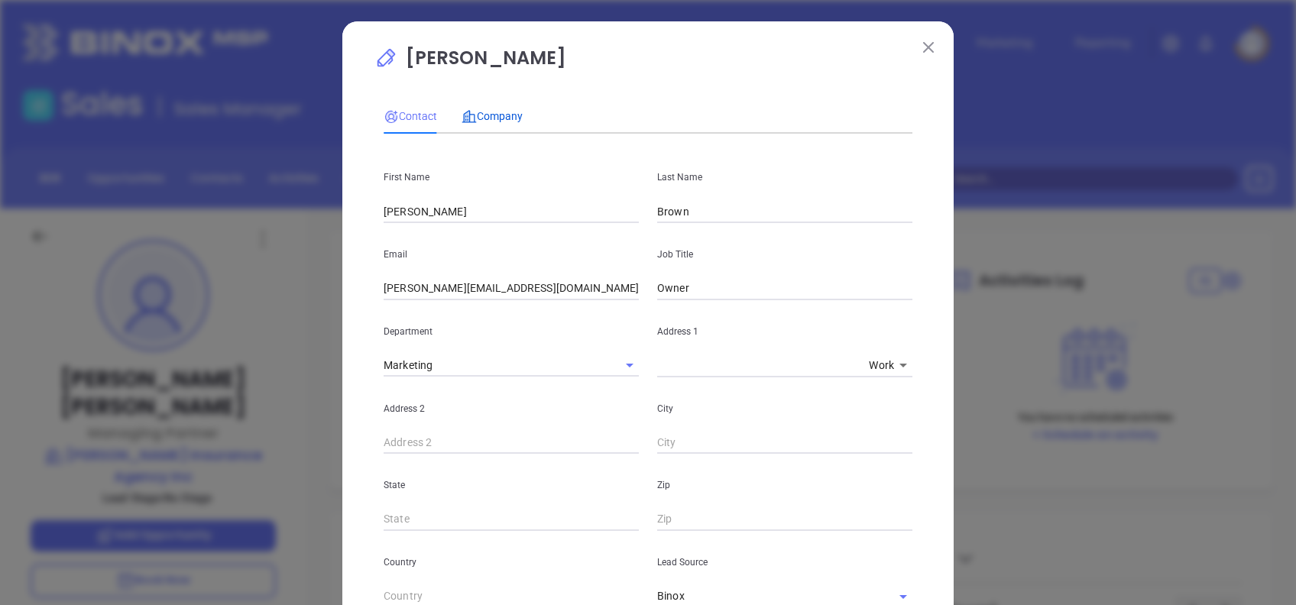
click at [492, 117] on span "Company" at bounding box center [492, 116] width 61 height 12
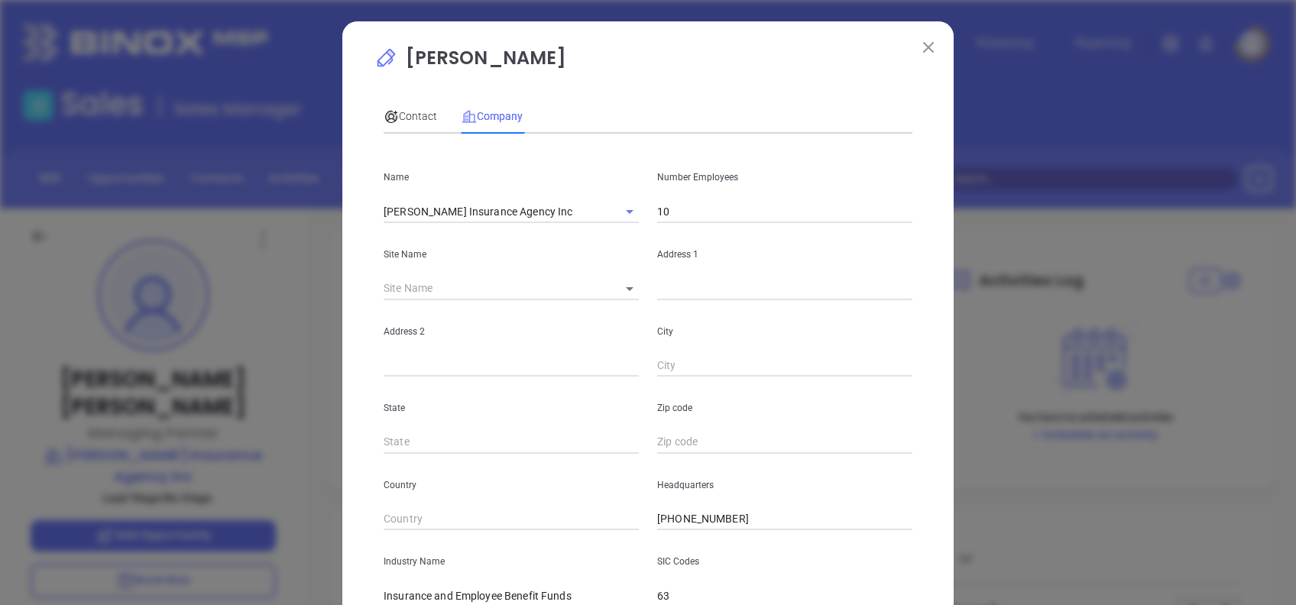
scroll to position [102, 0]
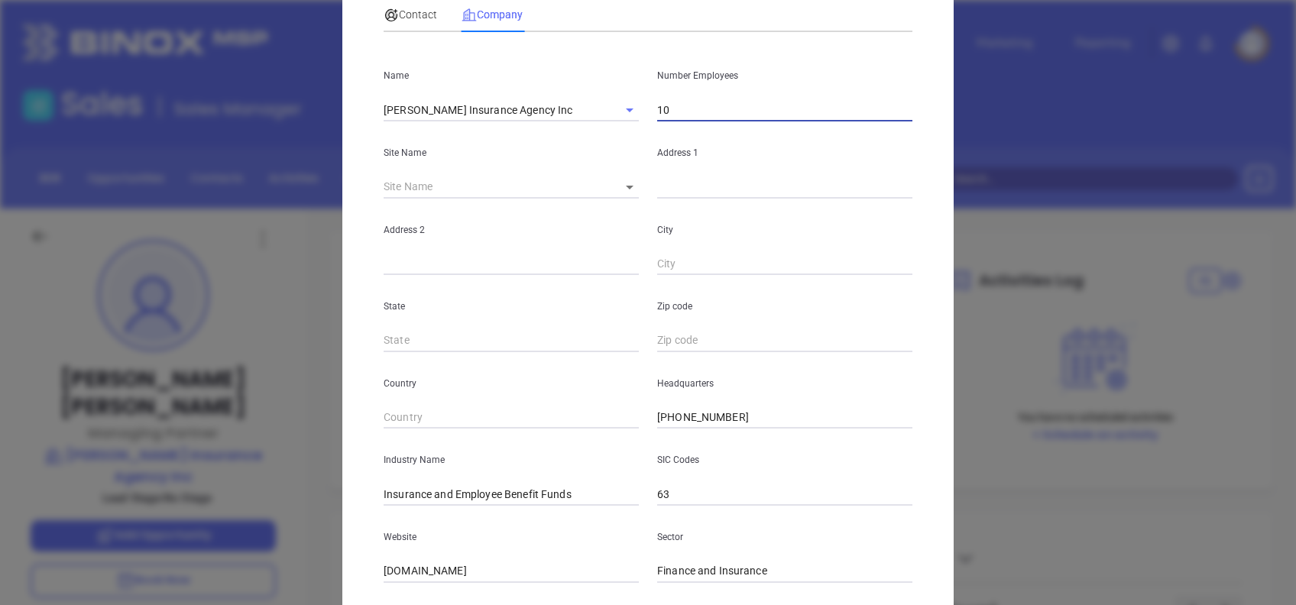
drag, startPoint x: 674, startPoint y: 116, endPoint x: 553, endPoint y: 122, distance: 121.7
click at [553, 122] on div "Name RL Brown Insurance Agency Inc Number Employees 10 Site Name ​ Address 1 Ad…" at bounding box center [648, 351] width 529 height 615
type input "8"
click at [732, 39] on div "Contact Company First Name Tatum Last Name Brown Email tatum.brown@browninsuran…" at bounding box center [648, 324] width 529 height 670
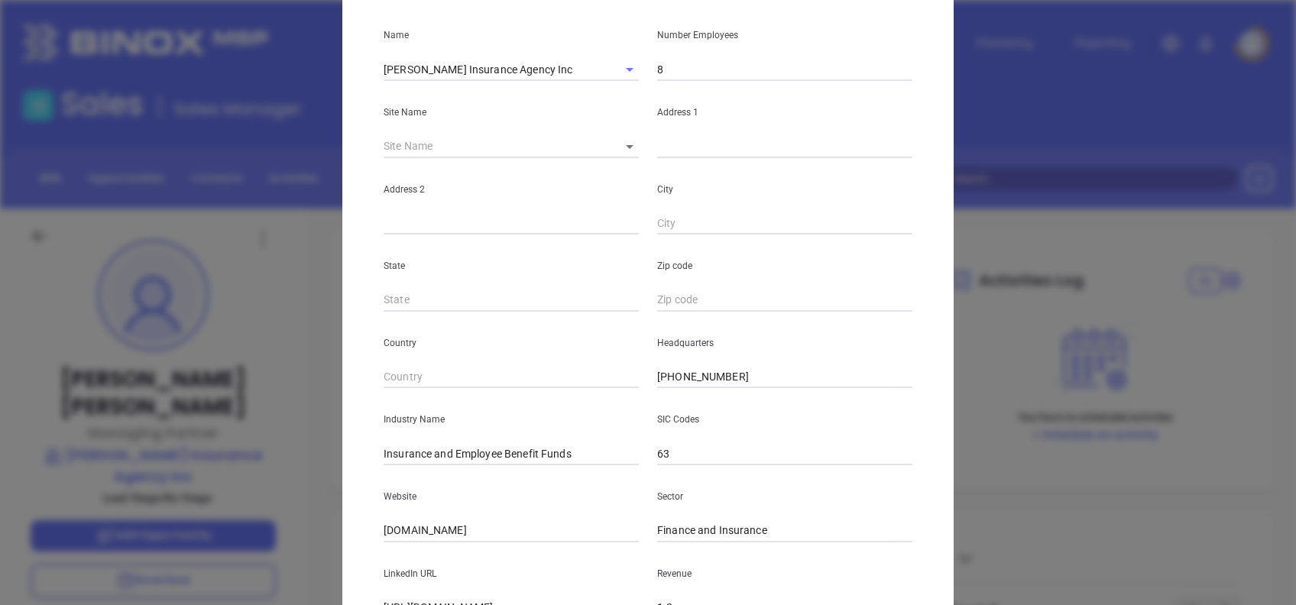
scroll to position [203, 0]
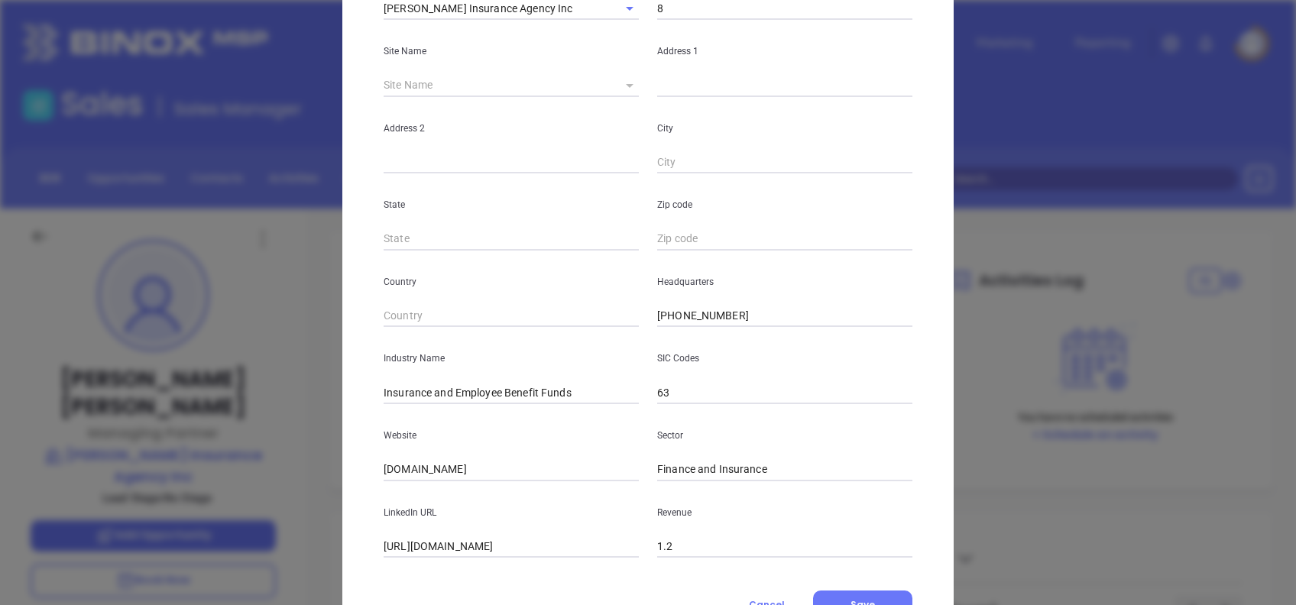
click at [626, 85] on icon at bounding box center [630, 86] width 8 height 4
click at [626, 84] on icon at bounding box center [630, 86] width 8 height 4
click at [623, 89] on body "Leads CRM Marketing Reporting Financial Leads Leads Sales Sales Manager BDR Opp…" at bounding box center [648, 302] width 1296 height 605
click at [633, 96] on li "Oxford" at bounding box center [672, 86] width 142 height 28
type input "Oxford"
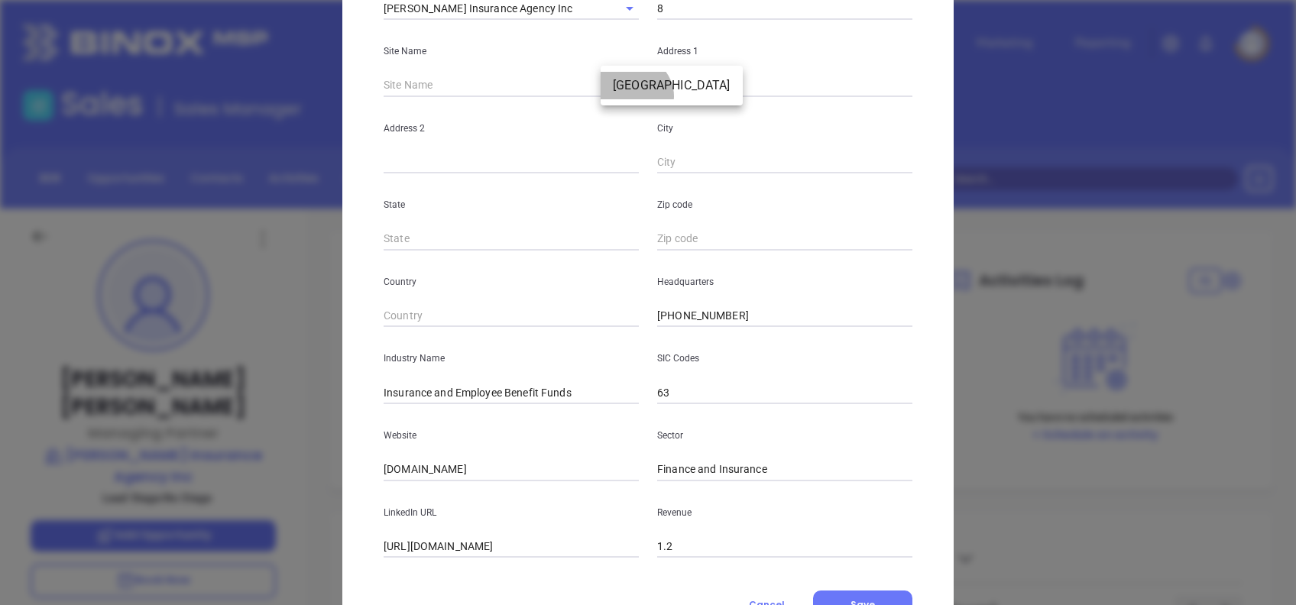
type input "127329"
type input "1328 N Lamar Blvd"
type input "Oxford"
type input "MS"
type input "38655-2889"
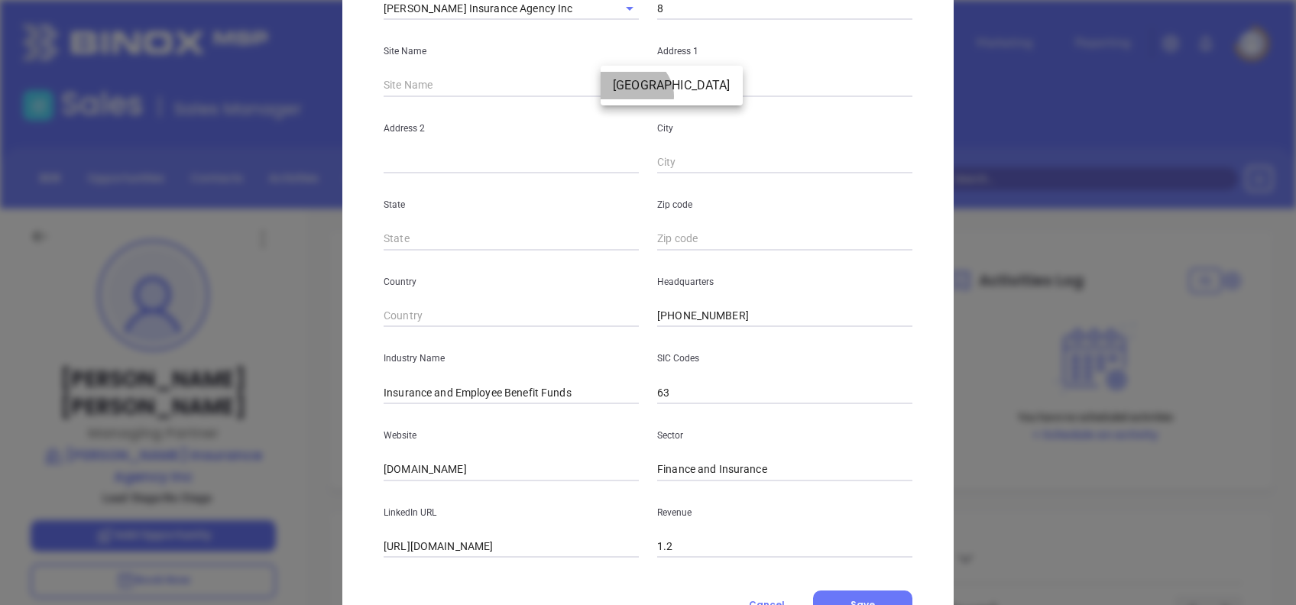
type input "US"
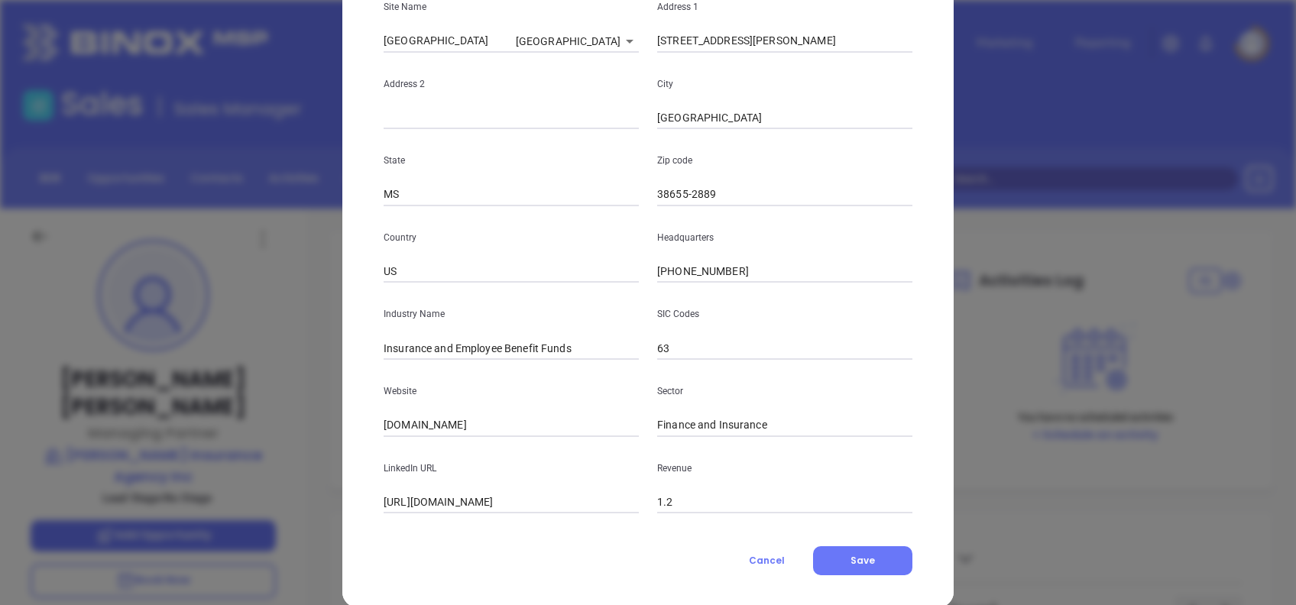
scroll to position [271, 0]
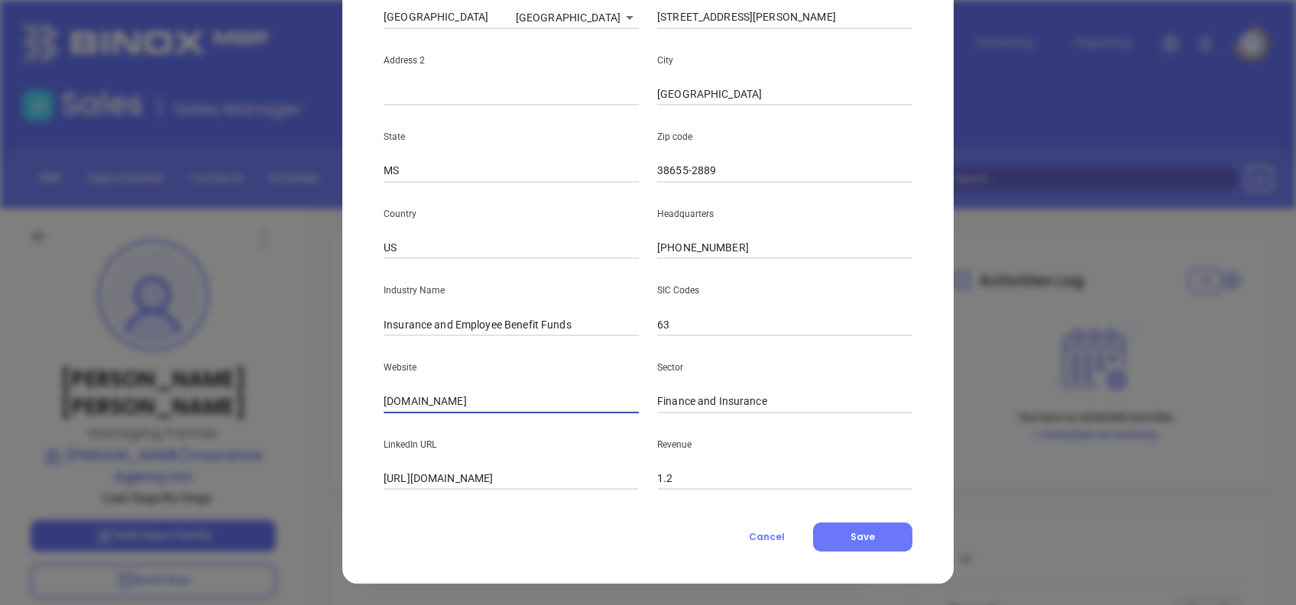
click at [520, 402] on input "browninsurance.biz" at bounding box center [511, 402] width 255 height 23
paste input "https://browninsurance.biz/"
type input "https://browninsurance.biz/"
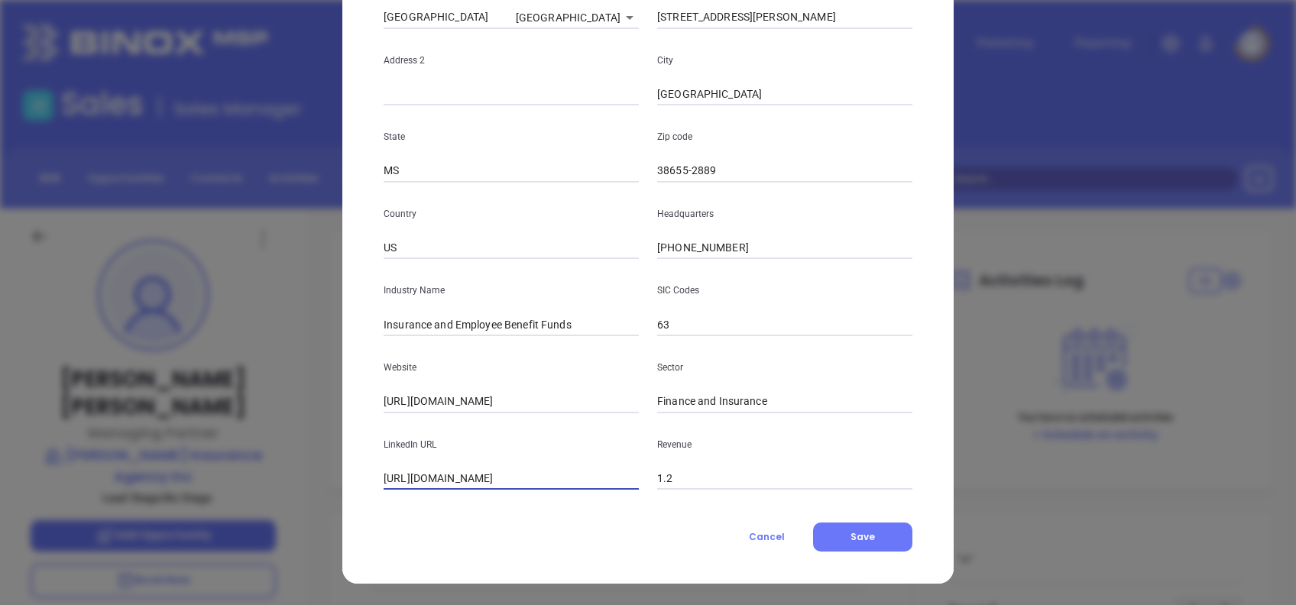
click at [415, 476] on input "https://www.linkedin.com/company/brown-&-brown" at bounding box center [511, 479] width 255 height 23
click at [412, 477] on input "https://www.linkedin.com/company/brown-&-brown" at bounding box center [511, 479] width 255 height 23
click at [429, 462] on div "LinkedIn URL https://www.linkedin.com/company/brown-&-brown" at bounding box center [512, 452] width 274 height 77
drag, startPoint x: 410, startPoint y: 472, endPoint x: 260, endPoint y: 484, distance: 150.3
click at [266, 485] on div "Tony Whiteman Contact Company First Name Tatum Last Name Brown Email tatum.brow…" at bounding box center [648, 302] width 1296 height 605
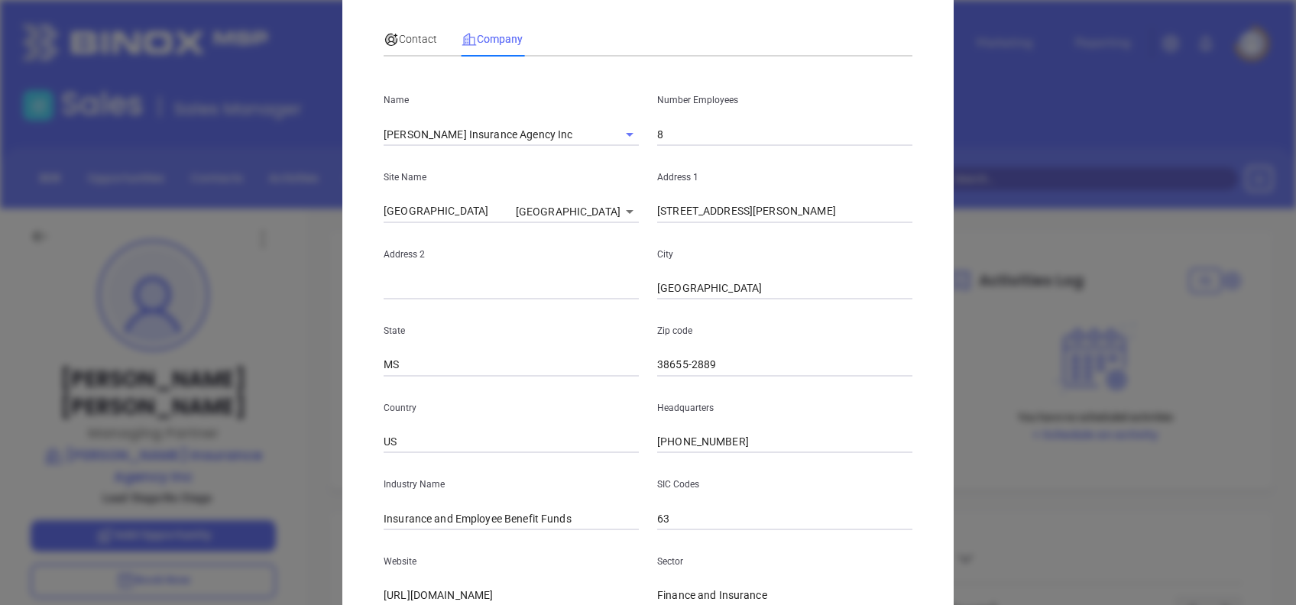
scroll to position [0, 0]
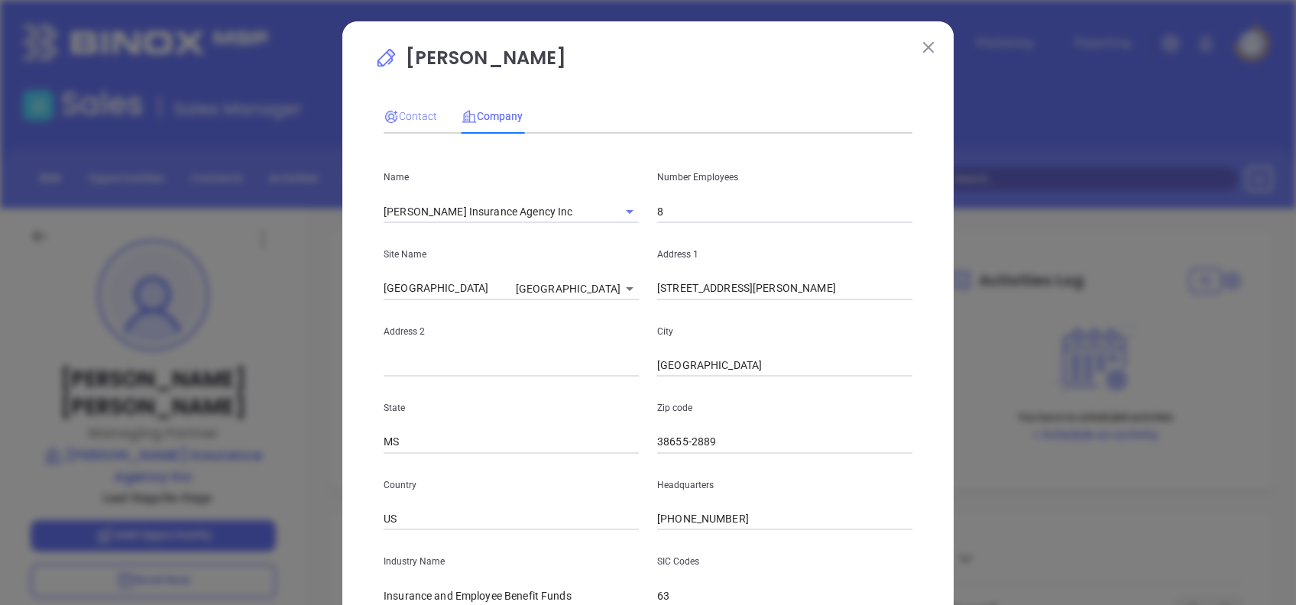
type input "www.linkedin.com/company/brown-&-brown"
click at [409, 108] on div "Contact" at bounding box center [411, 116] width 54 height 17
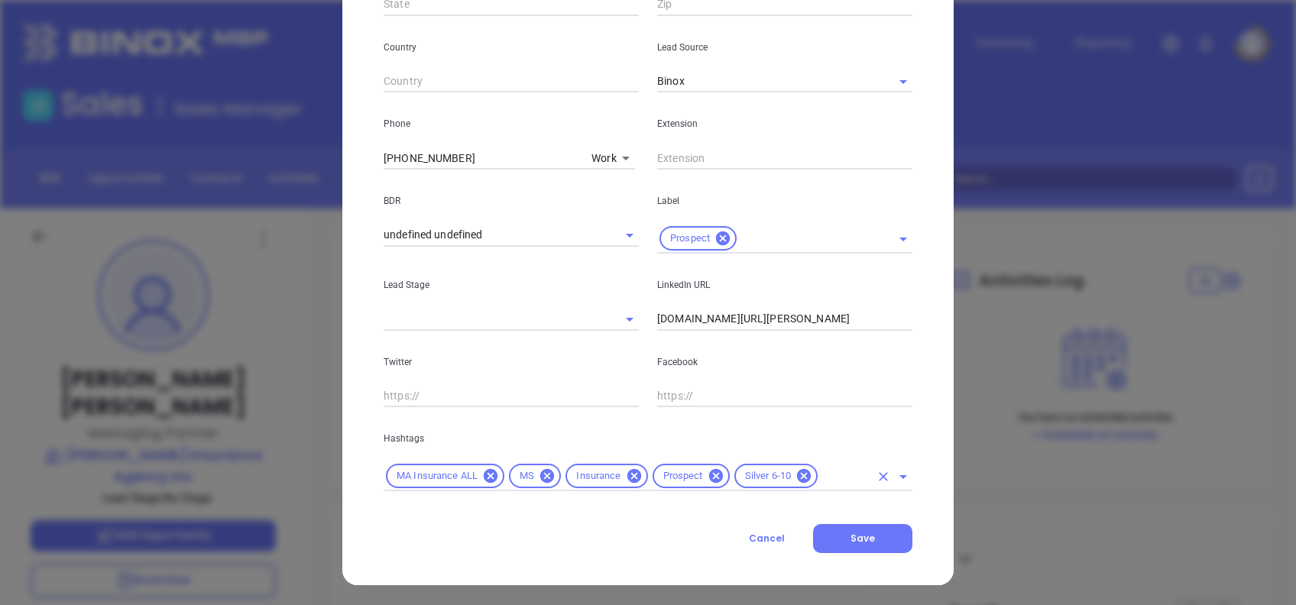
scroll to position [517, 0]
click at [854, 531] on span "Save" at bounding box center [863, 537] width 24 height 13
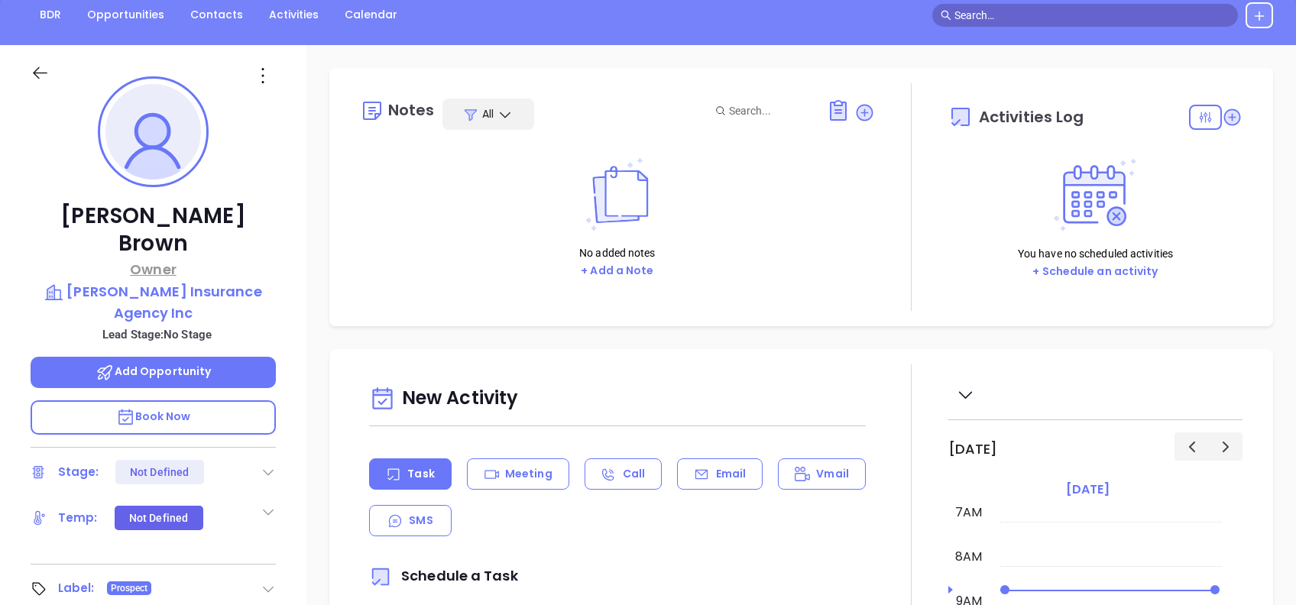
scroll to position [0, 0]
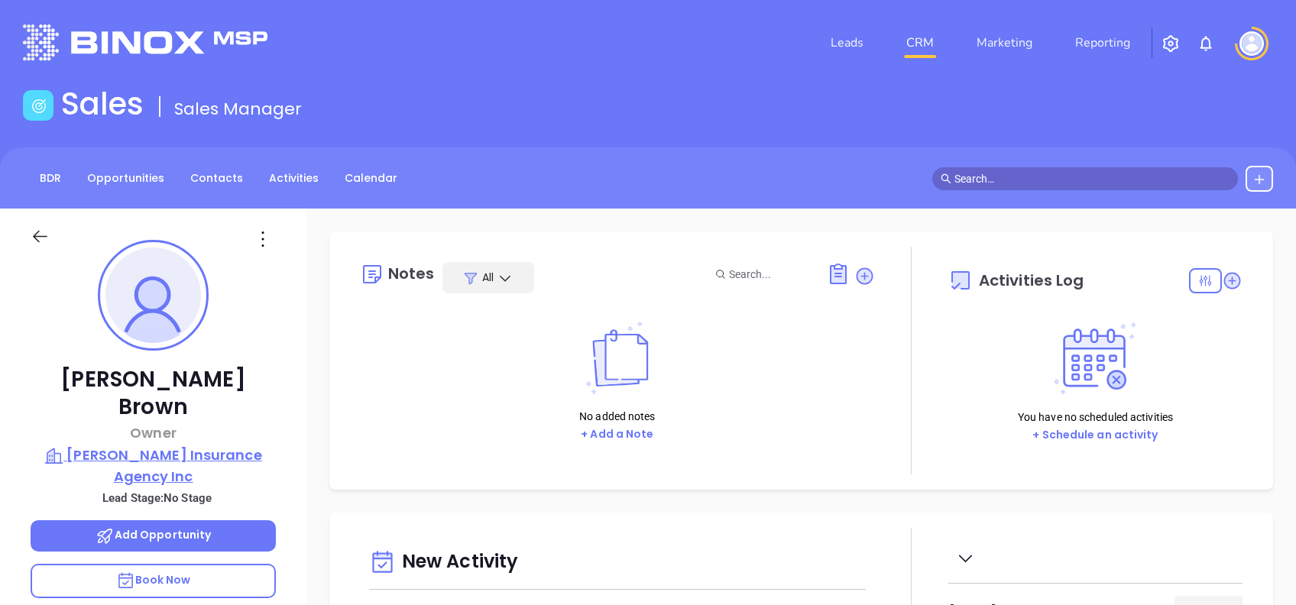
click at [251, 445] on p "RL Brown Insurance Agency Inc" at bounding box center [153, 466] width 245 height 42
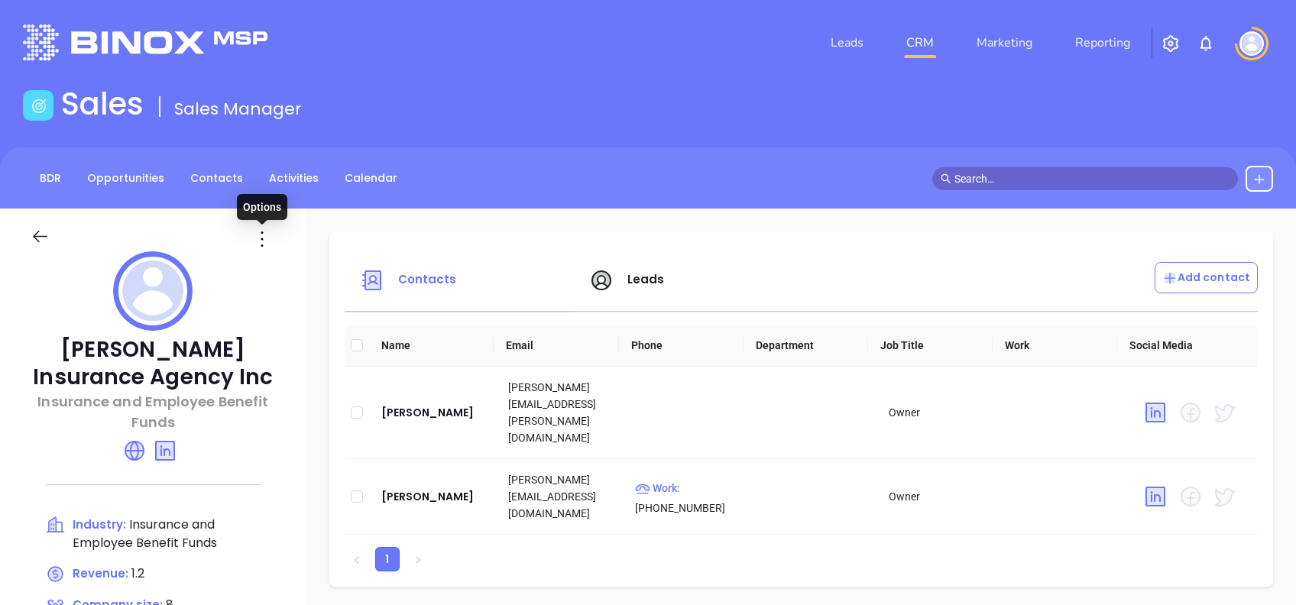
click at [266, 235] on icon at bounding box center [262, 239] width 24 height 24
click at [294, 264] on div "Edit" at bounding box center [331, 269] width 138 height 17
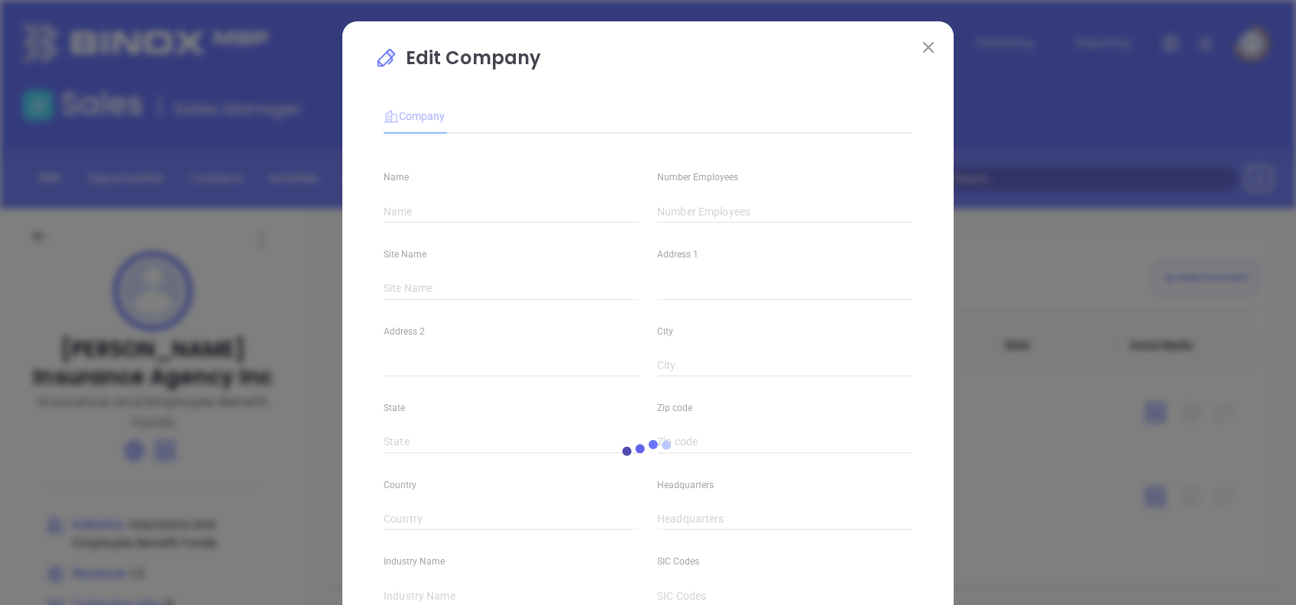
type input "RL Brown Insurance Agency Inc"
type input "8"
type input "(662) 234-2941"
type input "Insurance and Employee Benefit Funds"
type input "63"
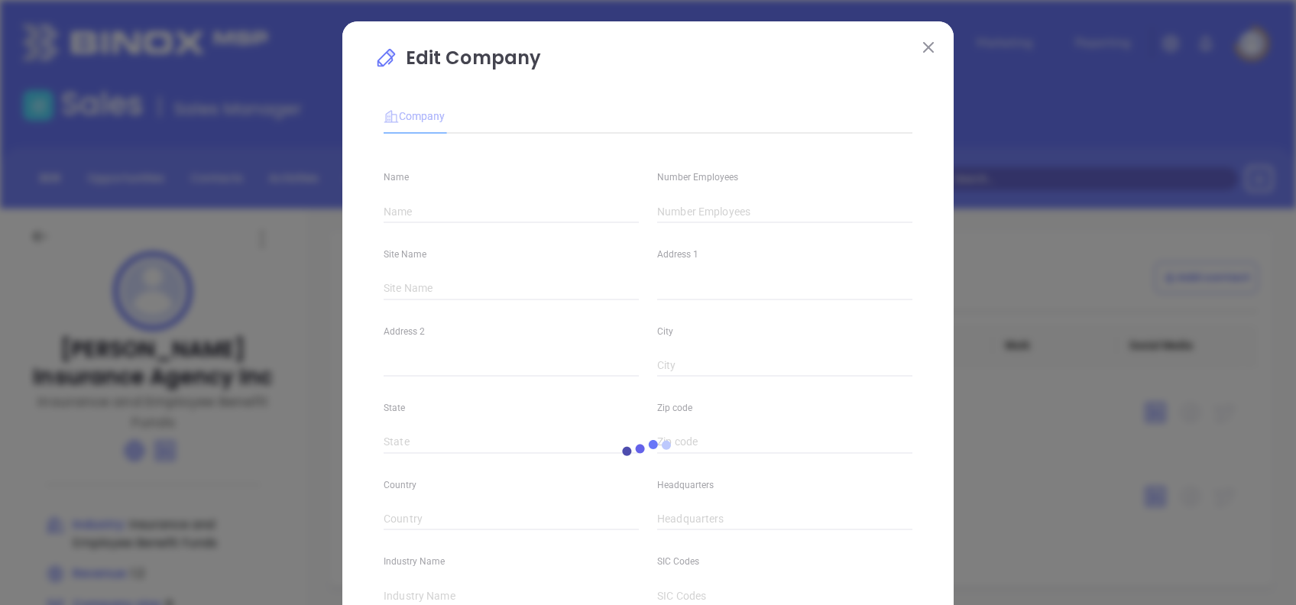
type input "https://browninsurance.biz/"
type input "www.linkedin.com/company/brown-&-brown"
type input "1.2"
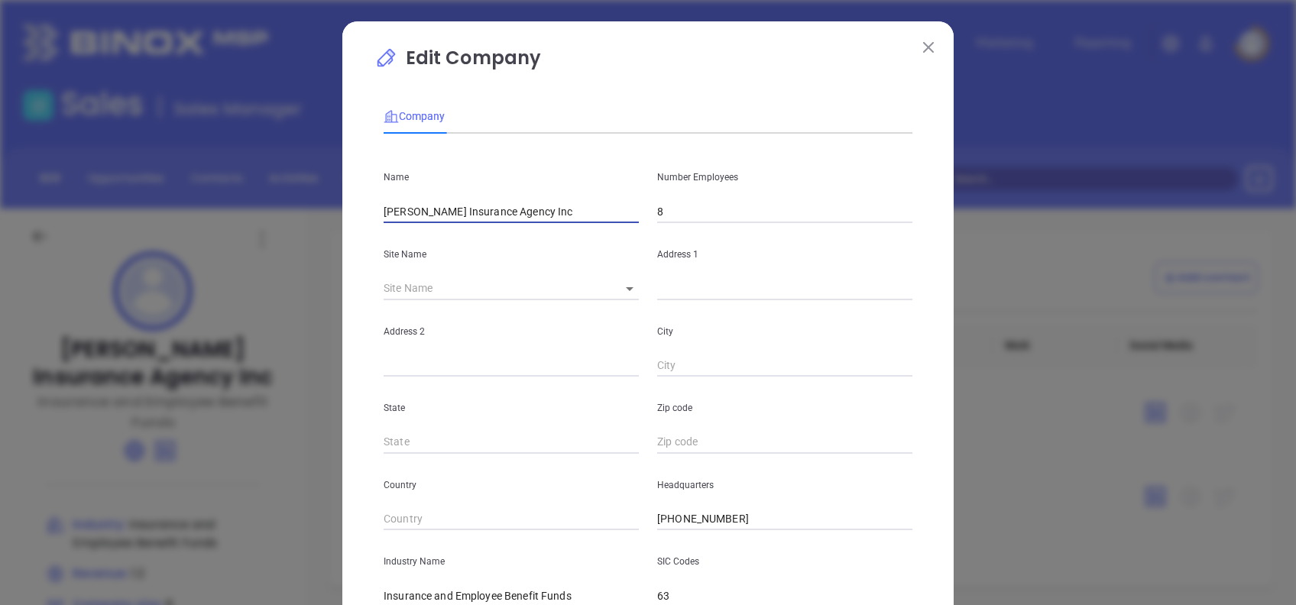
click at [393, 208] on input "RL Brown Insurance Agency Inc" at bounding box center [511, 211] width 255 height 23
click at [569, 213] on input "Brown Insurance Agency Inc" at bounding box center [511, 211] width 255 height 23
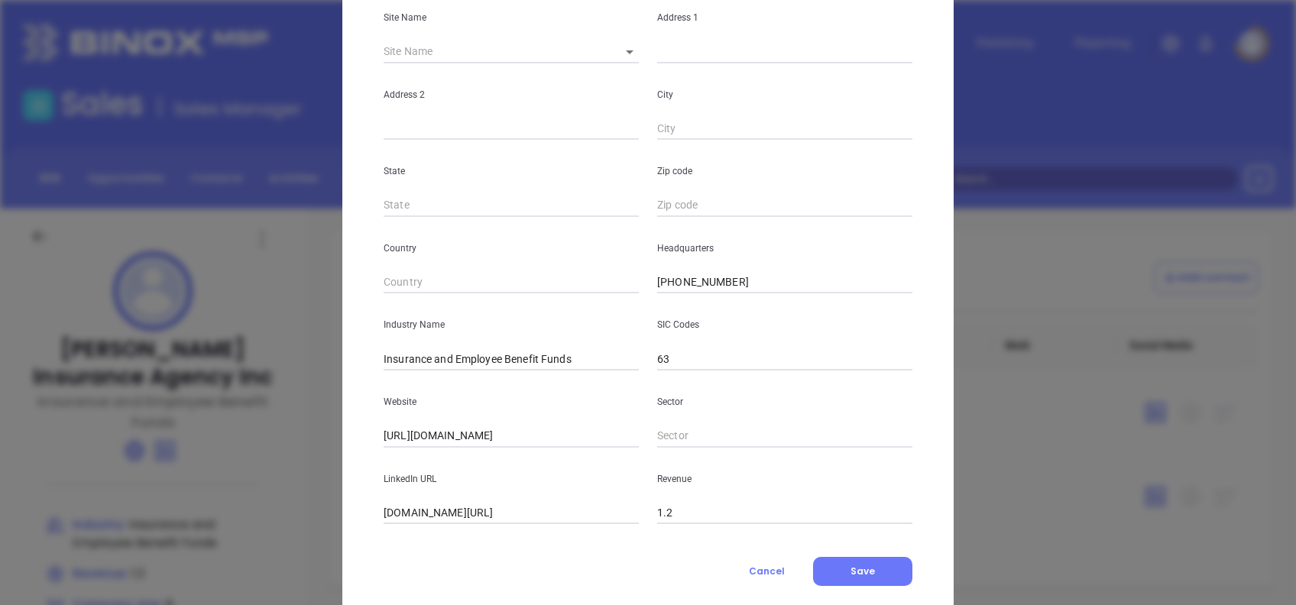
scroll to position [271, 0]
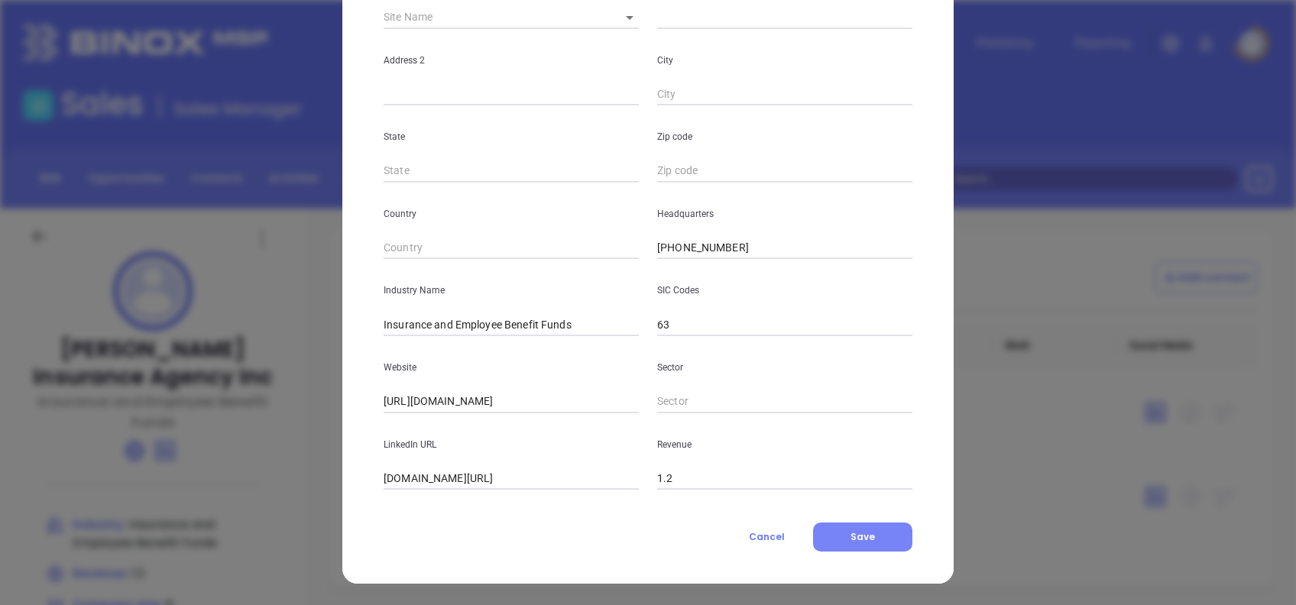
type input "Brown Insurance Agency Inc."
click at [884, 537] on button "Save" at bounding box center [862, 537] width 99 height 29
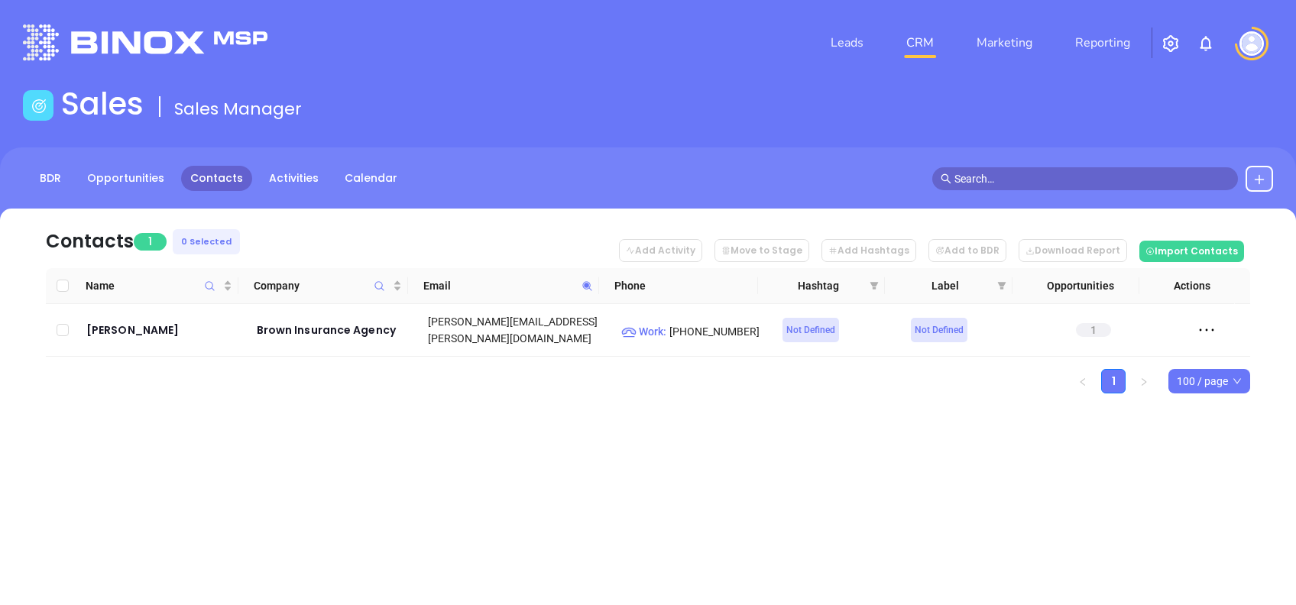
click at [592, 285] on icon at bounding box center [587, 286] width 11 height 11
paste input "[DOMAIN_NAME]"
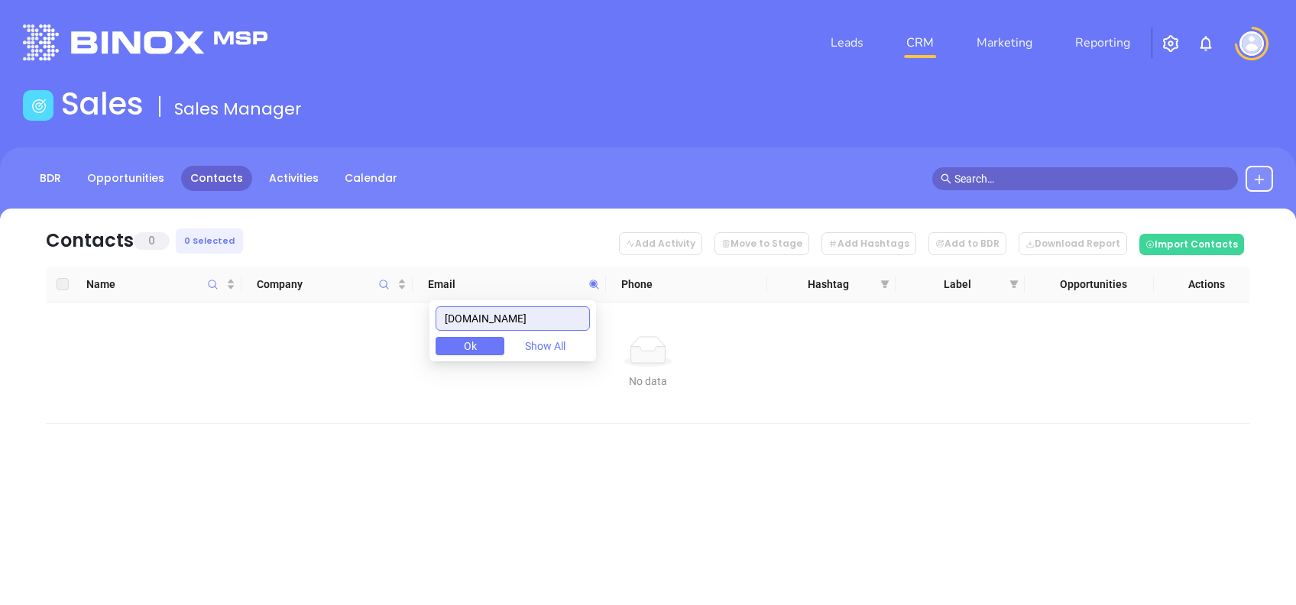
drag, startPoint x: 561, startPoint y: 322, endPoint x: 378, endPoint y: 327, distance: 183.5
click at [378, 327] on body "Leads CRM Marketing Reporting Financial Leads Leads Sales Sales Manager BDR Opp…" at bounding box center [648, 302] width 1296 height 605
paste input "cockerhaminsuranceagency"
click at [561, 318] on input "cockerhaminsuranceagency.com" at bounding box center [513, 319] width 154 height 24
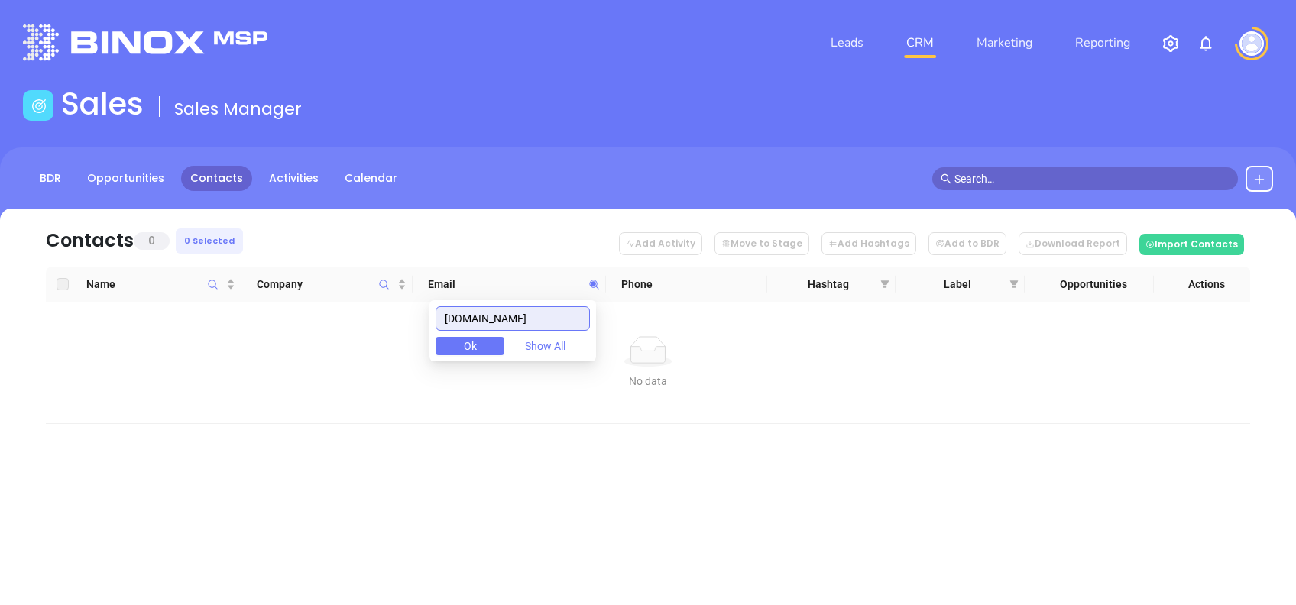
click at [561, 318] on input "cockerhaminsuranceagency.com" at bounding box center [513, 319] width 154 height 24
paste input "oakbridgeinsurance"
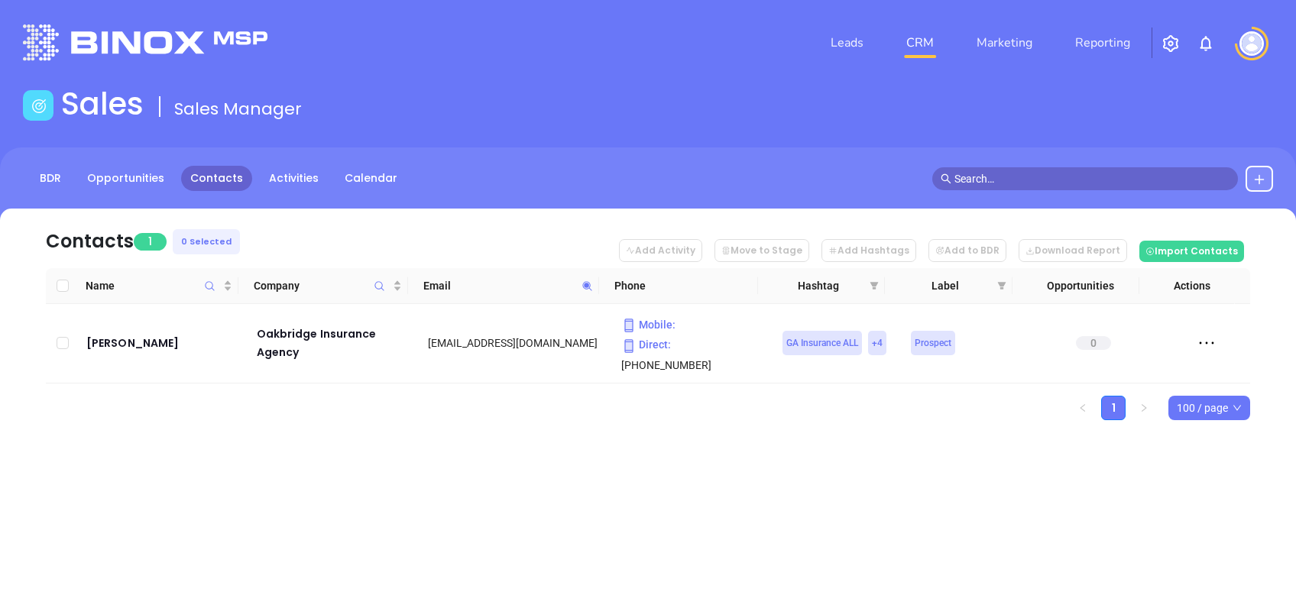
click at [587, 287] on icon at bounding box center [587, 286] width 11 height 11
paste input "marketplace4insms"
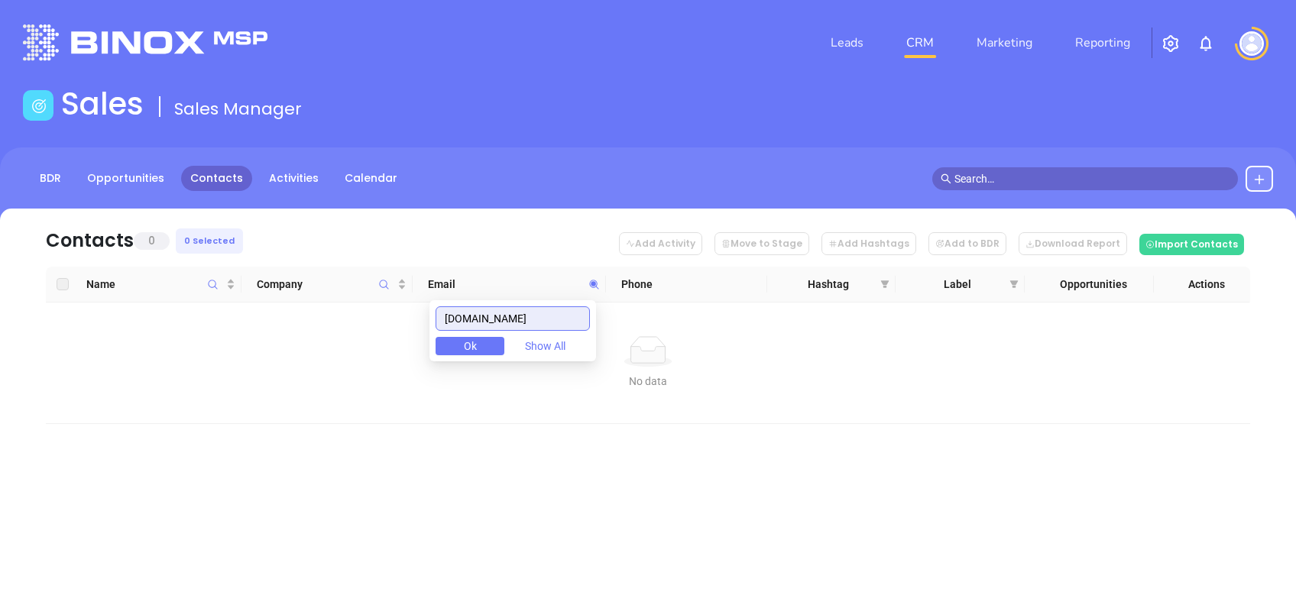
click at [581, 316] on input "marketplace4insms.com" at bounding box center [513, 319] width 154 height 24
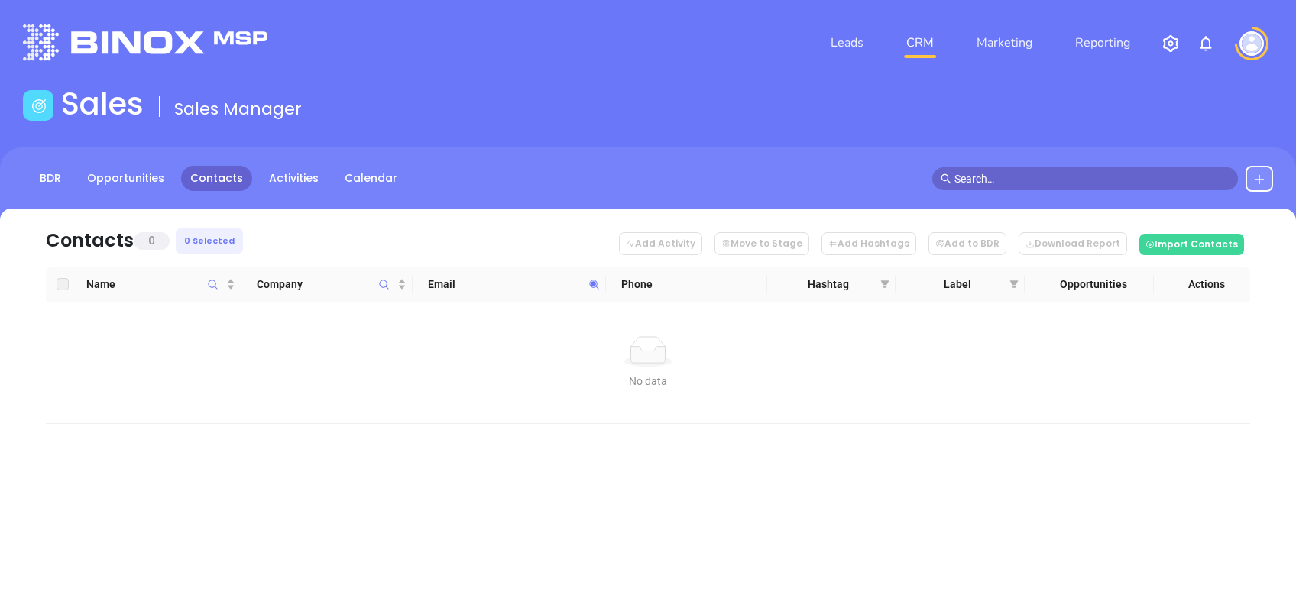
click at [599, 291] on span at bounding box center [595, 284] width 18 height 23
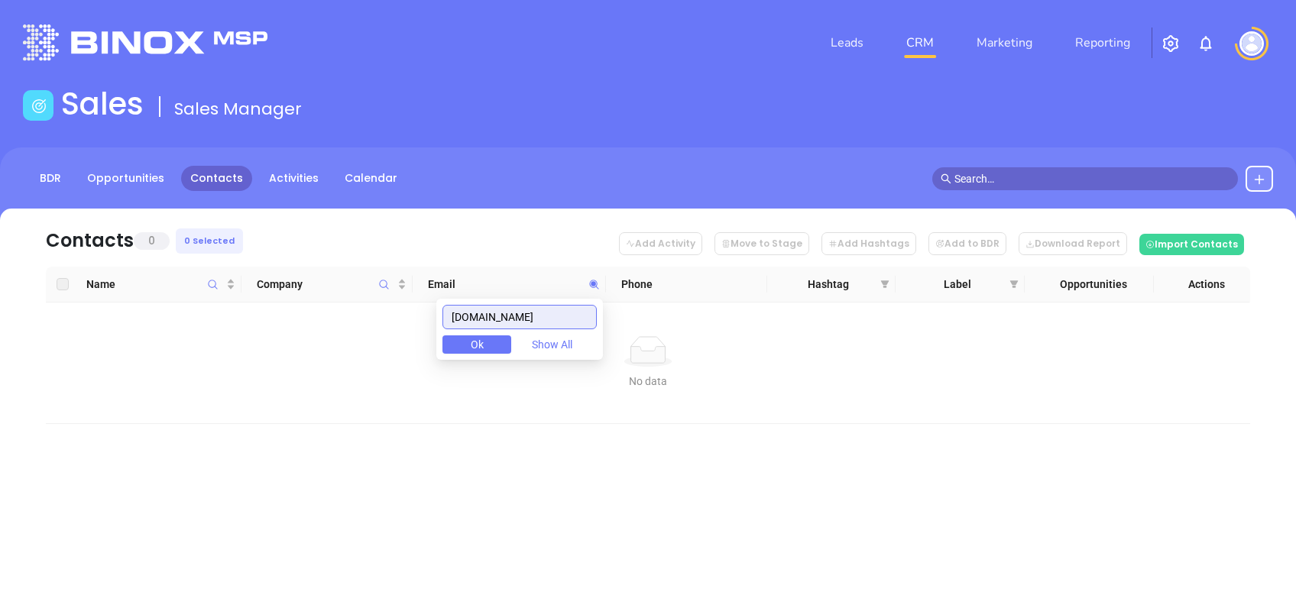
paste input "reeseinsurancellc"
drag, startPoint x: 570, startPoint y: 306, endPoint x: 264, endPoint y: 307, distance: 305.8
click at [310, 300] on body "Leads CRM Marketing Reporting Financial Leads Leads Sales Sales Manager BDR Opp…" at bounding box center [648, 302] width 1296 height 605
paste input "gcminsurance"
drag, startPoint x: 516, startPoint y: 309, endPoint x: 219, endPoint y: 268, distance: 299.3
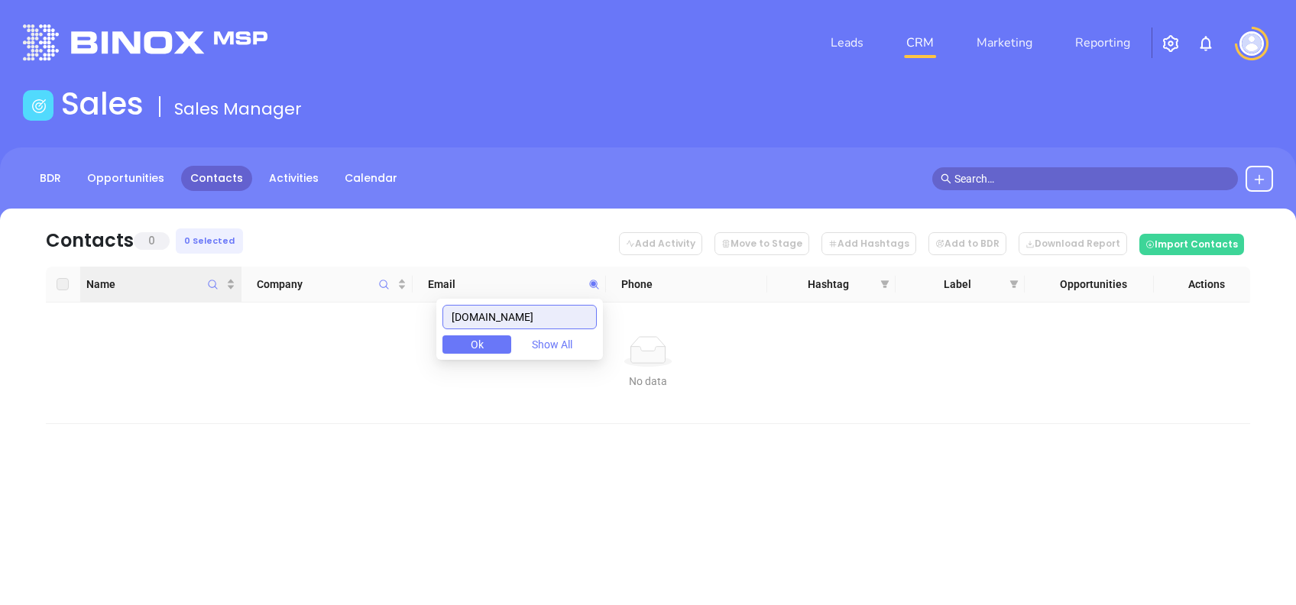
click at [235, 272] on body "Leads CRM Marketing Reporting Financial Leads Leads Sales Sales Manager BDR Opp…" at bounding box center [648, 302] width 1296 height 605
paste input "tracyburnsins"
type input "tracyburnsins.com"
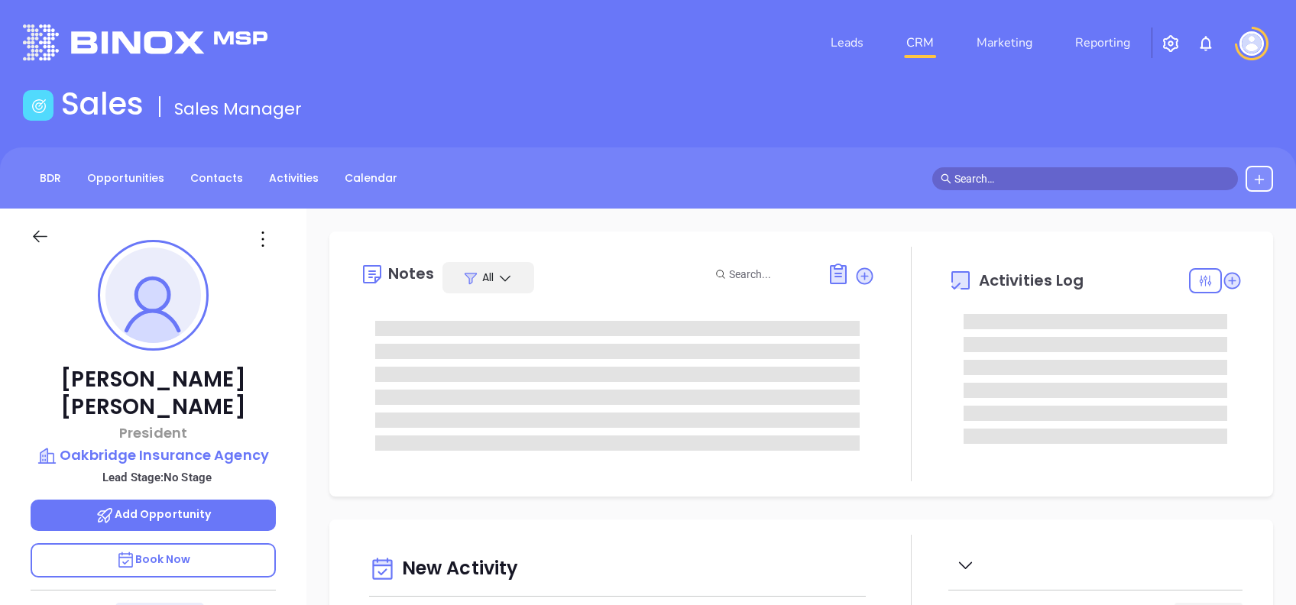
type input "[DATE]"
type input "[PERSON_NAME]"
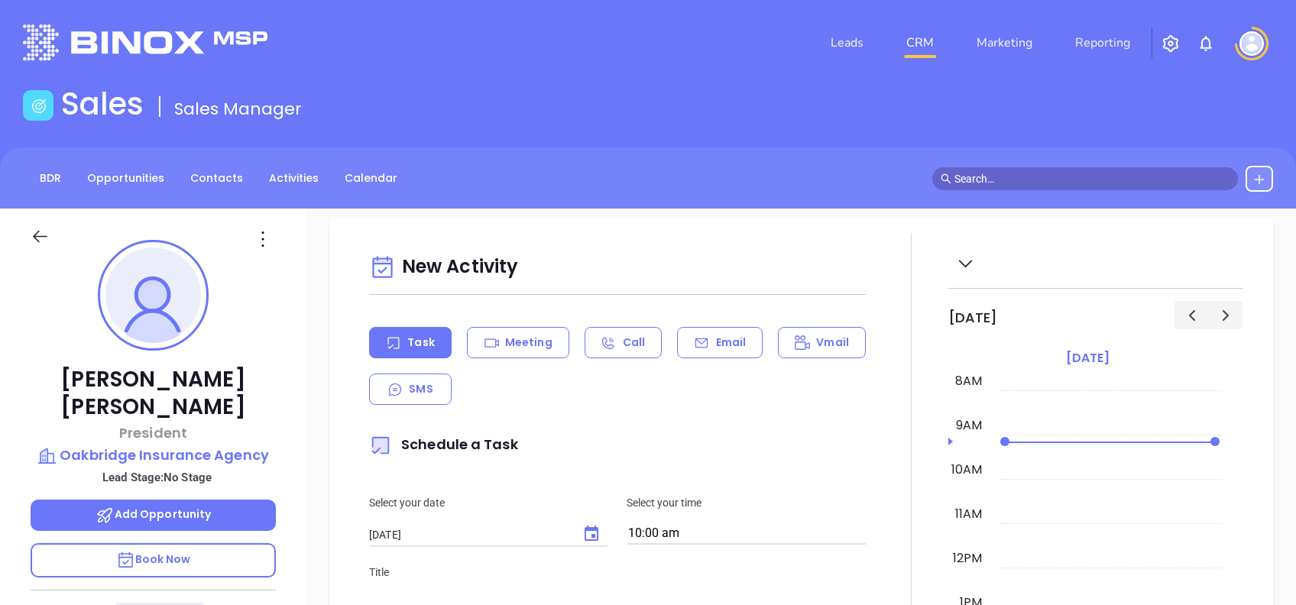
scroll to position [0, 0]
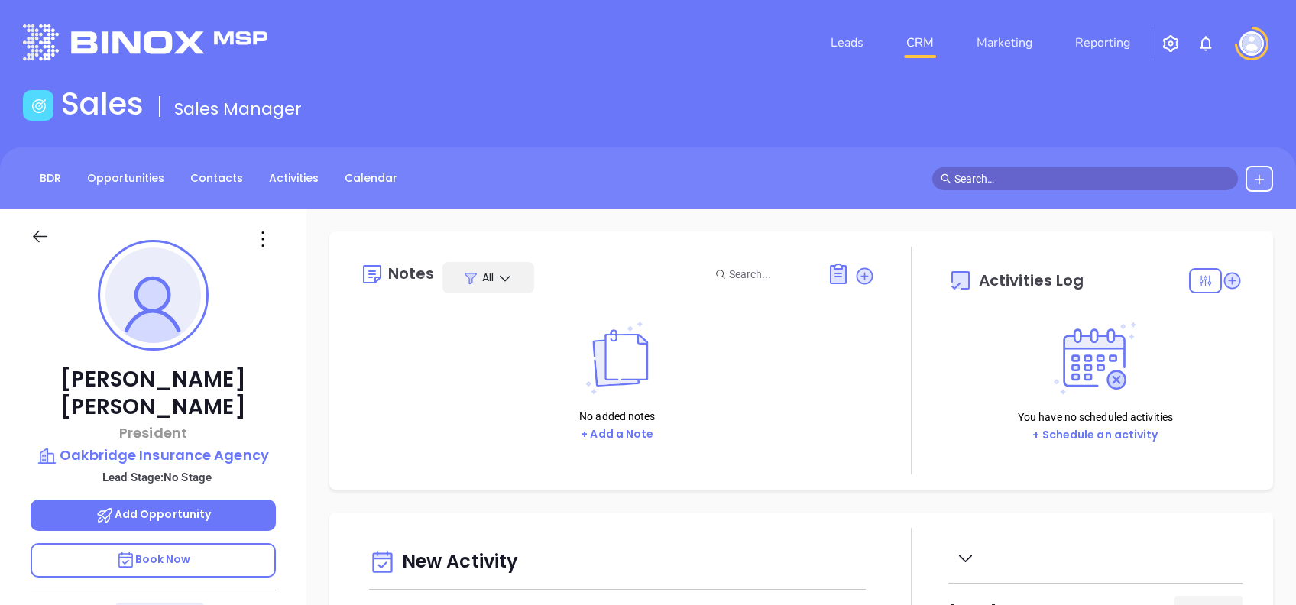
click at [214, 445] on p "Oakbridge Insurance Agency" at bounding box center [153, 455] width 245 height 21
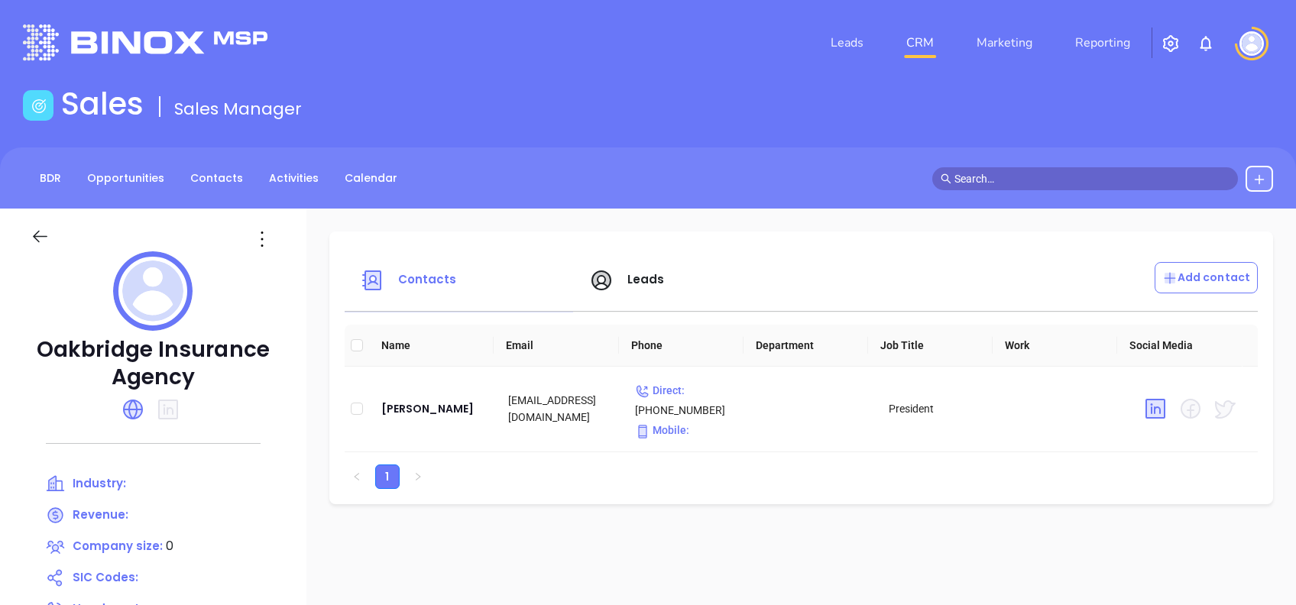
click at [33, 239] on icon at bounding box center [40, 236] width 19 height 19
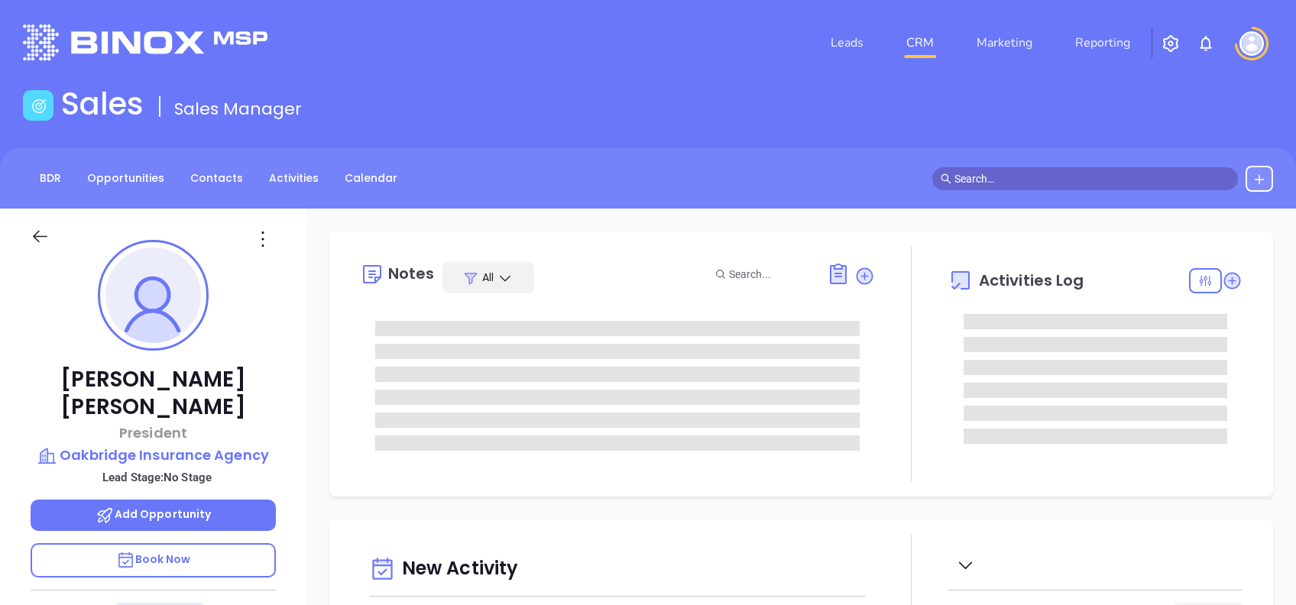
type input "10/14/2025"
type input "Alejandra Lara"
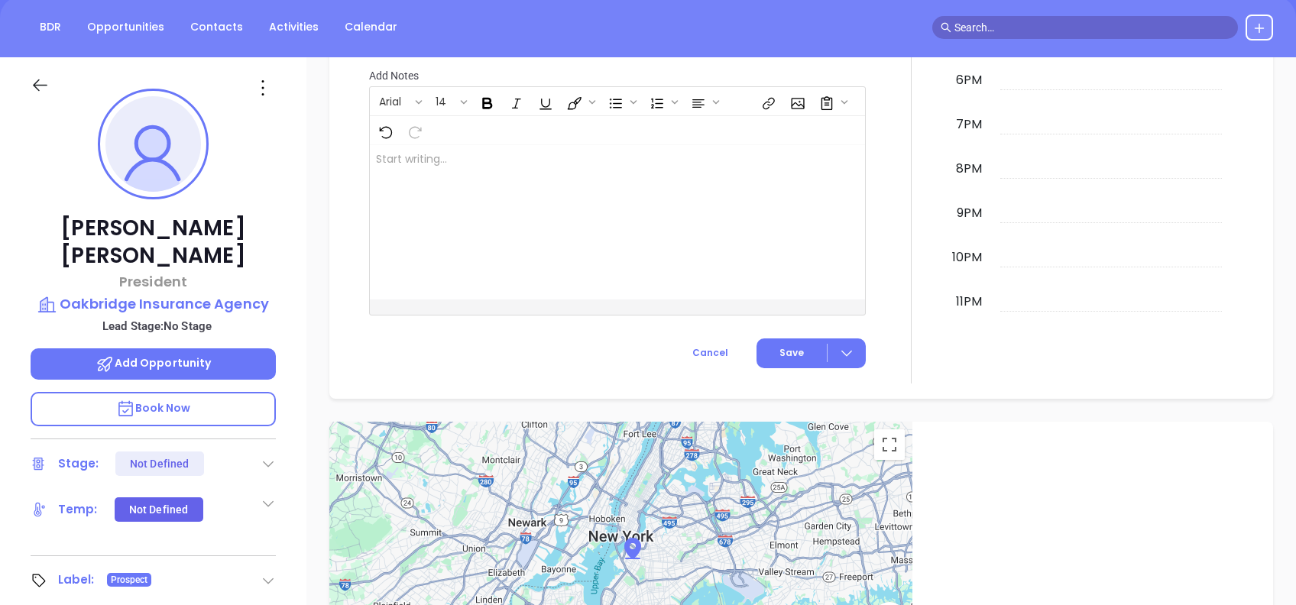
scroll to position [61, 0]
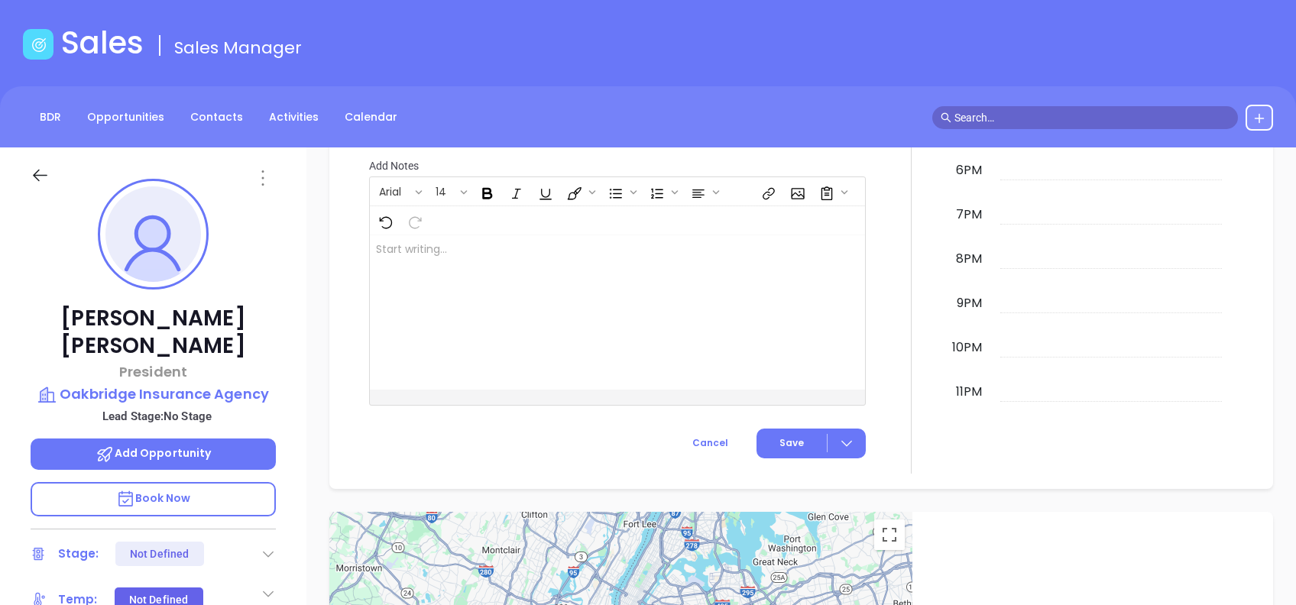
click at [263, 171] on icon at bounding box center [262, 177] width 2 height 15
click at [326, 340] on div "Edit" at bounding box center [338, 341] width 150 height 17
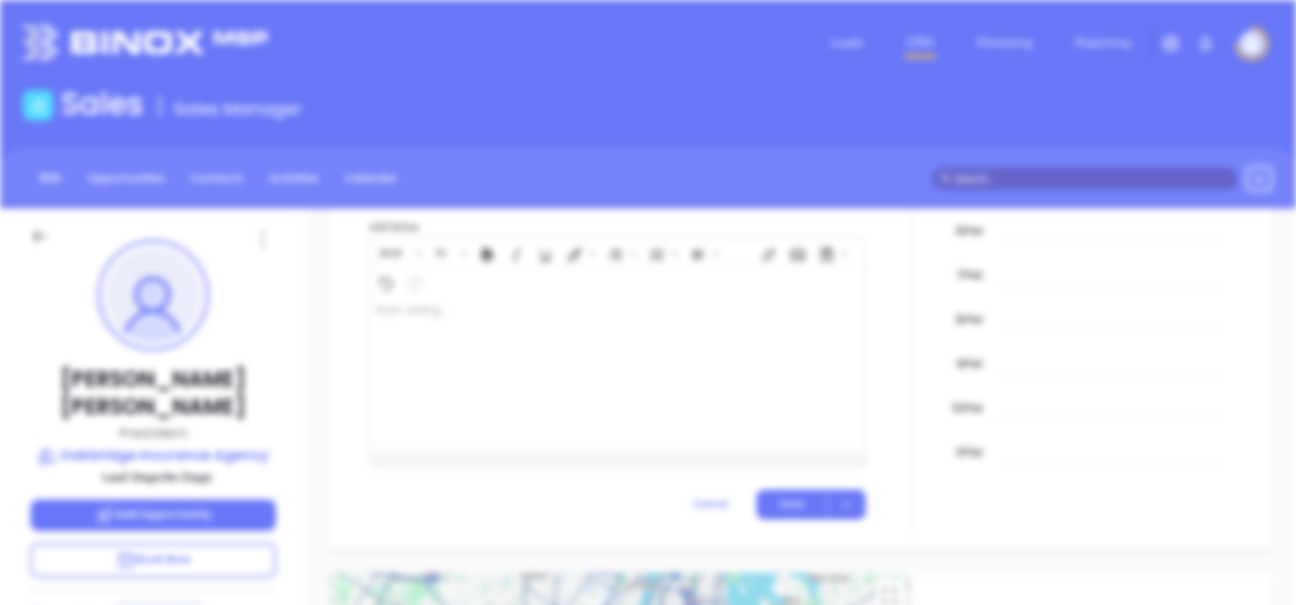
scroll to position [0, 0]
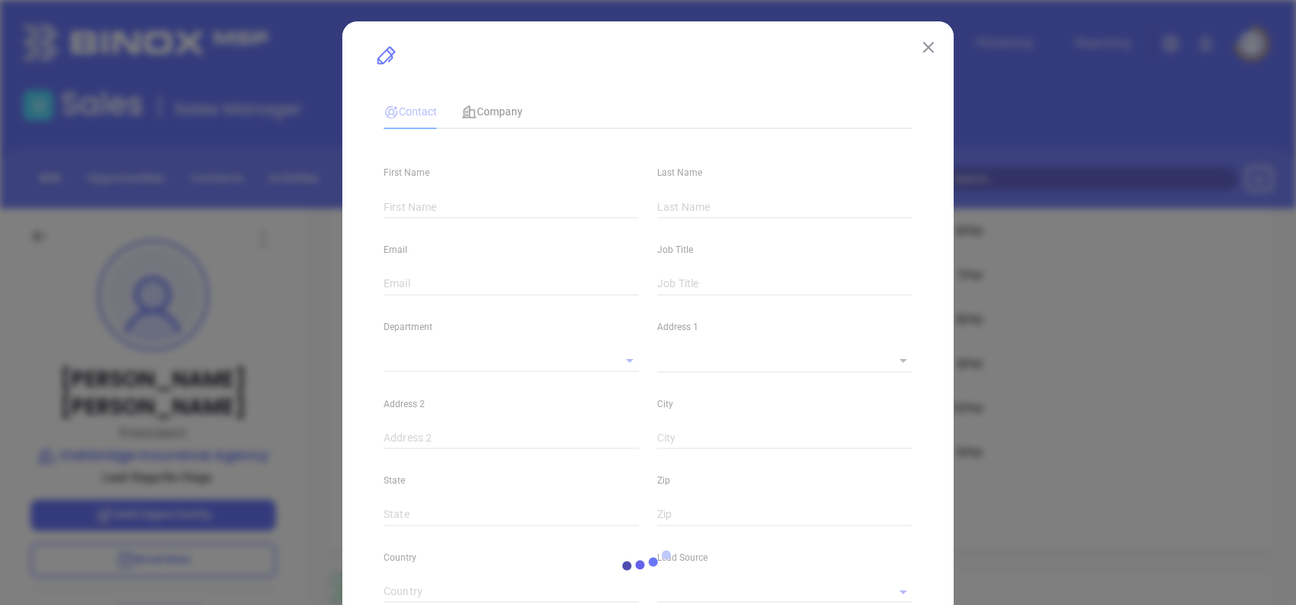
type input "Robert C."
type input "Smith"
type input "rsmith@oakbridgeinsurance.com"
type input "President"
type input "1"
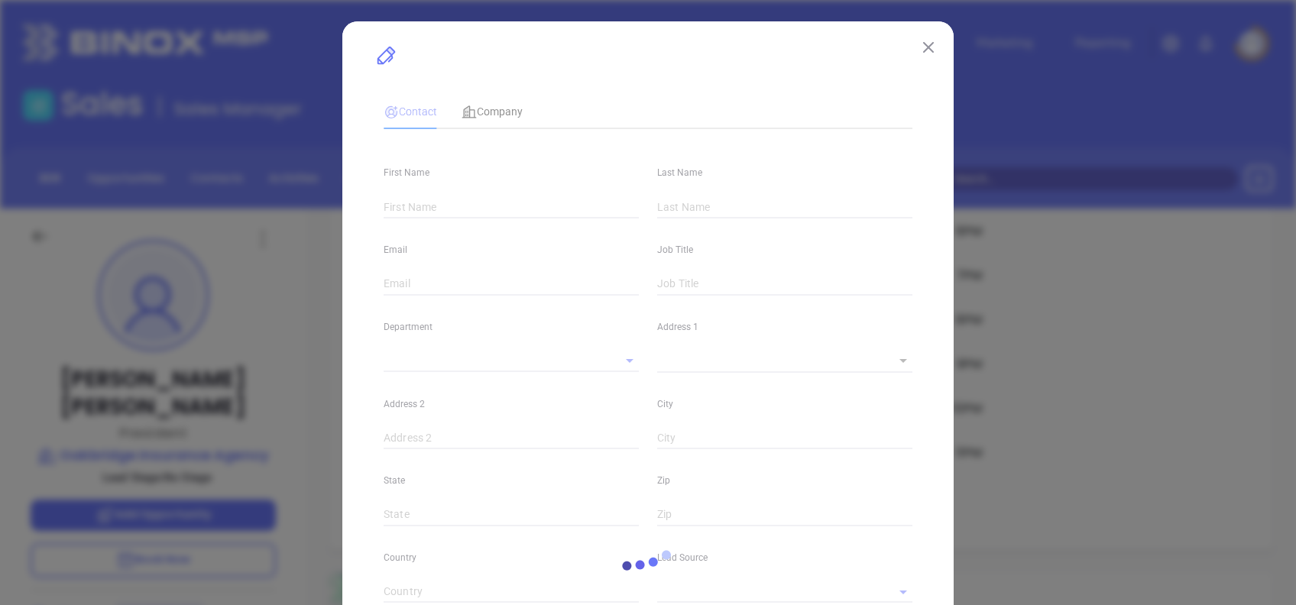
type input "www.linkedin.com/in/robert-c-smith-7549a522"
type input "Marketing"
type input "Binox"
type input "undefined undefined"
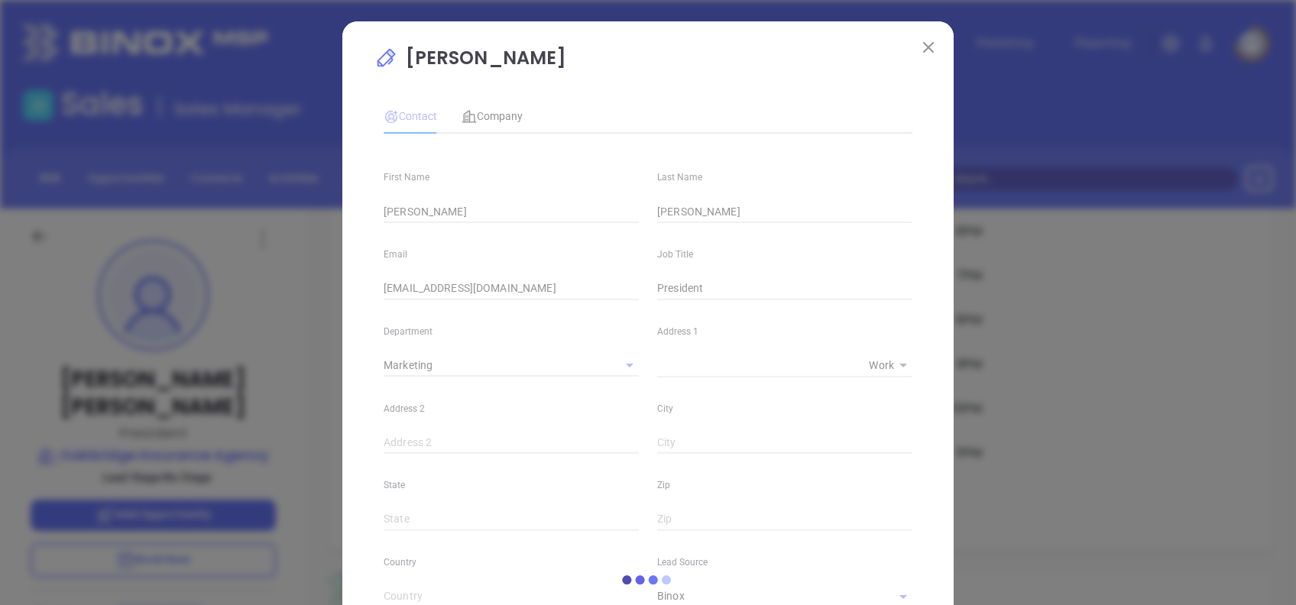
type input "1"
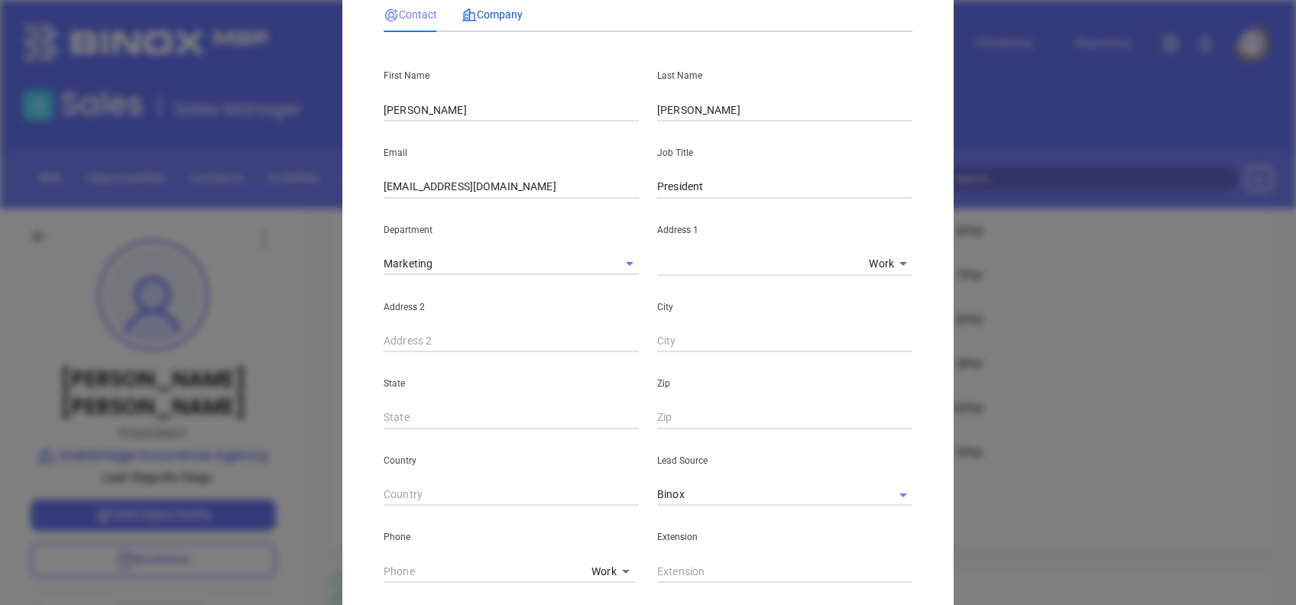
click at [485, 20] on span "Company" at bounding box center [492, 14] width 61 height 12
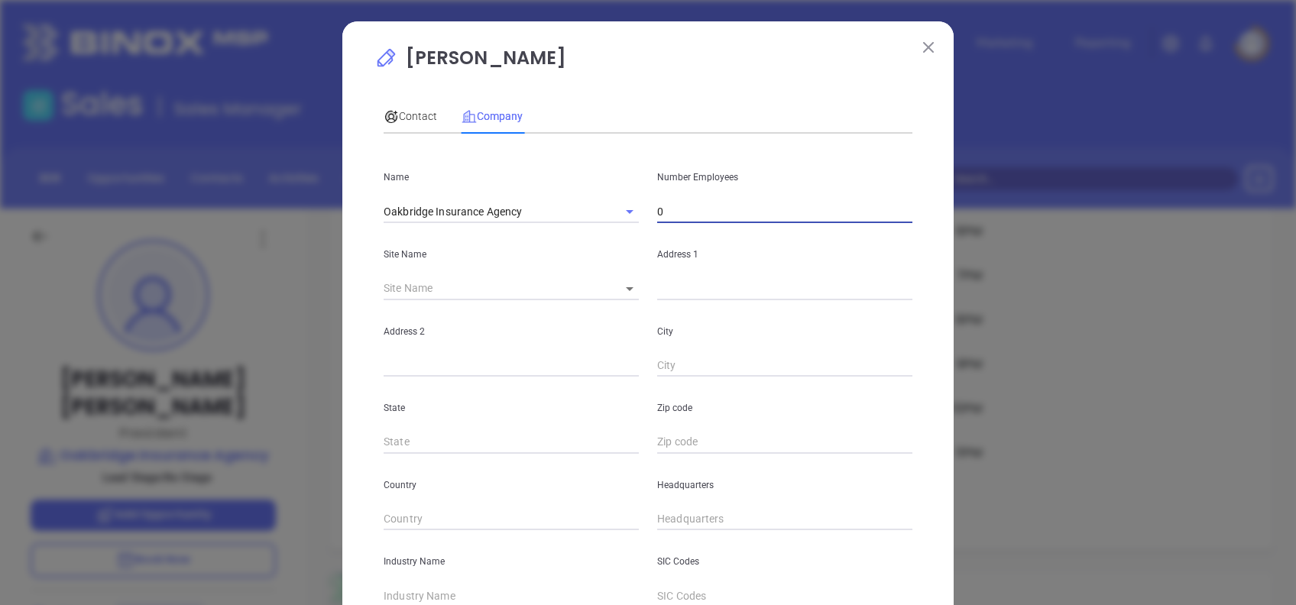
drag, startPoint x: 680, startPoint y: 213, endPoint x: 587, endPoint y: 231, distance: 94.3
click at [589, 230] on div "Name Oakbridge Insurance Agency Number Employees 0 Site Name ​ Address 1 Addres…" at bounding box center [648, 453] width 529 height 615
type input "311"
click at [638, 112] on div "Contact Company" at bounding box center [648, 116] width 529 height 35
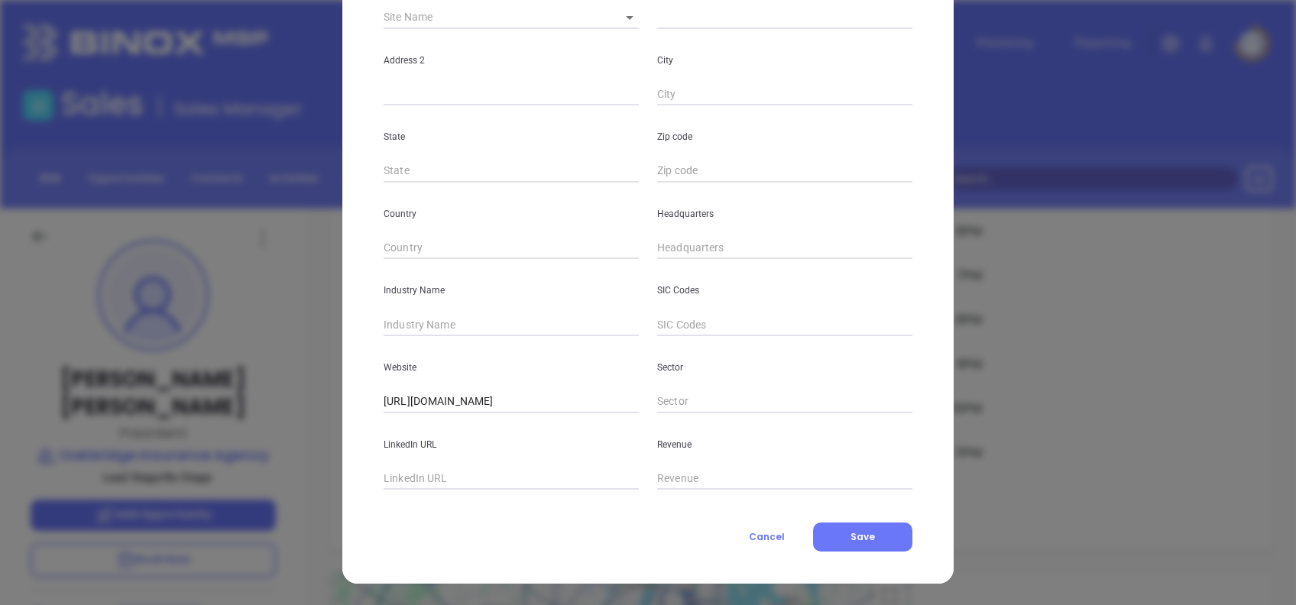
click at [423, 309] on div "Industry Name" at bounding box center [512, 297] width 274 height 77
click at [427, 313] on div "Industry Name" at bounding box center [512, 297] width 274 height 77
click at [428, 316] on input "text" at bounding box center [511, 324] width 255 height 23
type input "Insurance"
click at [426, 475] on input "text" at bounding box center [511, 479] width 255 height 23
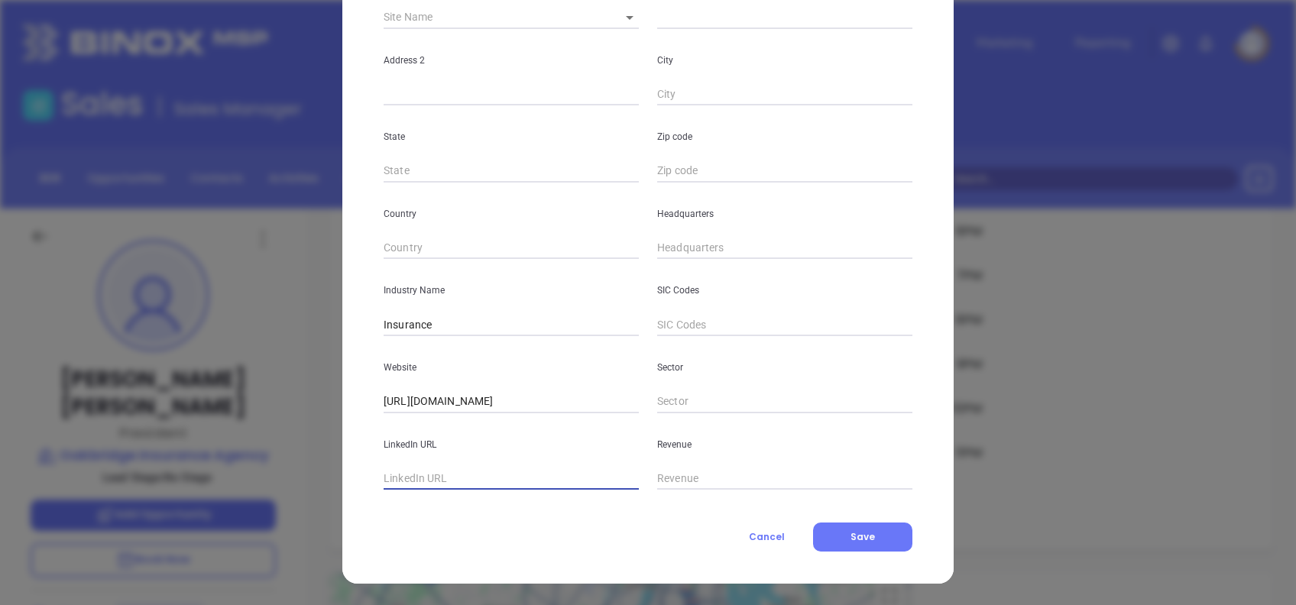
paste input "www.linkedin.com/company/oakbridge-insurance/"
type input "www.linkedin.com/company/oakbridge-insurance/"
click at [852, 524] on button "Save" at bounding box center [862, 537] width 99 height 29
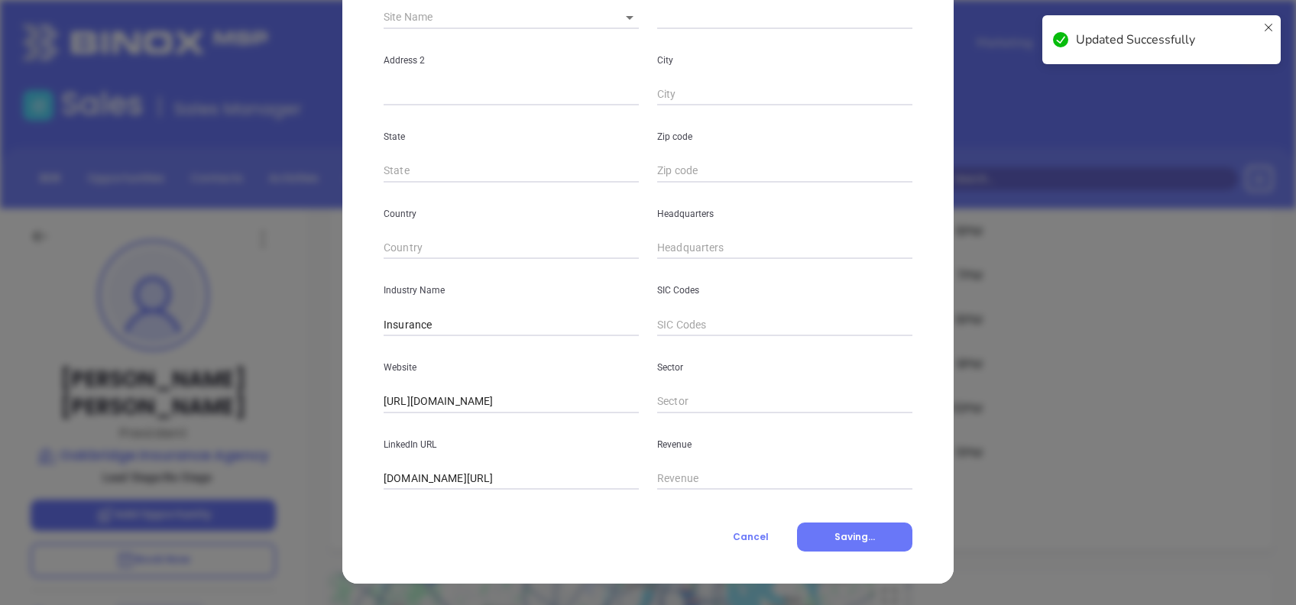
scroll to position [806, 0]
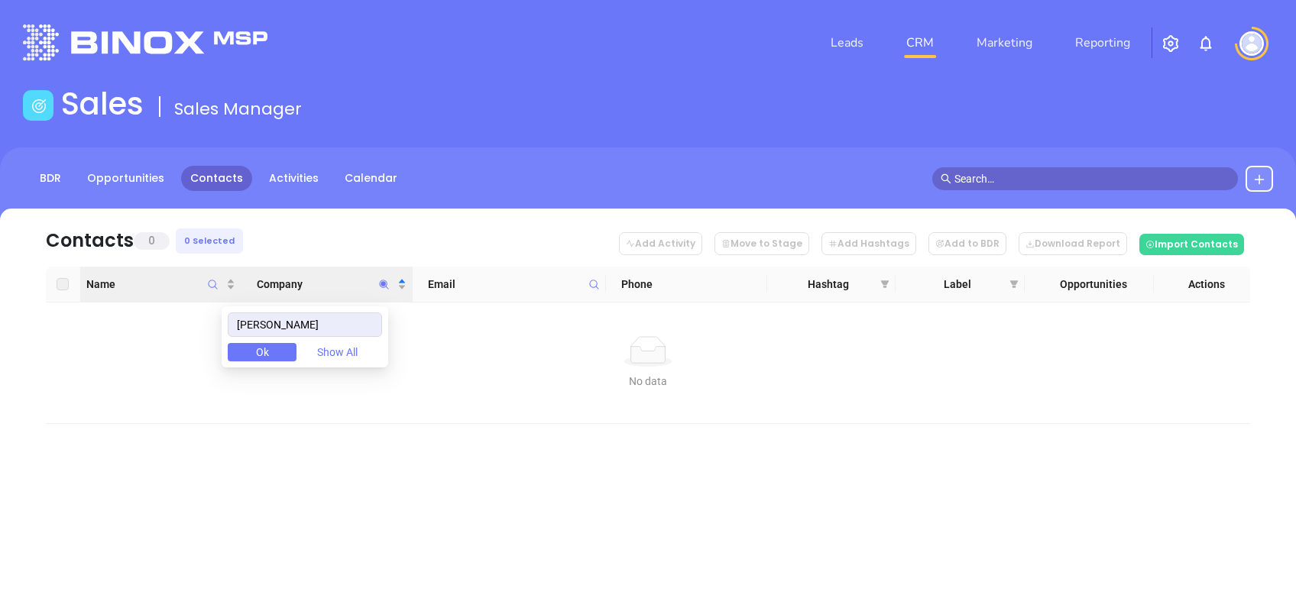
drag, startPoint x: 333, startPoint y: 330, endPoint x: 132, endPoint y: 297, distance: 203.0
click at [132, 297] on body "Leads CRM Marketing Reporting Financial Leads Leads Sales Sales Manager BDR Opp…" at bounding box center [648, 302] width 1296 height 605
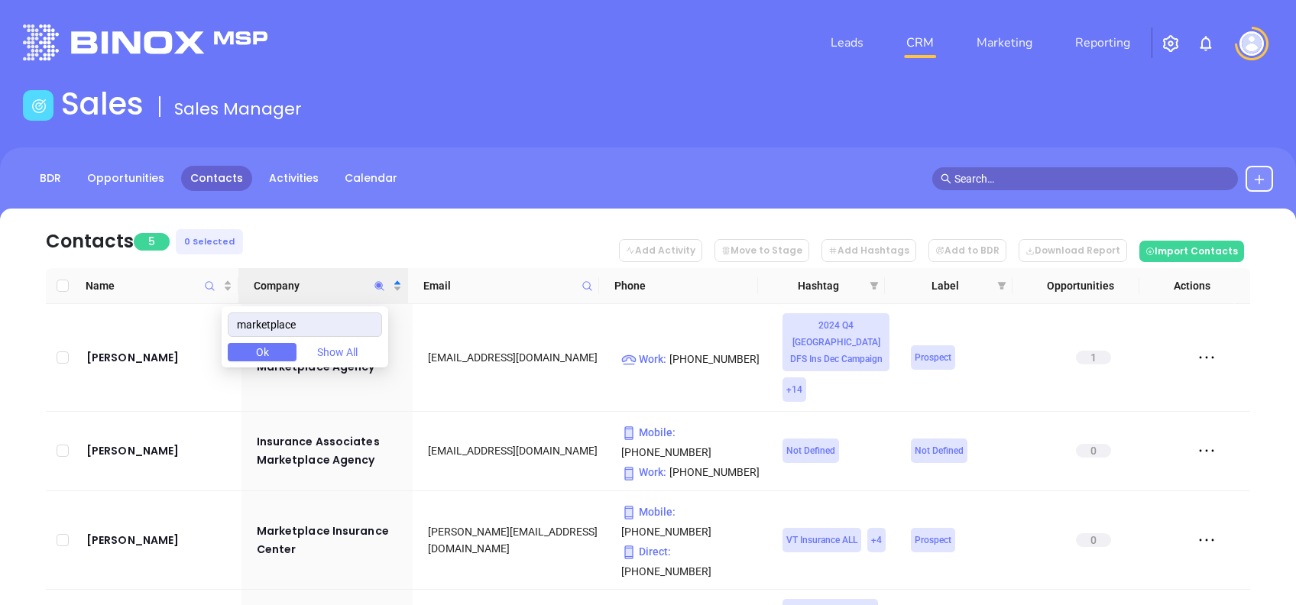
type input "marketplace"
click at [471, 249] on nav "Contacts 5 0 Selected Add Activity Move to Stage Add Hashtags Add to BDR Downlo…" at bounding box center [648, 239] width 1205 height 60
click at [564, 228] on nav "Contacts 5 0 Selected Add Activity Move to Stage Add Hashtags Add to BDR Downlo…" at bounding box center [648, 239] width 1205 height 60
click at [372, 220] on nav "Contacts 5 0 Selected Add Activity Move to Stage Add Hashtags Add to BDR Downlo…" at bounding box center [648, 239] width 1205 height 60
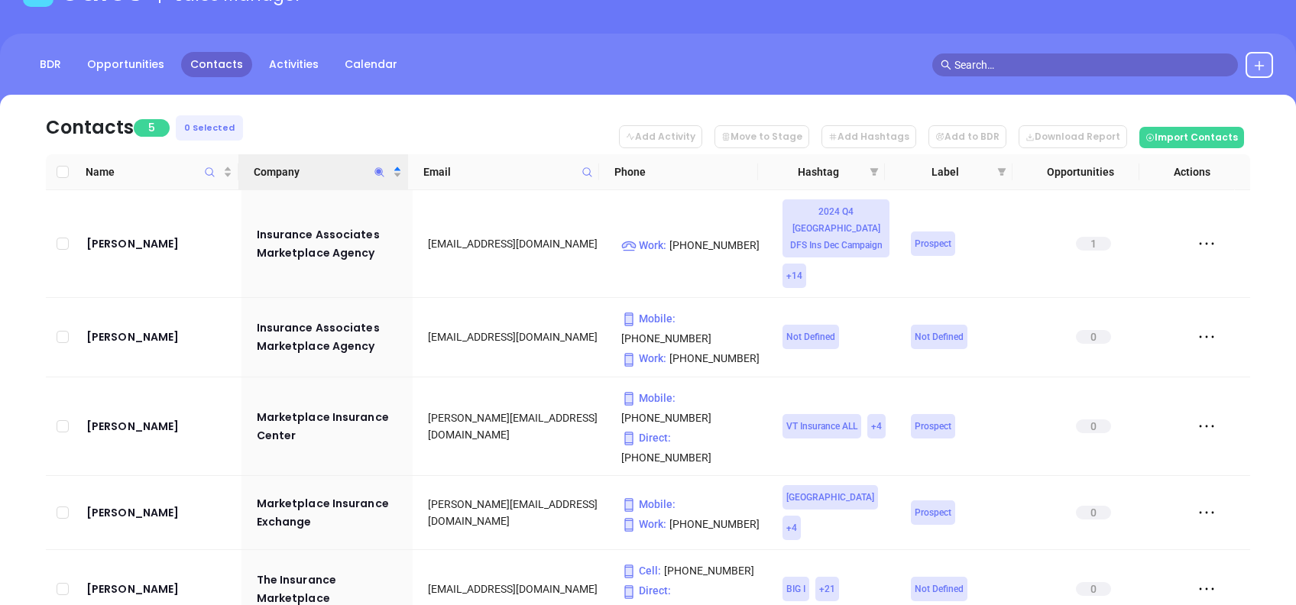
scroll to position [117, 0]
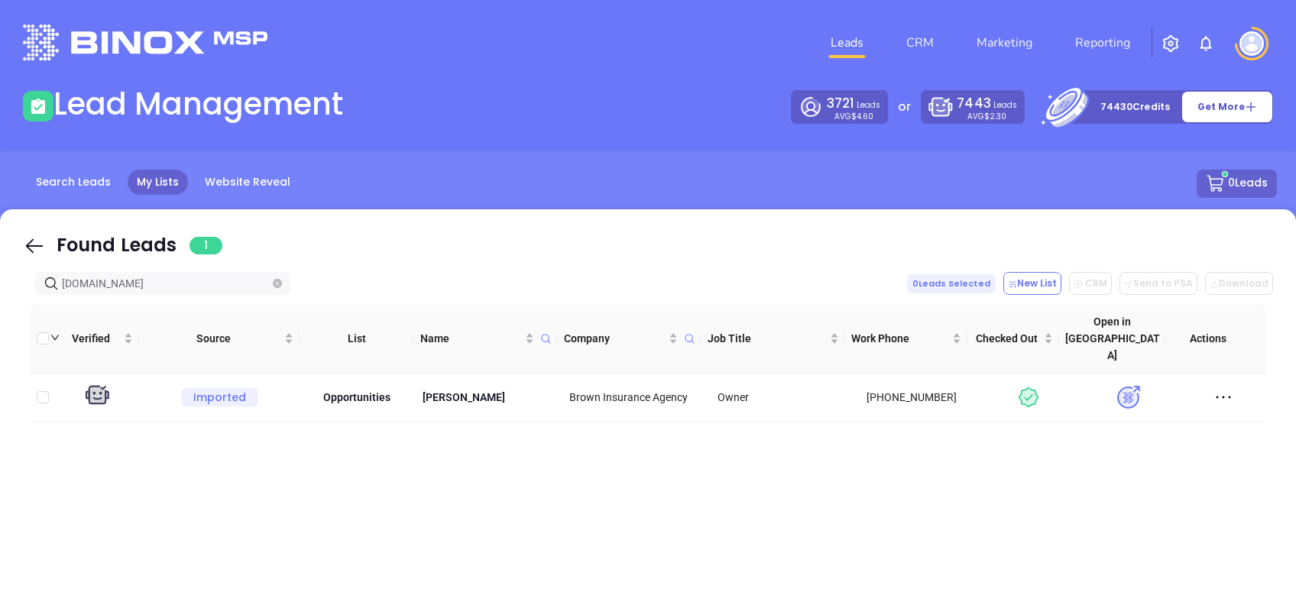
drag, startPoint x: 28, startPoint y: 241, endPoint x: 140, endPoint y: 284, distance: 120.2
click at [28, 241] on icon at bounding box center [34, 246] width 23 height 23
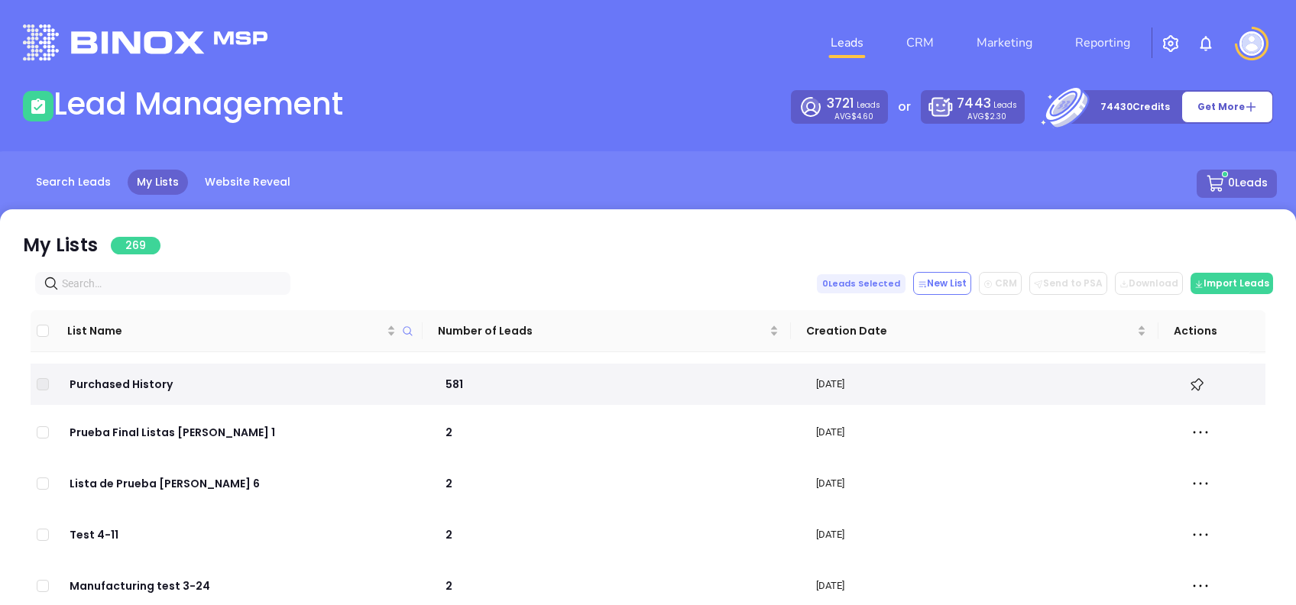
click at [142, 284] on input "text" at bounding box center [166, 283] width 208 height 17
paste input "Marketplace 4 Insurance Agency"
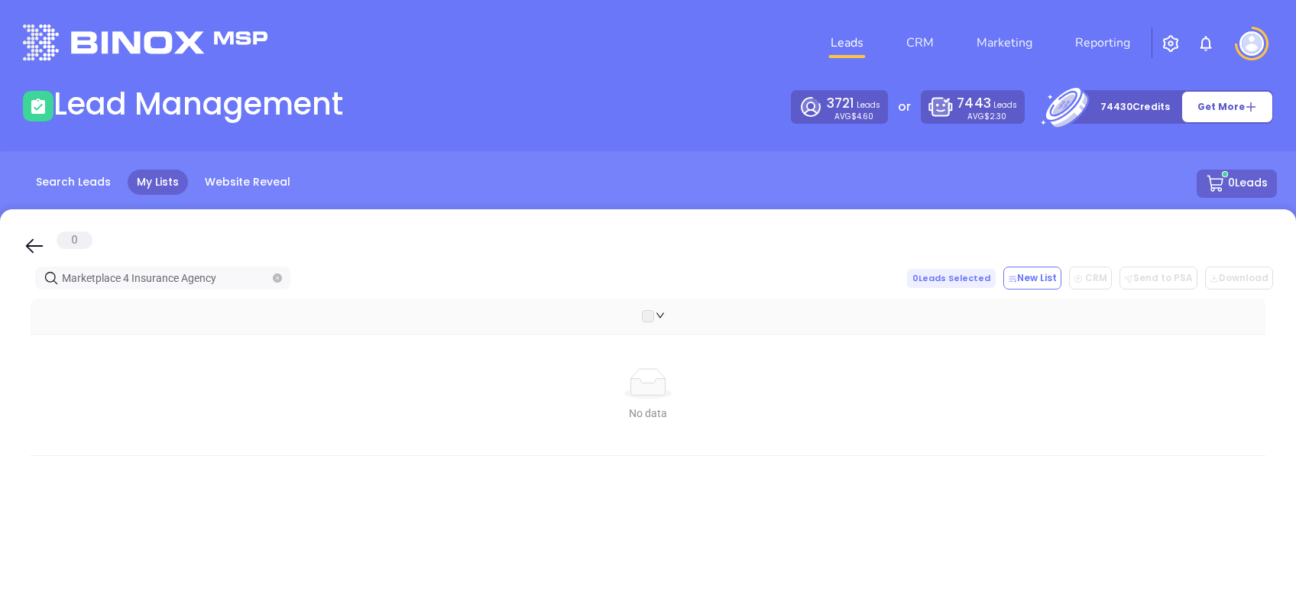
type input "Marketplace 4 Insurance Agency"
click at [28, 251] on icon at bounding box center [34, 246] width 23 height 23
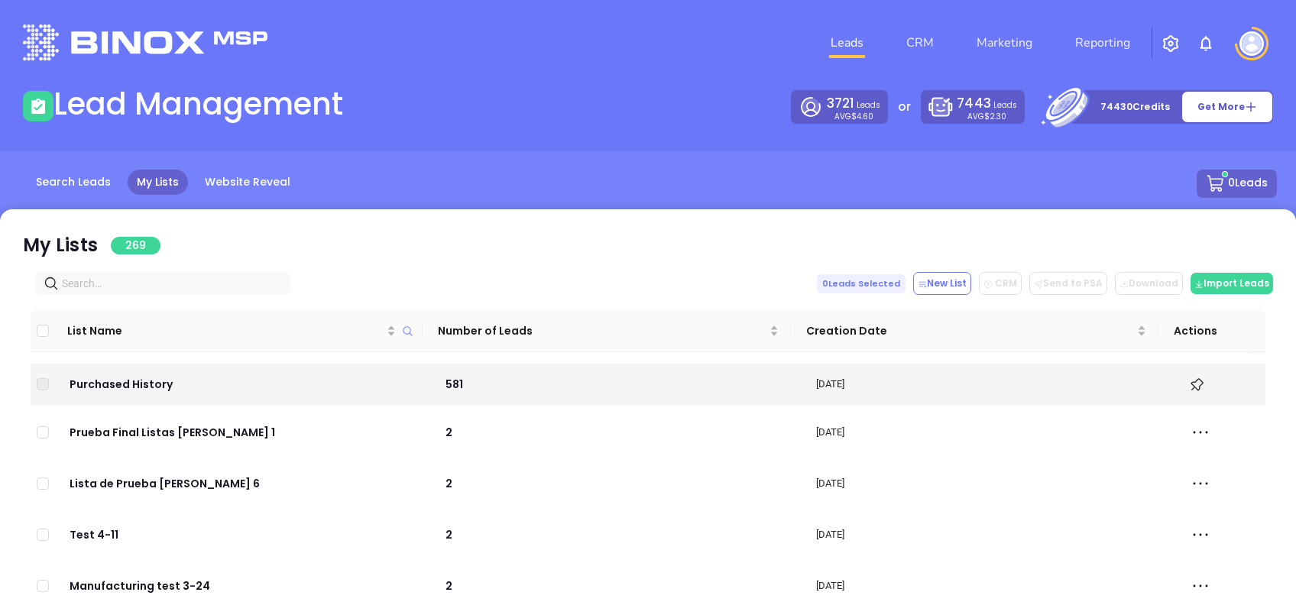
click at [186, 285] on input "text" at bounding box center [166, 283] width 208 height 17
paste input "[DOMAIN_NAME]"
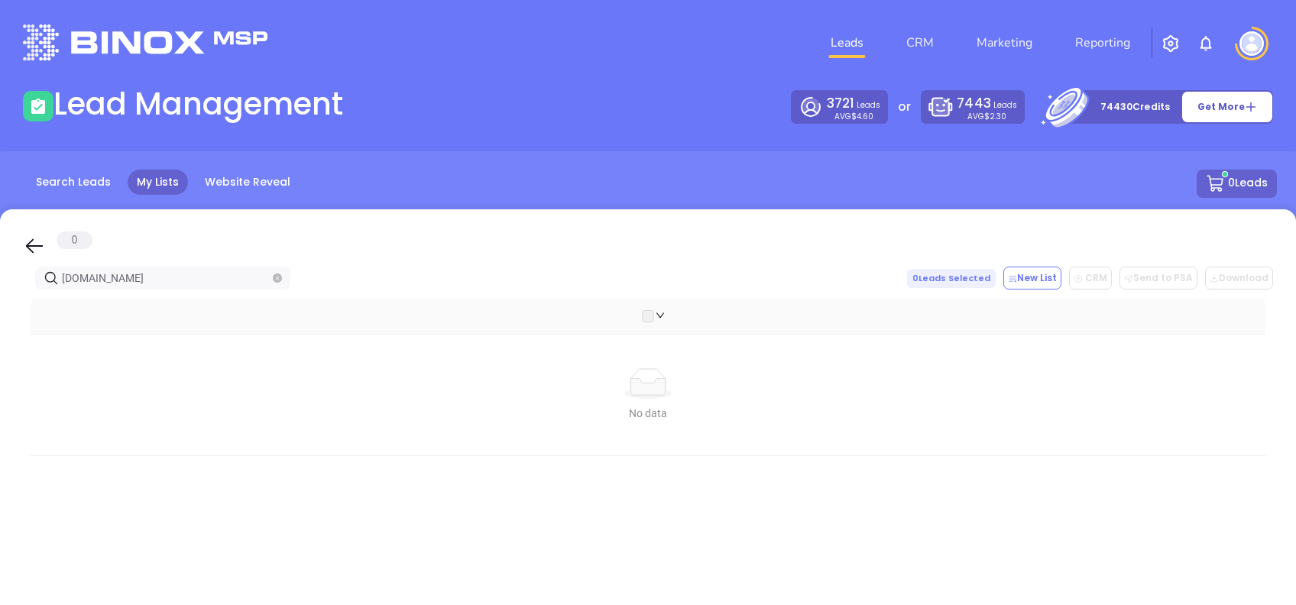
type input "[DOMAIN_NAME]"
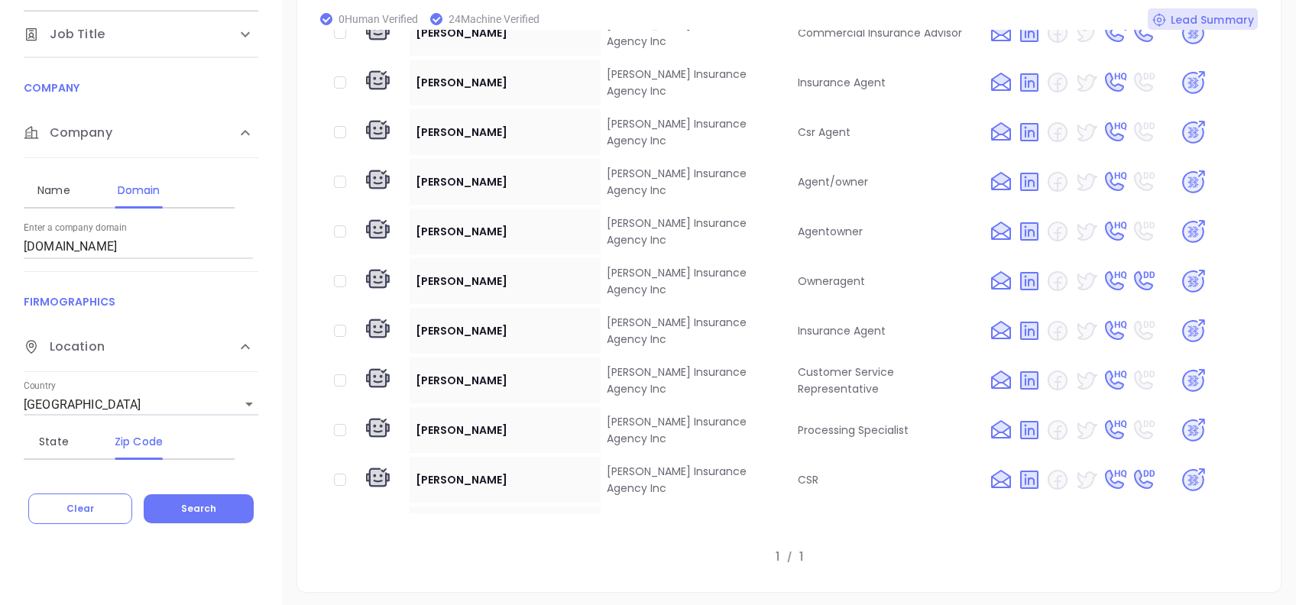
scroll to position [118, 0]
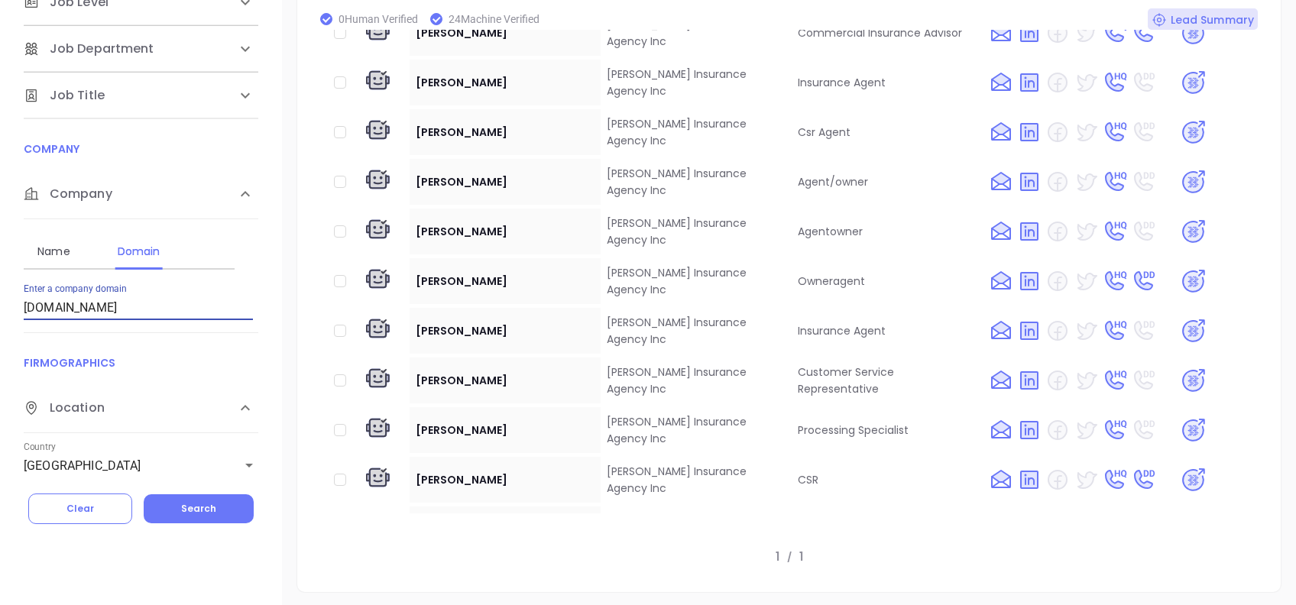
drag, startPoint x: 141, startPoint y: 305, endPoint x: 0, endPoint y: 282, distance: 142.5
click at [0, 284] on html "Leads CRM Marketing Reporting Financial Leads Leads Lead Management 3721 Leads …" at bounding box center [648, 18] width 1296 height 605
paste input "[DOMAIN_NAME]"
type input "[DOMAIN_NAME]"
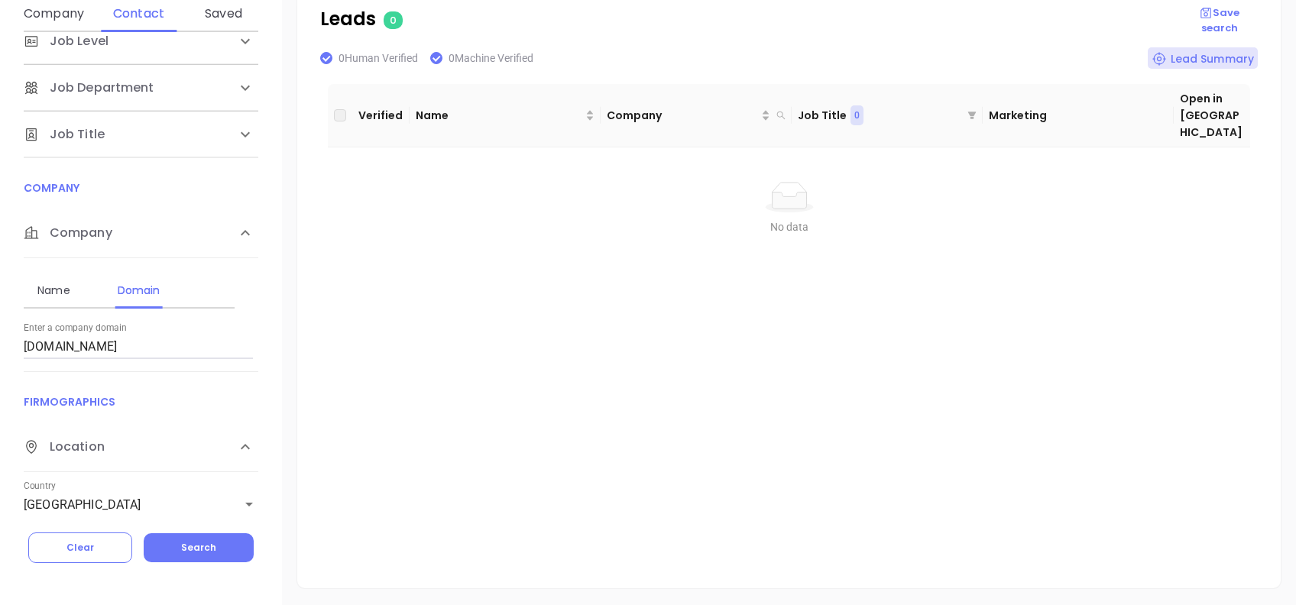
scroll to position [0, 0]
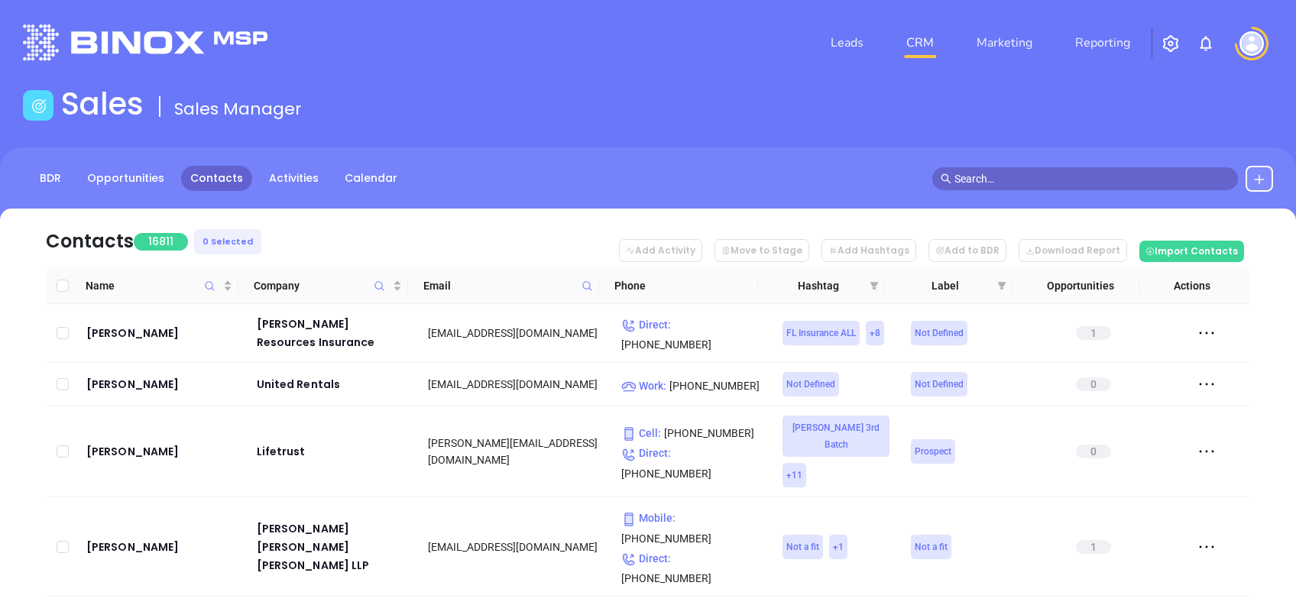
click at [1263, 185] on icon at bounding box center [1260, 180] width 12 height 12
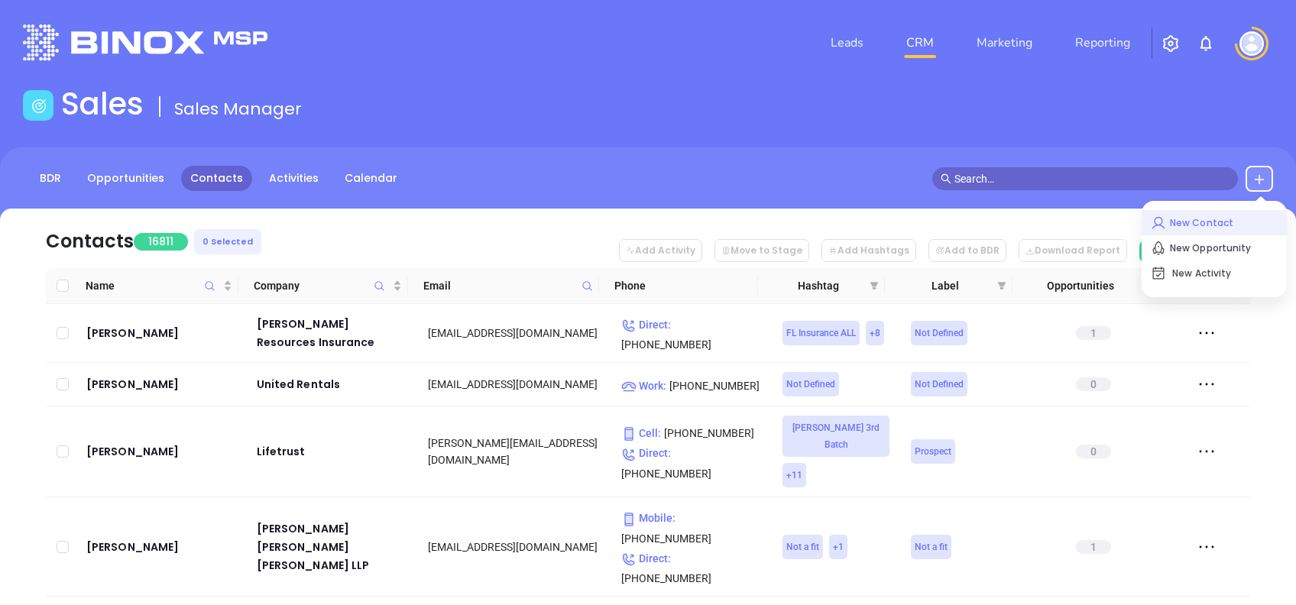
click at [1230, 213] on p "New Contact" at bounding box center [1214, 223] width 127 height 24
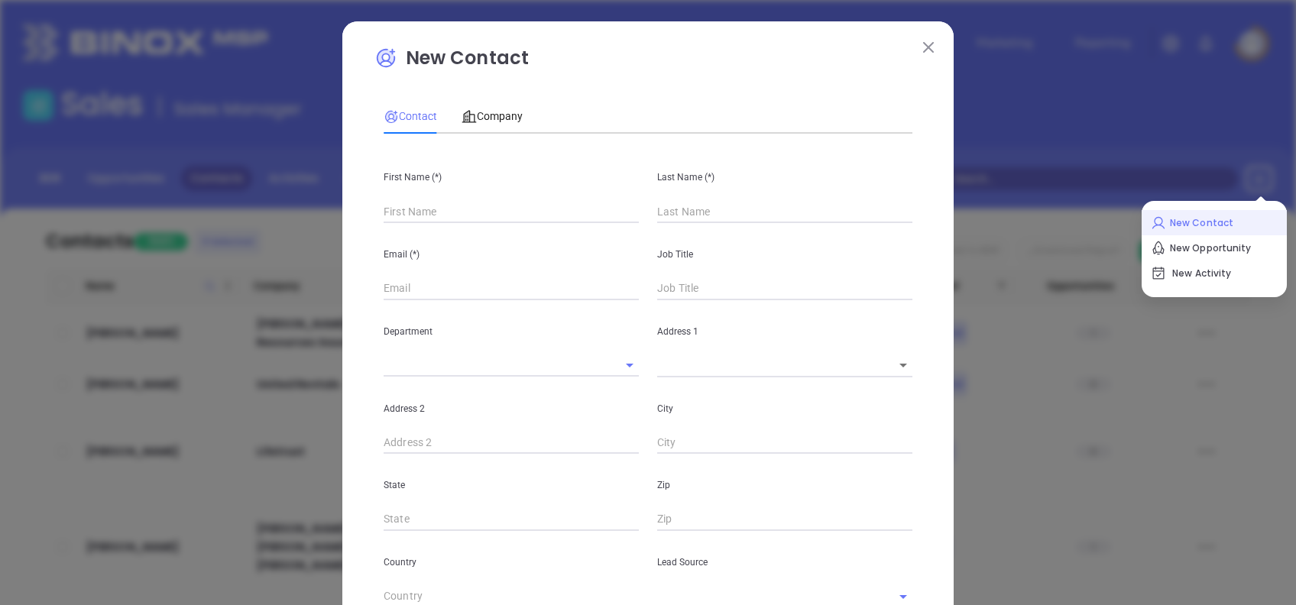
type input "Fourth Phone Call"
type input "1"
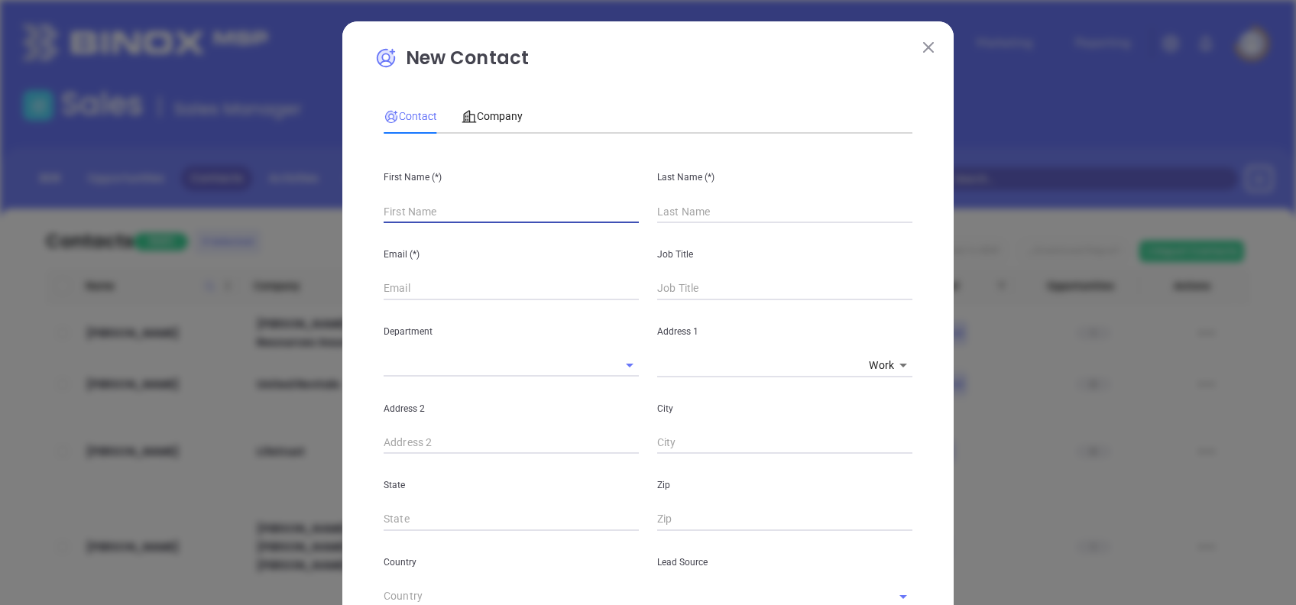
click at [441, 214] on input "text" at bounding box center [511, 211] width 255 height 23
type input "Adam"
type input "Herring"
click at [495, 300] on div "Department" at bounding box center [512, 338] width 274 height 77
click at [486, 293] on input "adam@" at bounding box center [511, 288] width 255 height 23
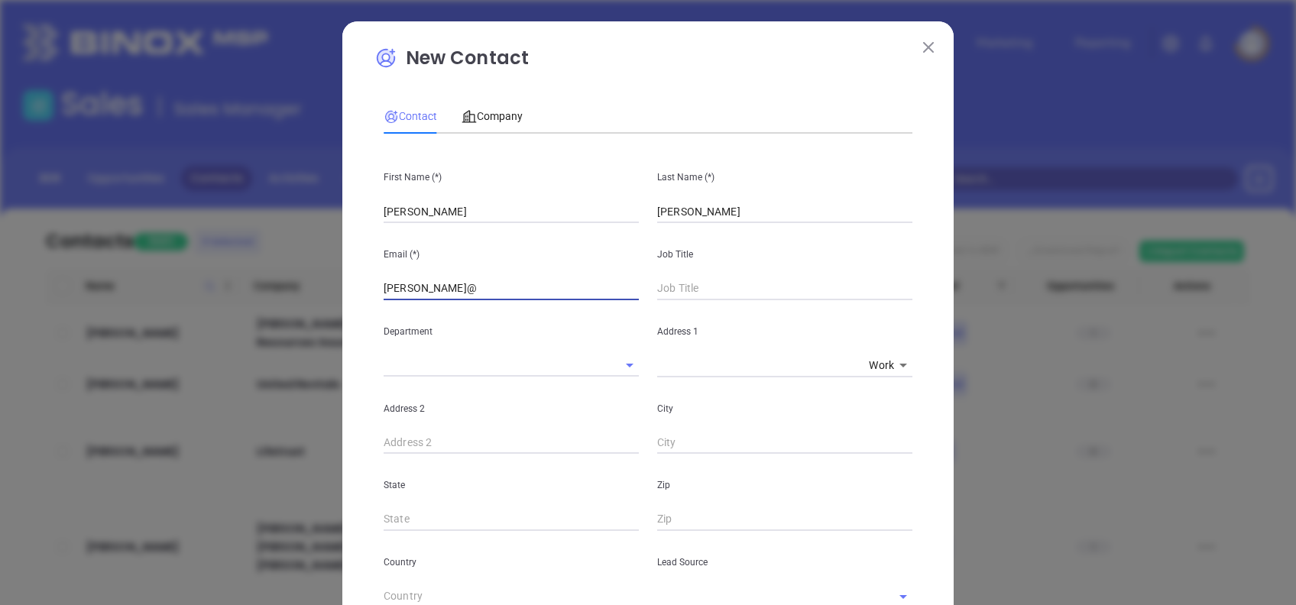
paste input "marketplace4insms.com"
type input "adam@marketplace4insms.com"
type input "Managing Partner"
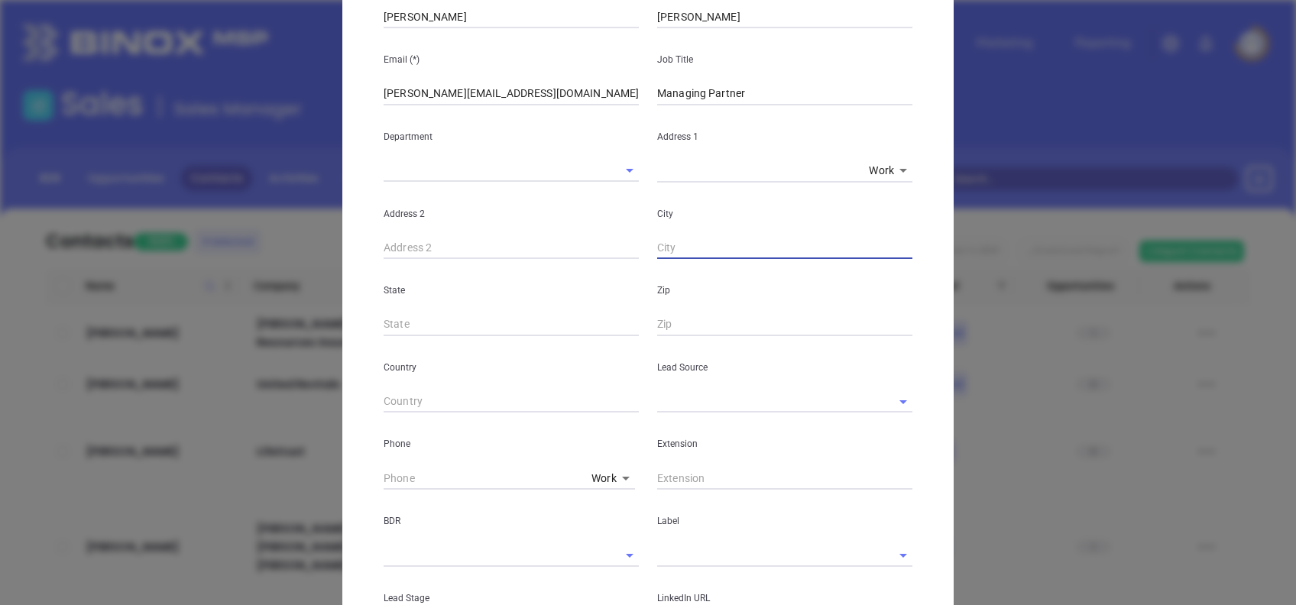
scroll to position [203, 0]
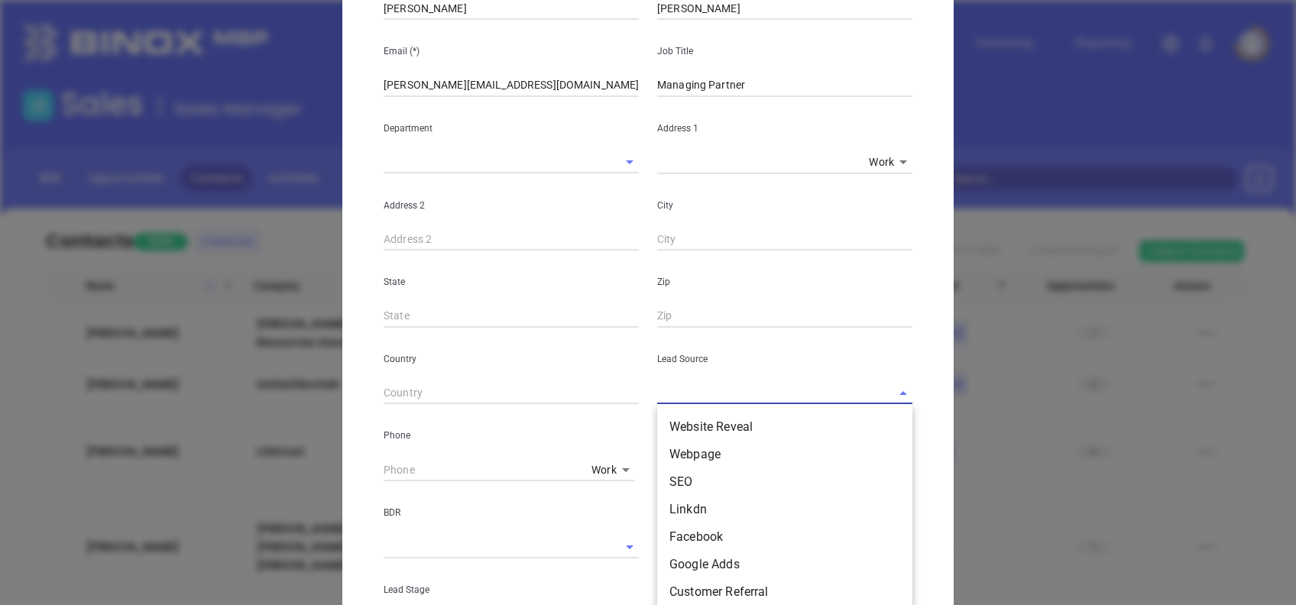
click at [724, 401] on input "text" at bounding box center [763, 393] width 213 height 22
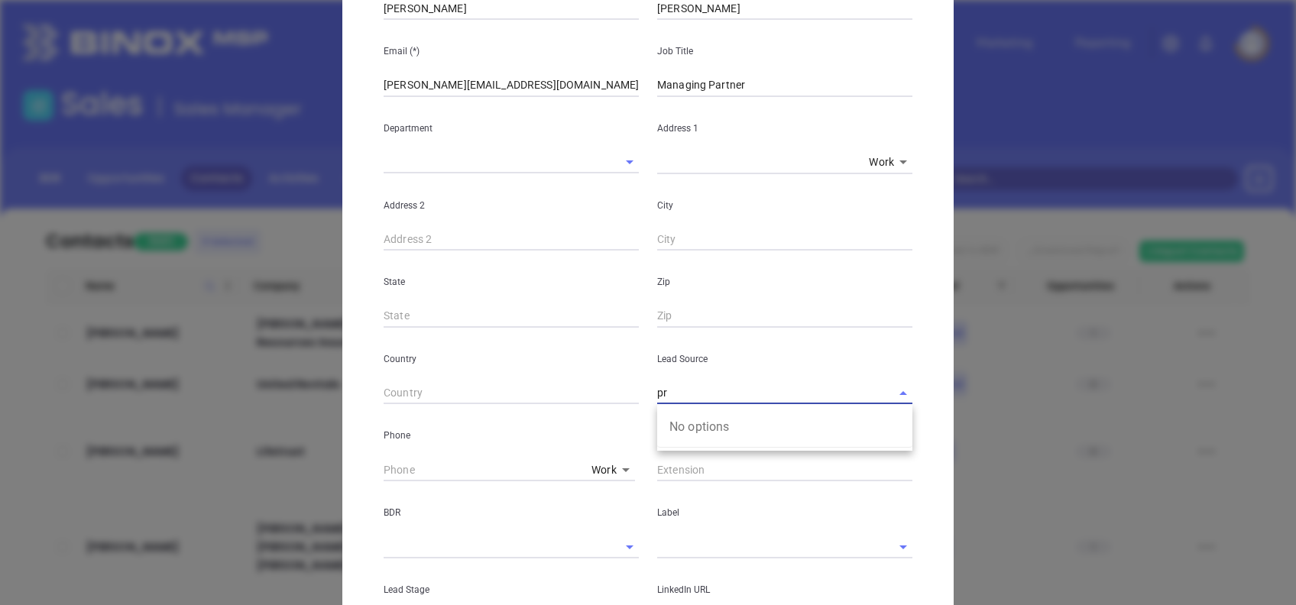
type input "p"
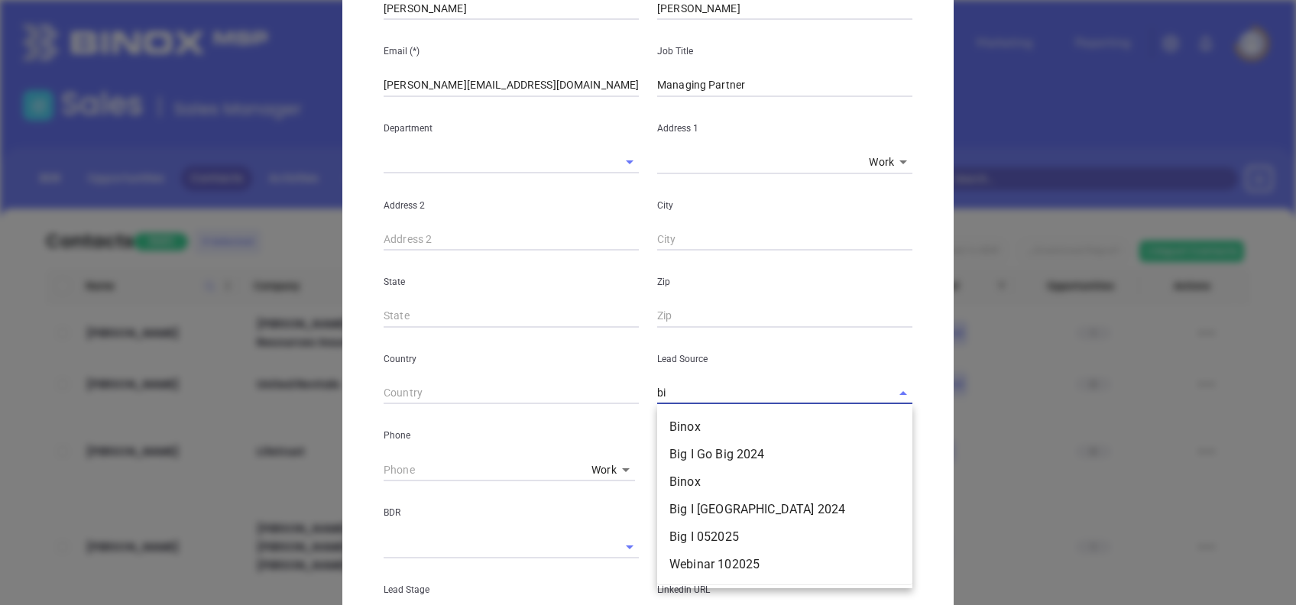
type input "b"
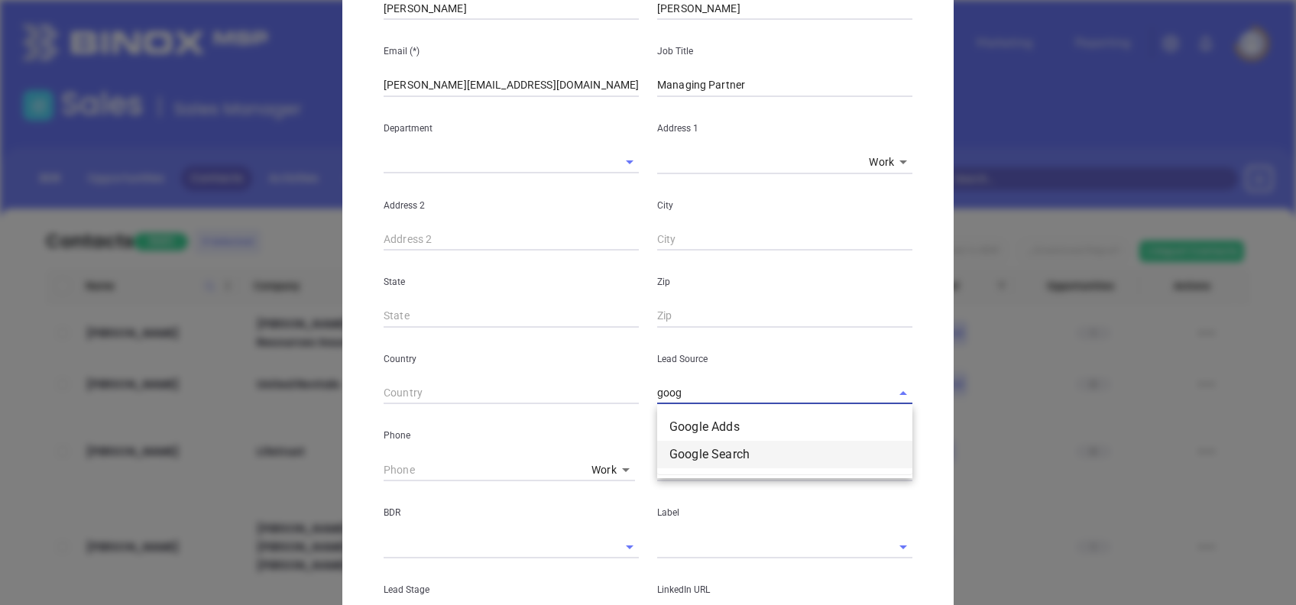
click at [740, 460] on li "Google Search" at bounding box center [784, 455] width 255 height 28
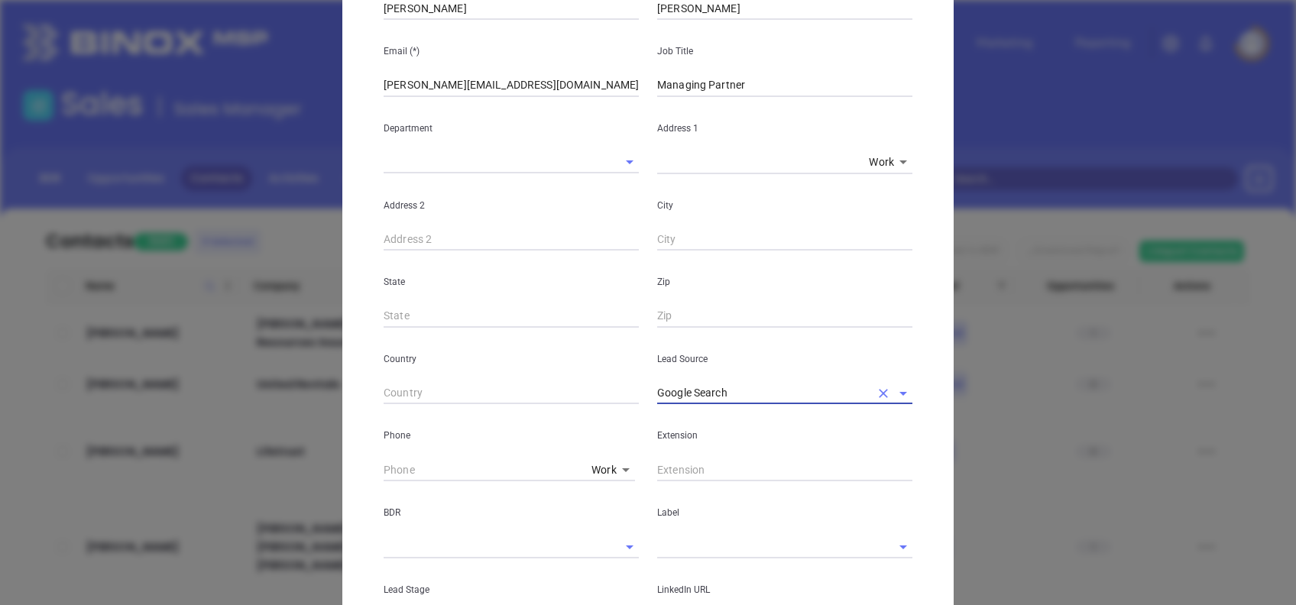
type input "Google Search"
type input "( ) -"
click at [384, 469] on input "( ) -" at bounding box center [485, 470] width 202 height 23
paste input "662) 257-6111"
type input "(662) 257-6111"
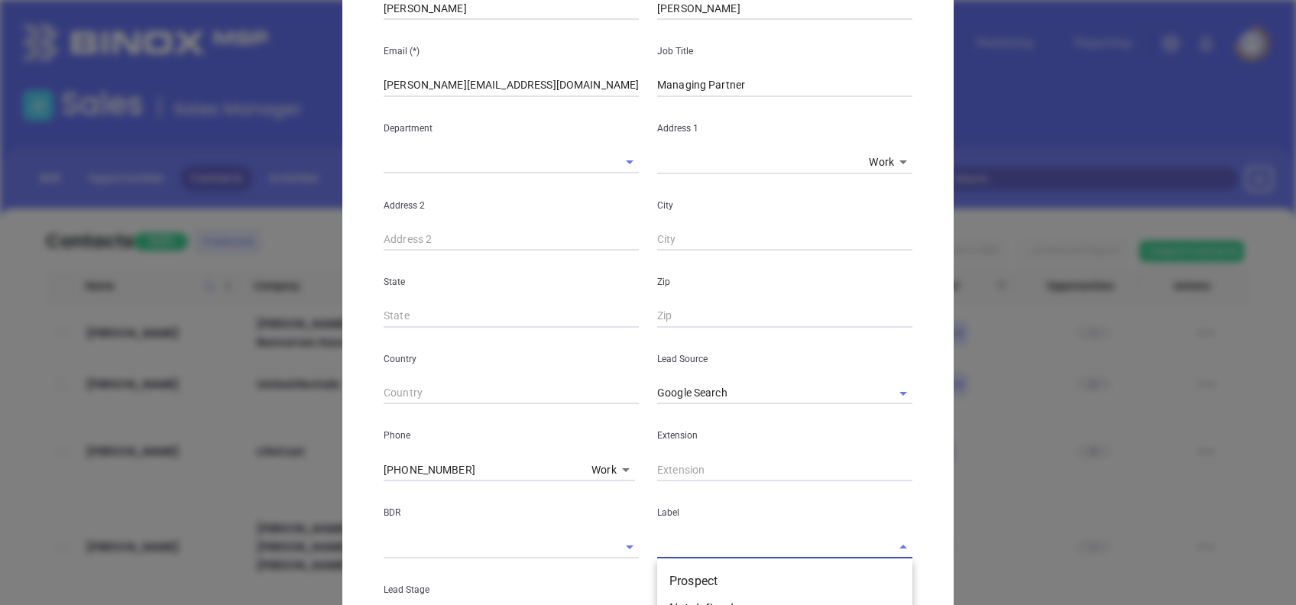
click at [718, 556] on input "text" at bounding box center [763, 547] width 213 height 22
click at [712, 576] on li "Prospect" at bounding box center [784, 582] width 255 height 28
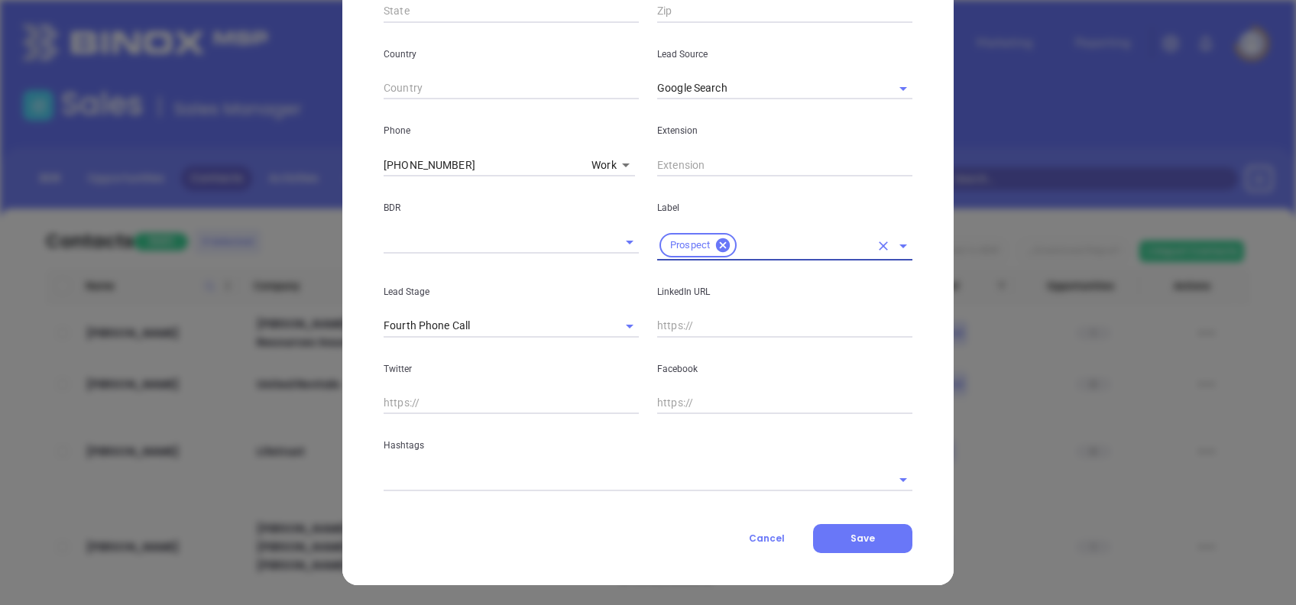
scroll to position [510, 0]
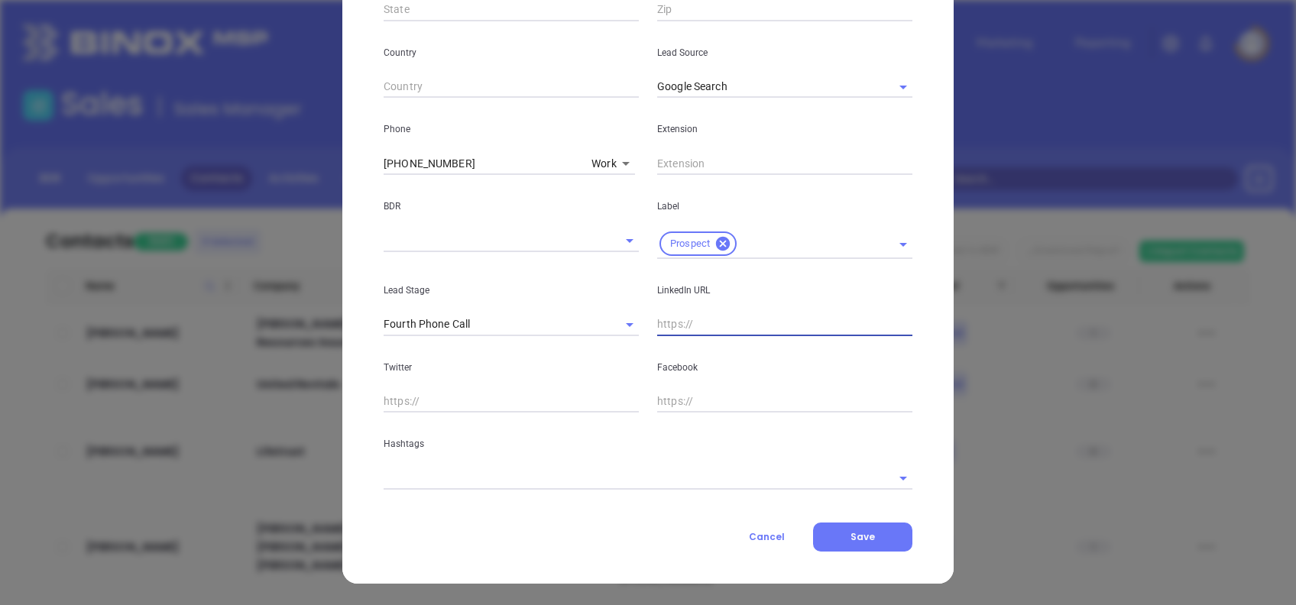
click at [682, 324] on input "text" at bounding box center [784, 324] width 255 height 23
paste input "www.linkedin.com/in/adam-herring-ma-clcs-7792a460/"
type input "www.linkedin.com/in/adam-herring-ma-clcs-7792a460/"
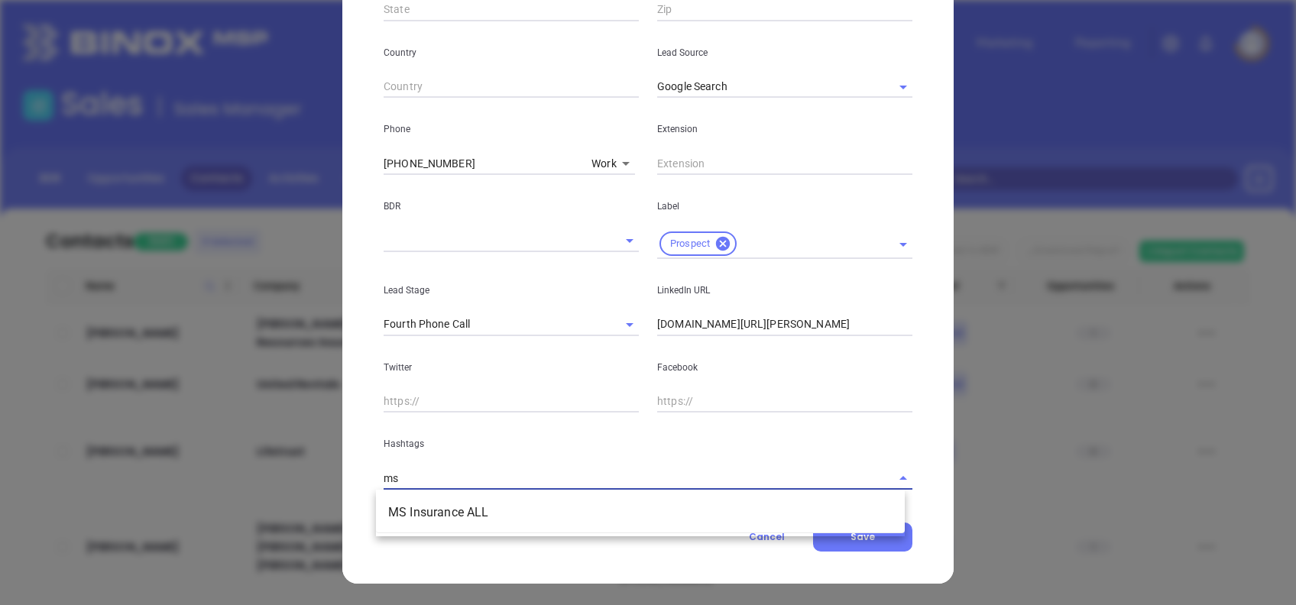
type input "ms i"
click at [647, 511] on li "MS Insurance ALL" at bounding box center [640, 513] width 529 height 28
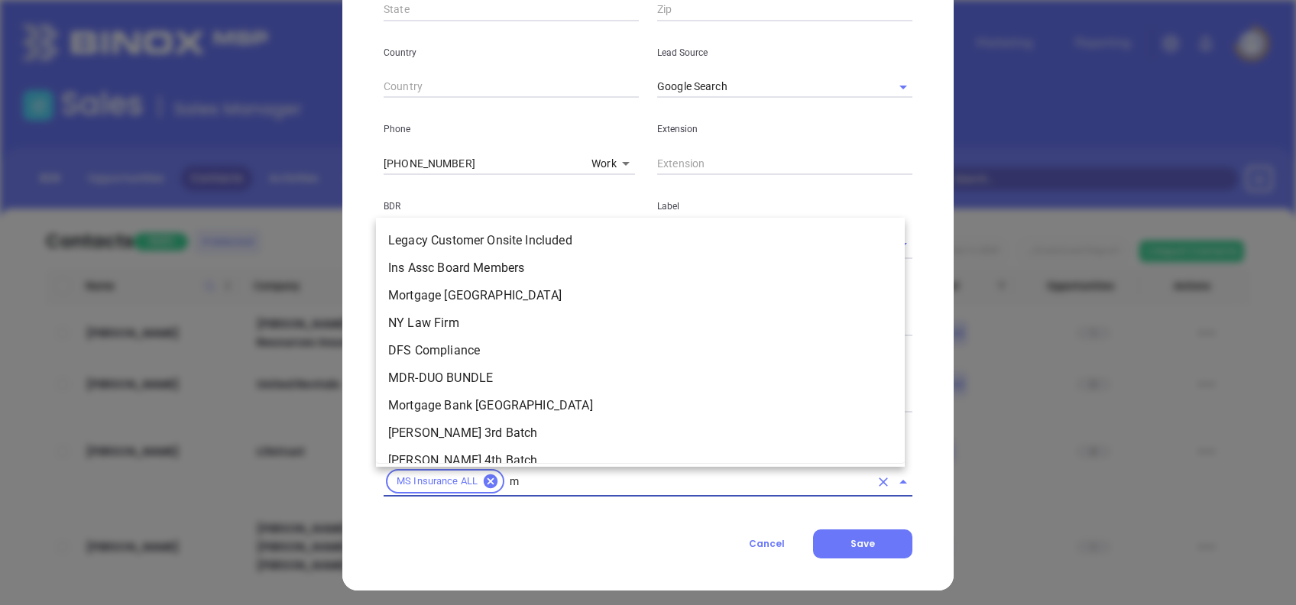
type input "ms"
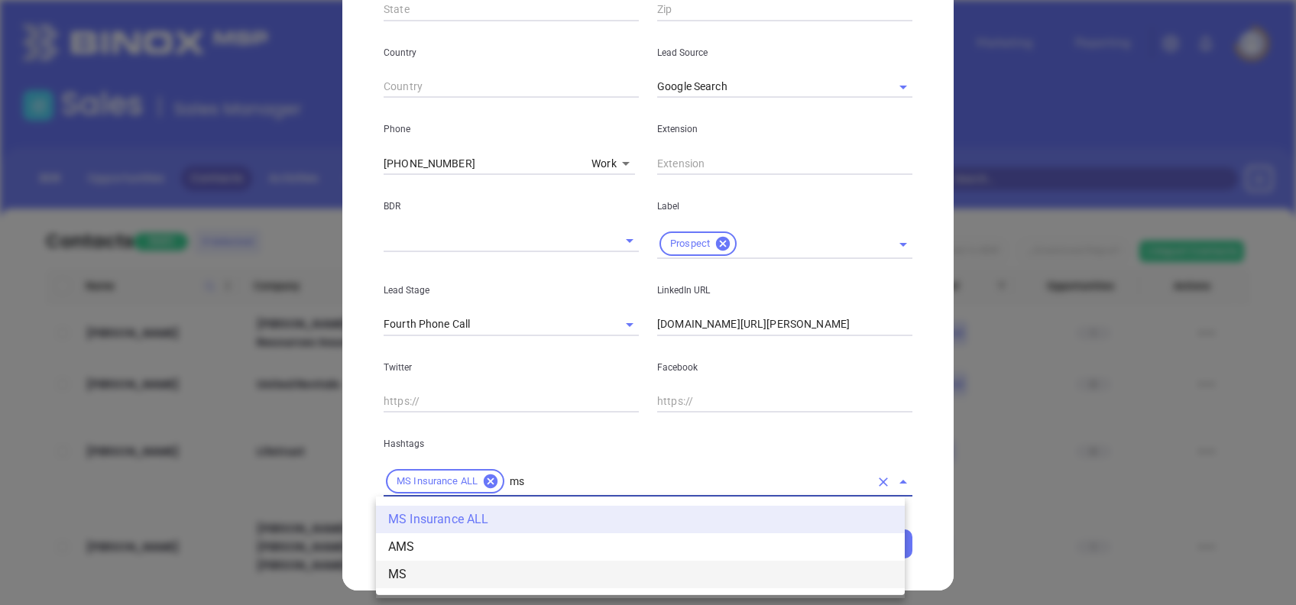
click at [570, 571] on li "MS" at bounding box center [640, 575] width 529 height 28
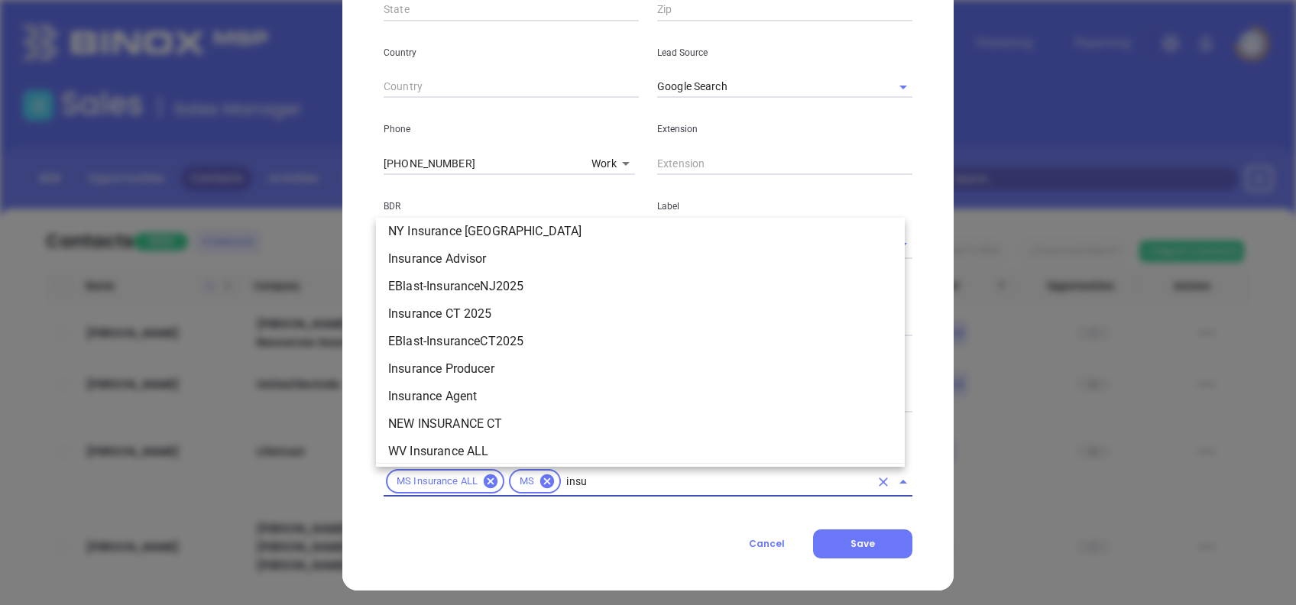
scroll to position [780, 0]
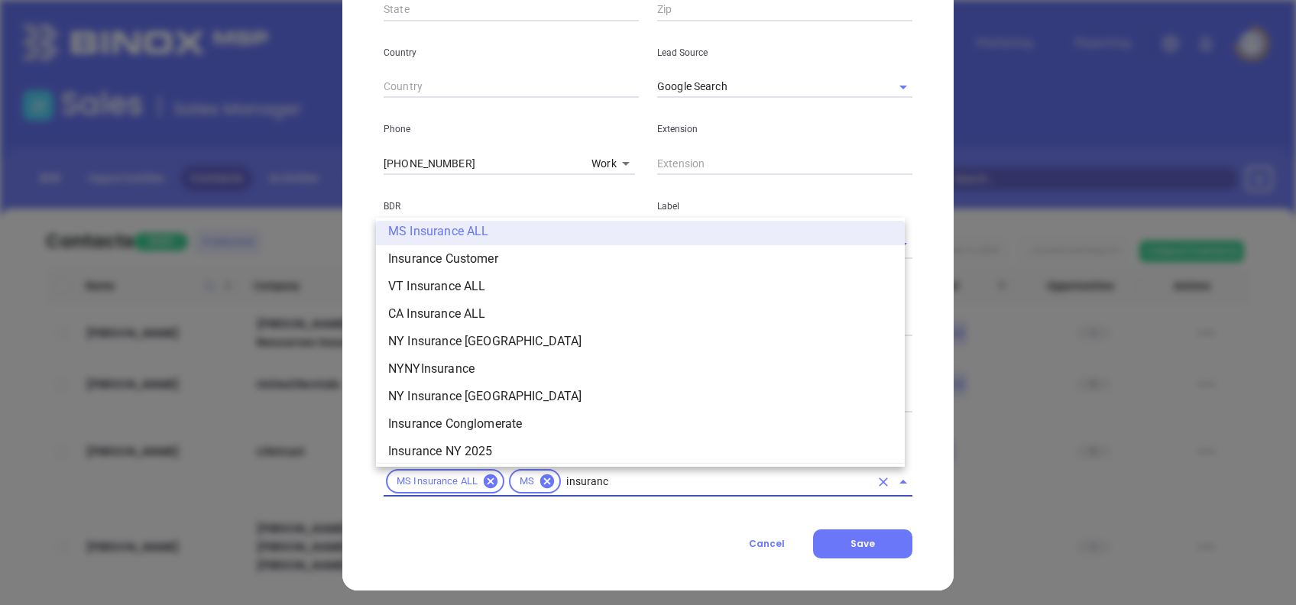
type input "insurance"
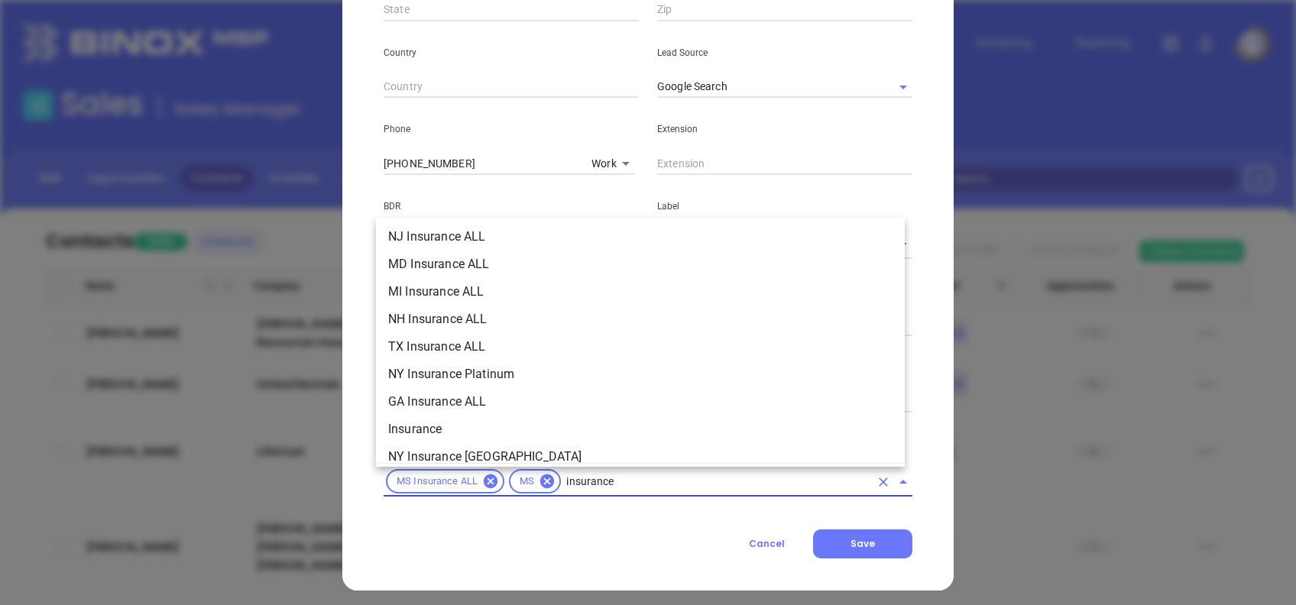
scroll to position [443, 0]
click at [536, 436] on li "Insurance" at bounding box center [640, 431] width 529 height 28
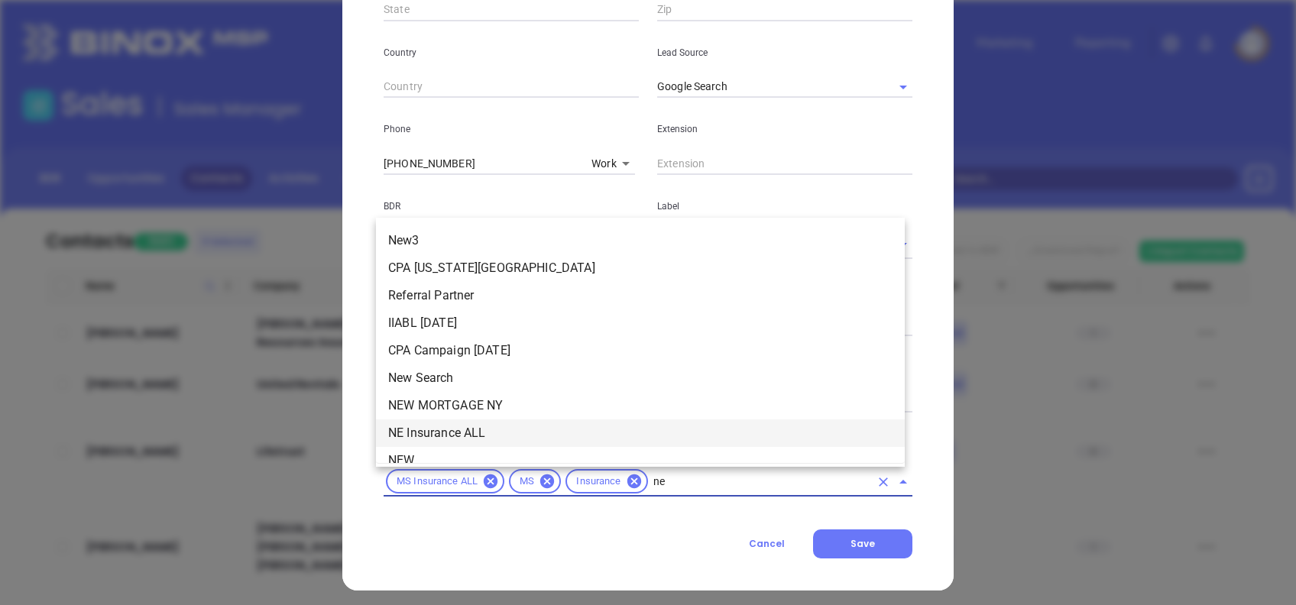
type input "new"
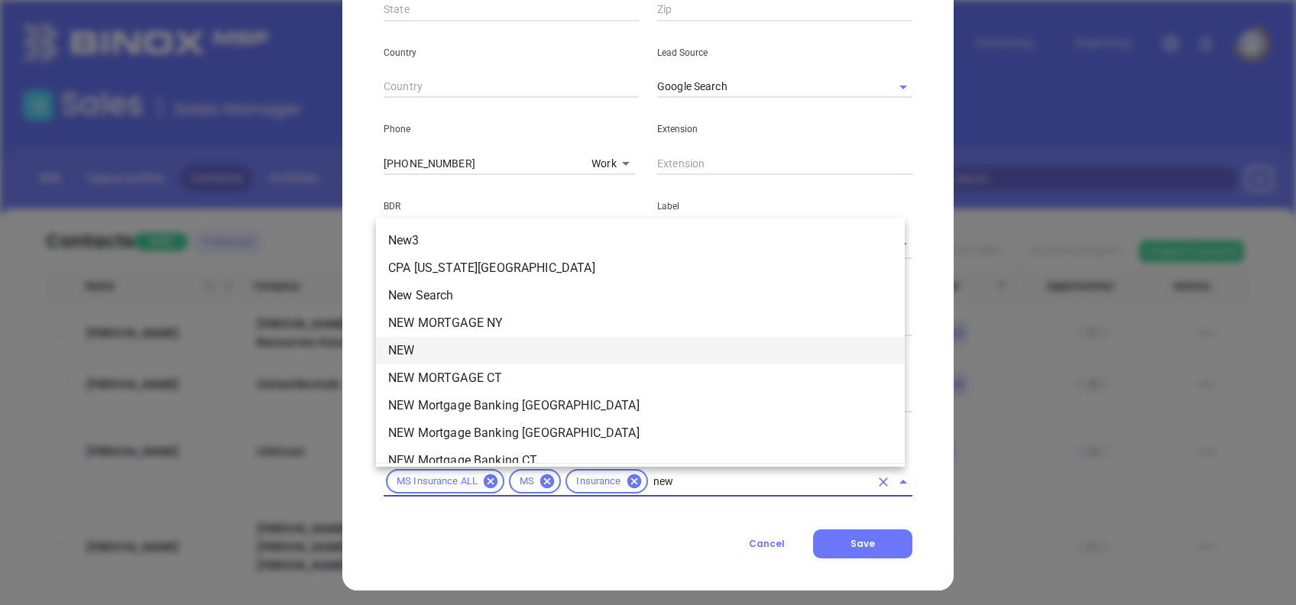
click at [495, 355] on li "NEW" at bounding box center [640, 351] width 529 height 28
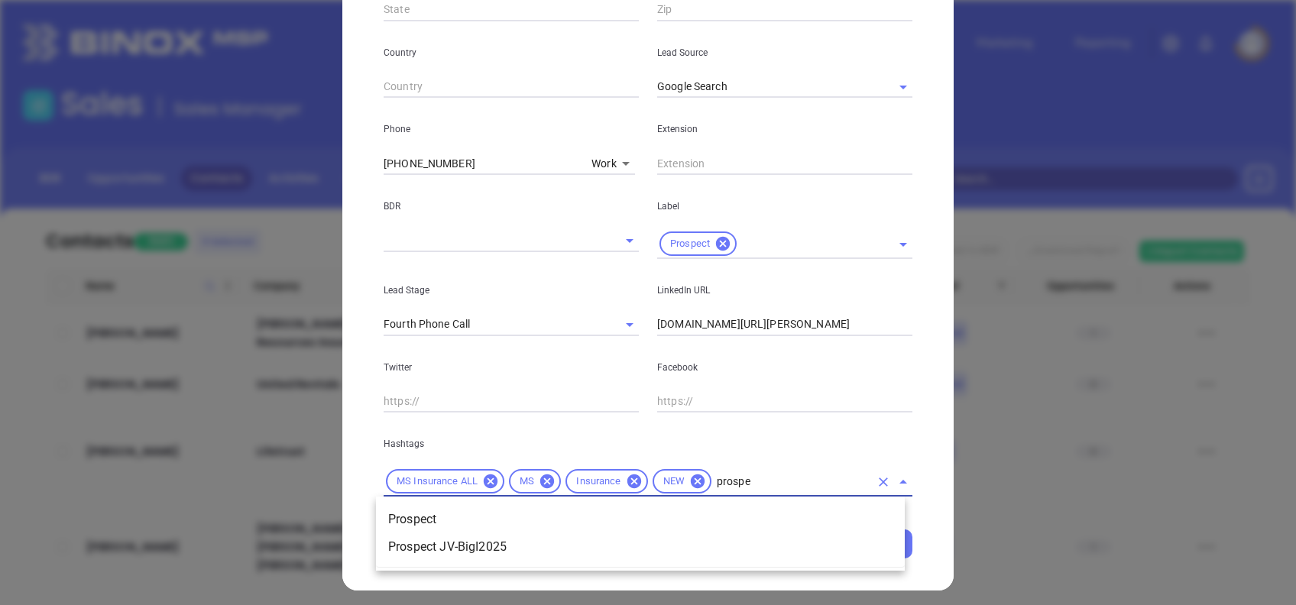
type input "prospec"
click at [428, 512] on li "Prospect" at bounding box center [640, 520] width 529 height 28
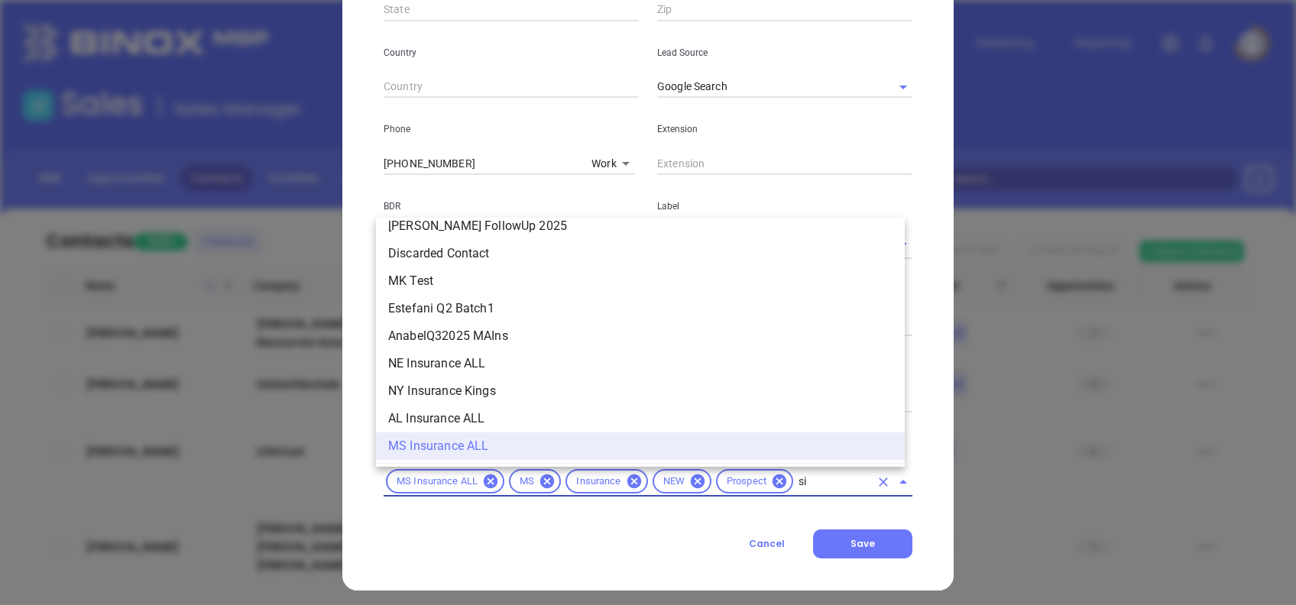
scroll to position [0, 0]
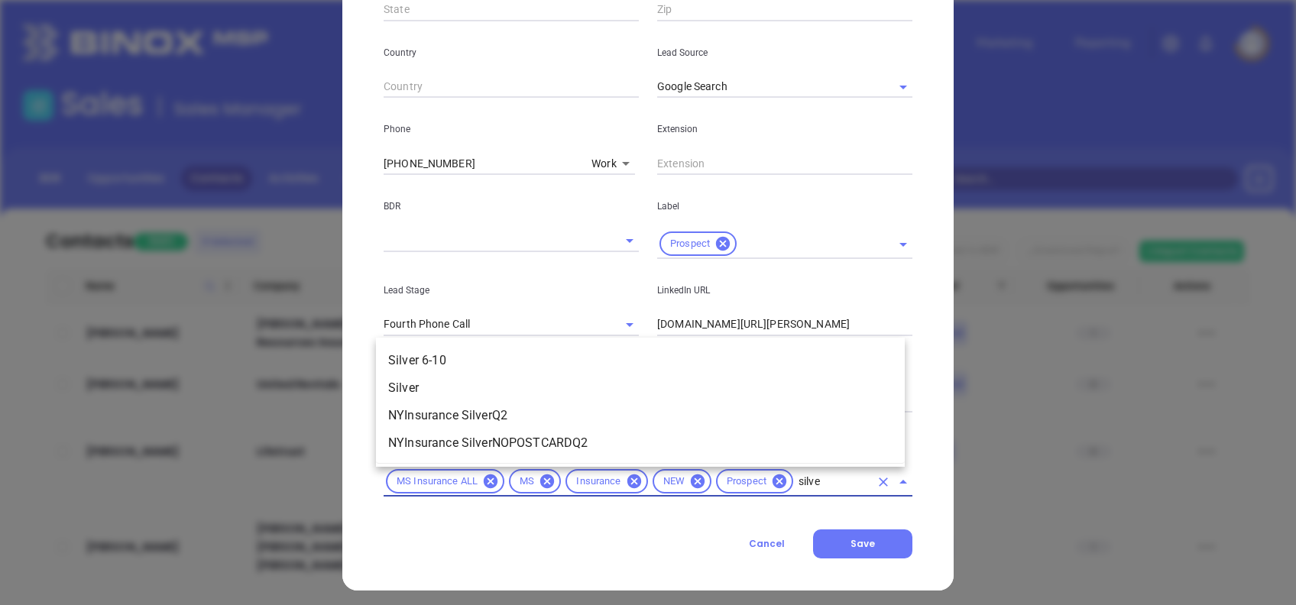
type input "silver"
click at [465, 362] on li "Silver 6-10" at bounding box center [640, 361] width 529 height 28
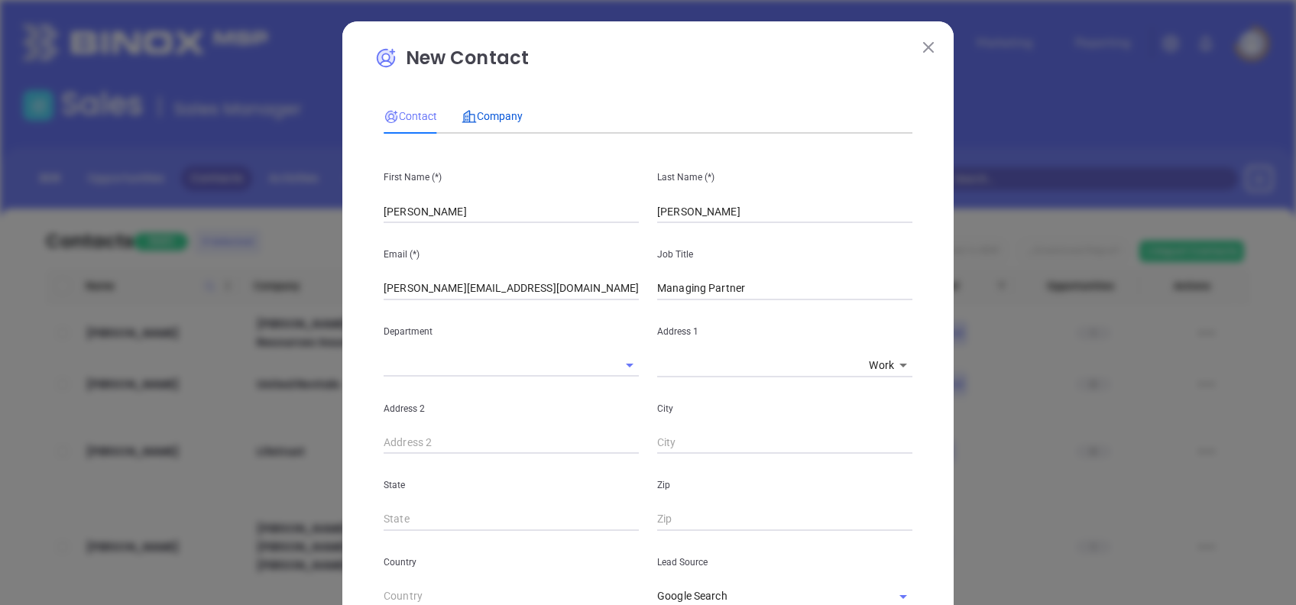
click at [503, 121] on span "Company" at bounding box center [492, 116] width 61 height 12
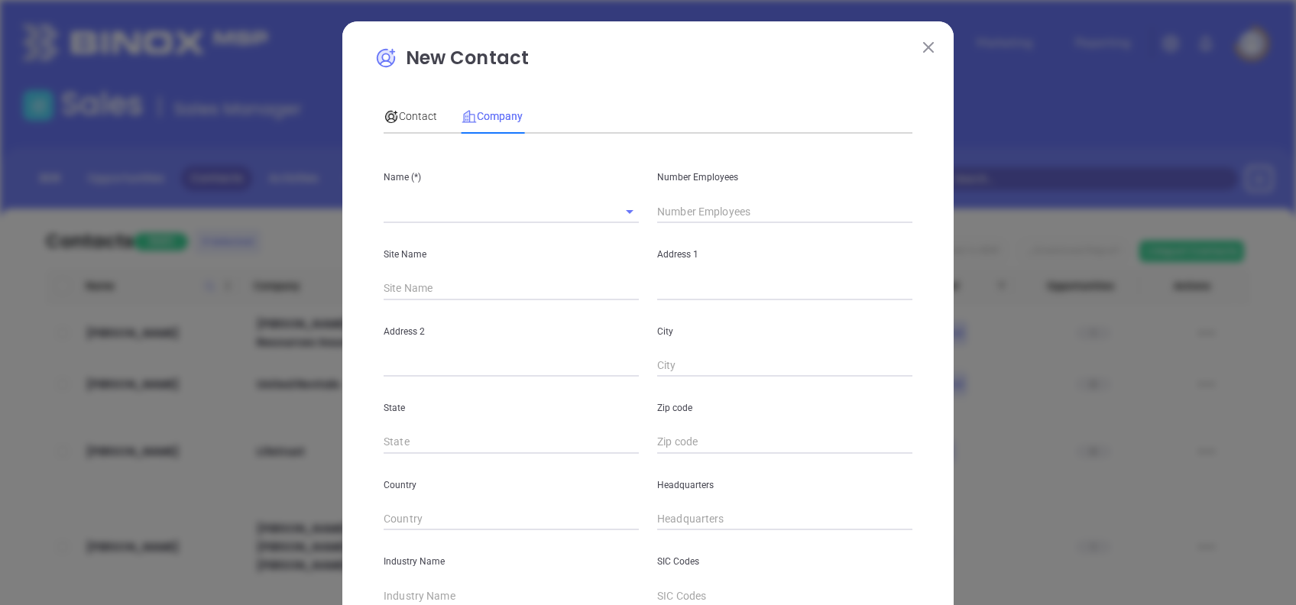
click at [668, 216] on input "text" at bounding box center [784, 211] width 255 height 23
type input "8"
click at [664, 54] on p "New Contact" at bounding box center [648, 61] width 547 height 35
click at [491, 226] on div "Site Name" at bounding box center [512, 261] width 274 height 77
click at [488, 218] on input "text" at bounding box center [490, 211] width 213 height 22
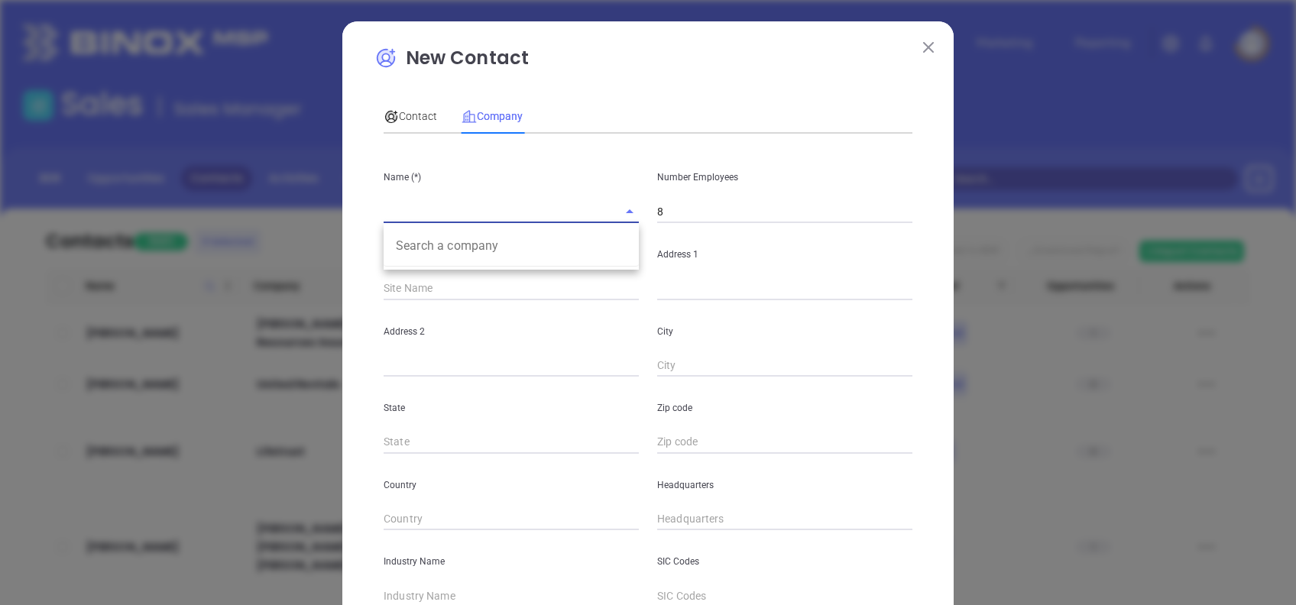
paste input "Marketplace 4 Insurance Agency"
type input "Marketplace 4 Insurance Agency"
click at [715, 287] on input "text" at bounding box center [784, 288] width 255 height 23
paste input "601 2nd Ave N. Amory, MS 38821"
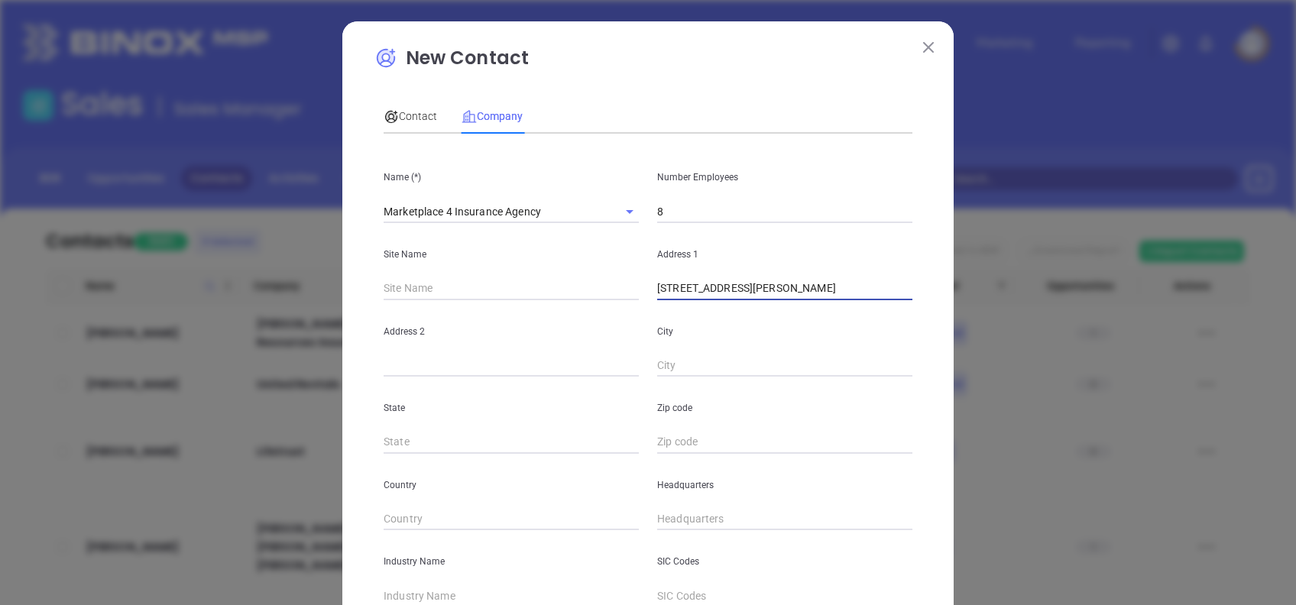
drag, startPoint x: 849, startPoint y: 284, endPoint x: 781, endPoint y: 303, distance: 70.7
click at [781, 303] on div "Name (*) Marketplace 4 Insurance Agency Number Employees 8 Site Name Address 1 …" at bounding box center [648, 453] width 529 height 615
type input "601 2nd Ave N. Amory, MS"
click at [667, 449] on input "text" at bounding box center [784, 442] width 255 height 23
paste input "38821"
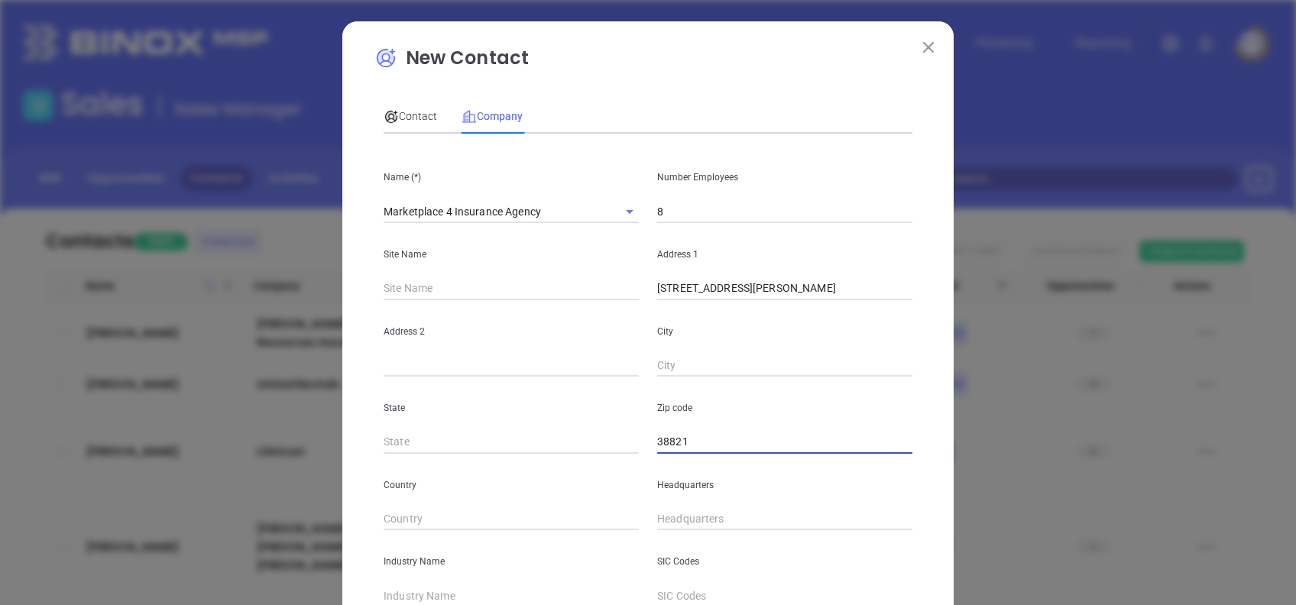
type input "38821"
drag, startPoint x: 813, startPoint y: 285, endPoint x: 755, endPoint y: 320, distance: 67.3
click at [755, 320] on div "Name (*) Marketplace 4 Insurance Agency Number Employees 8 Site Name Address 1 …" at bounding box center [648, 453] width 529 height 615
type input "601 2nd Ave N."
click at [734, 377] on input "text" at bounding box center [784, 366] width 255 height 23
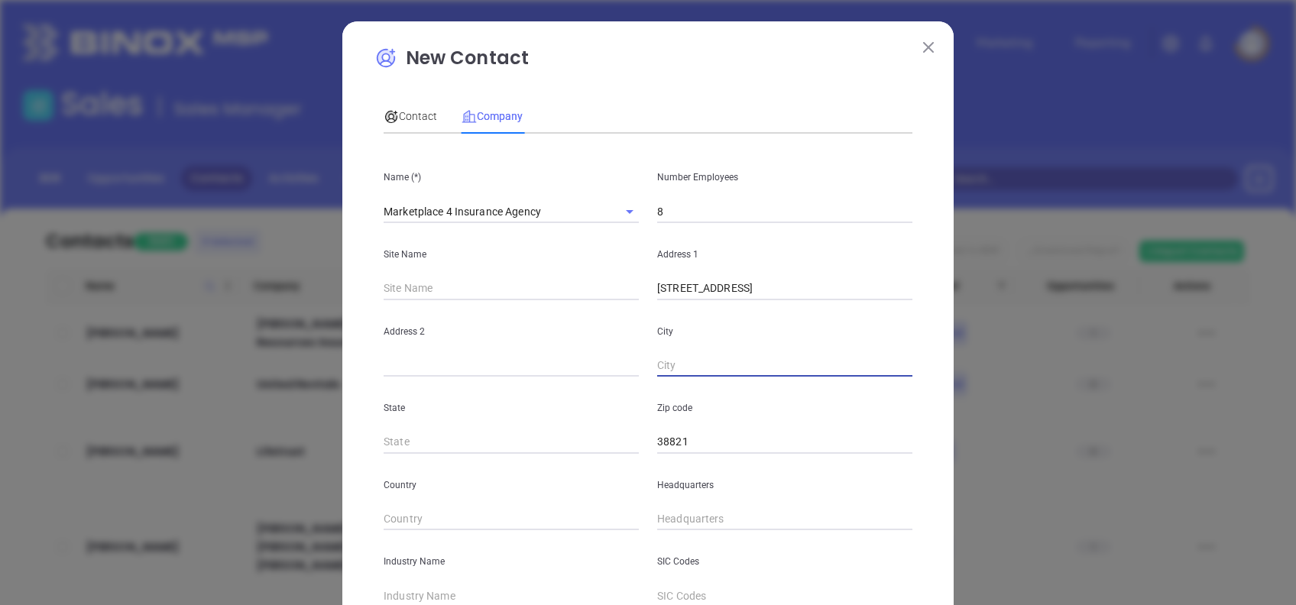
paste input "Amory"
type input "Amory"
click at [780, 290] on input "601 2nd Ave N." at bounding box center [784, 288] width 255 height 23
type input "601 2nd Ave N"
type input "MS"
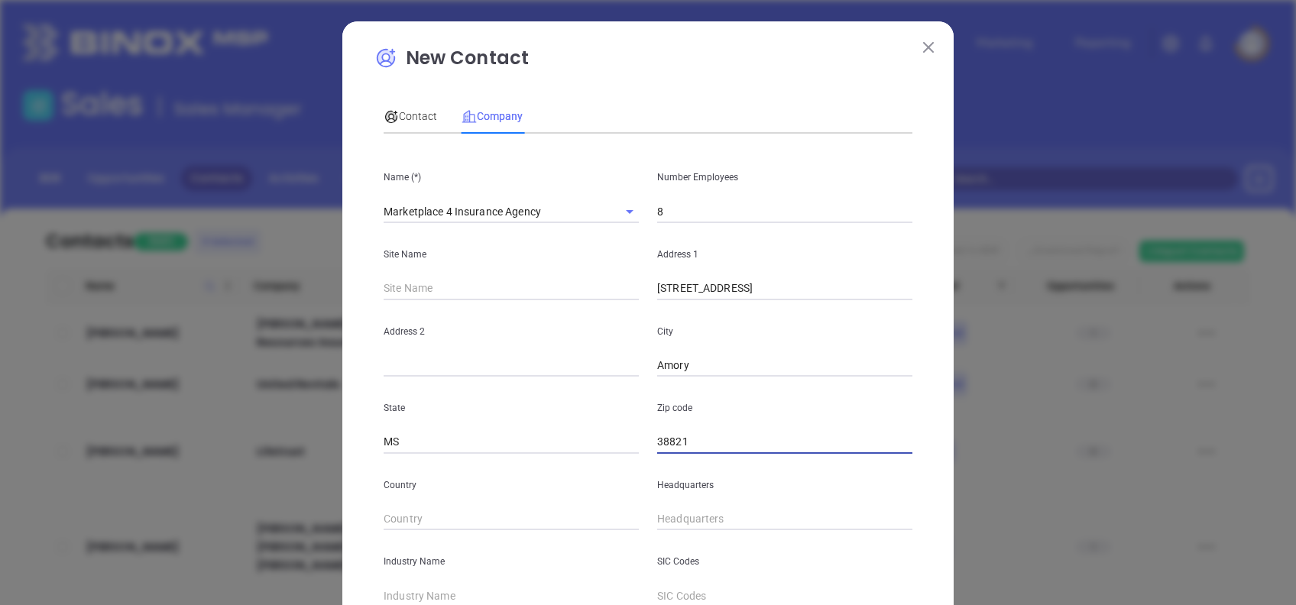
type input "( ) -"
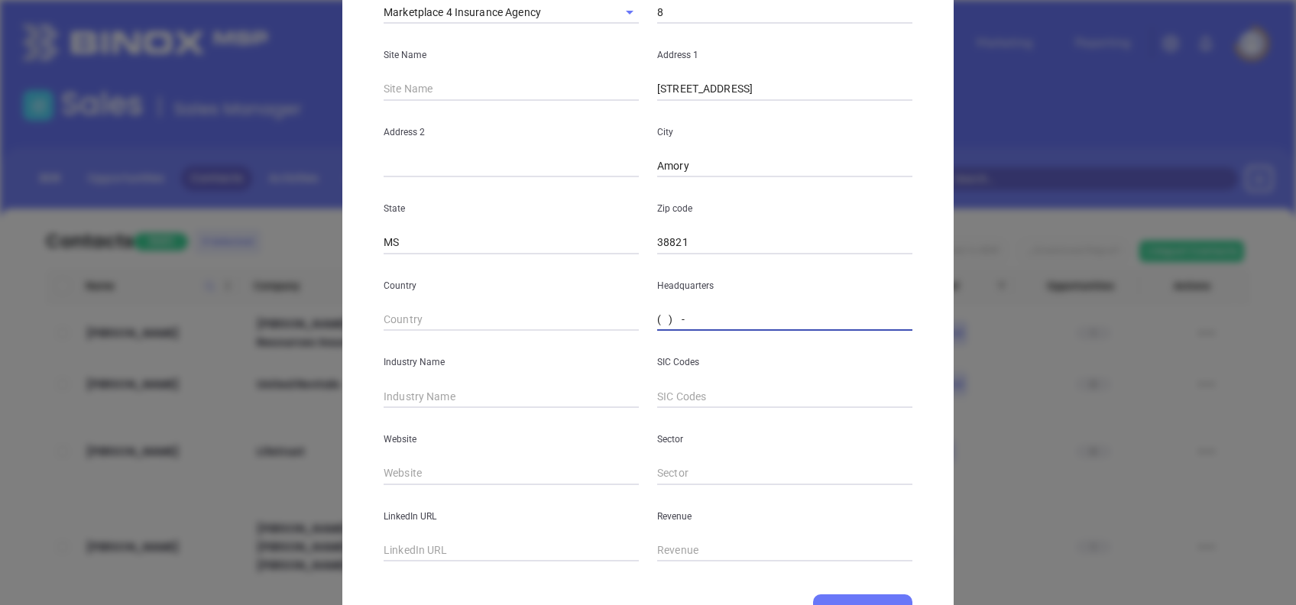
scroll to position [203, 0]
click at [657, 313] on input "( ) -" at bounding box center [784, 316] width 255 height 23
paste input "662) 257-6111"
type input "(662) 257-6111"
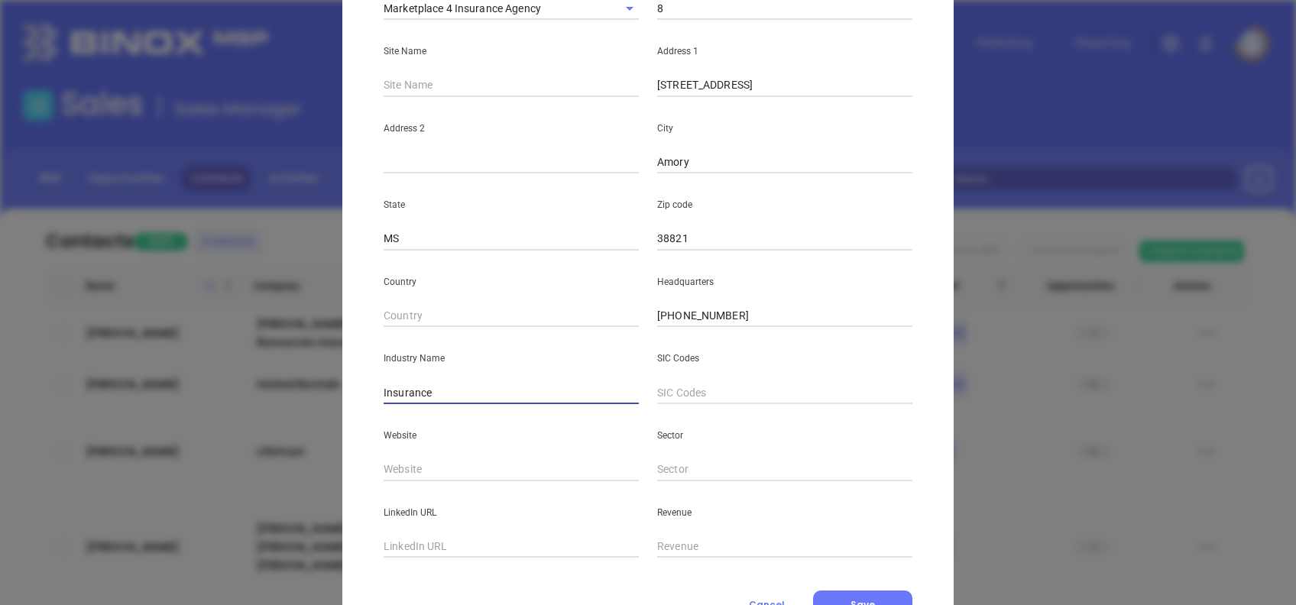
type input "Insurance"
click at [459, 471] on input "text" at bounding box center [511, 470] width 255 height 23
paste input "https://www.marketplace4insms.com/"
type input "https://www.marketplace4insms.com/"
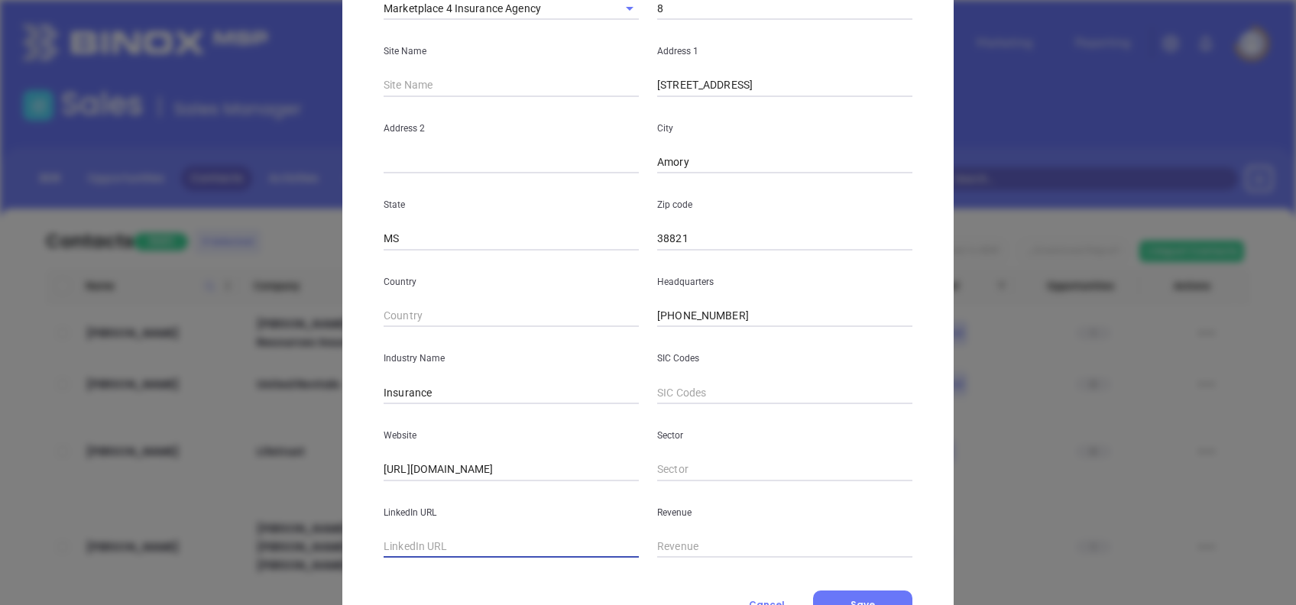
click at [440, 537] on input "text" at bounding box center [511, 547] width 255 height 23
paste input "www.linkedin.com/company/marketplace-4-insurance/"
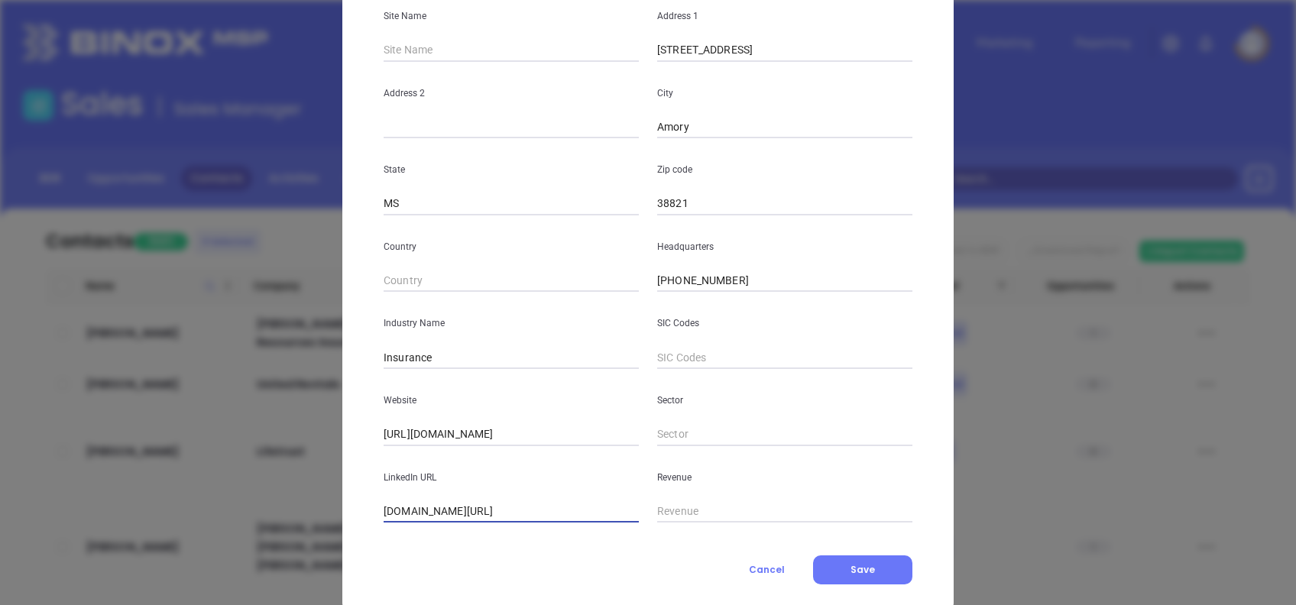
scroll to position [271, 0]
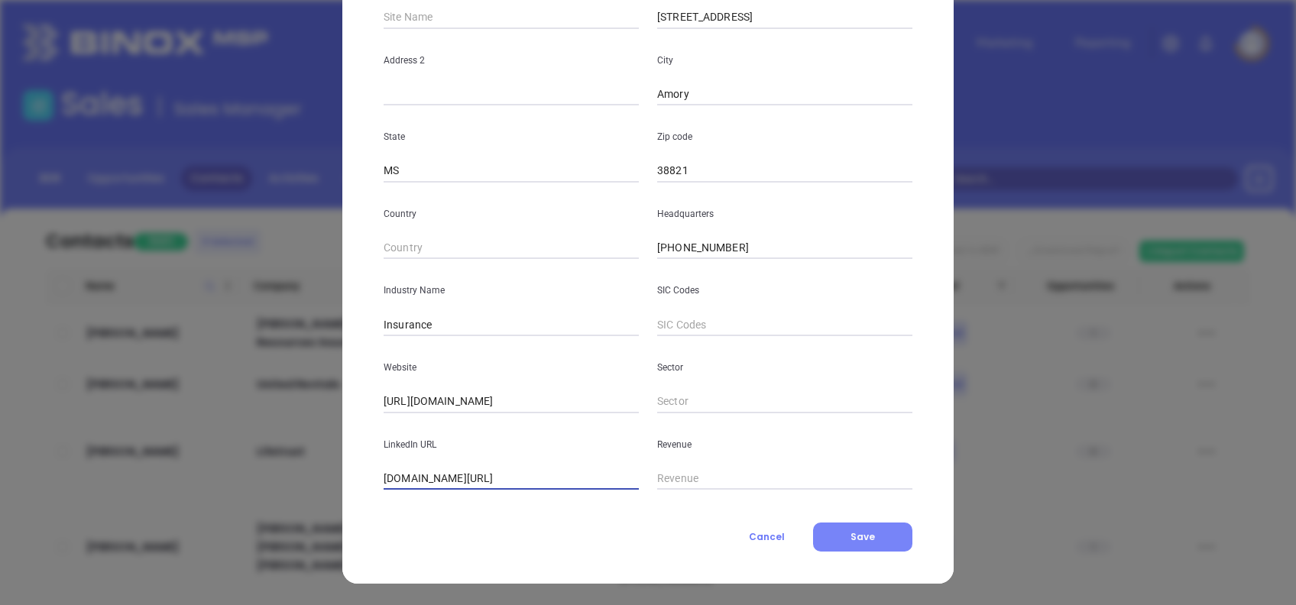
type input "www.linkedin.com/company/marketplace-4-insurance/"
click at [862, 538] on span "Save" at bounding box center [863, 537] width 24 height 13
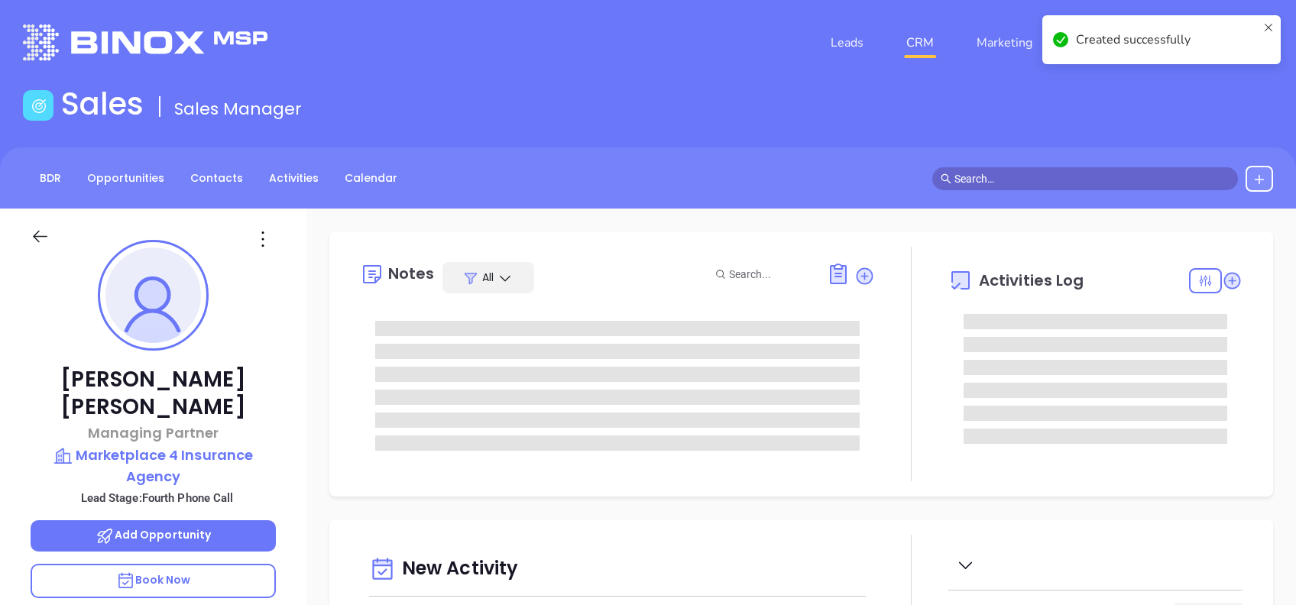
type input "Alejandra Lara"
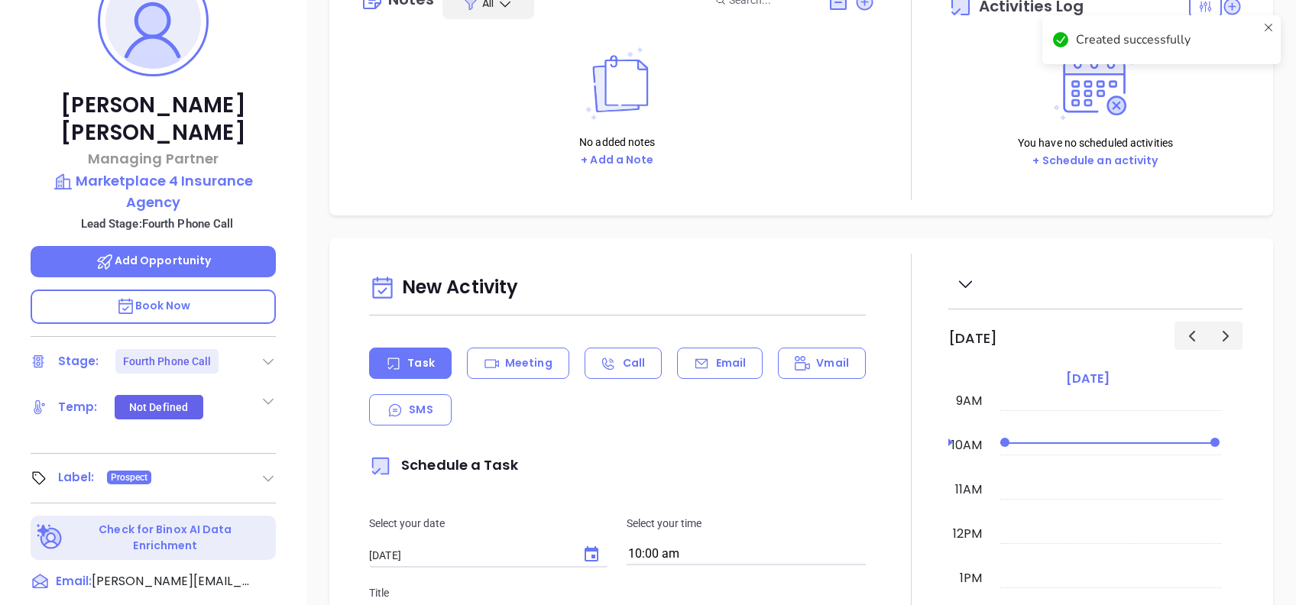
scroll to position [306, 0]
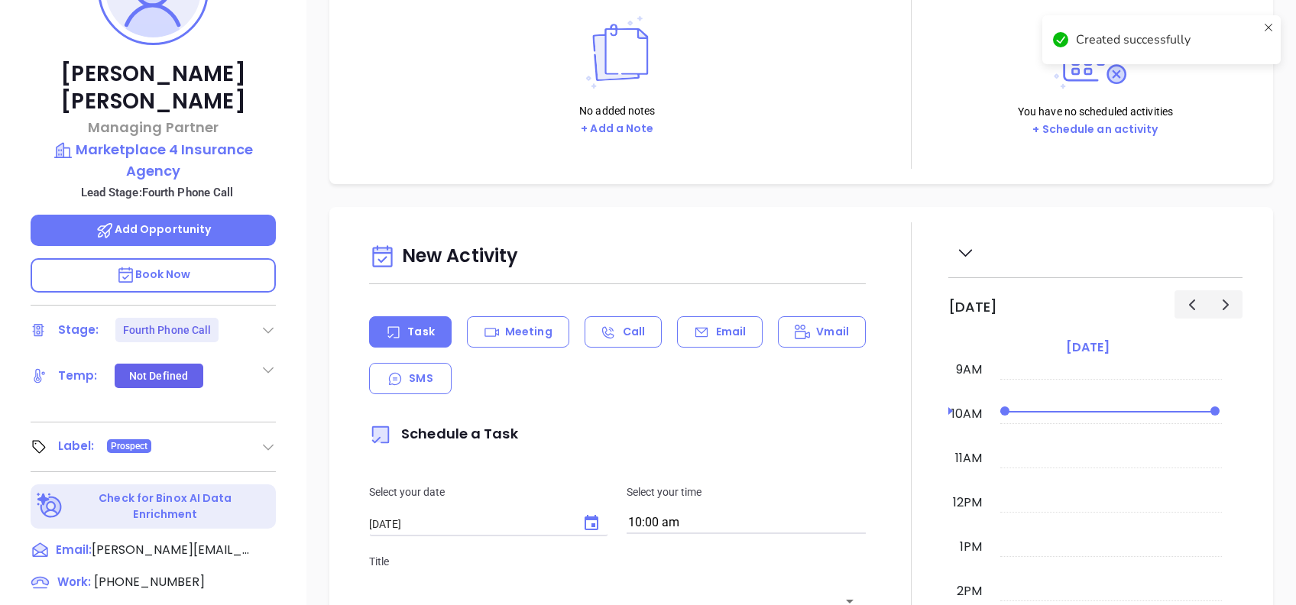
click at [262, 323] on icon at bounding box center [268, 330] width 15 height 15
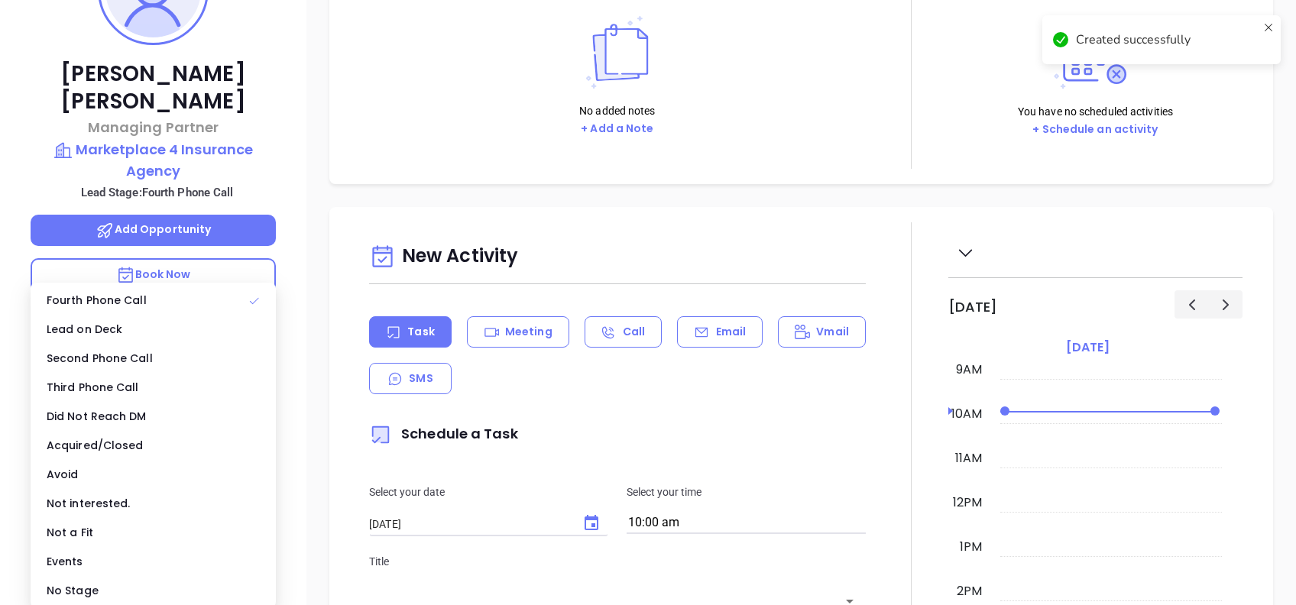
click at [135, 581] on div "No Stage" at bounding box center [153, 590] width 239 height 29
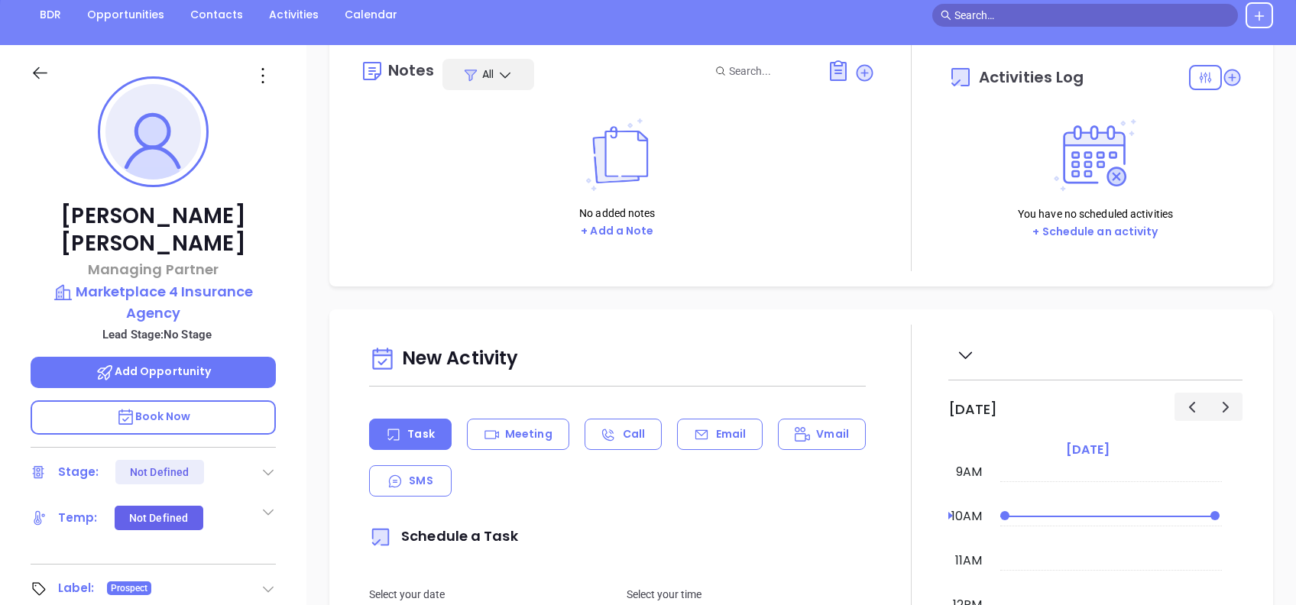
scroll to position [0, 0]
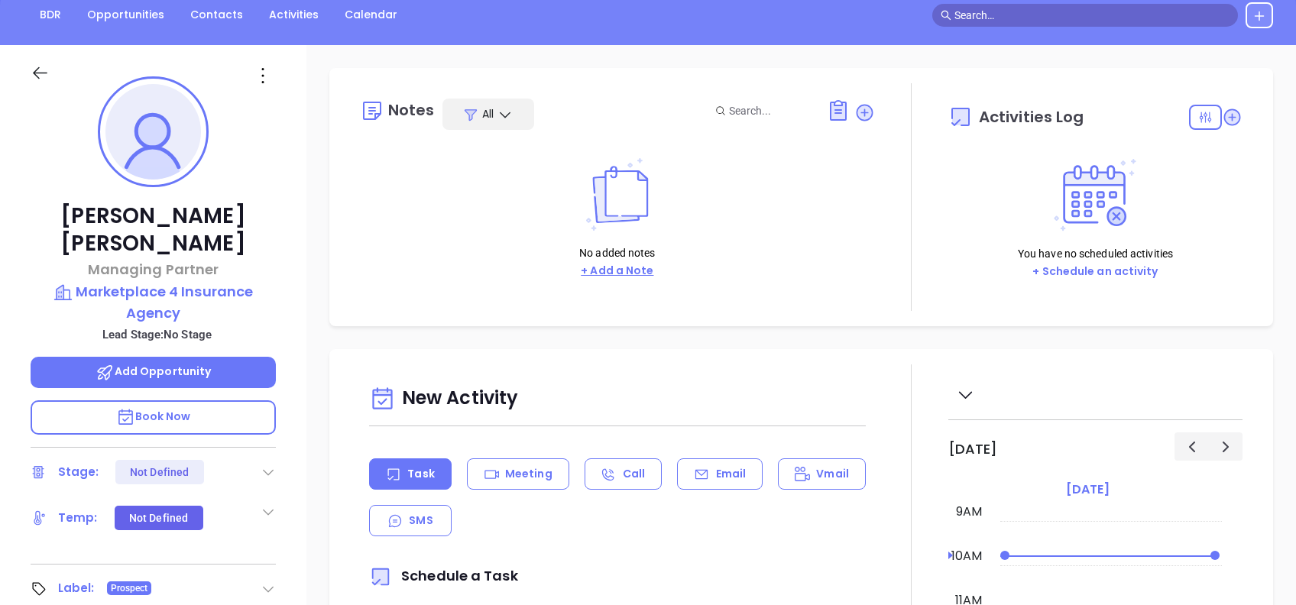
click at [618, 275] on button "+ Add a Note" at bounding box center [617, 271] width 82 height 18
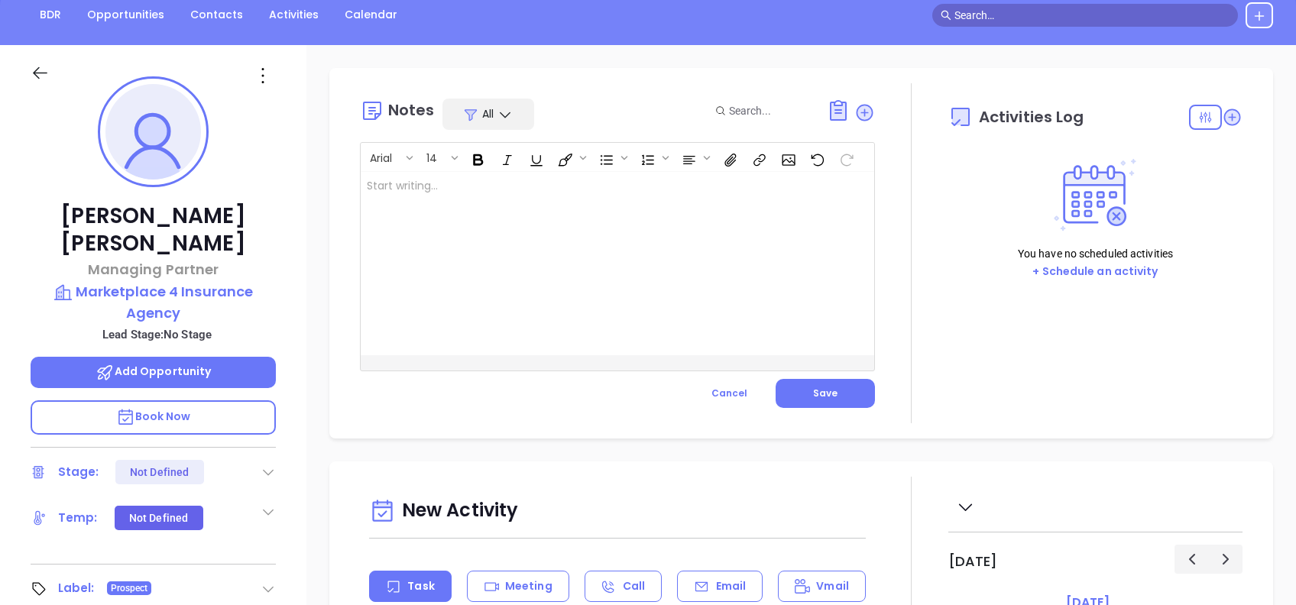
click at [501, 232] on div at bounding box center [600, 263] width 478 height 183
click at [486, 304] on div at bounding box center [600, 263] width 478 height 183
click at [845, 387] on button "Save" at bounding box center [825, 393] width 99 height 29
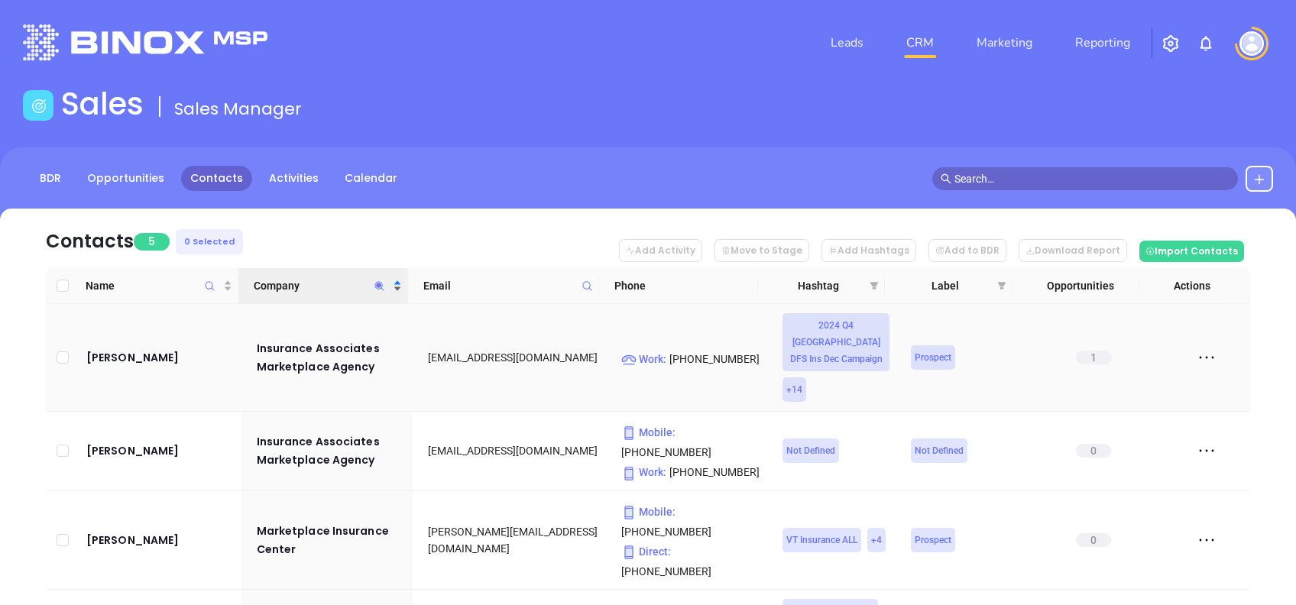
scroll to position [117, 0]
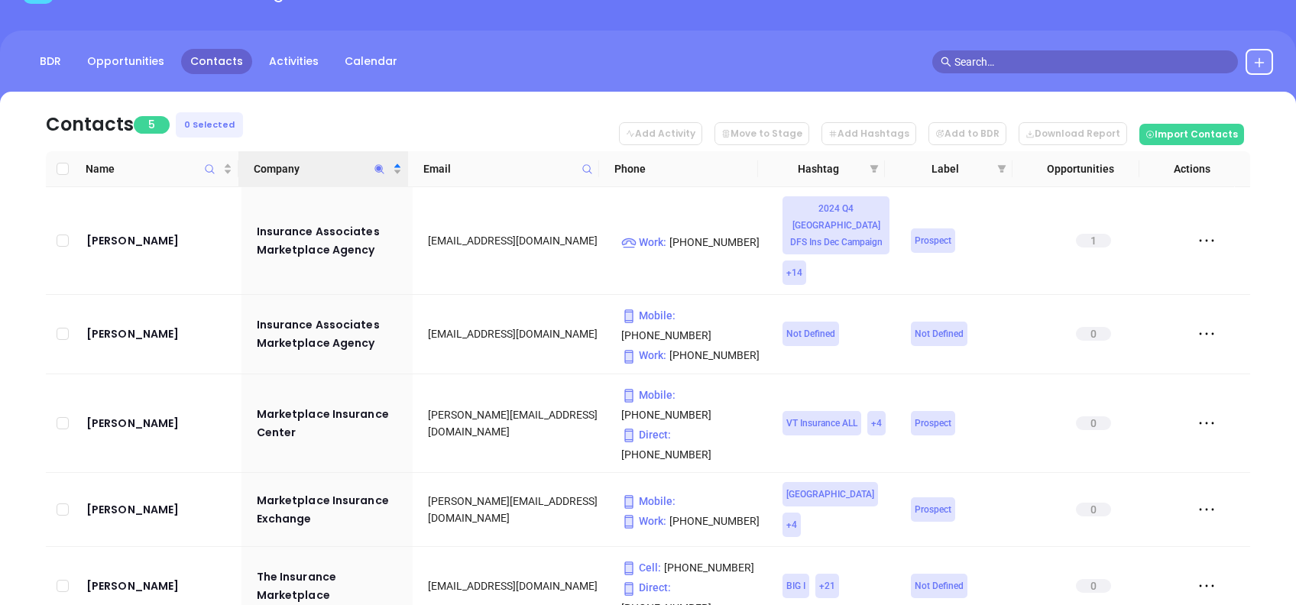
click at [381, 168] on icon "Company" at bounding box center [379, 168] width 9 height 9
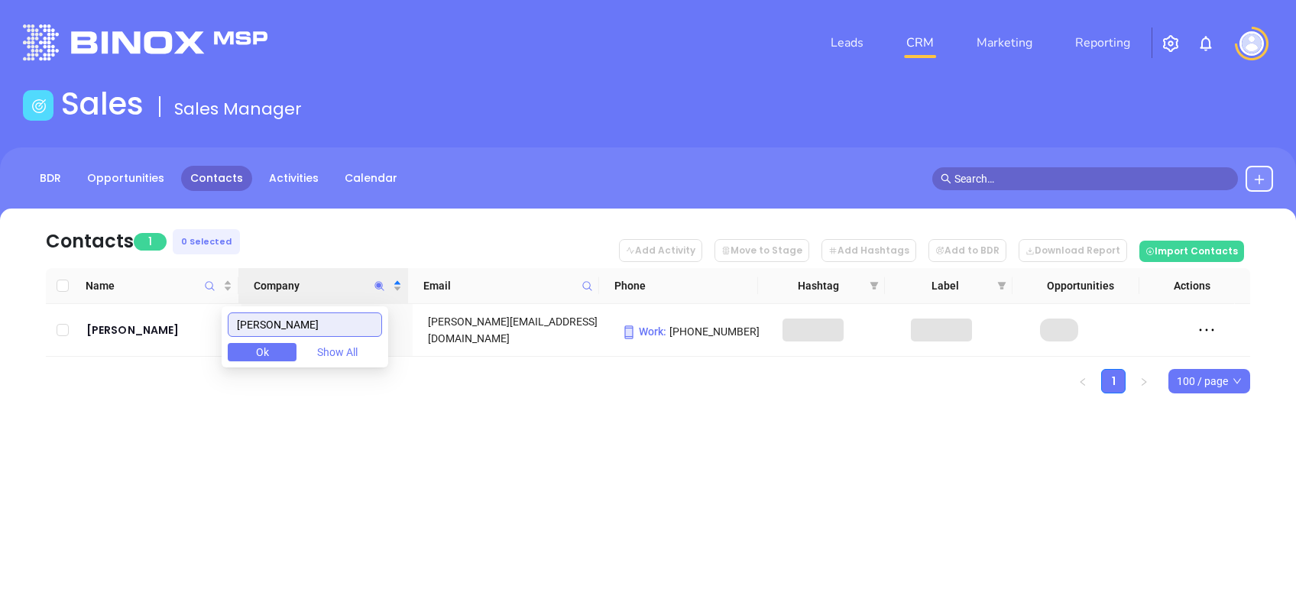
scroll to position [0, 0]
click at [410, 242] on nav "Contacts 1 0 Selected Add Activity Move to Stage Add Hashtags Add to BDR Downlo…" at bounding box center [648, 239] width 1205 height 60
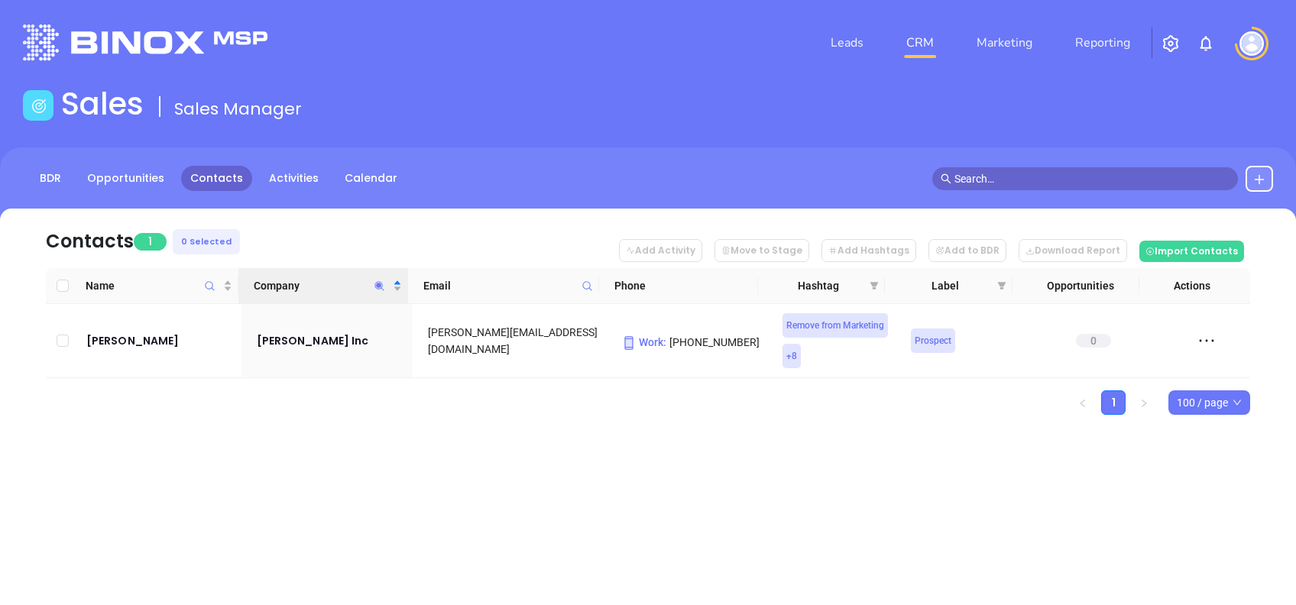
click at [374, 286] on icon "Company" at bounding box center [379, 286] width 11 height 11
click at [379, 466] on div "Leads CRM Marketing Reporting Financial Leads Leads Sales Sales Manager BDR Opp…" at bounding box center [648, 302] width 1296 height 605
click at [378, 284] on icon "Company" at bounding box center [379, 285] width 9 height 9
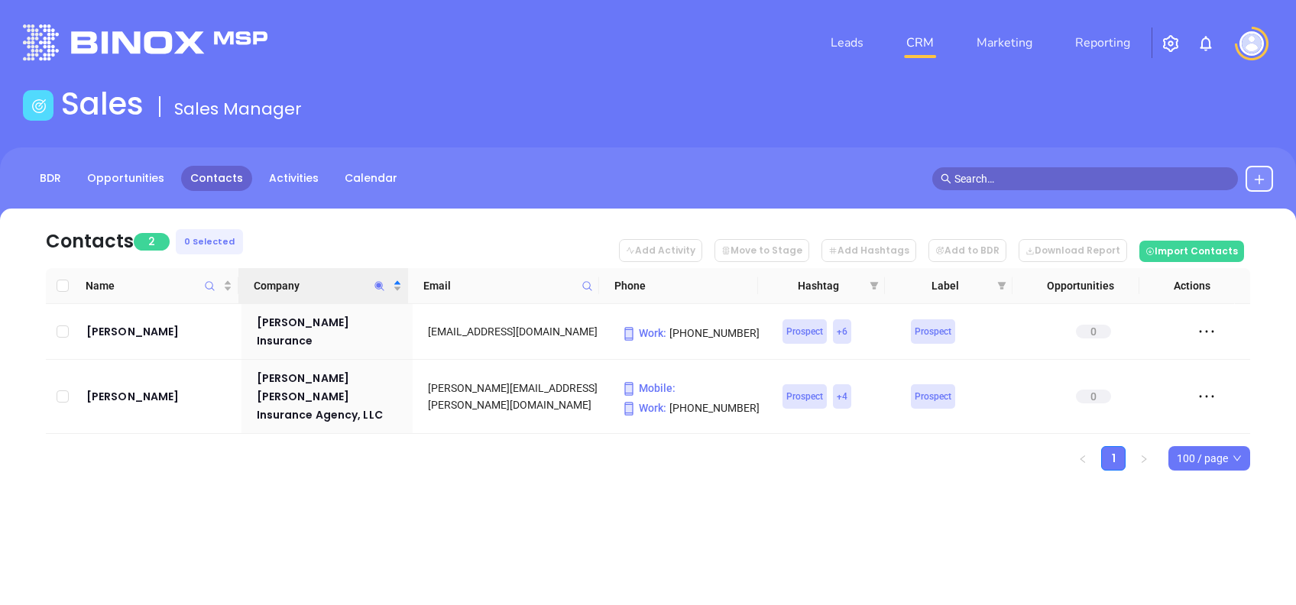
click at [424, 447] on ul "1 100 / page" at bounding box center [648, 458] width 1205 height 24
click at [379, 281] on icon "Company" at bounding box center [379, 286] width 11 height 11
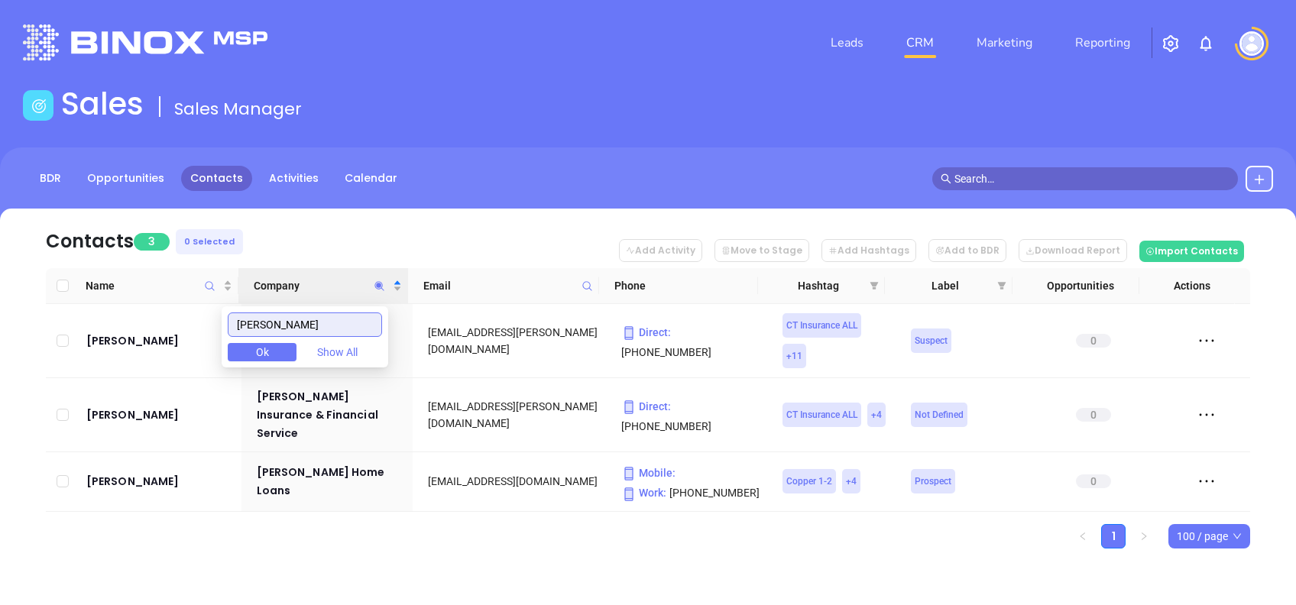
type input "[PERSON_NAME]"
click at [394, 216] on nav "Contacts 3 0 Selected Add Activity Move to Stage Add Hashtags Add to BDR Downlo…" at bounding box center [648, 239] width 1205 height 60
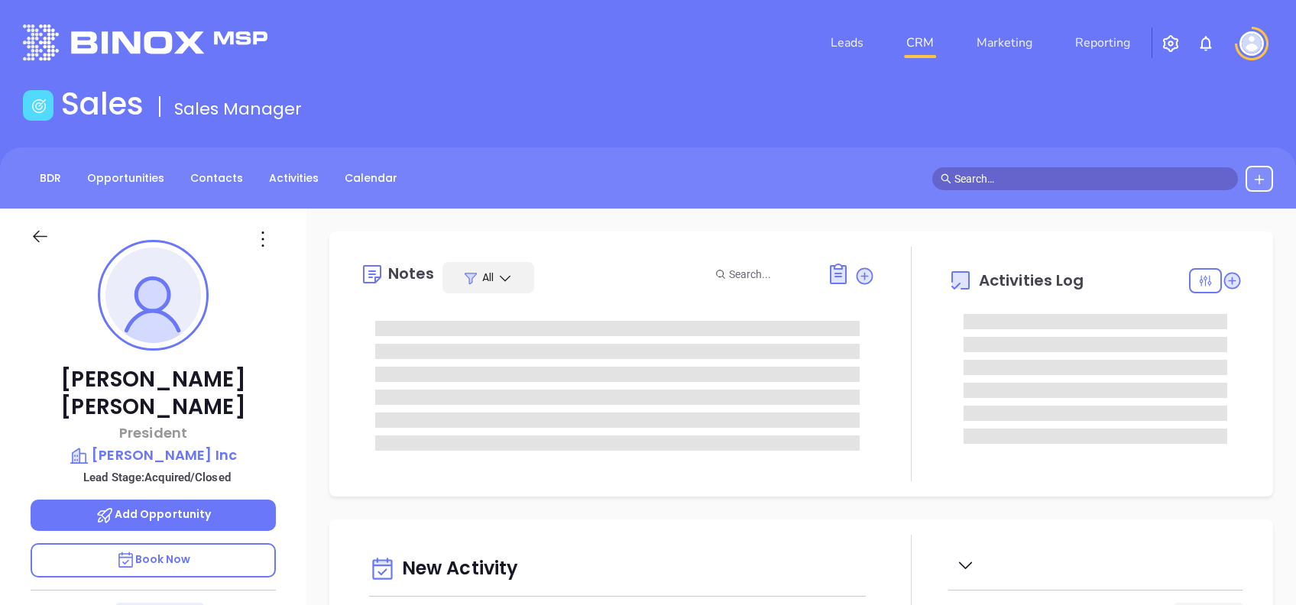
type input "[DATE]"
type input "[PERSON_NAME]"
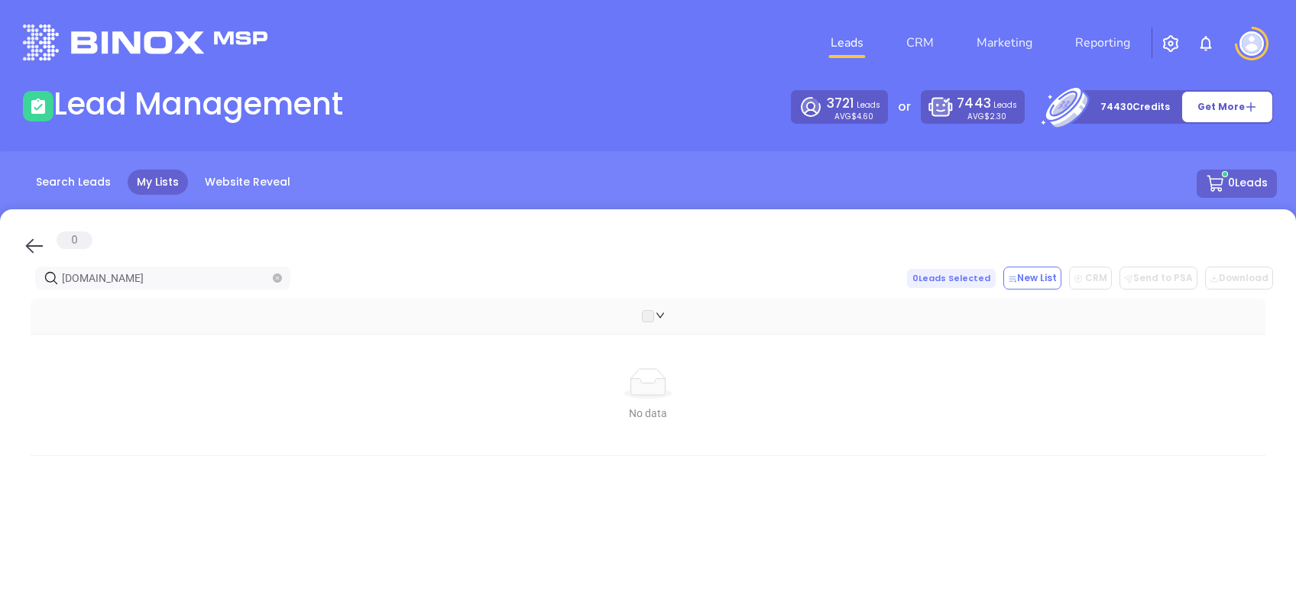
click at [34, 239] on icon at bounding box center [34, 246] width 23 height 23
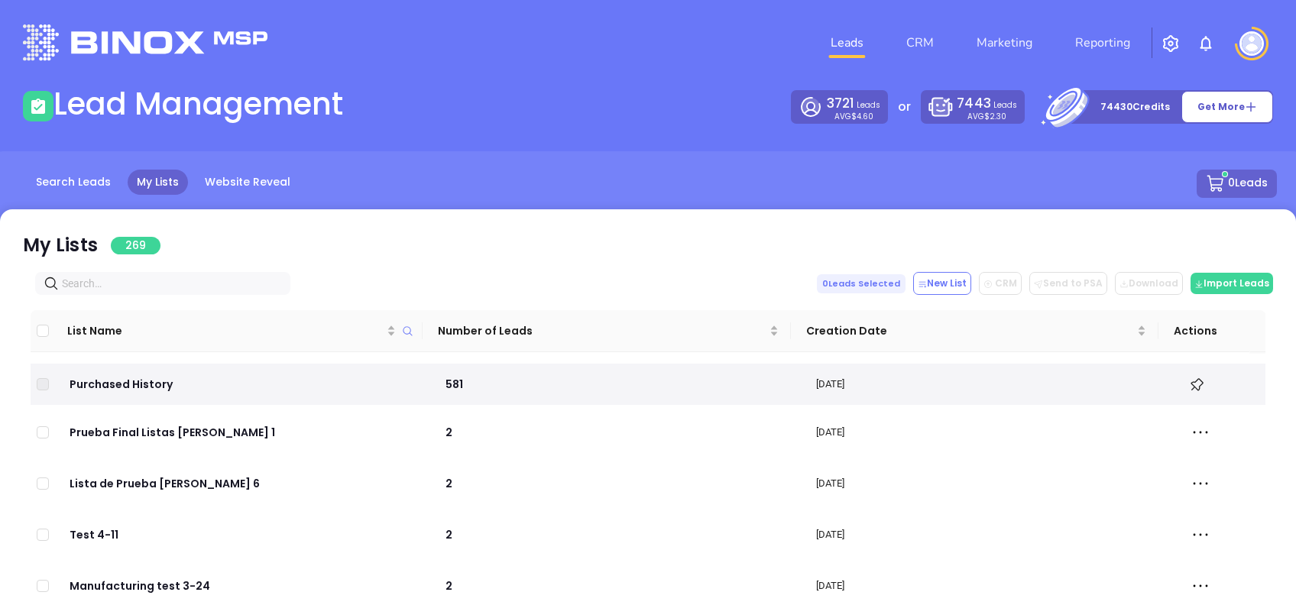
click at [210, 281] on input "text" at bounding box center [166, 283] width 208 height 17
paste input "[DOMAIN_NAME]"
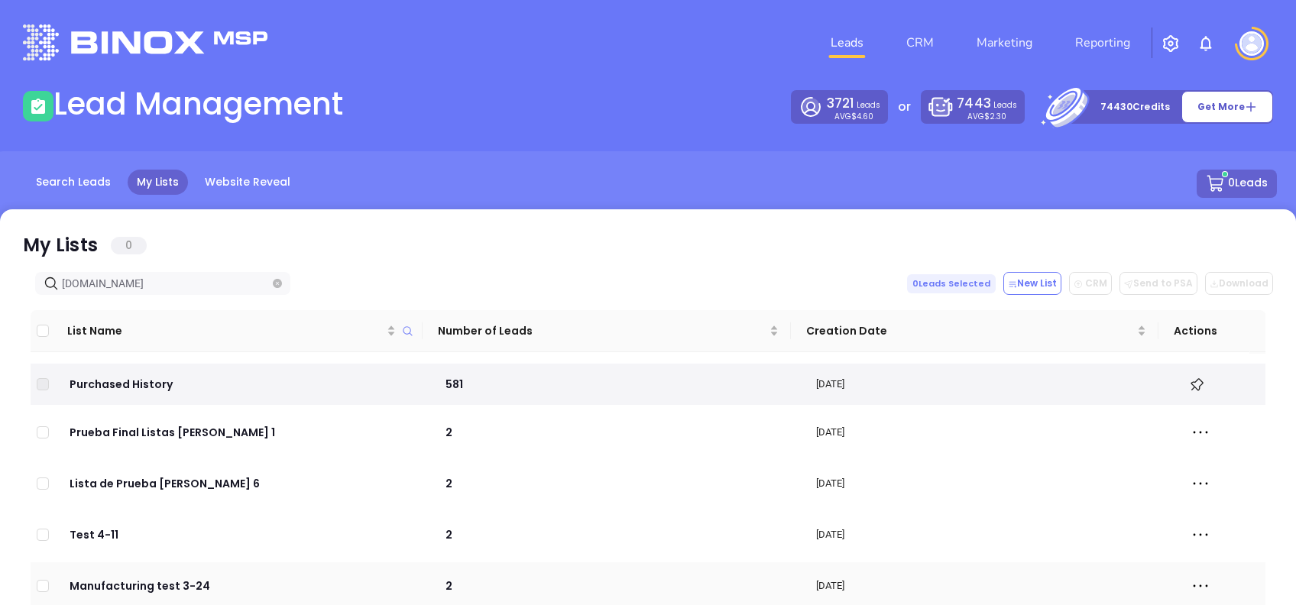
type input "[DOMAIN_NAME]"
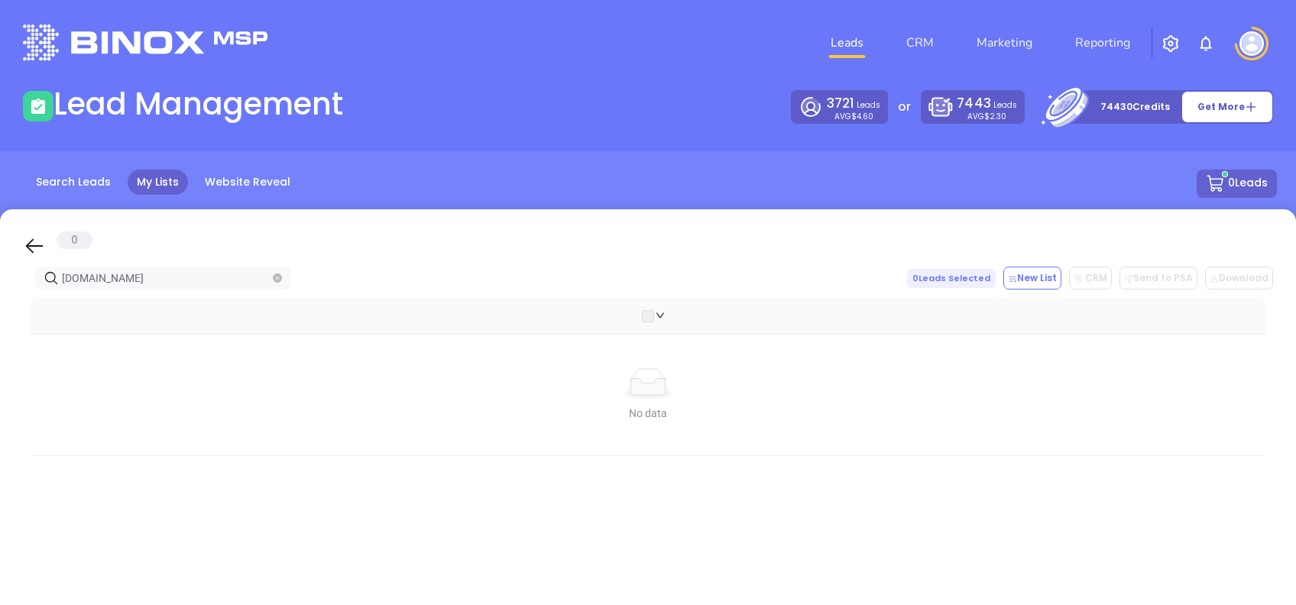
click at [37, 242] on icon at bounding box center [34, 246] width 23 height 23
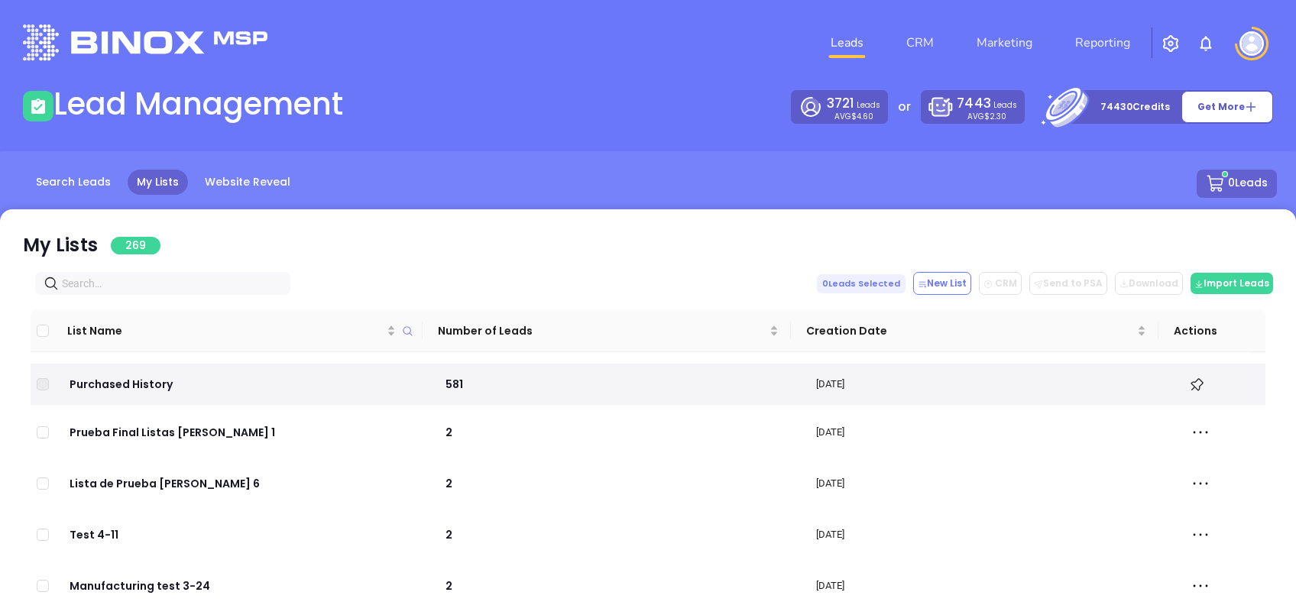
click at [134, 287] on input "text" at bounding box center [166, 283] width 208 height 17
paste input "[DOMAIN_NAME]"
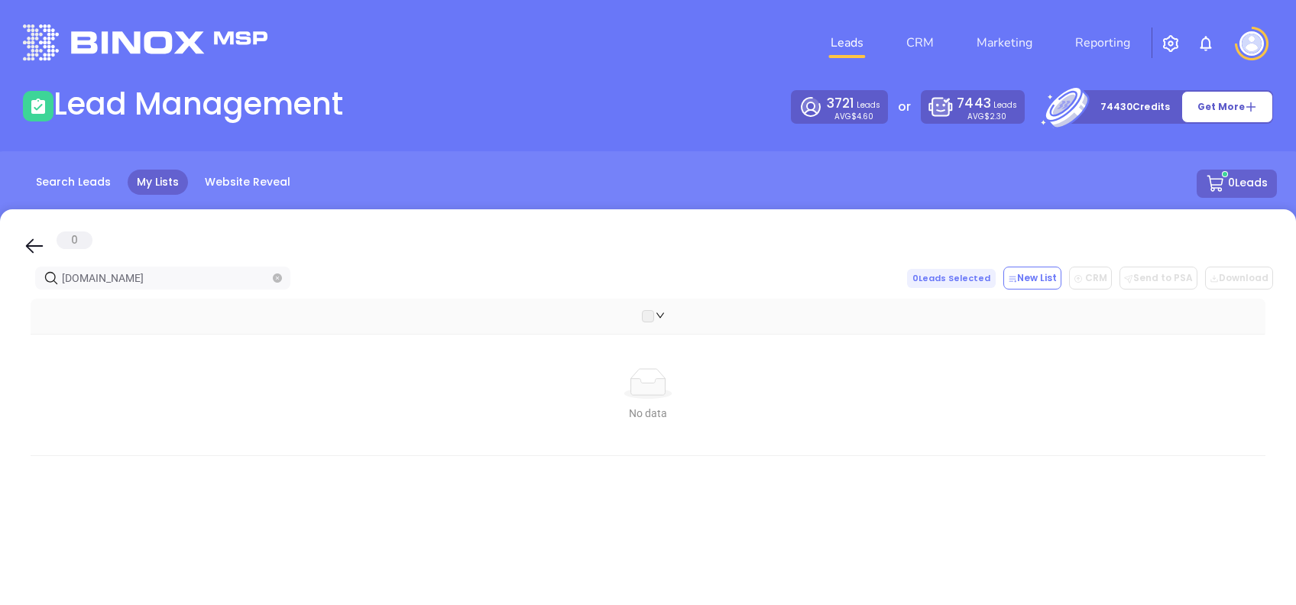
type input "[DOMAIN_NAME]"
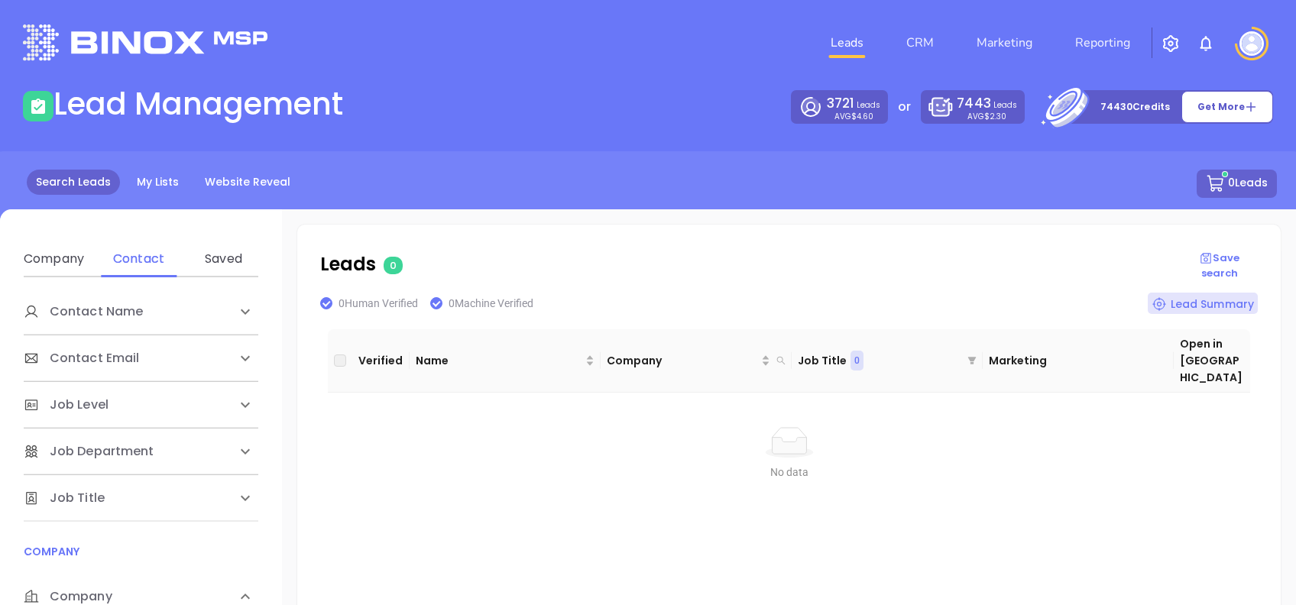
scroll to position [118, 0]
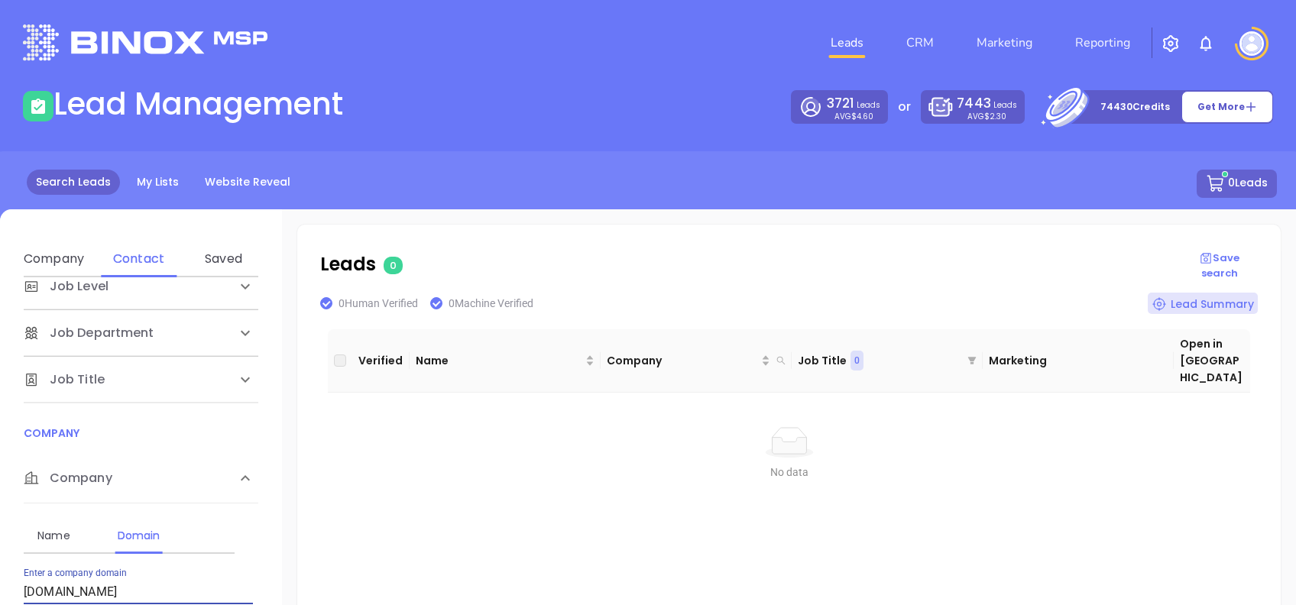
drag, startPoint x: 169, startPoint y: 585, endPoint x: -5, endPoint y: 556, distance: 175.8
click at [0, 556] on html "Leads CRM Marketing Reporting Financial Leads Leads Lead Management 3721 Leads …" at bounding box center [648, 302] width 1296 height 605
type input "[DOMAIN_NAME]"
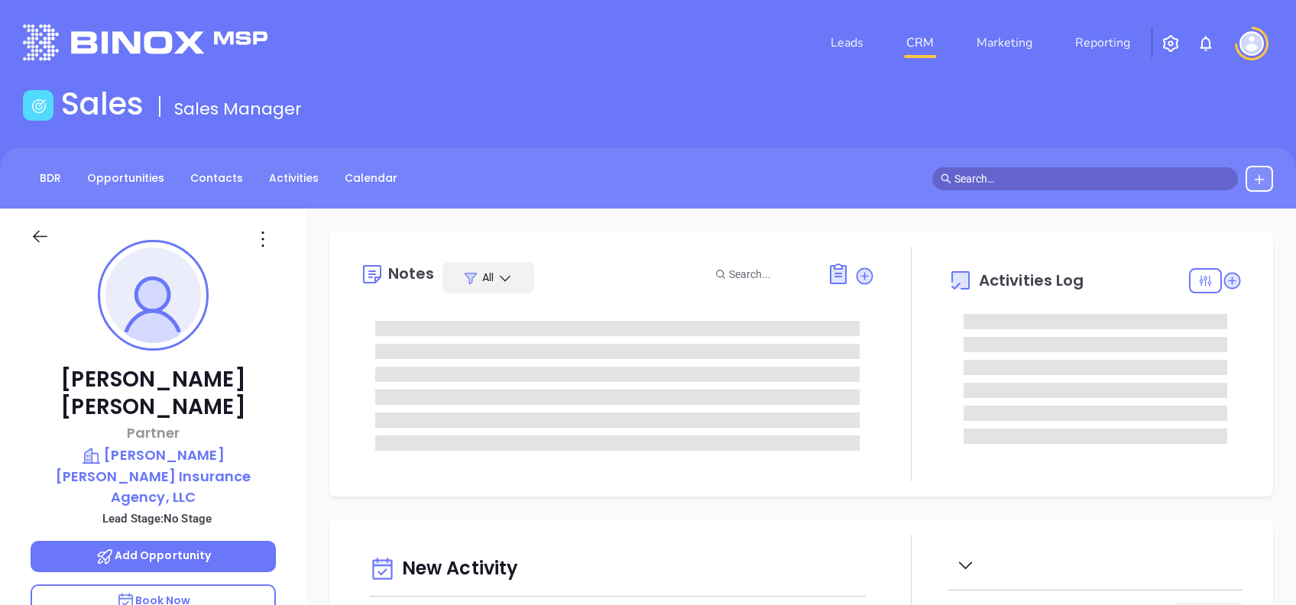
type input "[DATE]"
type input "[PERSON_NAME]"
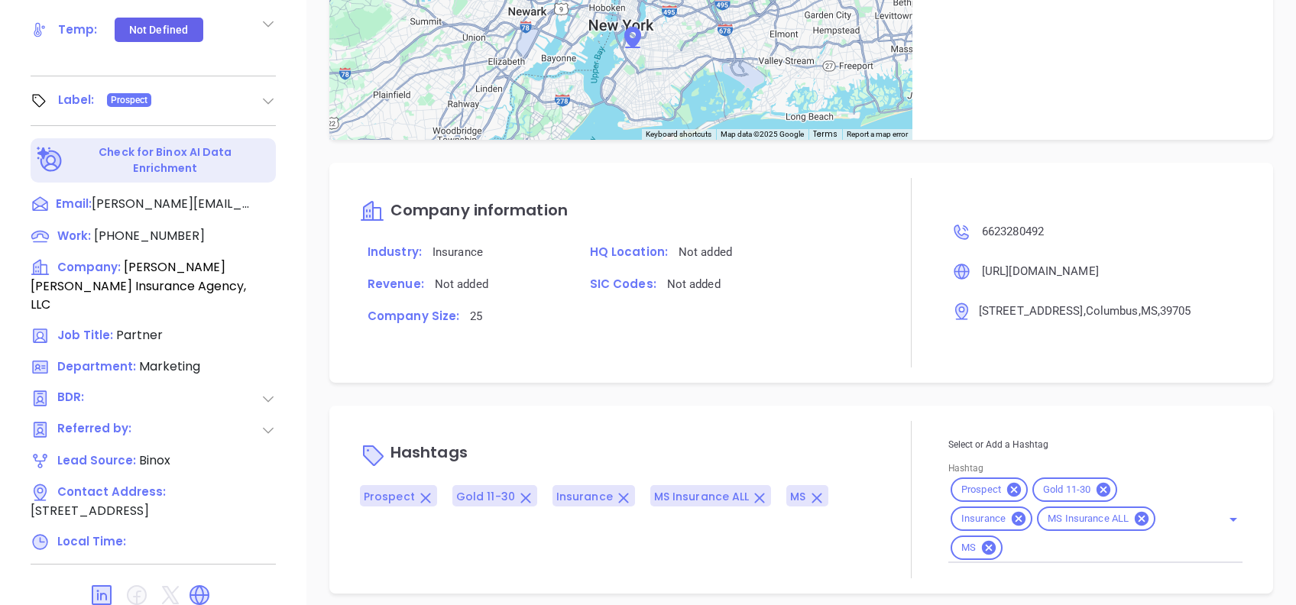
scroll to position [739, 0]
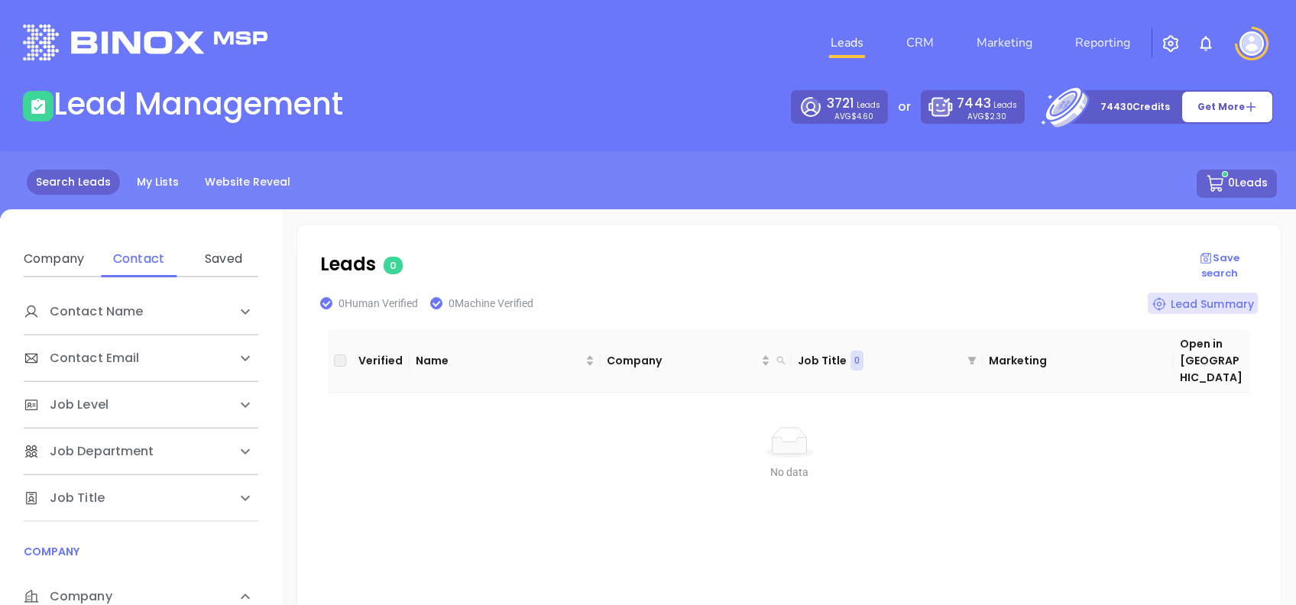
scroll to position [118, 0]
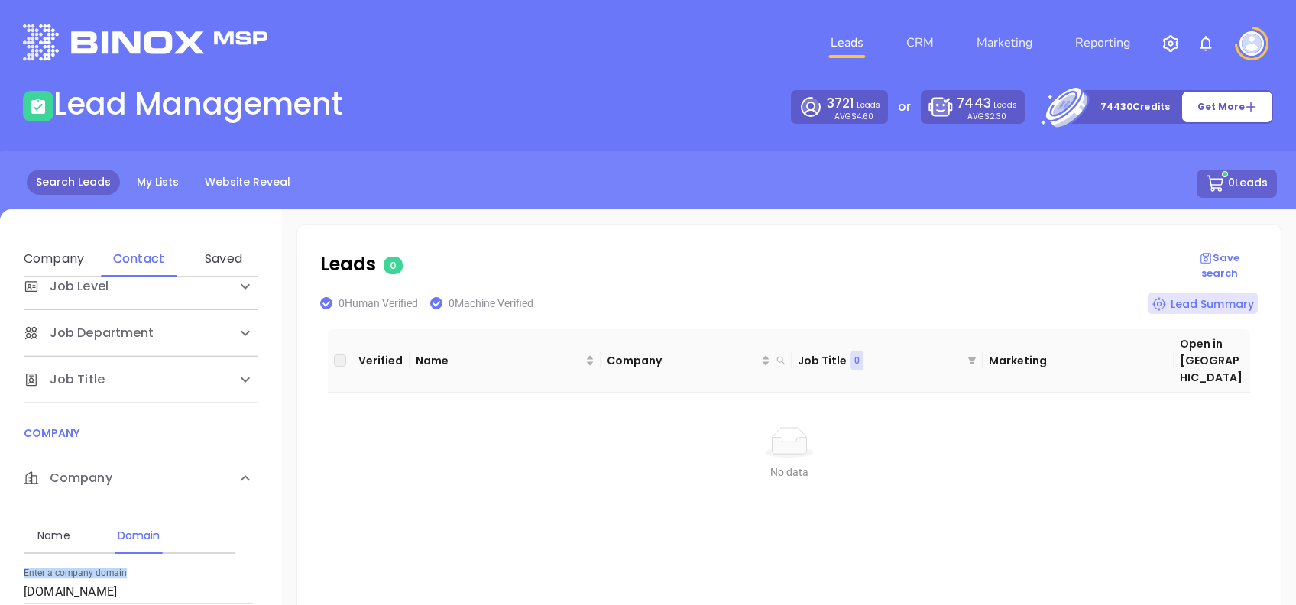
drag, startPoint x: 159, startPoint y: 575, endPoint x: -5, endPoint y: 599, distance: 165.4
click at [0, 599] on html "Leads CRM Marketing Reporting Financial Leads Leads Lead Management 3721 Leads …" at bounding box center [648, 302] width 1296 height 605
drag, startPoint x: -5, startPoint y: 599, endPoint x: 154, endPoint y: 589, distance: 158.5
click at [153, 589] on input "[DOMAIN_NAME]" at bounding box center [138, 592] width 229 height 24
click at [172, 593] on input "[DOMAIN_NAME]" at bounding box center [138, 592] width 229 height 24
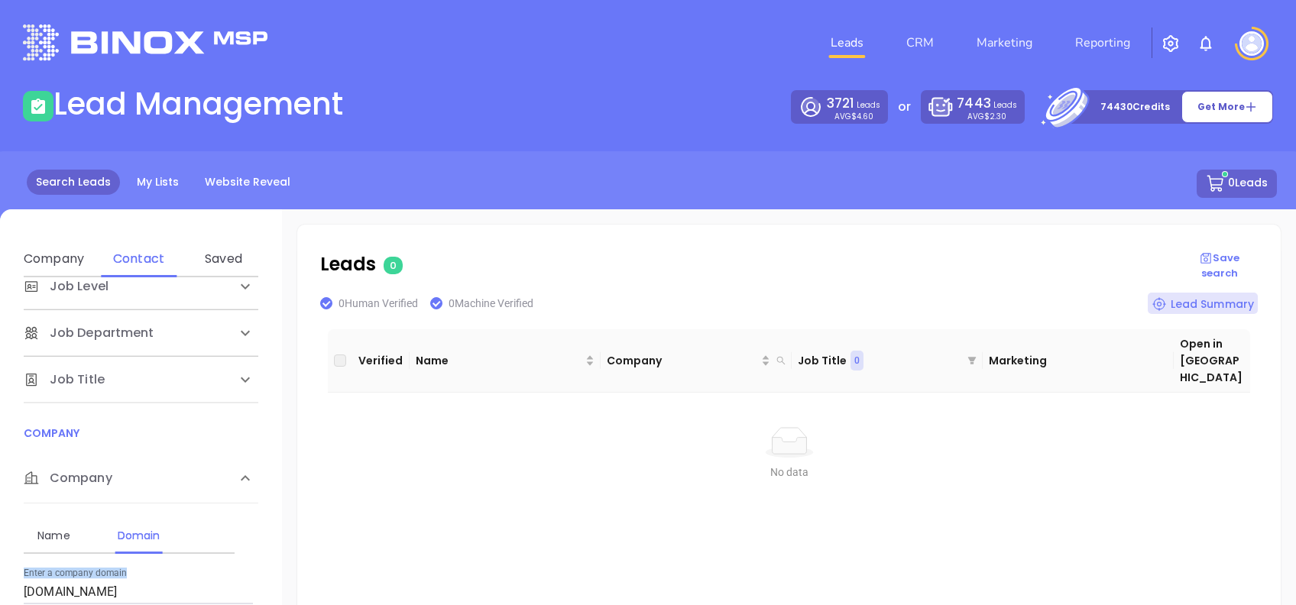
click at [190, 569] on div "Enter a company domain [DOMAIN_NAME]" at bounding box center [138, 586] width 229 height 37
click at [318, 560] on div "Leads 0 Save search 0 Human Verified 0 Machine Verified Lead Summary Verified N…" at bounding box center [789, 529] width 984 height 609
drag, startPoint x: 198, startPoint y: 599, endPoint x: 0, endPoint y: 587, distance: 198.4
click at [0, 587] on html "Leads CRM Marketing Reporting Financial Leads Leads Lead Management 3721 Leads …" at bounding box center [648, 302] width 1296 height 605
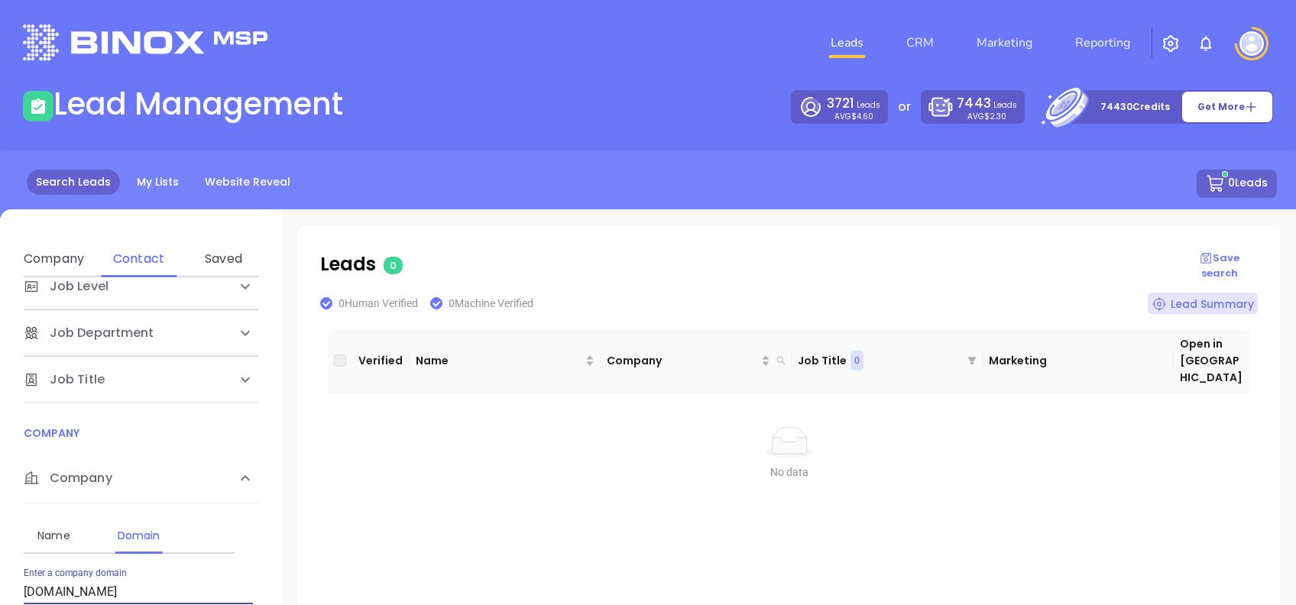
paste input "tracyburnsins"
type input "[DOMAIN_NAME]"
